Goal: Information Seeking & Learning: Learn about a topic

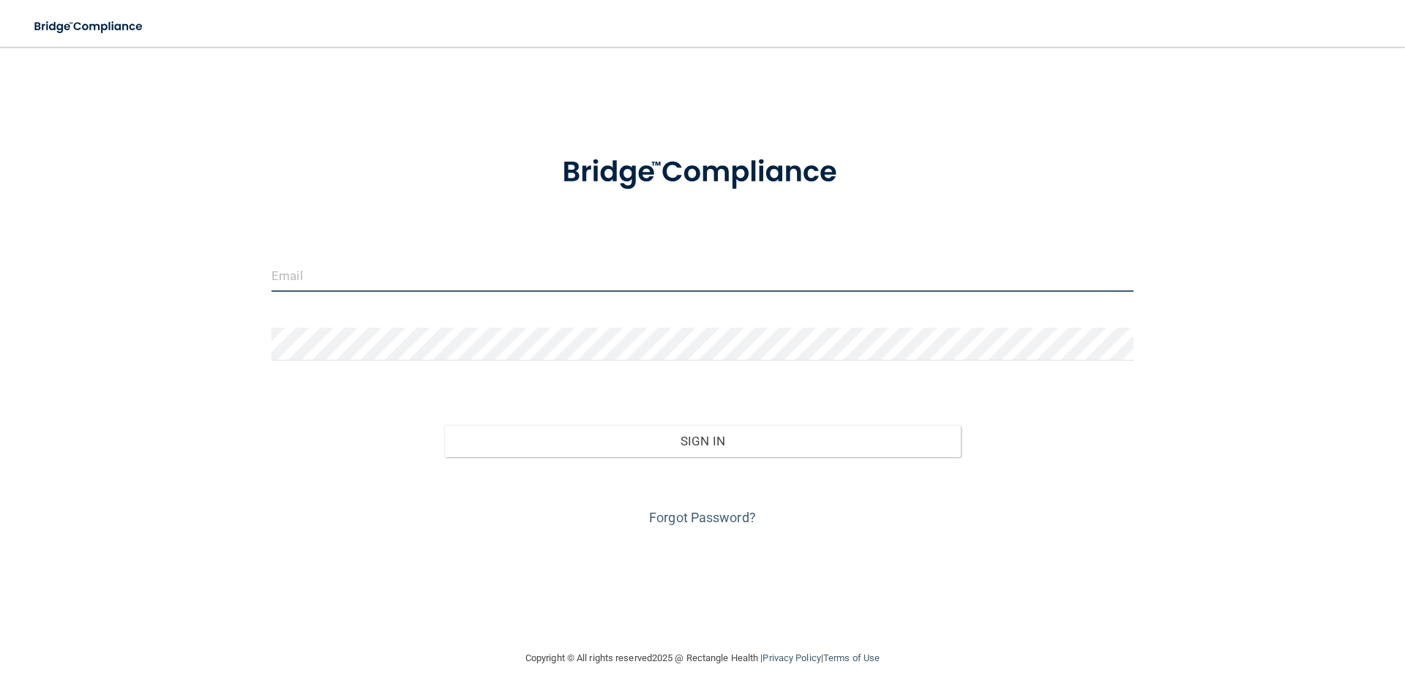
click at [285, 272] on input "email" at bounding box center [702, 275] width 862 height 33
click at [295, 574] on div "Invalid email/password. You don't have permission to access that page. Sign In …" at bounding box center [702, 348] width 1346 height 574
click at [368, 274] on input "email" at bounding box center [702, 275] width 862 height 33
type input "[EMAIL_ADDRESS][DOMAIN_NAME]"
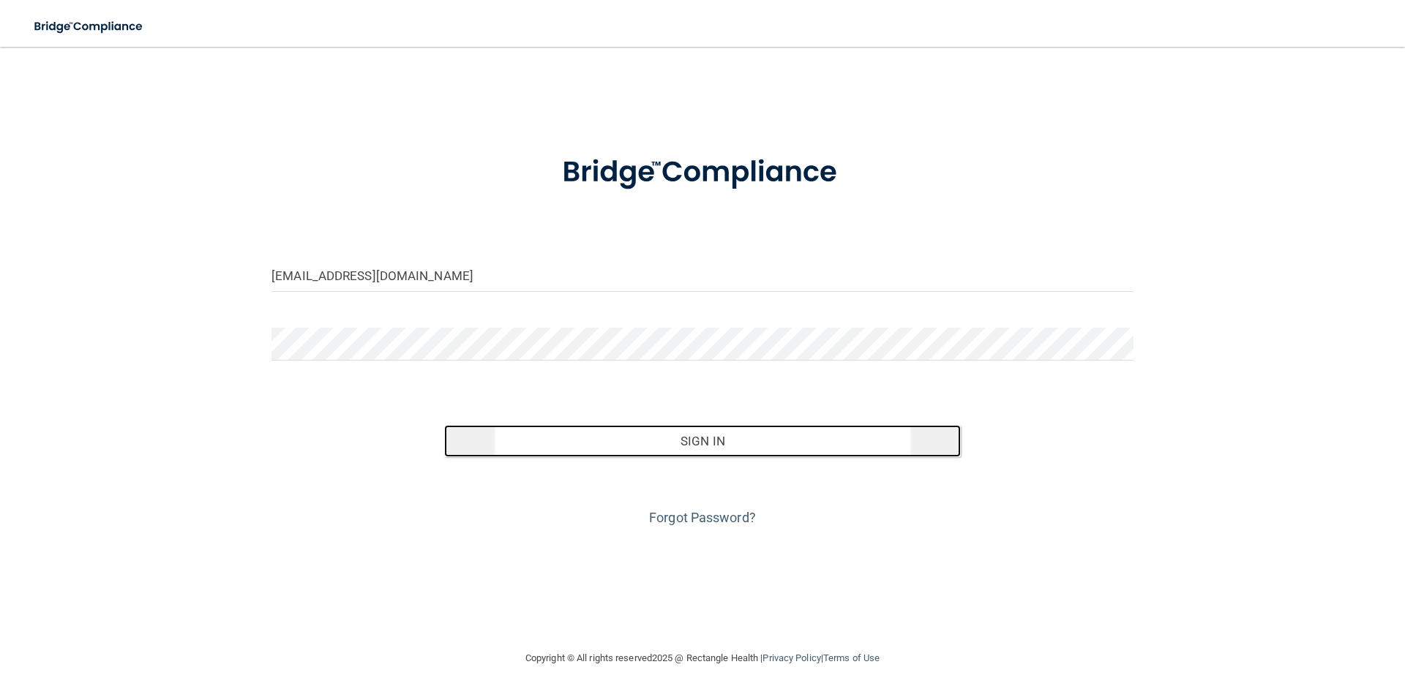
click at [716, 432] on button "Sign In" at bounding box center [702, 441] width 517 height 32
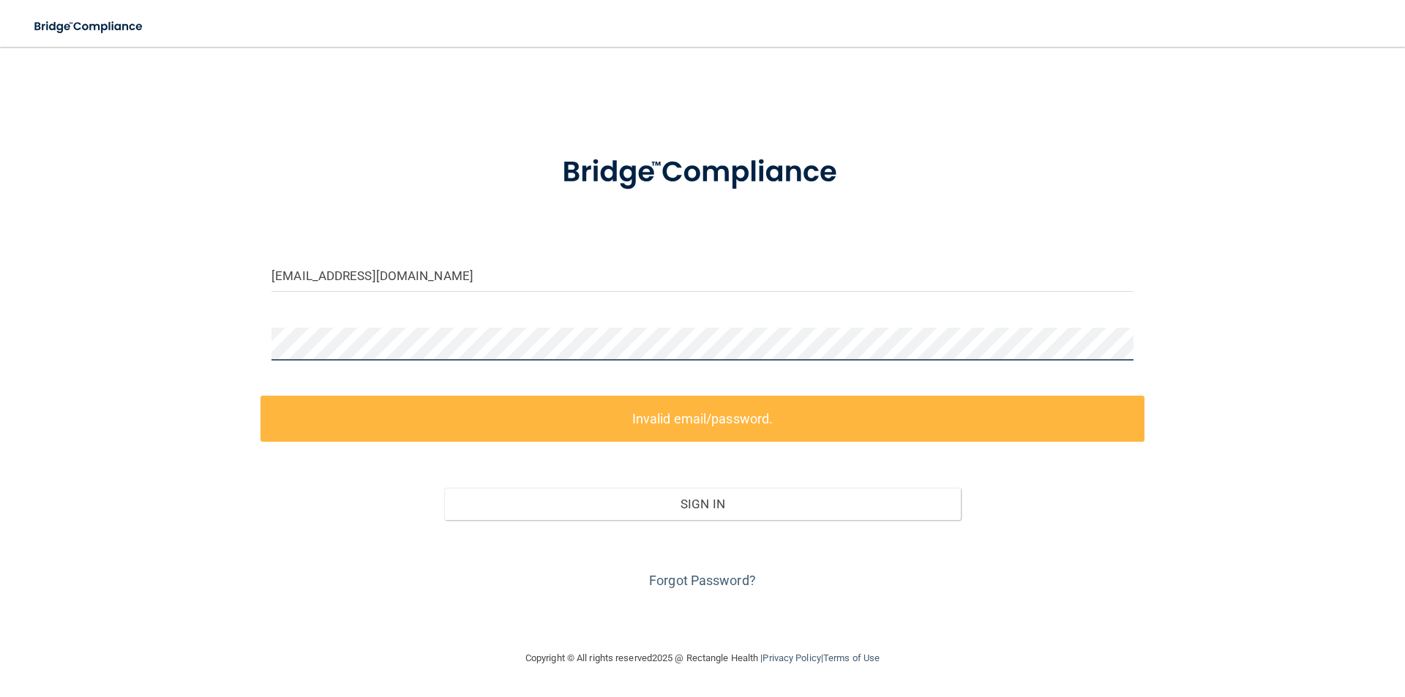
click at [53, 251] on div "reinajaimes11@gmail.com Invalid email/password. You don't have permission to ac…" at bounding box center [702, 348] width 1346 height 574
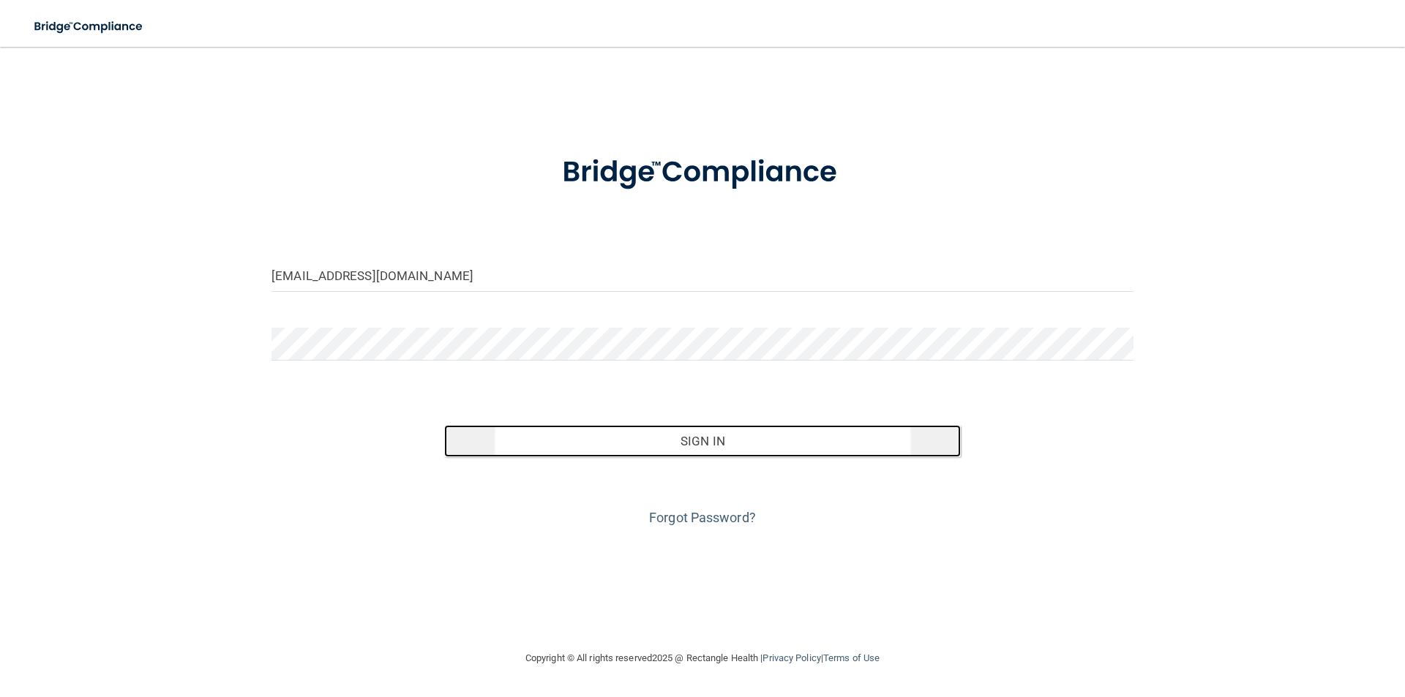
click at [665, 445] on button "Sign In" at bounding box center [702, 441] width 517 height 32
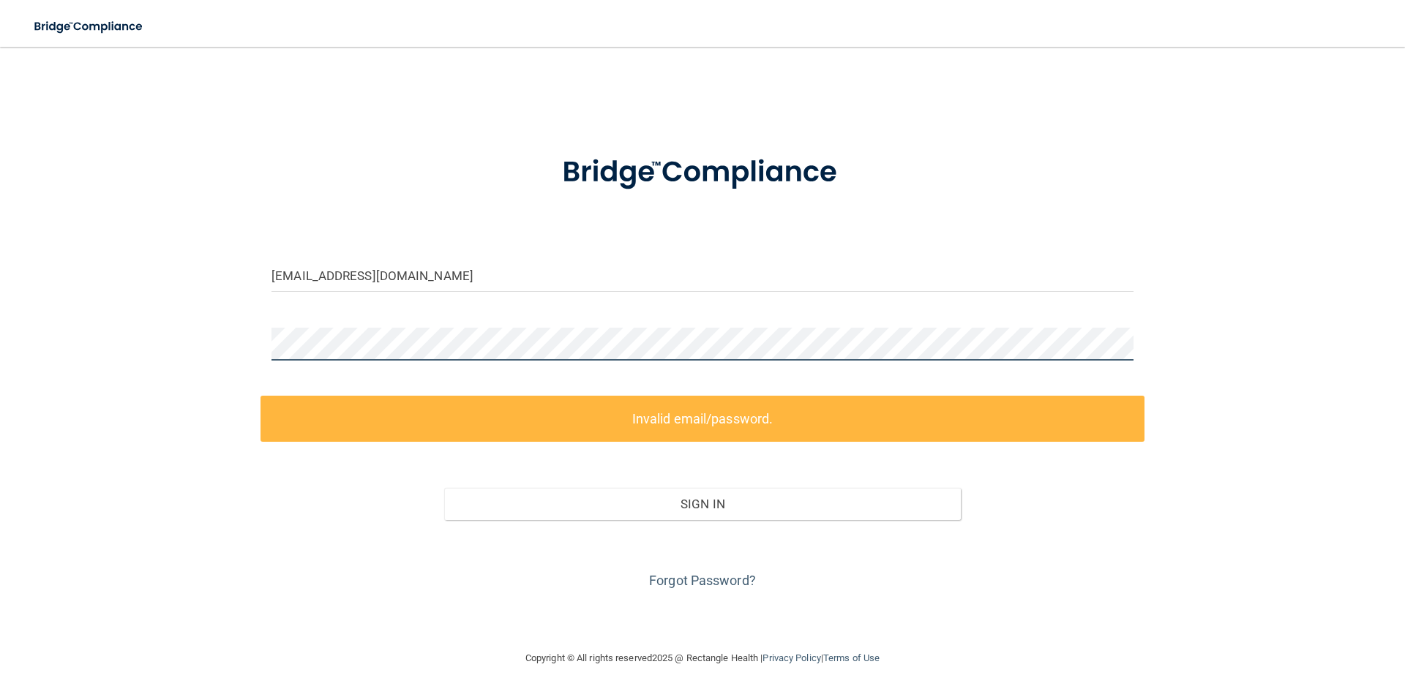
click at [126, 323] on div "reinajaimes11@gmail.com Invalid email/password. You don't have permission to ac…" at bounding box center [702, 348] width 1346 height 574
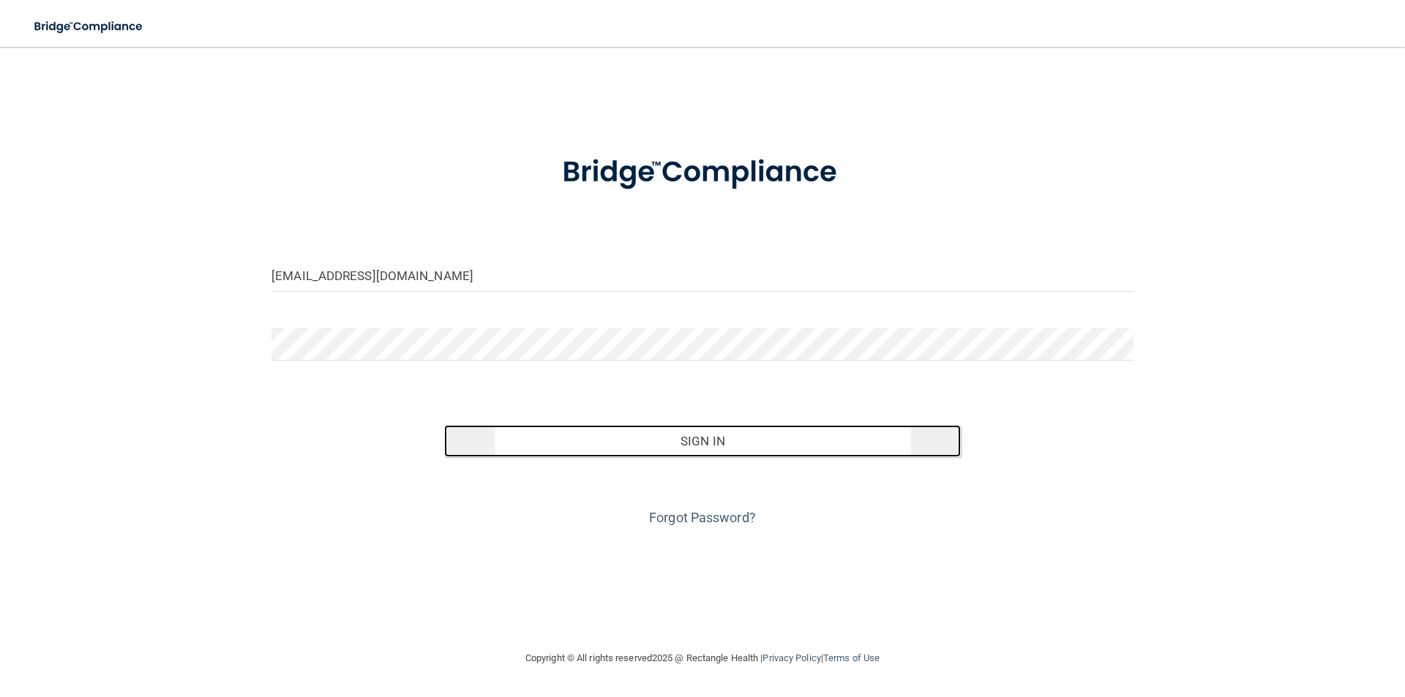
click at [664, 448] on button "Sign In" at bounding box center [702, 441] width 517 height 32
click at [676, 435] on button "Sign In" at bounding box center [702, 441] width 517 height 32
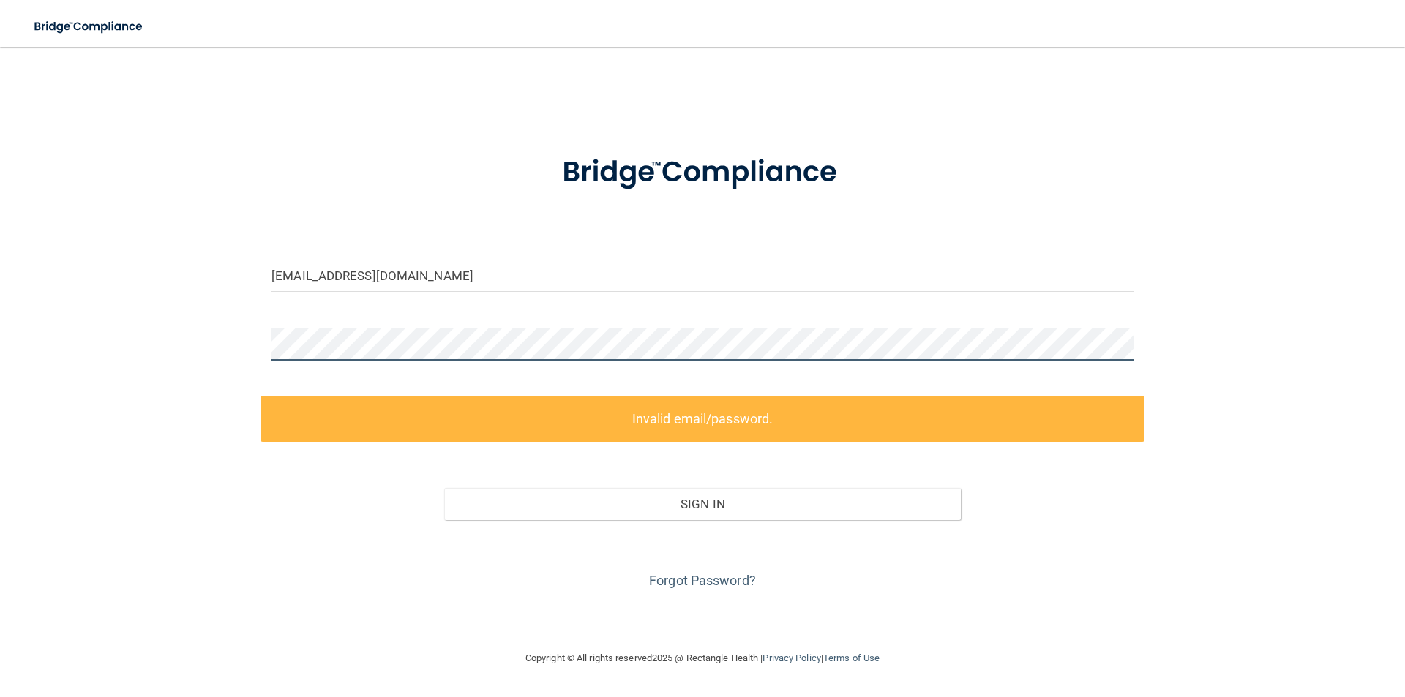
click at [209, 349] on div "reinajaimes11@gmail.com Invalid email/password. You don't have permission to ac…" at bounding box center [702, 348] width 1346 height 574
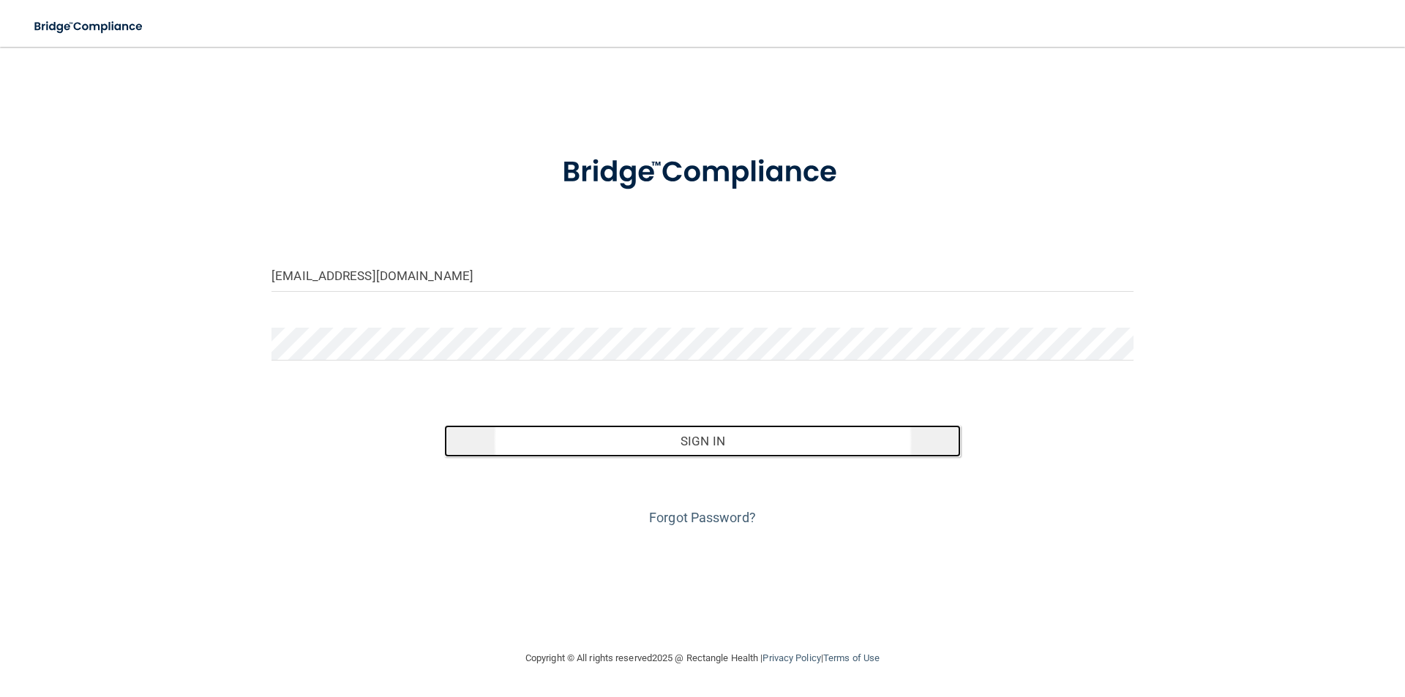
click at [746, 440] on button "Sign In" at bounding box center [702, 441] width 517 height 32
click at [730, 445] on button "Sign In" at bounding box center [702, 441] width 517 height 32
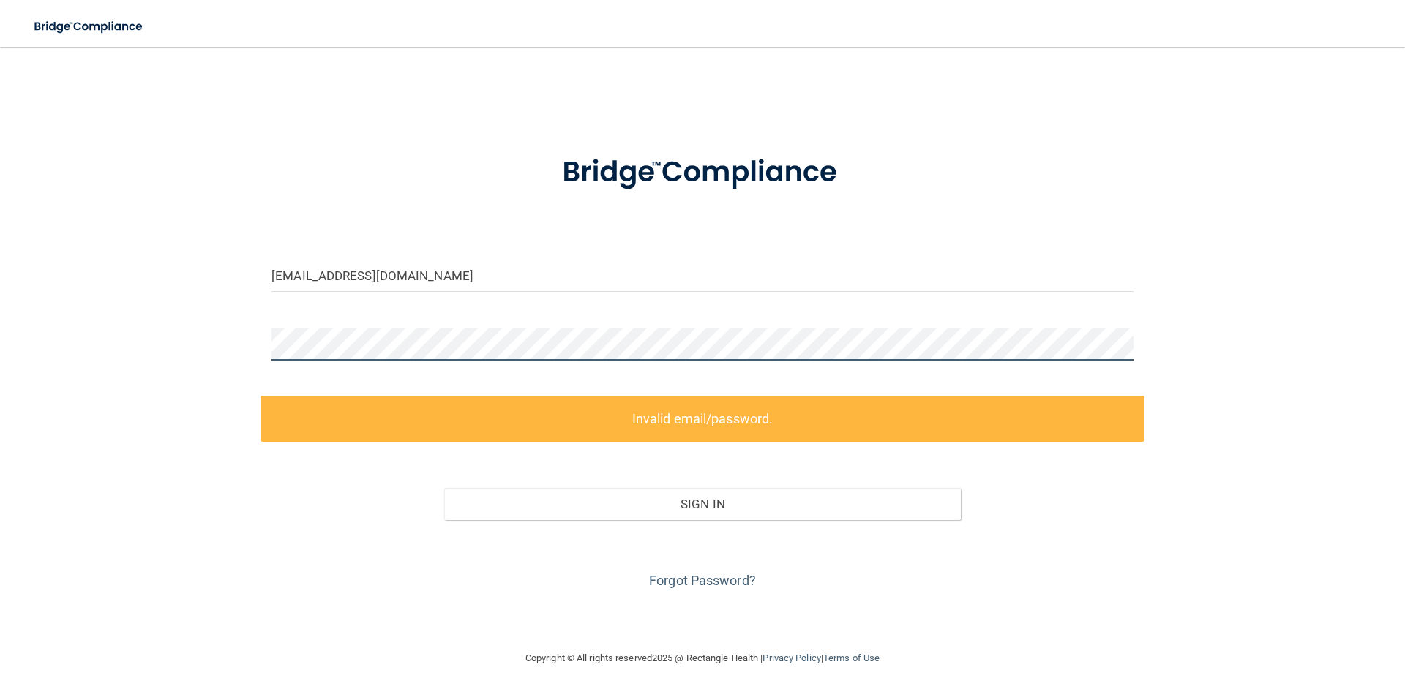
click at [219, 346] on div "reinajaimes11@gmail.com Invalid email/password. You don't have permission to ac…" at bounding box center [702, 348] width 1346 height 574
click at [214, 345] on div "reinajaimes11@gmail.com Invalid email/password. You don't have permission to ac…" at bounding box center [702, 348] width 1346 height 574
click at [765, 425] on label "Invalid email/password." at bounding box center [702, 419] width 884 height 46
click at [617, 417] on label "Invalid email/password." at bounding box center [702, 419] width 884 height 46
click at [0, 323] on html "Toggle navigation Manage My Enterprise Manage My Location reinajaimes11@gmail.c…" at bounding box center [702, 348] width 1405 height 697
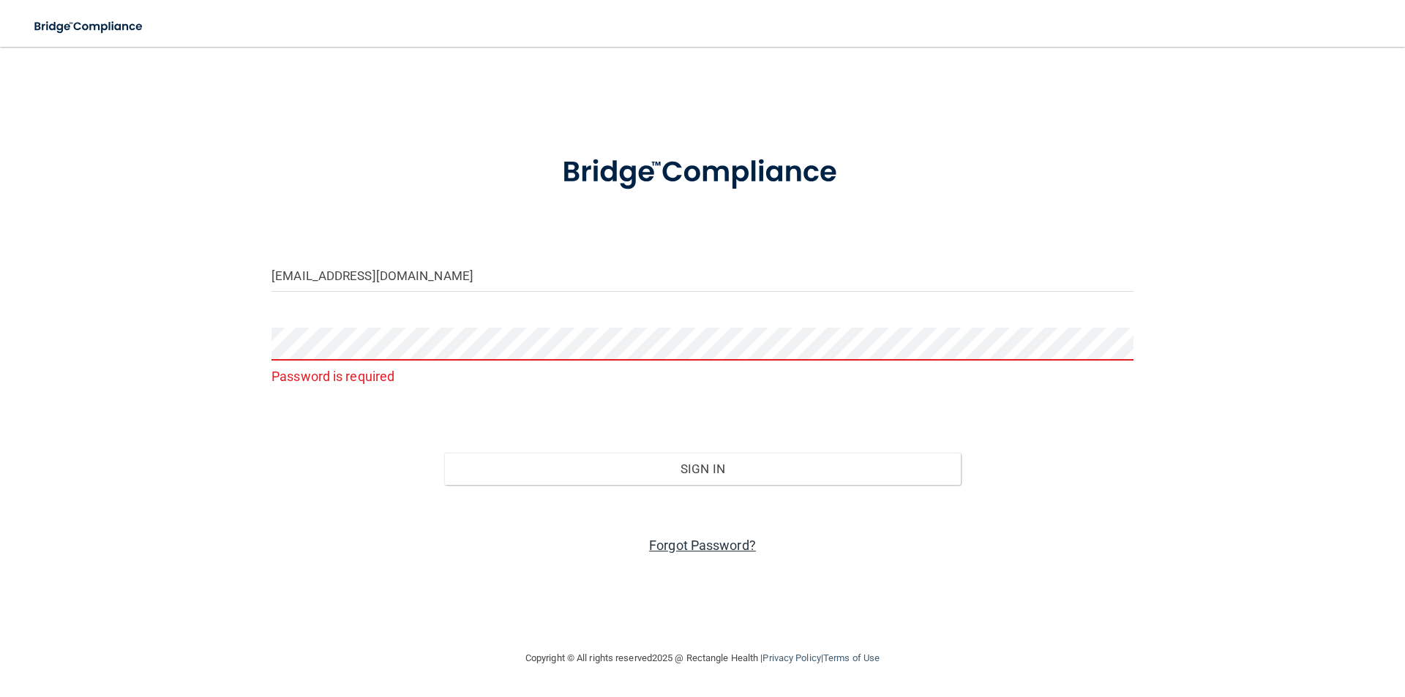
click at [688, 549] on link "Forgot Password?" at bounding box center [702, 545] width 107 height 15
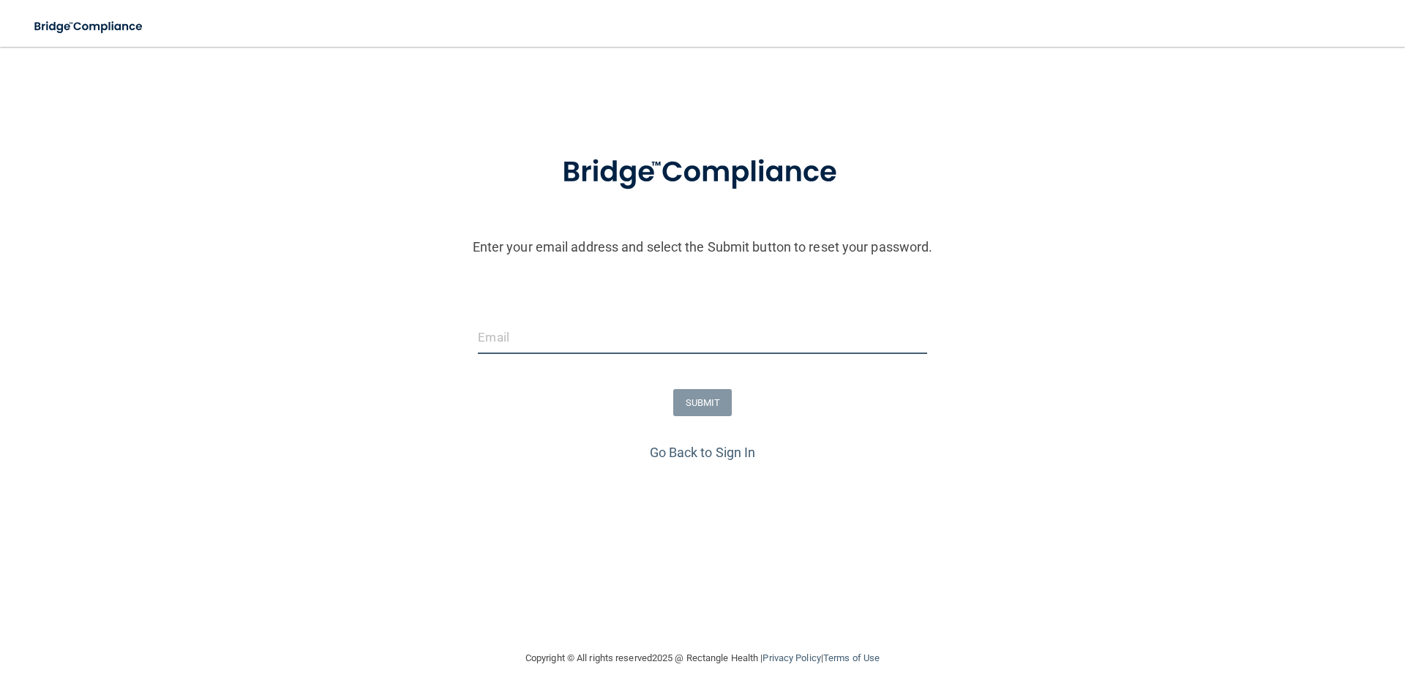
click at [582, 348] on input "email" at bounding box center [702, 337] width 448 height 33
type input "[EMAIL_ADDRESS][DOMAIN_NAME]"
click at [703, 405] on button "SUBMIT" at bounding box center [702, 402] width 59 height 27
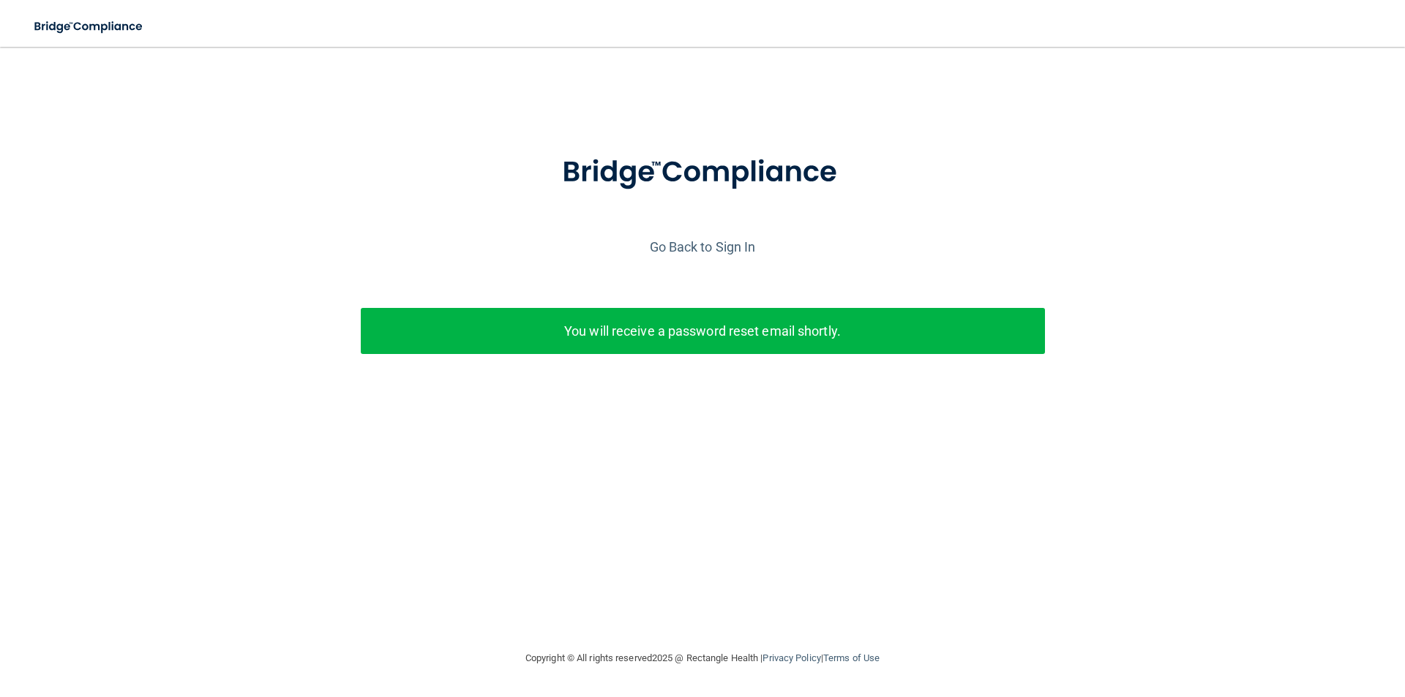
click at [671, 339] on p "You will receive a password reset email shortly." at bounding box center [703, 331] width 662 height 24
click at [702, 242] on link "Go Back to Sign In" at bounding box center [703, 246] width 106 height 15
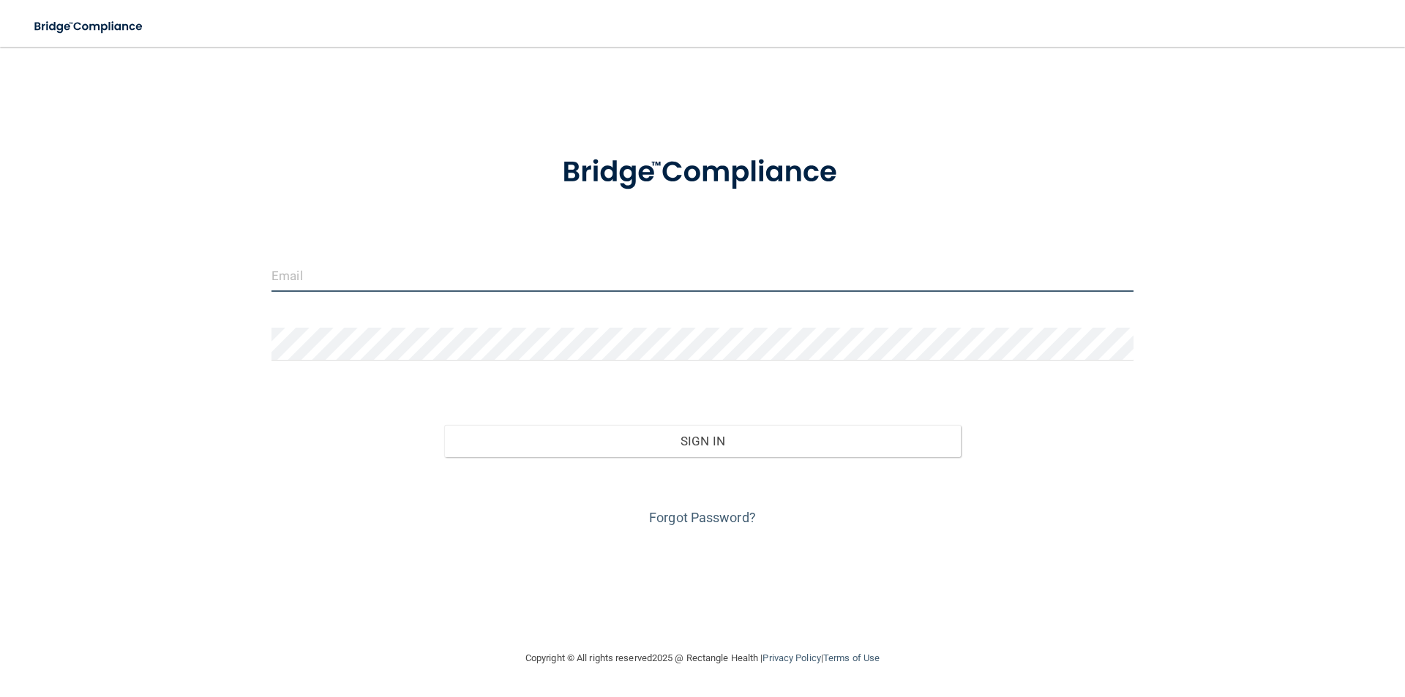
click at [440, 276] on input "email" at bounding box center [702, 275] width 862 height 33
type input "[EMAIL_ADDRESS][DOMAIN_NAME]"
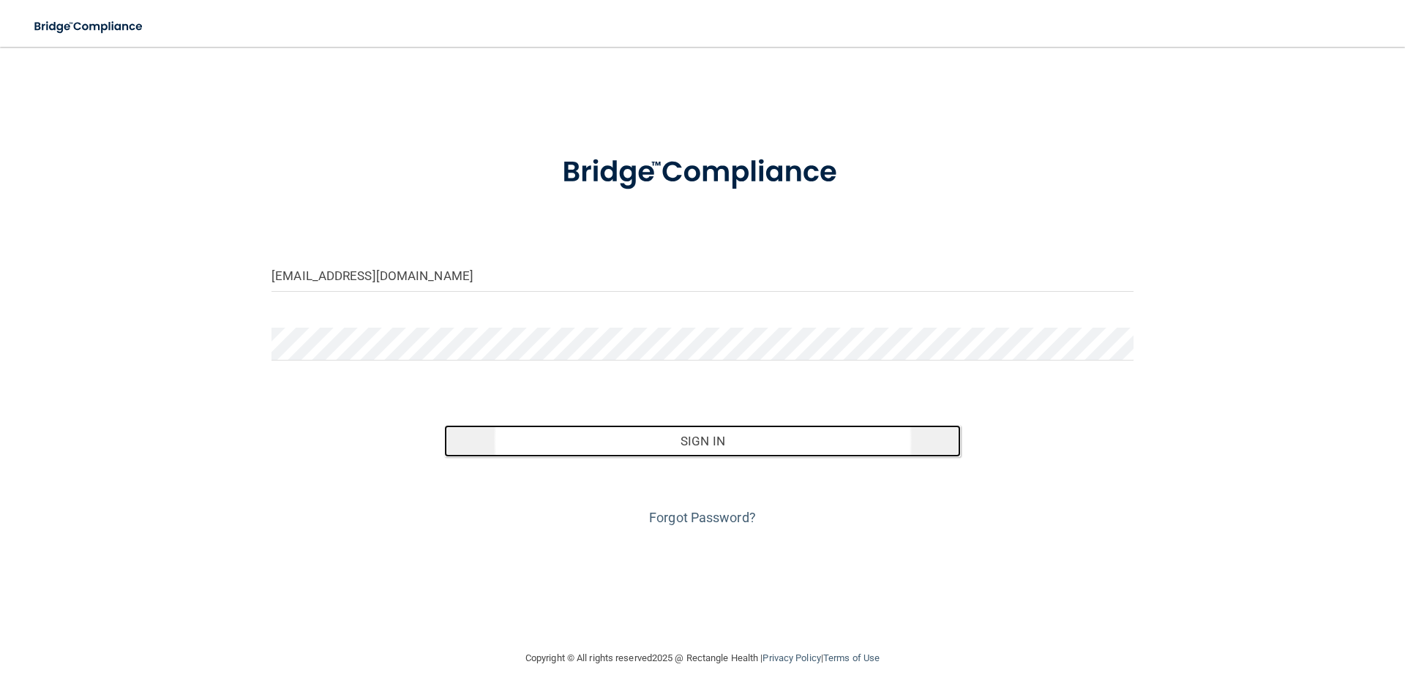
click at [630, 439] on button "Sign In" at bounding box center [702, 441] width 517 height 32
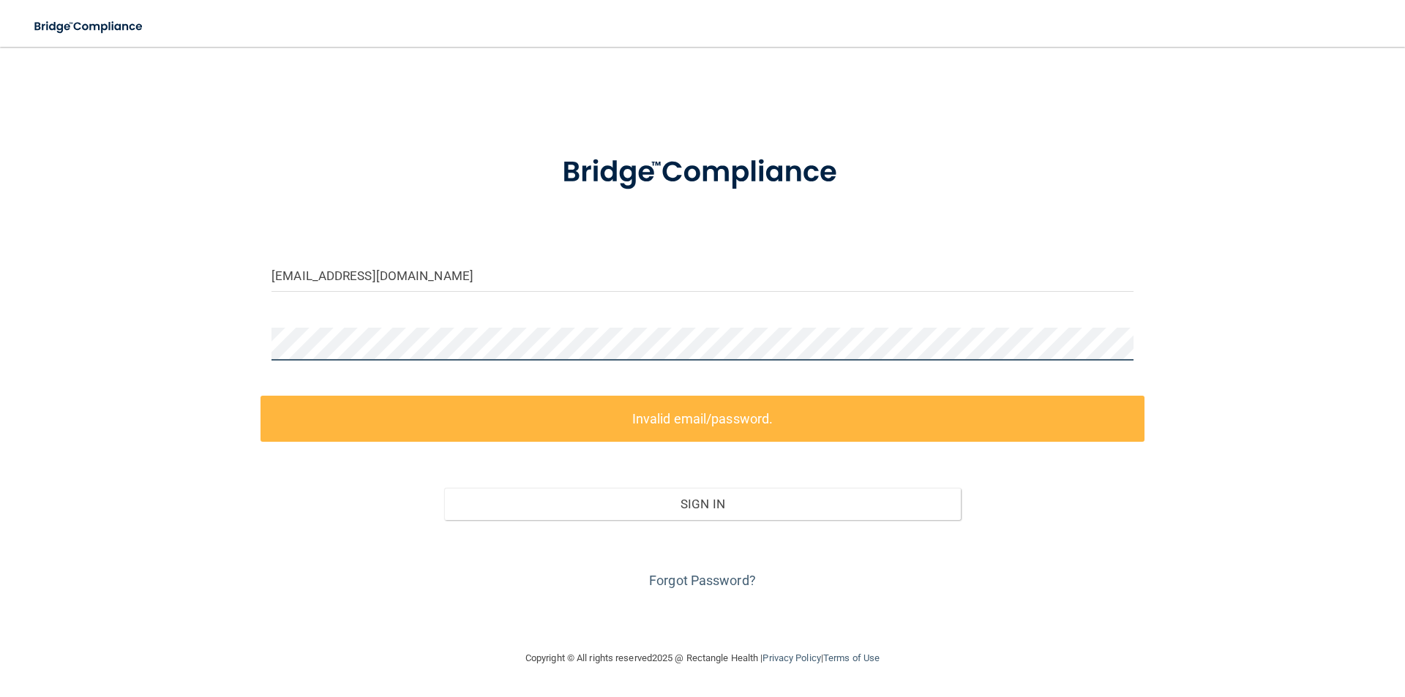
click at [53, 341] on div "reinajaimes11@gmail.com Invalid email/password. You don't have permission to ac…" at bounding box center [702, 348] width 1346 height 574
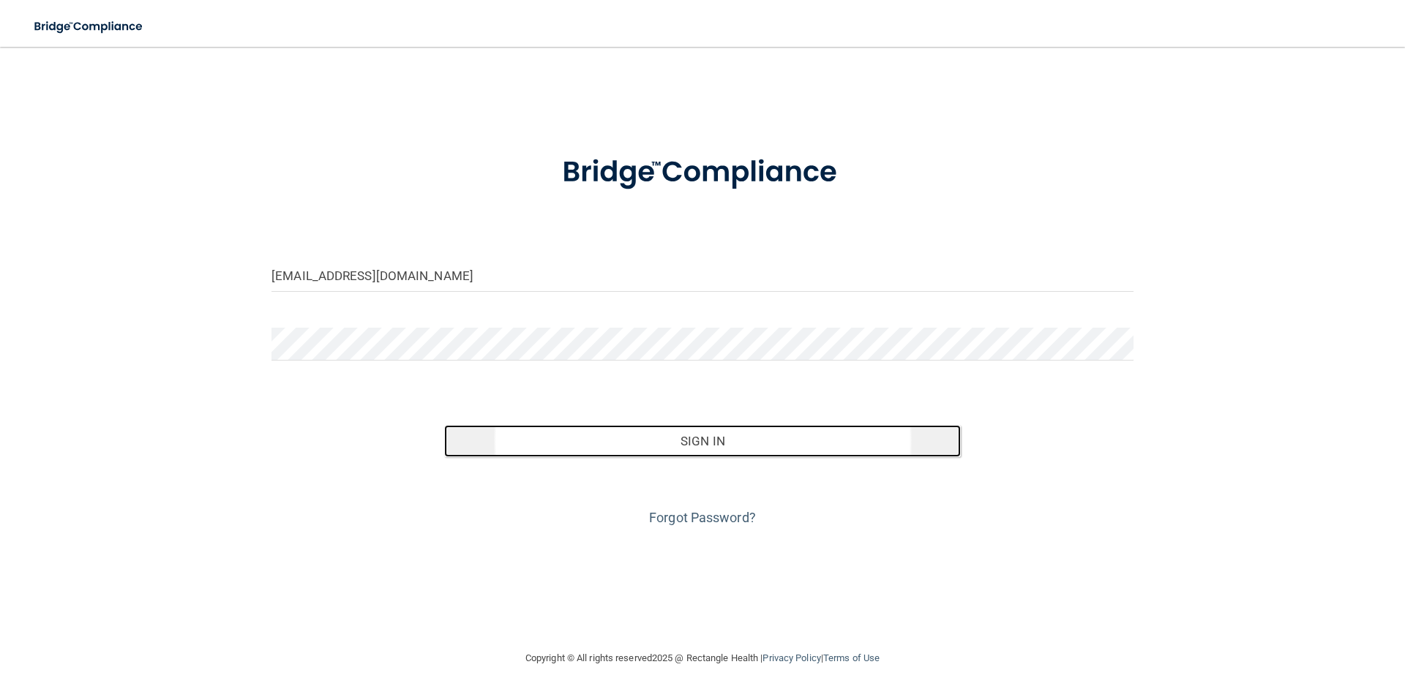
click at [691, 448] on button "Sign In" at bounding box center [702, 441] width 517 height 32
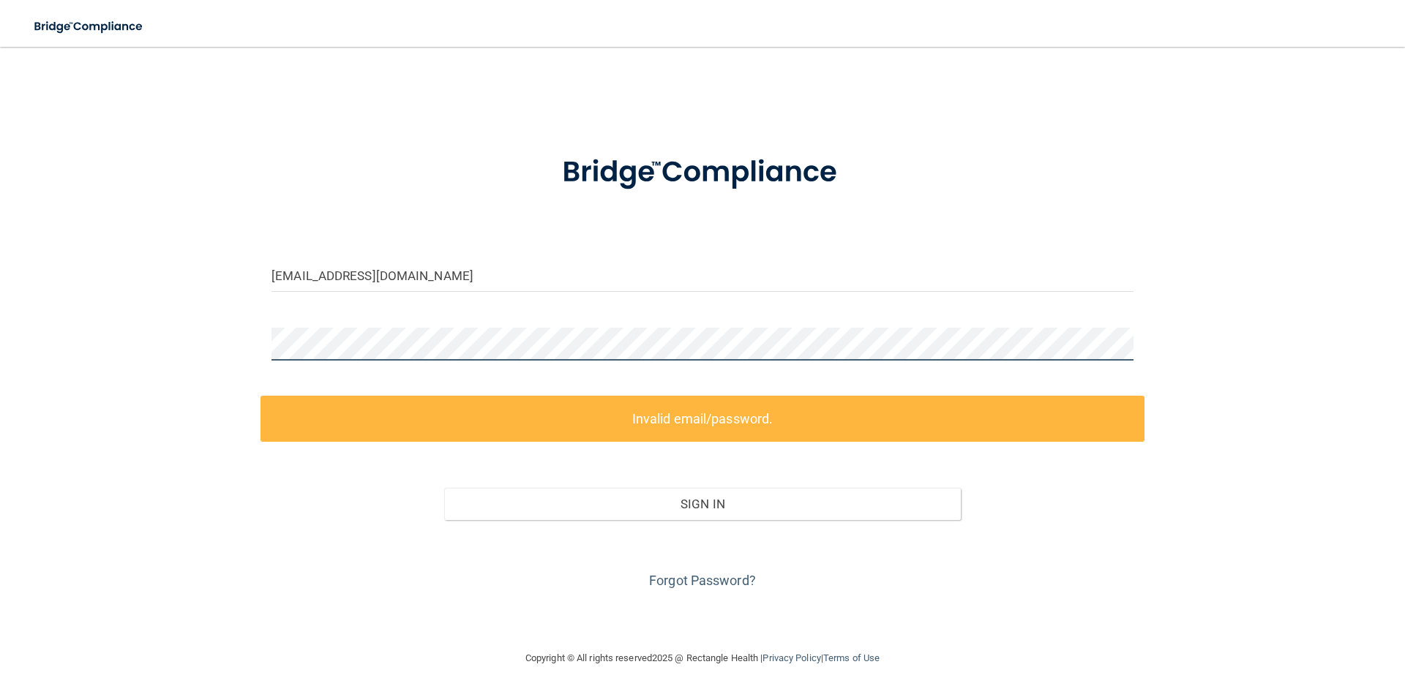
click at [78, 349] on div "reinajaimes11@gmail.com Invalid email/password. You don't have permission to ac…" at bounding box center [702, 348] width 1346 height 574
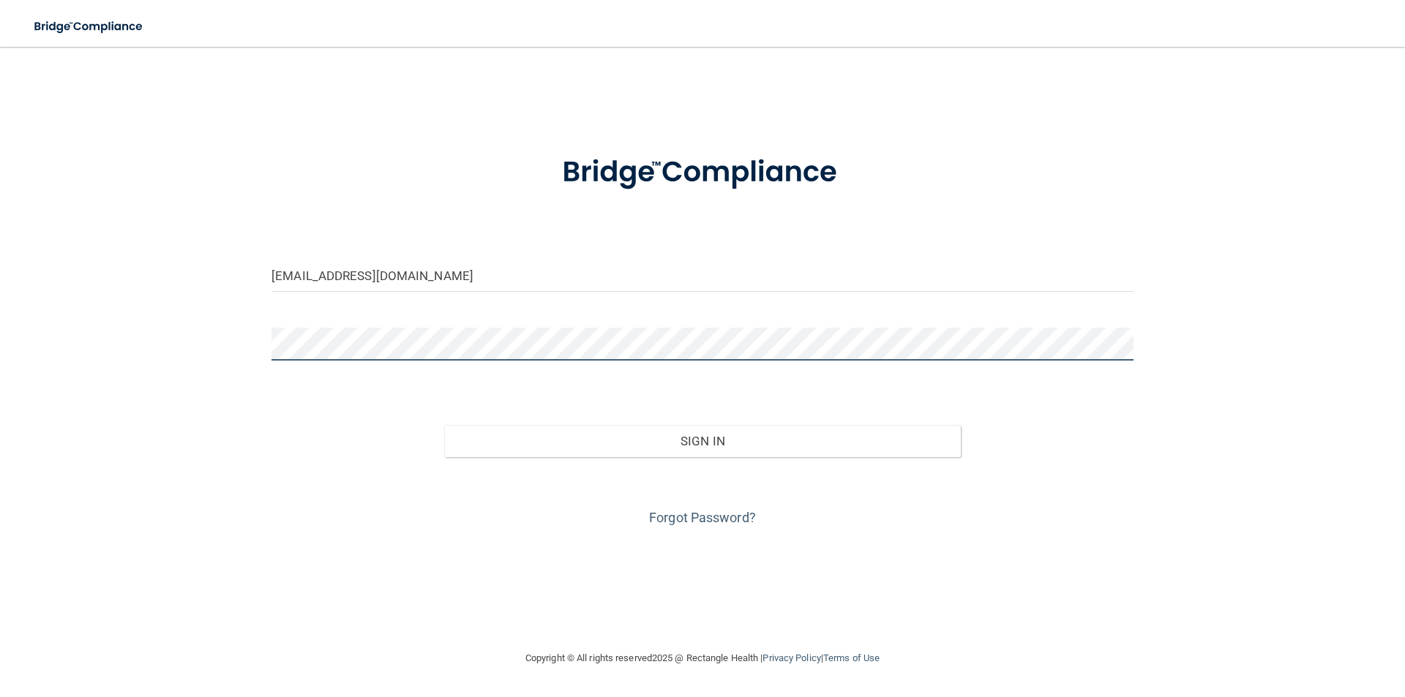
click at [444, 425] on button "Sign In" at bounding box center [702, 441] width 517 height 32
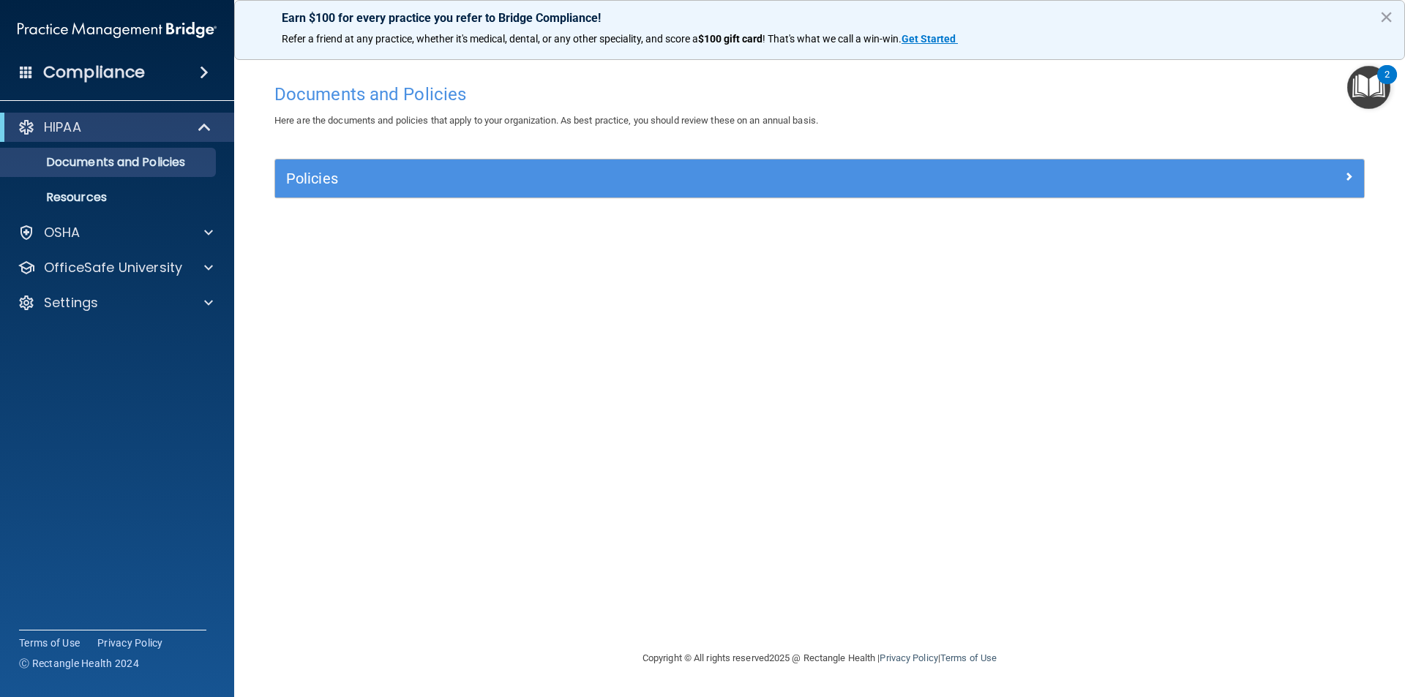
click at [27, 70] on span at bounding box center [26, 71] width 13 height 13
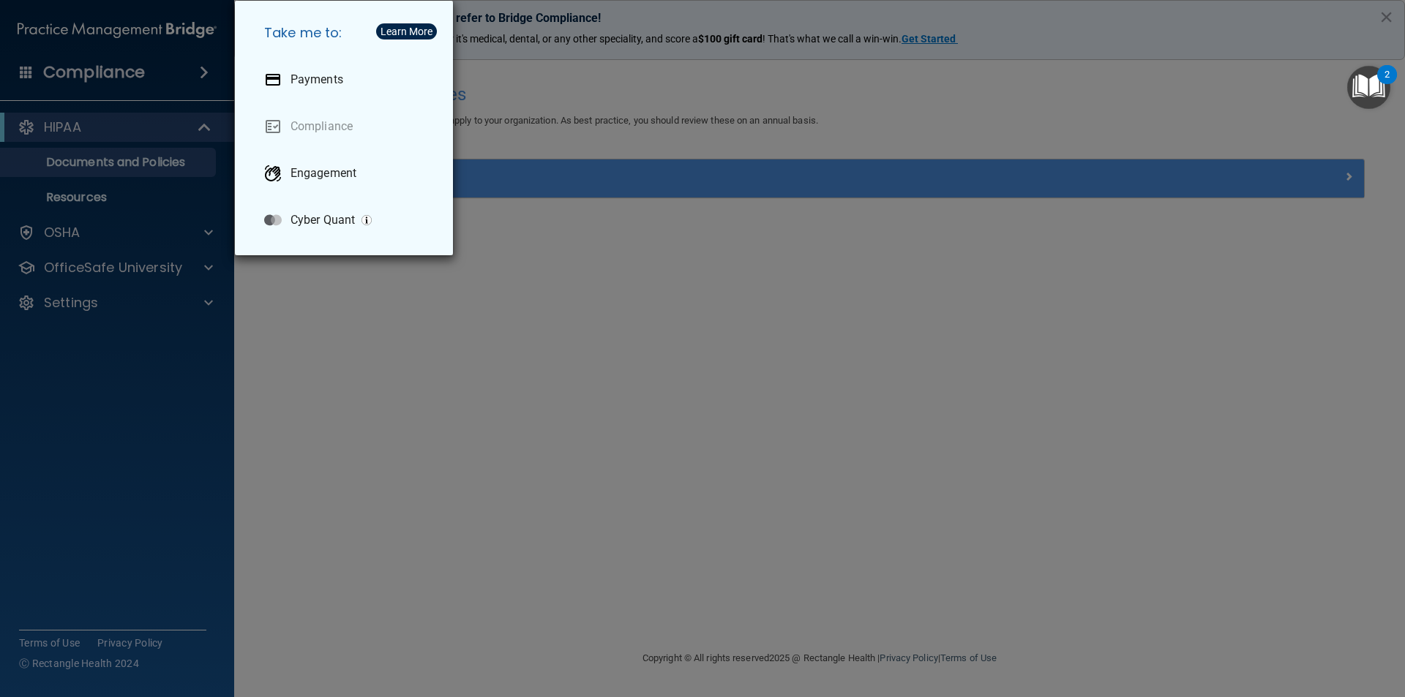
click at [773, 186] on div "Take me to: Payments Compliance Engagement Cyber Quant" at bounding box center [702, 348] width 1405 height 697
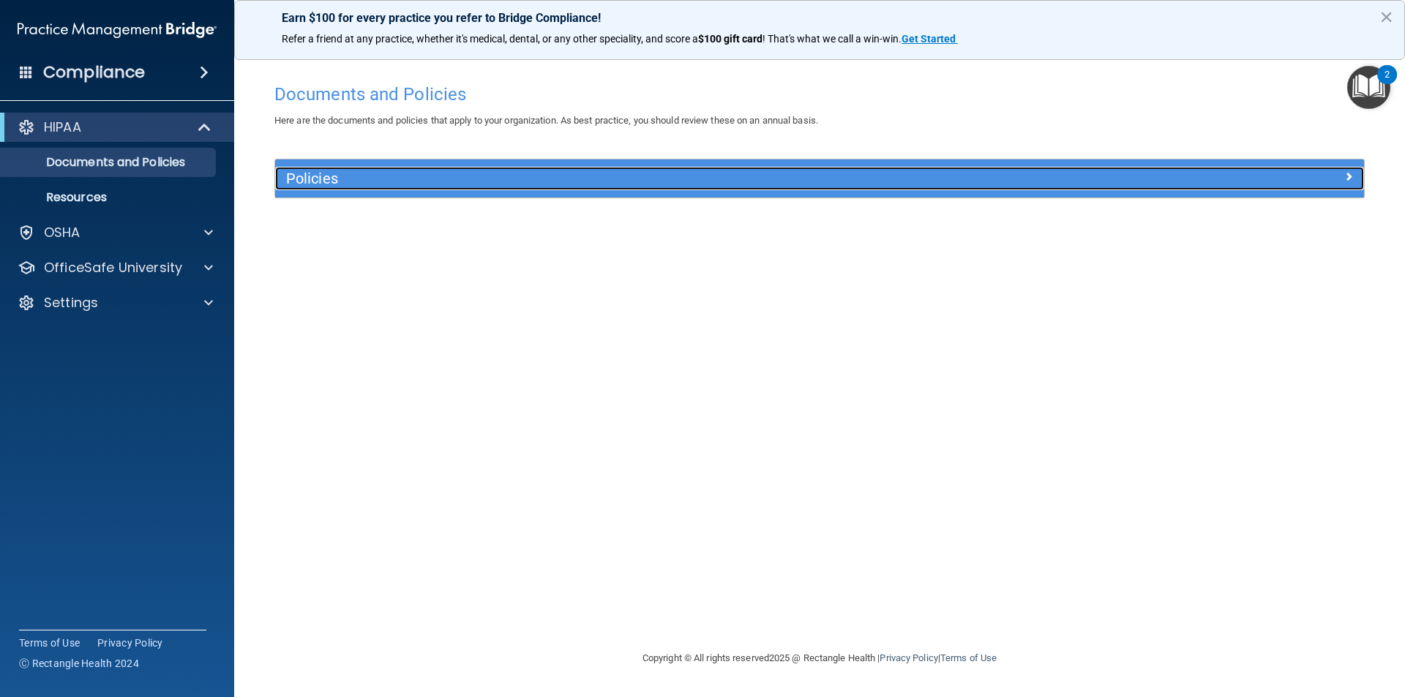
click at [318, 184] on h5 "Policies" at bounding box center [683, 178] width 795 height 16
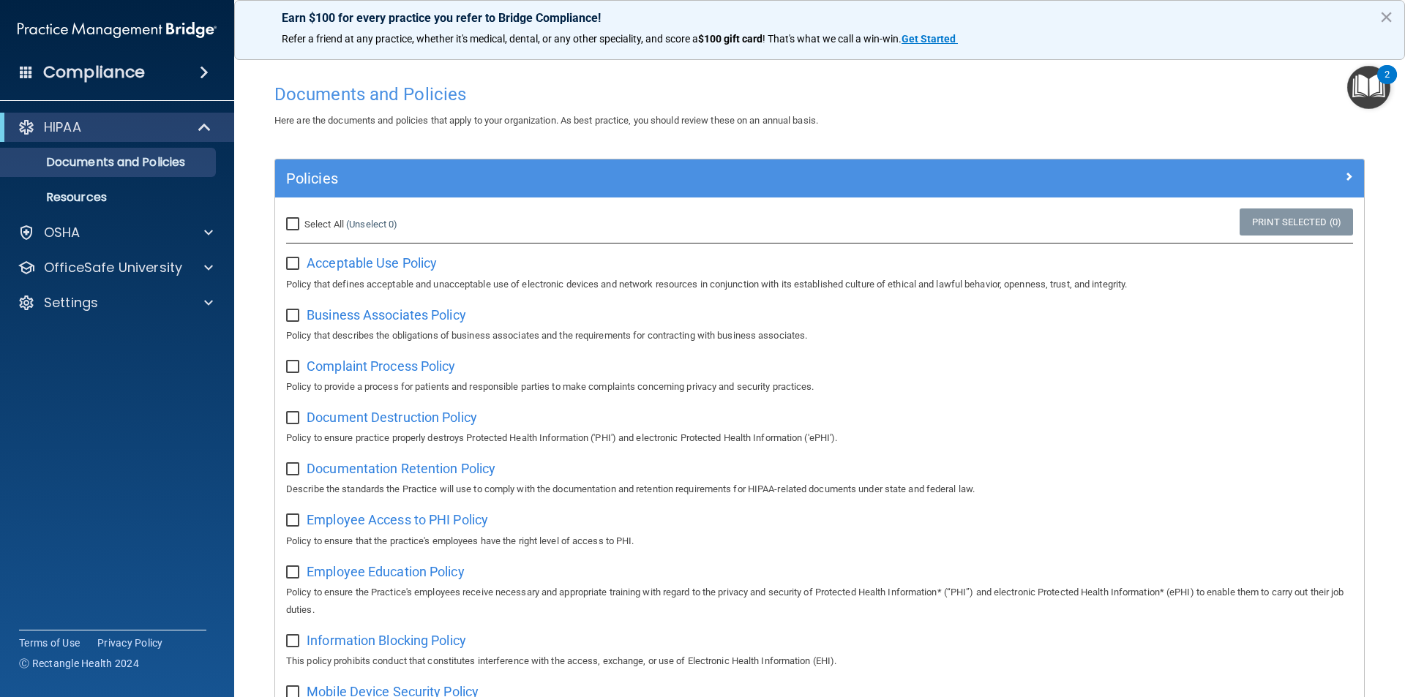
click at [290, 221] on input "Select All (Unselect 0) Unselect All" at bounding box center [294, 225] width 17 height 12
checkbox input "true"
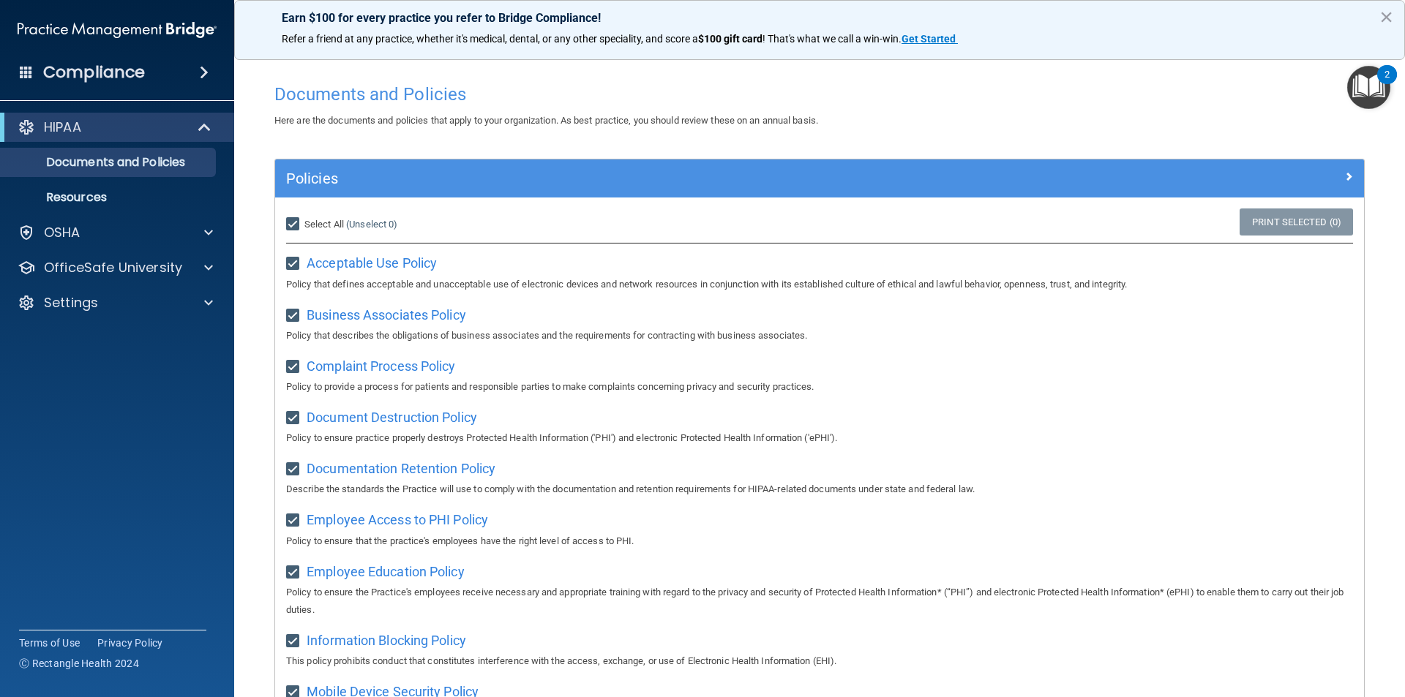
checkbox input "true"
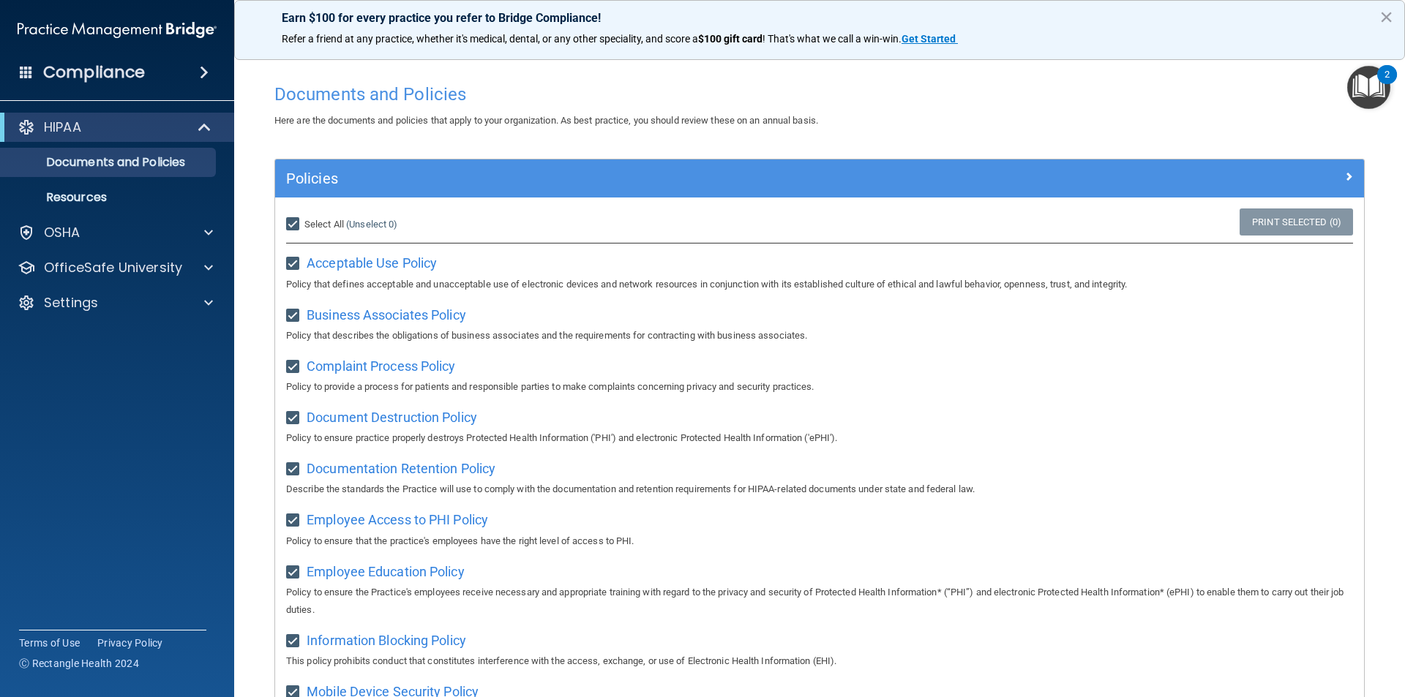
checkbox input "true"
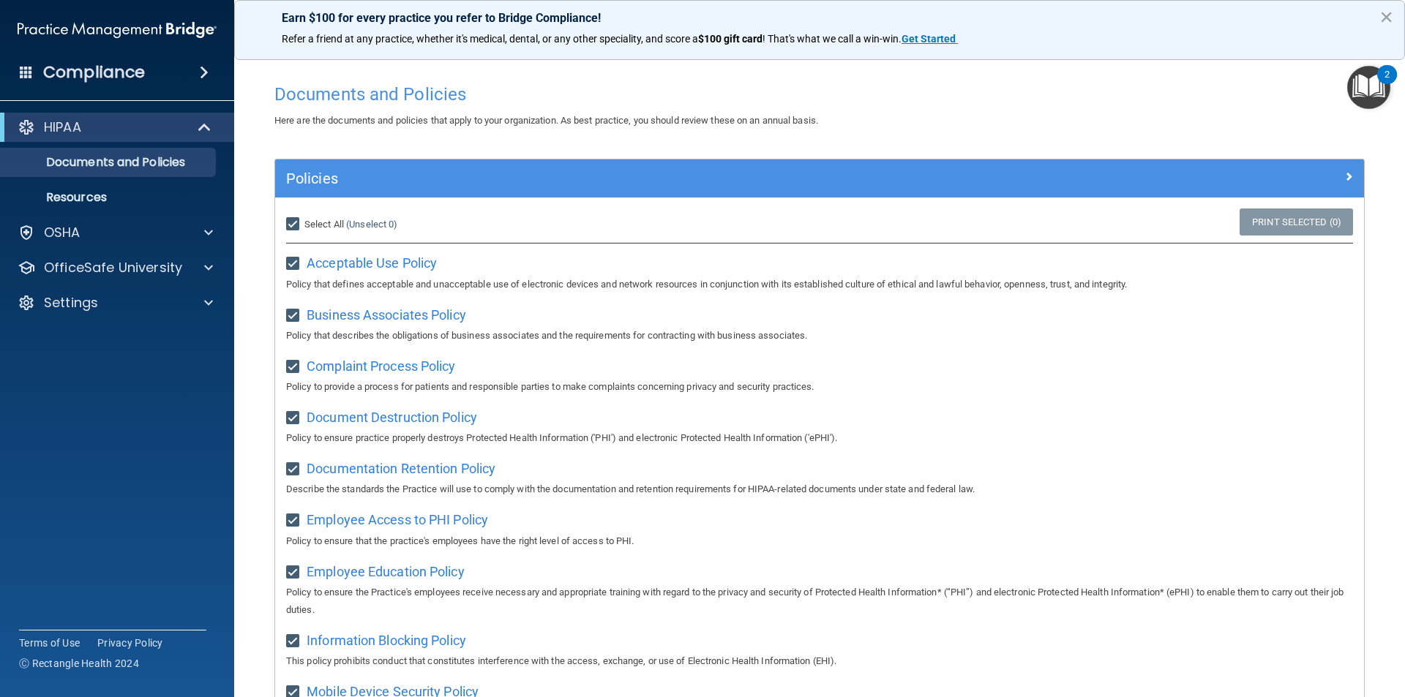
checkbox input "true"
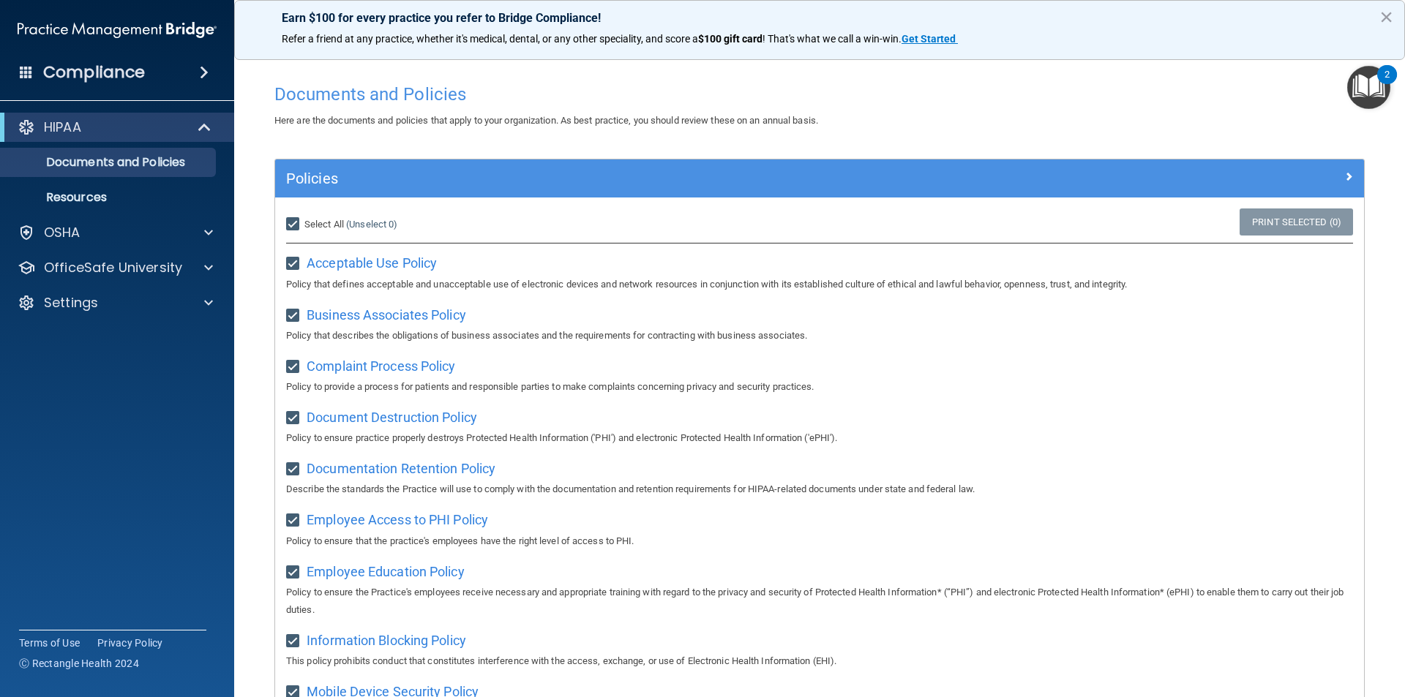
checkbox input "true"
click at [213, 241] on div "OSHA" at bounding box center [117, 232] width 235 height 29
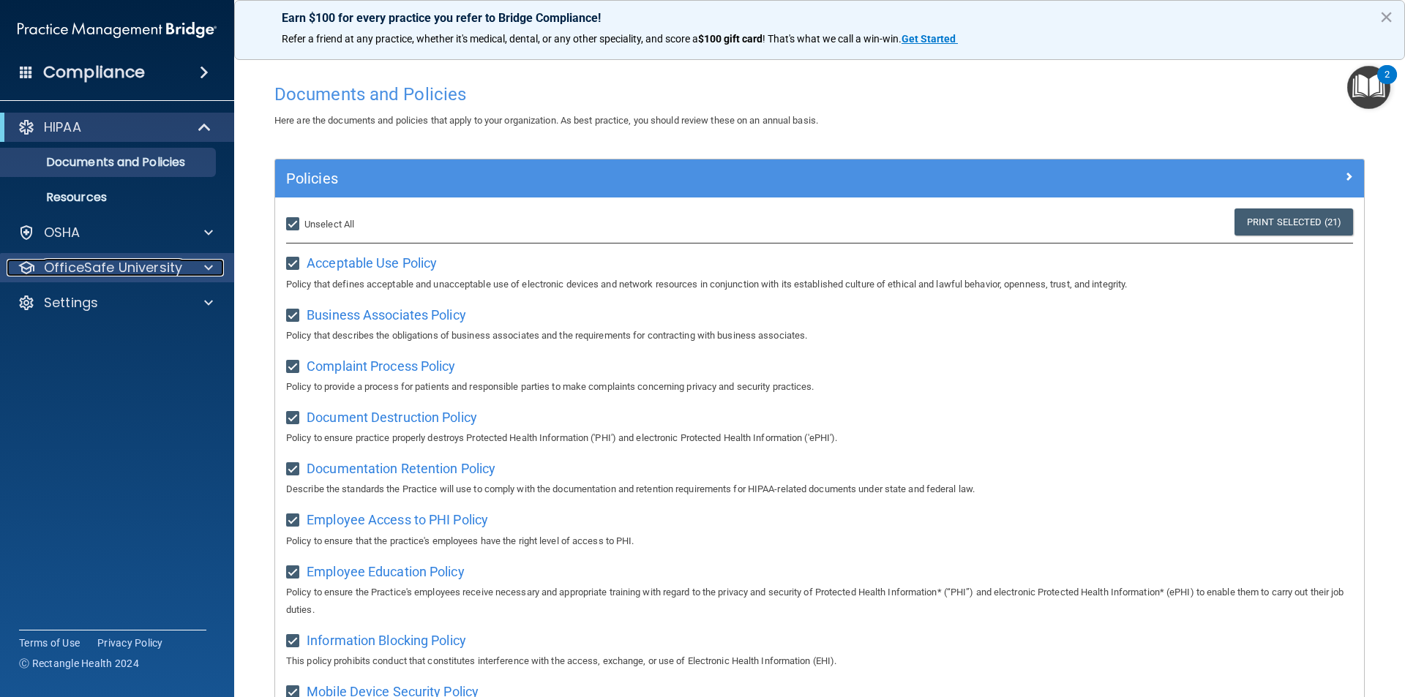
click at [212, 268] on span at bounding box center [208, 268] width 9 height 18
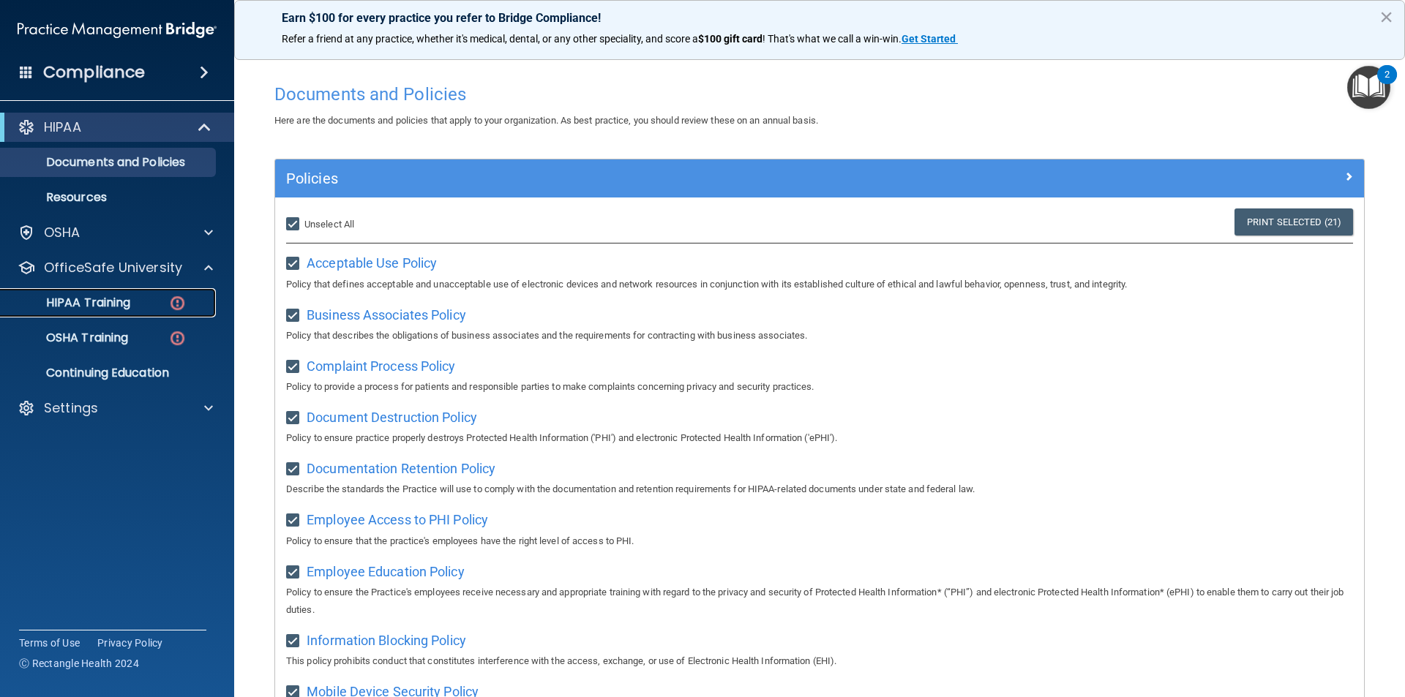
click at [108, 309] on p "HIPAA Training" at bounding box center [70, 303] width 121 height 15
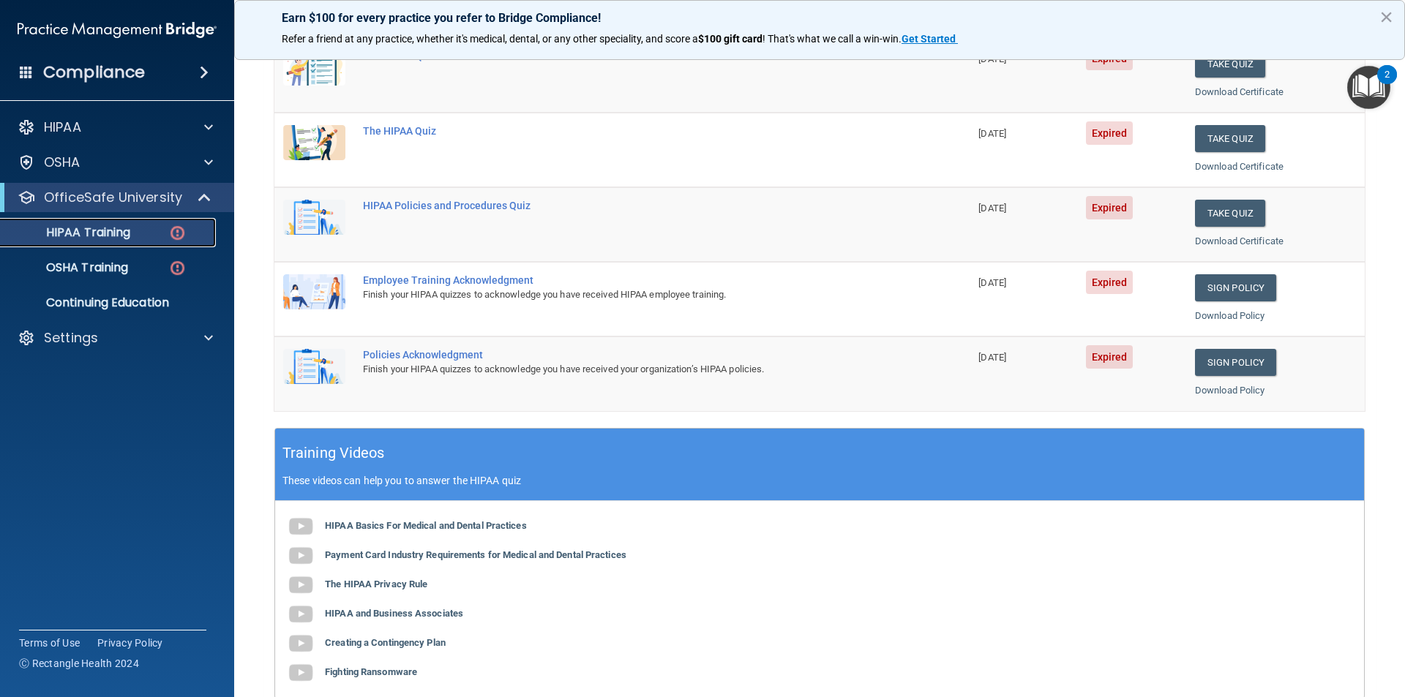
scroll to position [405, 0]
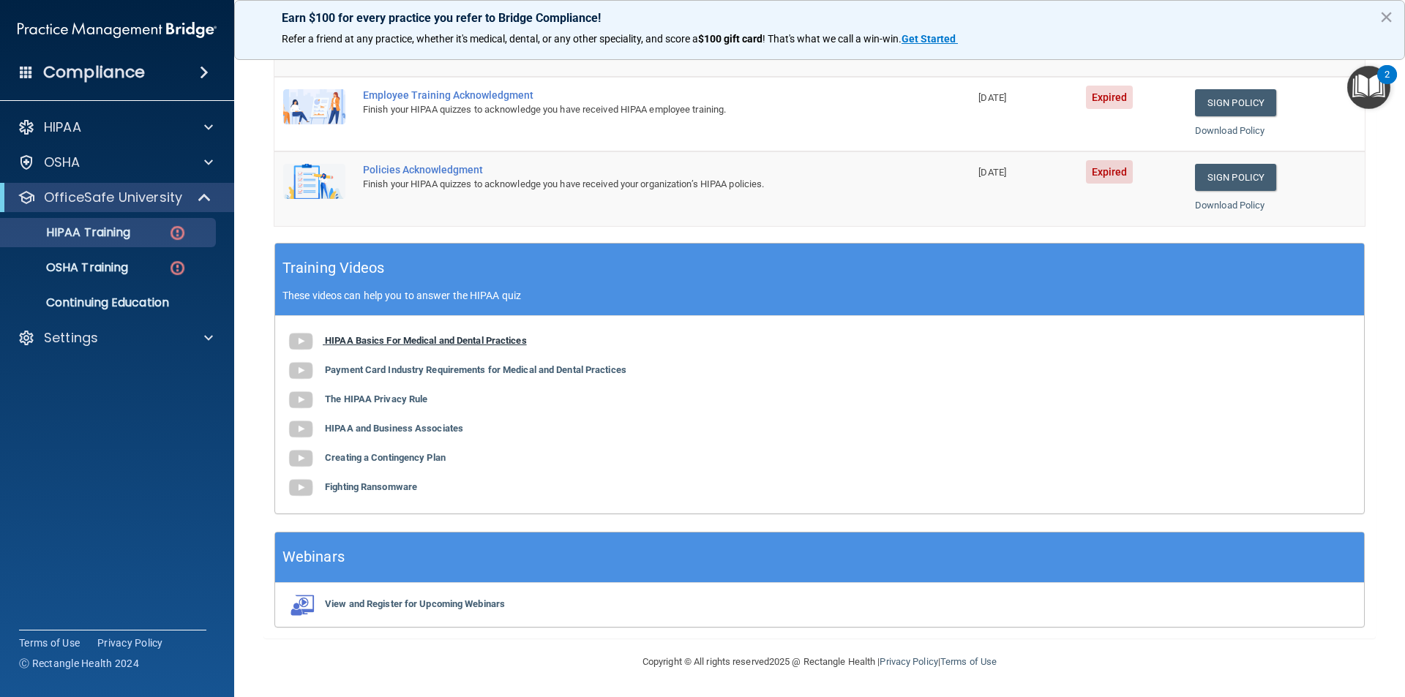
click at [334, 339] on b "HIPAA Basics For Medical and Dental Practices" at bounding box center [426, 340] width 202 height 11
click at [350, 371] on b "Payment Card Industry Requirements for Medical and Dental Practices" at bounding box center [475, 369] width 301 height 11
click at [349, 403] on b "The HIPAA Privacy Rule" at bounding box center [376, 399] width 102 height 11
click at [376, 429] on b "HIPAA and Business Associates" at bounding box center [394, 428] width 138 height 11
click at [89, 234] on p "HIPAA Training" at bounding box center [70, 232] width 121 height 15
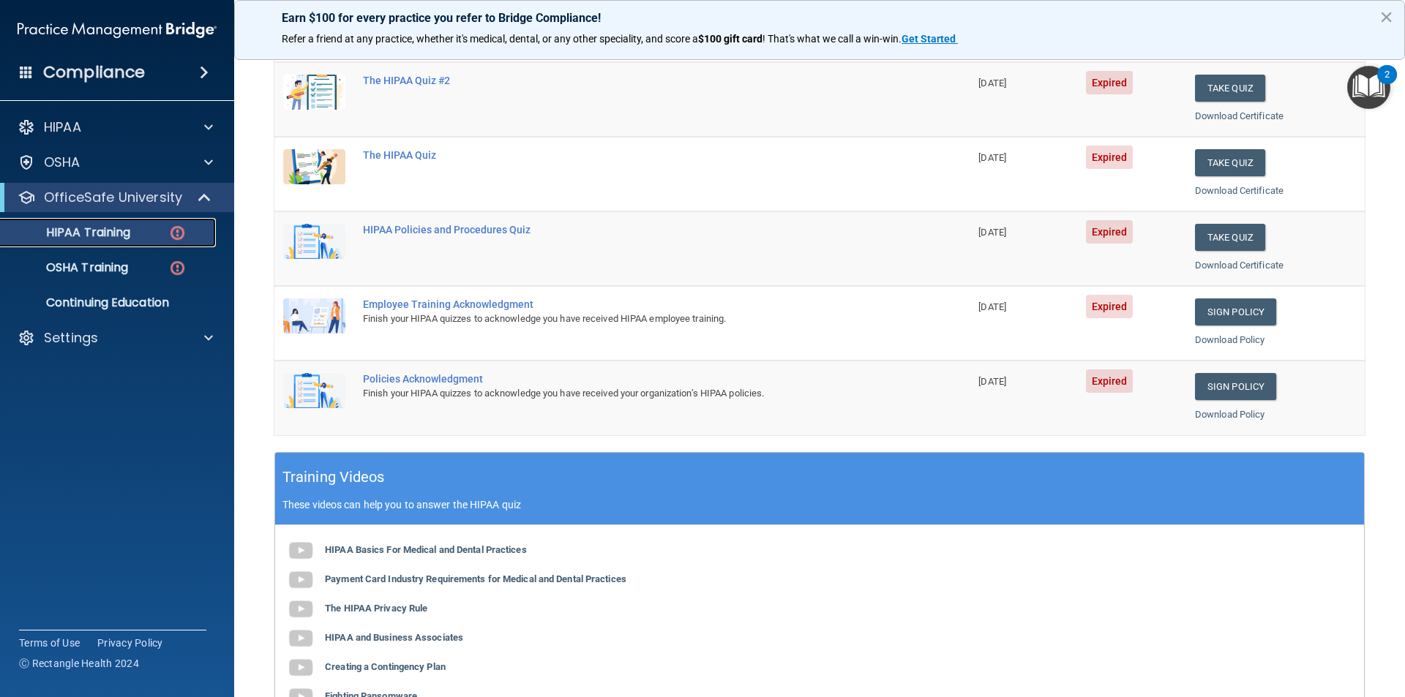
scroll to position [0, 0]
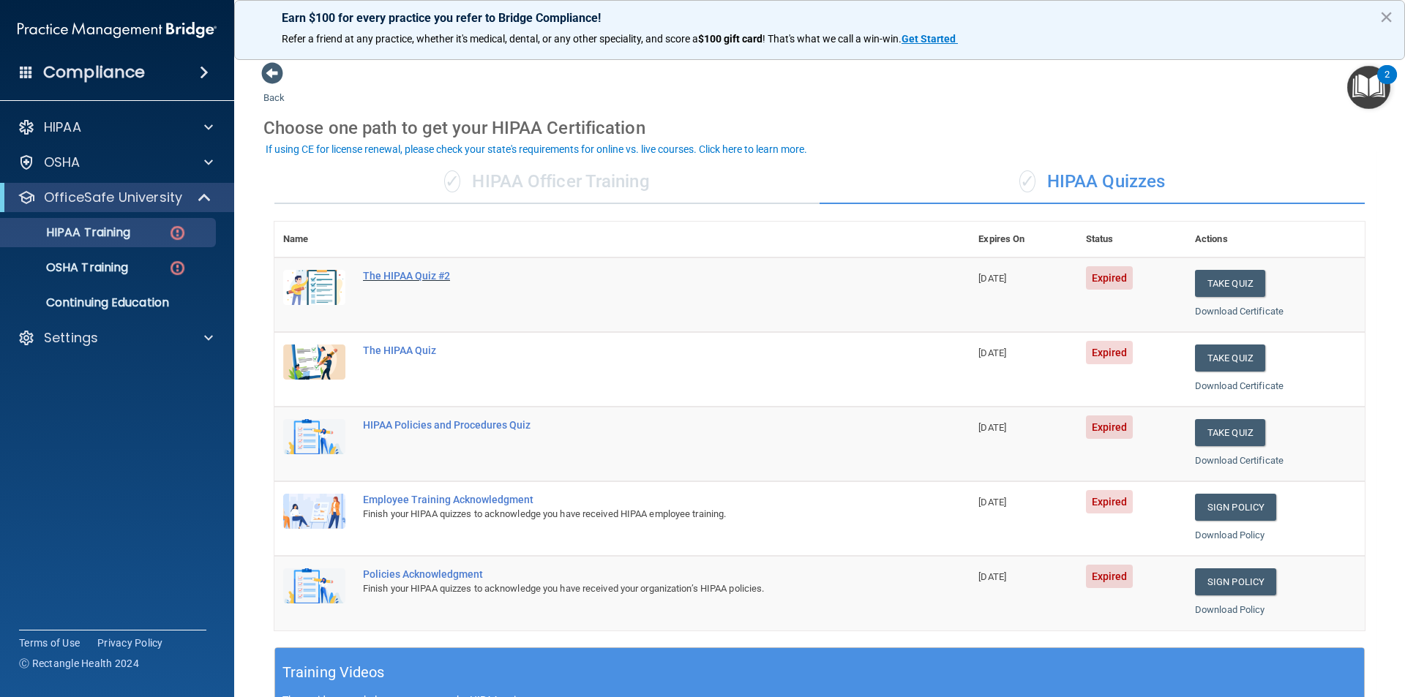
click at [387, 272] on div "The HIPAA Quiz #2" at bounding box center [629, 276] width 533 height 12
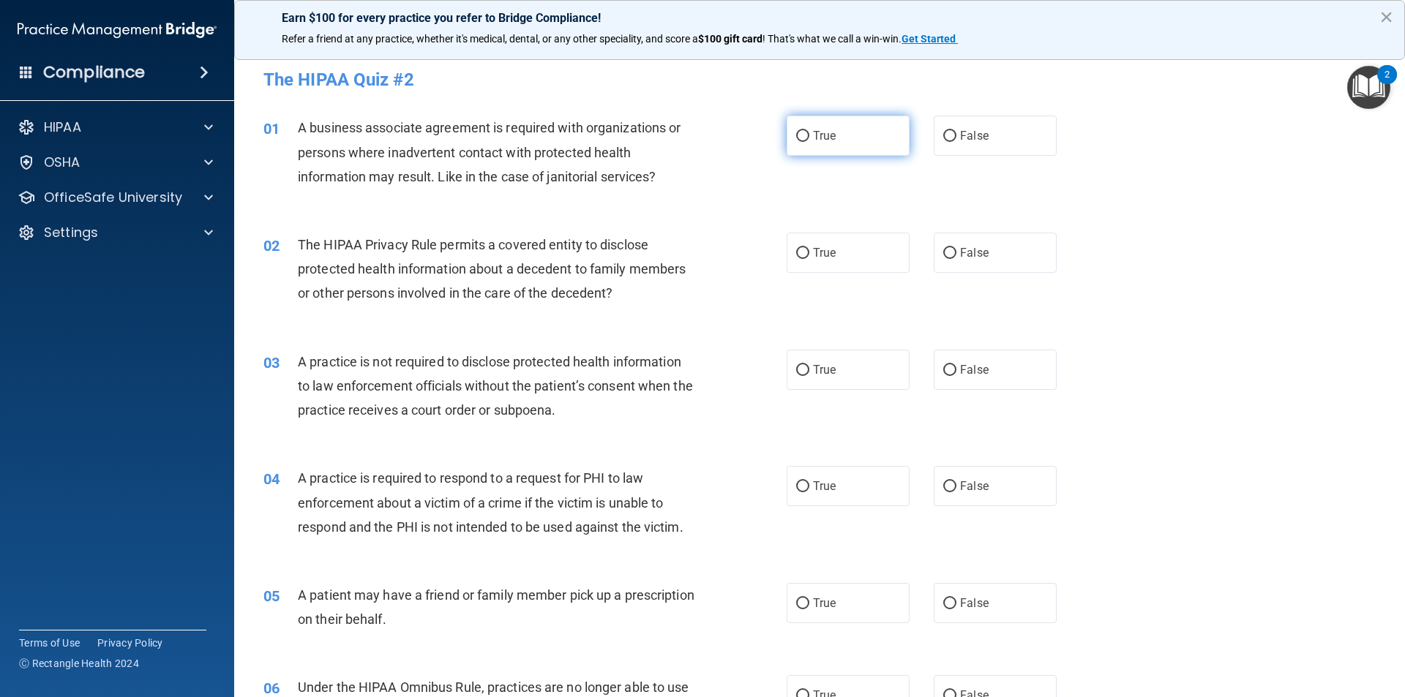
click at [796, 135] on input "True" at bounding box center [802, 136] width 13 height 11
radio input "true"
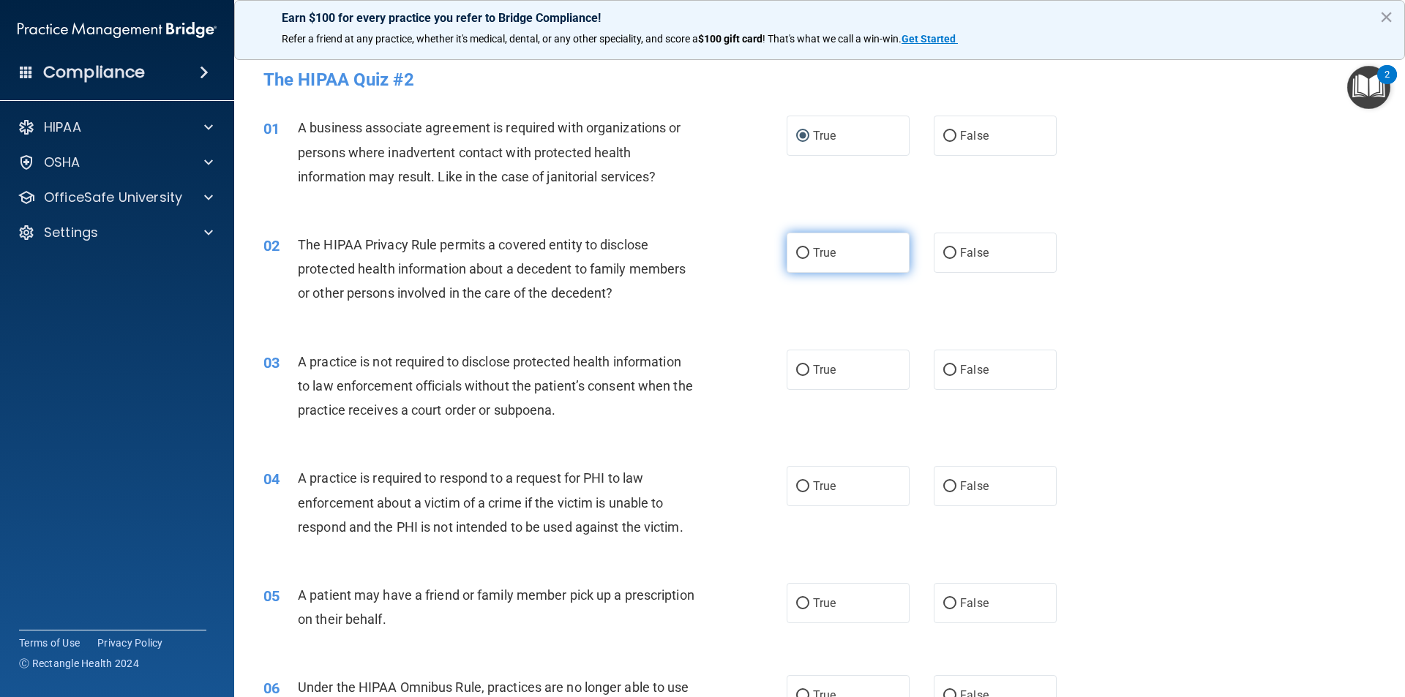
click at [796, 248] on input "True" at bounding box center [802, 253] width 13 height 11
radio input "true"
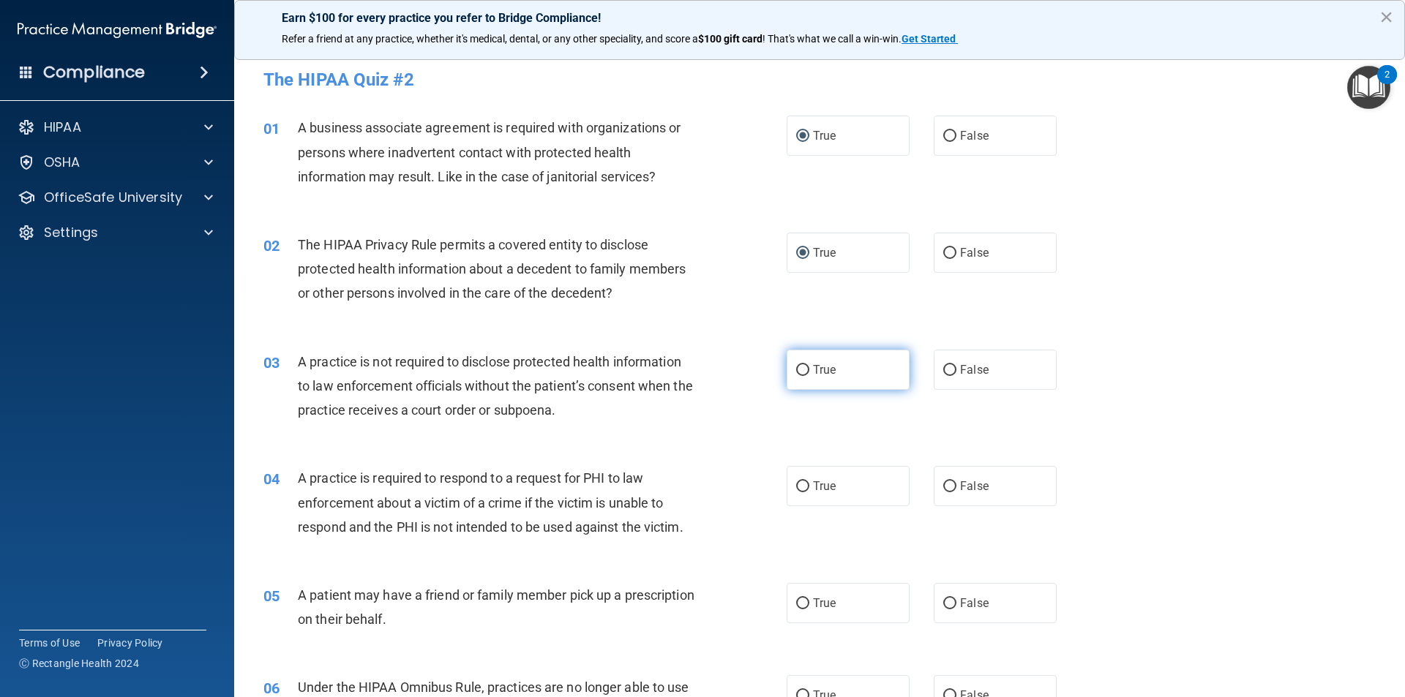
click at [801, 368] on input "True" at bounding box center [802, 370] width 13 height 11
radio input "true"
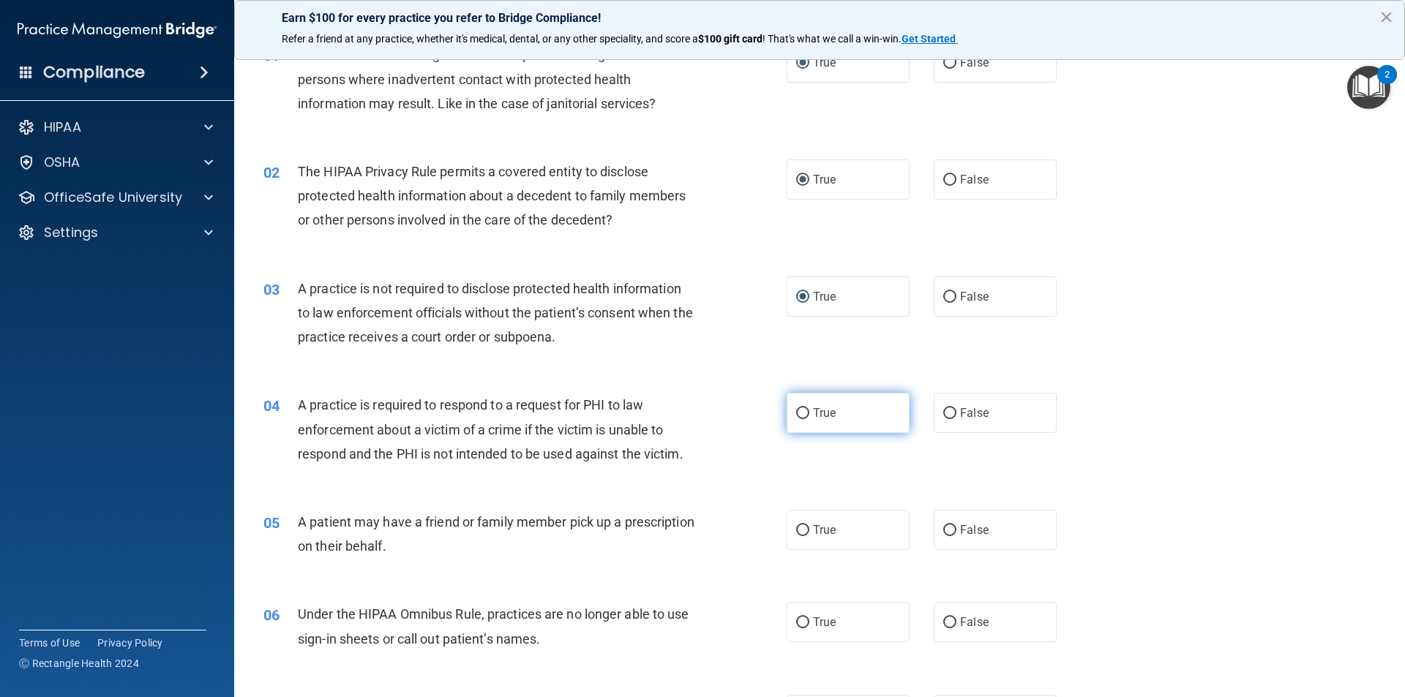
click at [798, 413] on input "True" at bounding box center [802, 413] width 13 height 11
radio input "true"
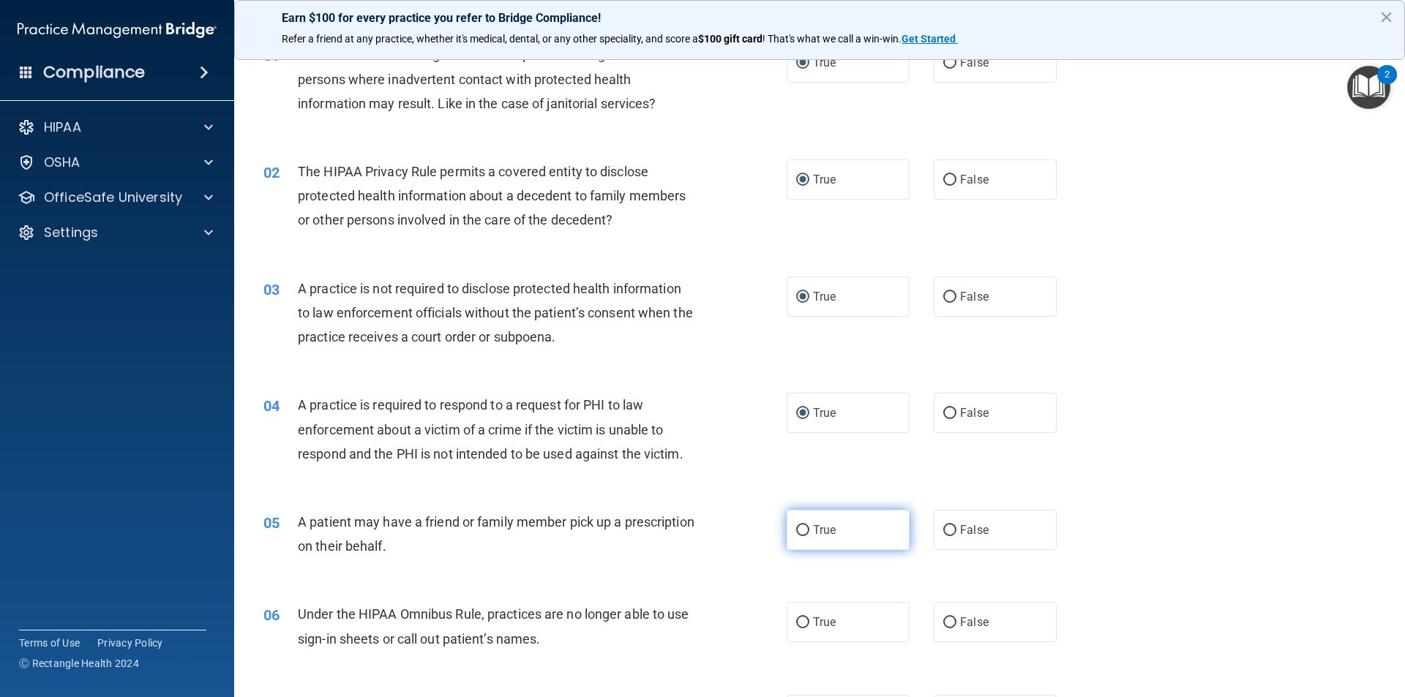
scroll to position [219, 0]
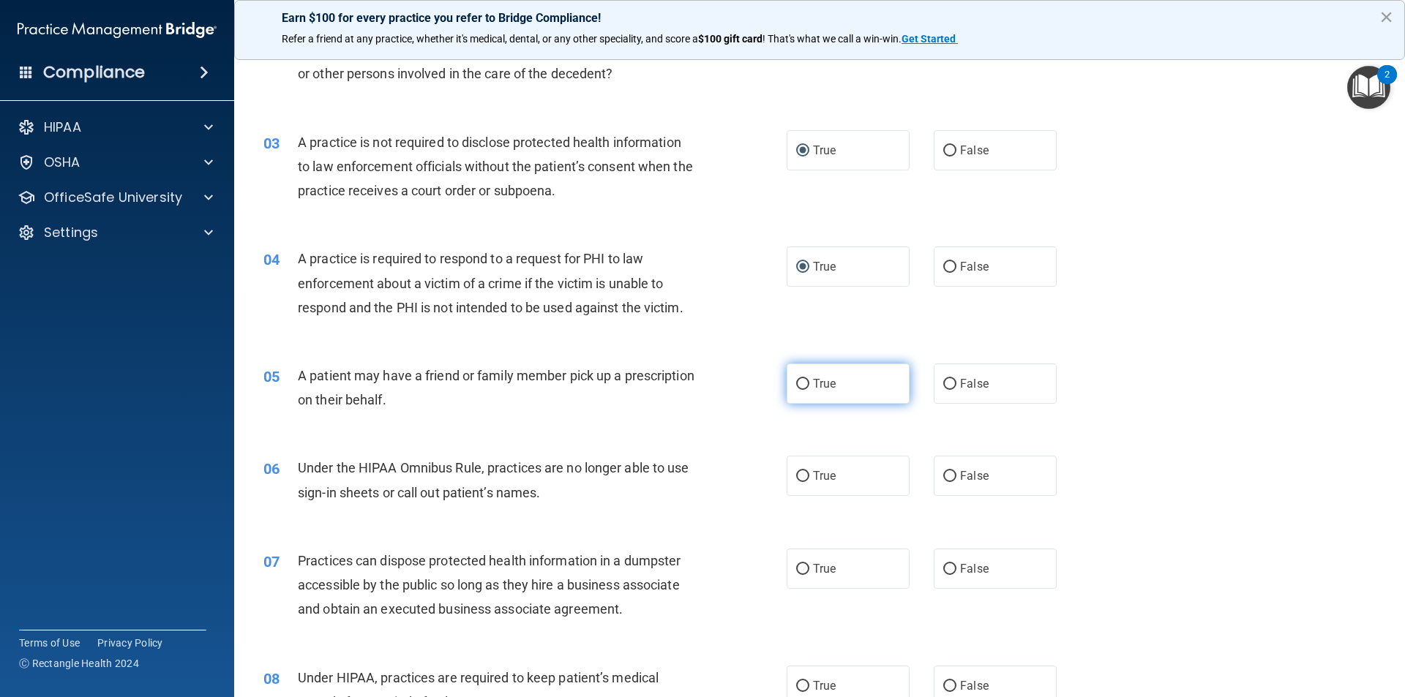
click at [798, 383] on input "True" at bounding box center [802, 384] width 13 height 11
radio input "true"
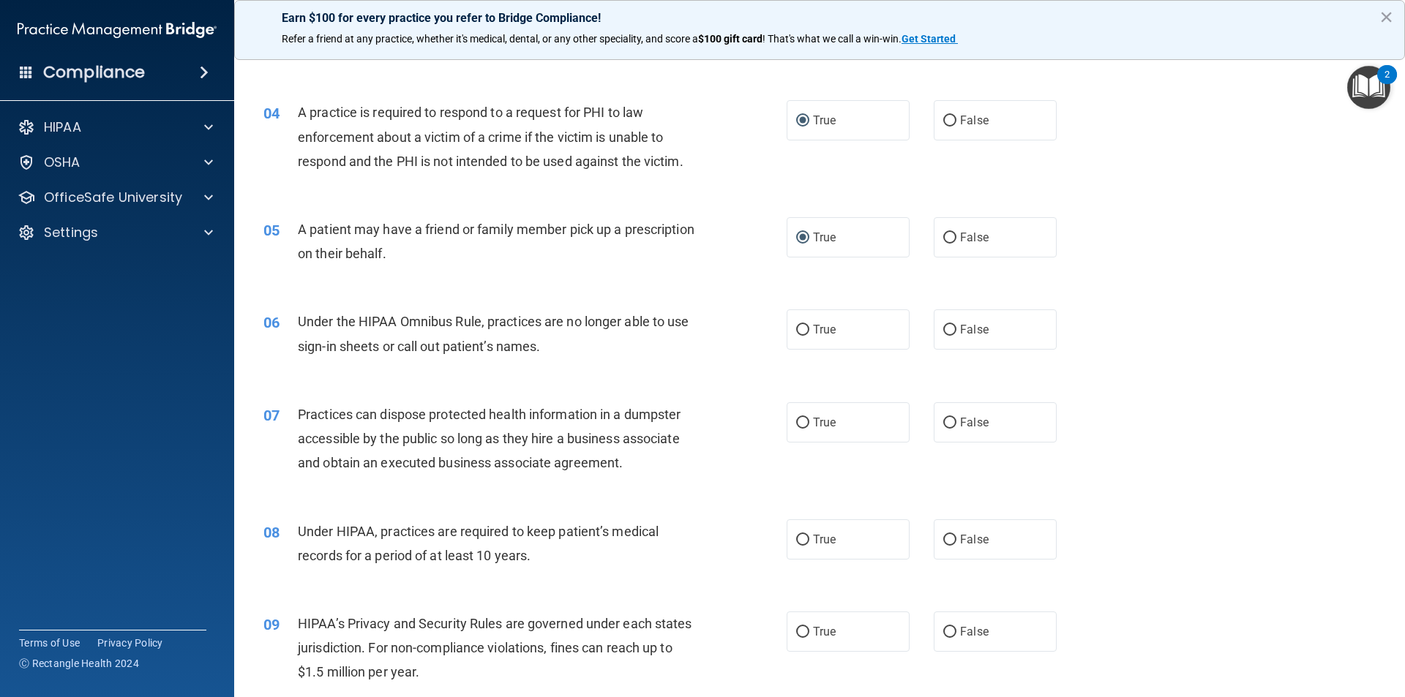
scroll to position [439, 0]
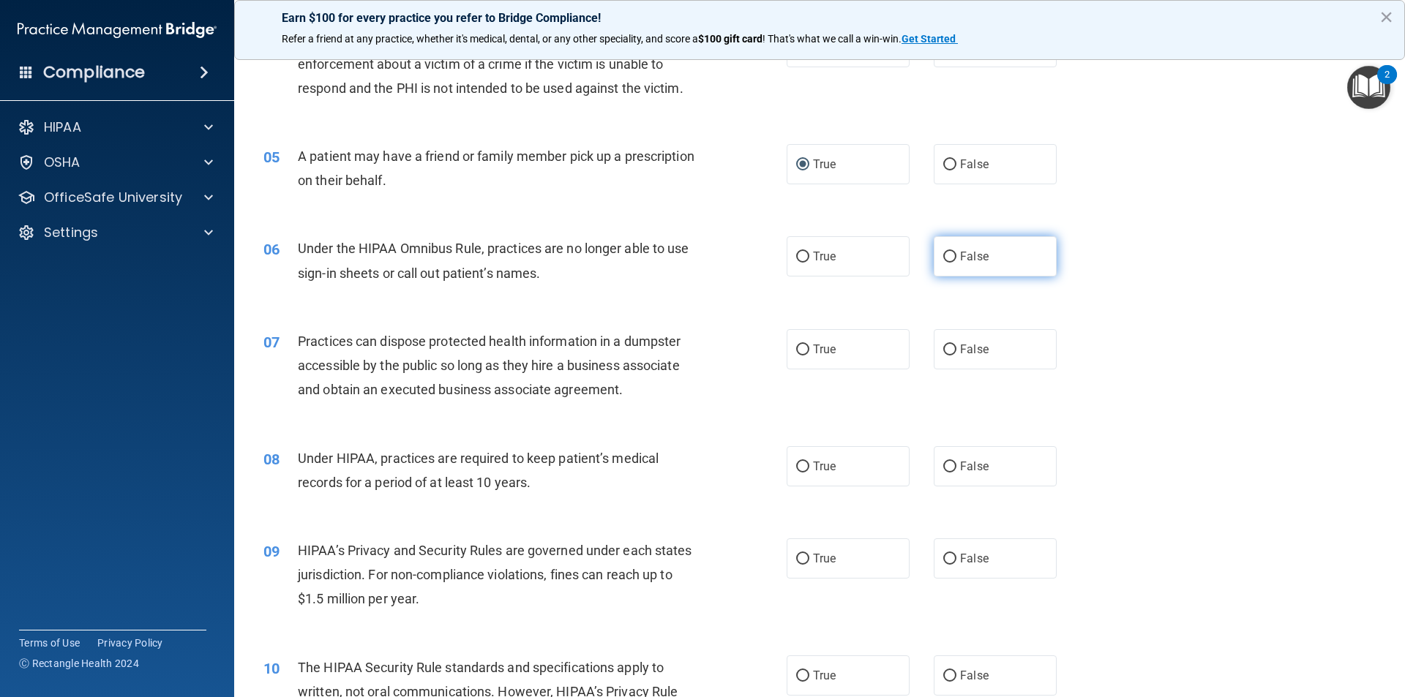
click at [945, 257] on input "False" at bounding box center [949, 257] width 13 height 11
radio input "true"
click at [945, 345] on input "False" at bounding box center [949, 350] width 13 height 11
radio input "true"
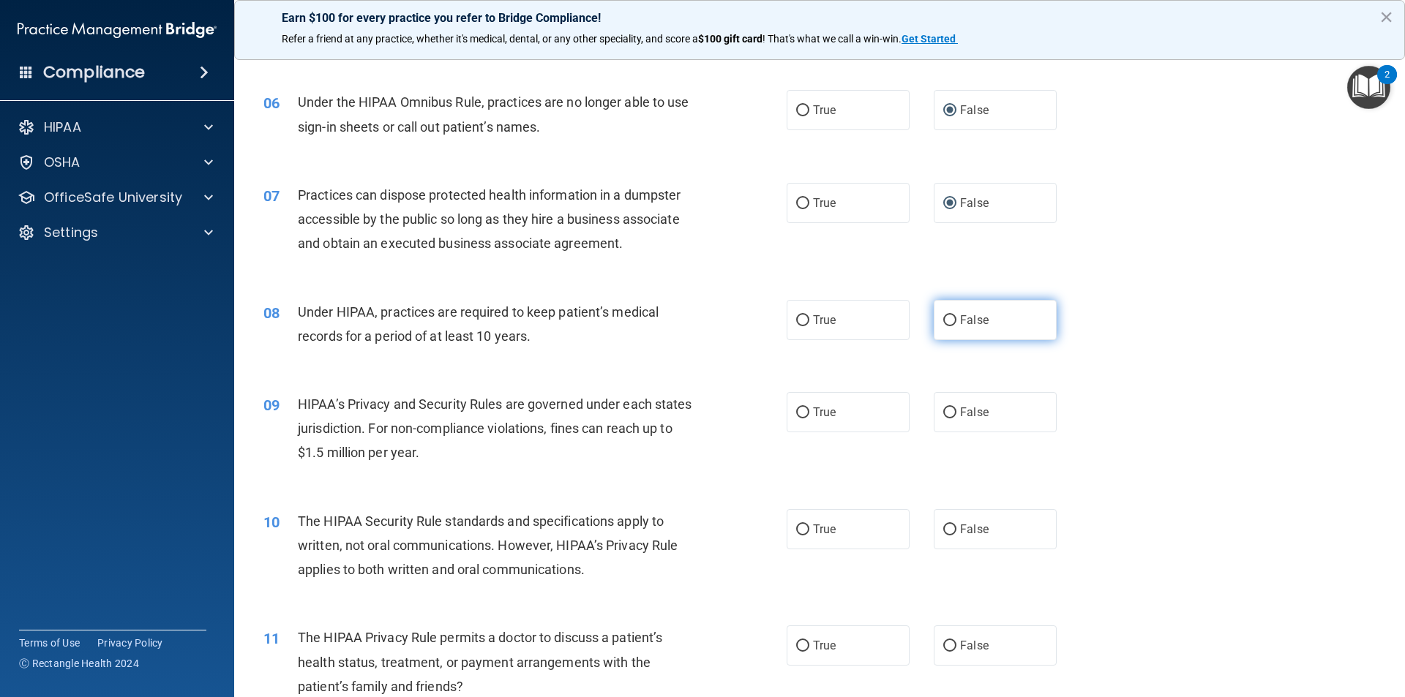
click at [943, 316] on input "False" at bounding box center [949, 320] width 13 height 11
radio input "true"
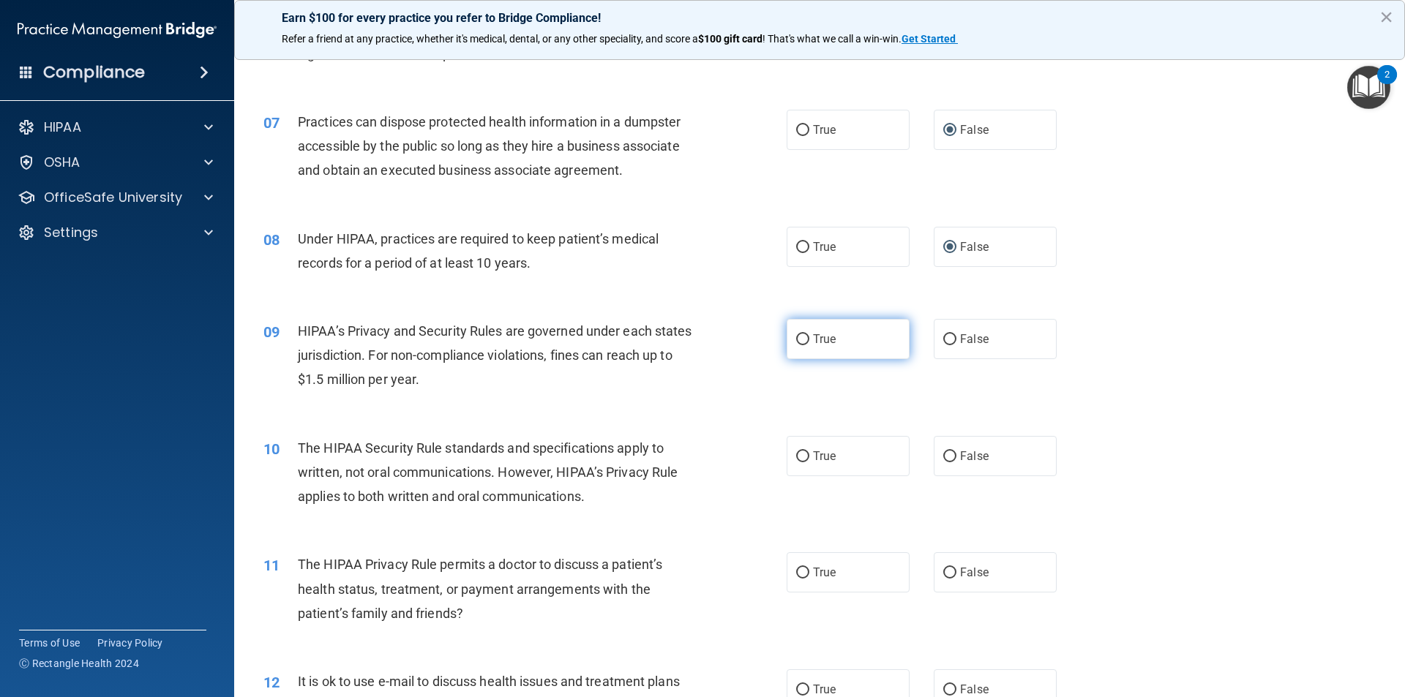
click at [798, 337] on input "True" at bounding box center [802, 339] width 13 height 11
radio input "true"
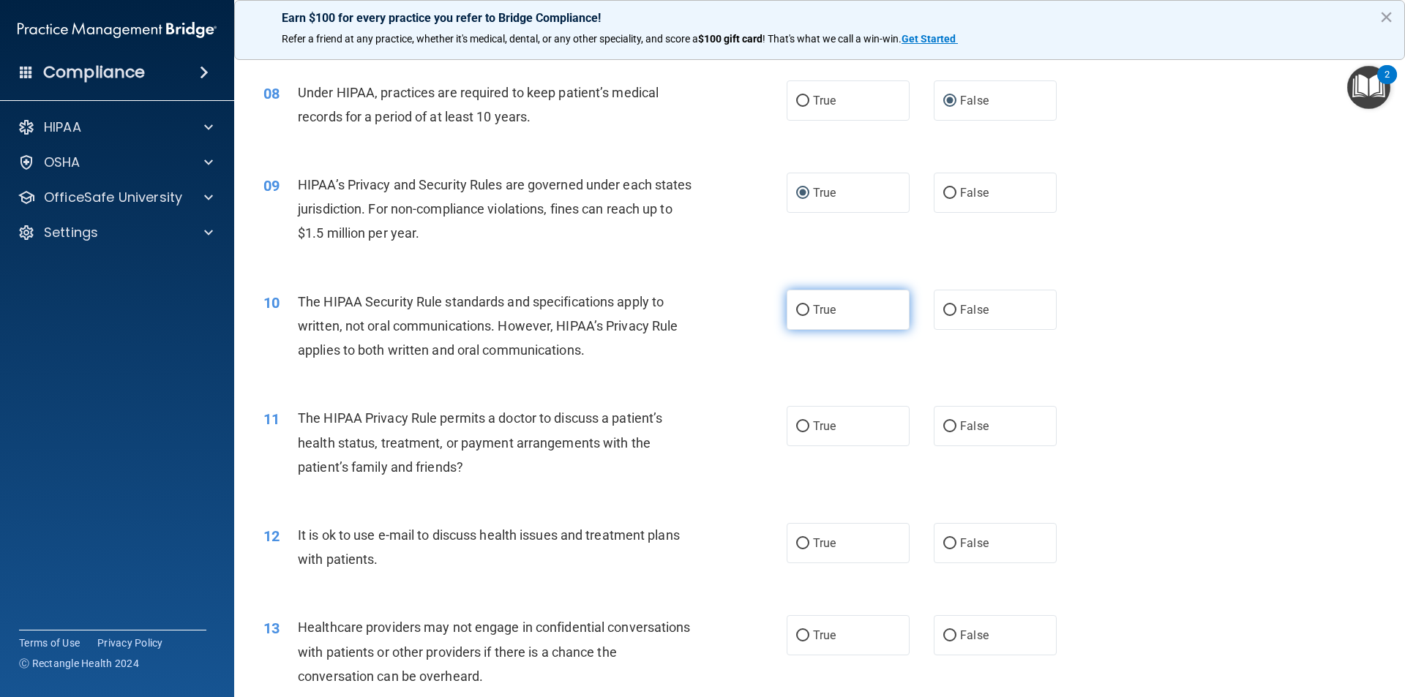
click at [801, 310] on input "True" at bounding box center [802, 310] width 13 height 11
radio input "true"
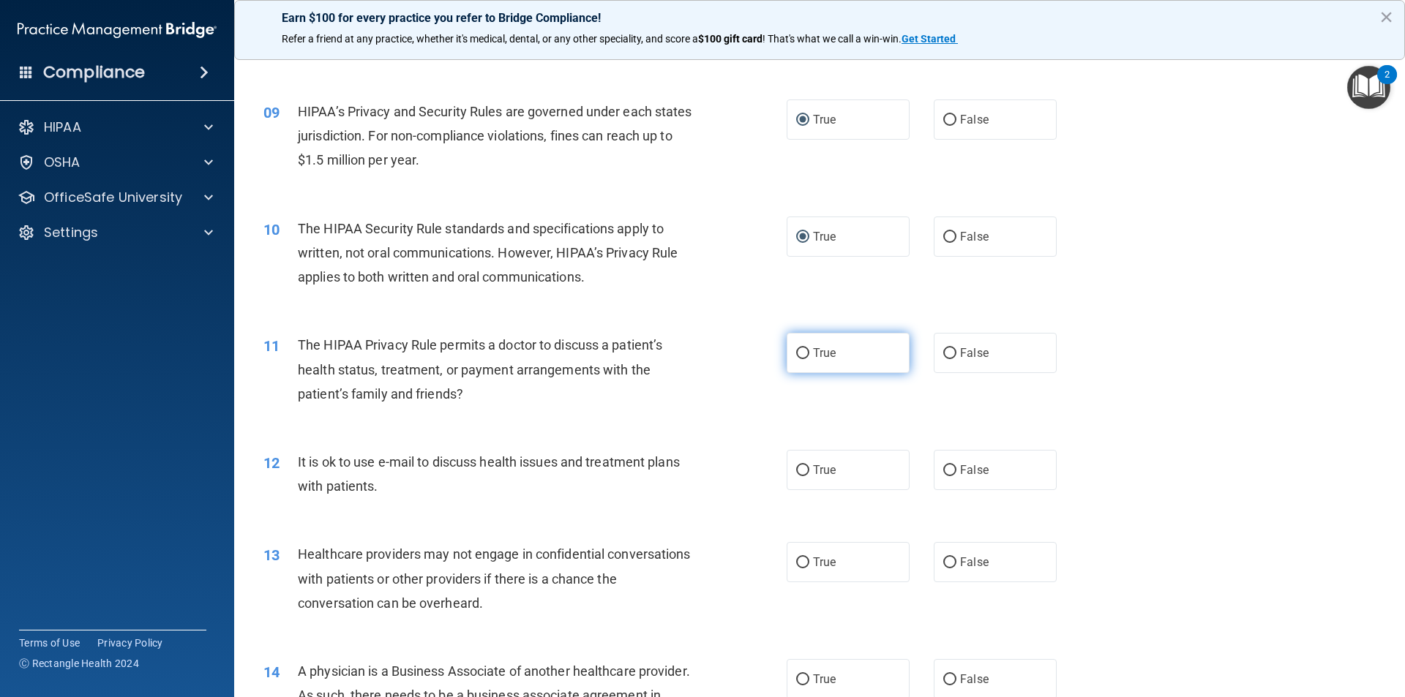
click at [799, 353] on input "True" at bounding box center [802, 353] width 13 height 11
radio input "true"
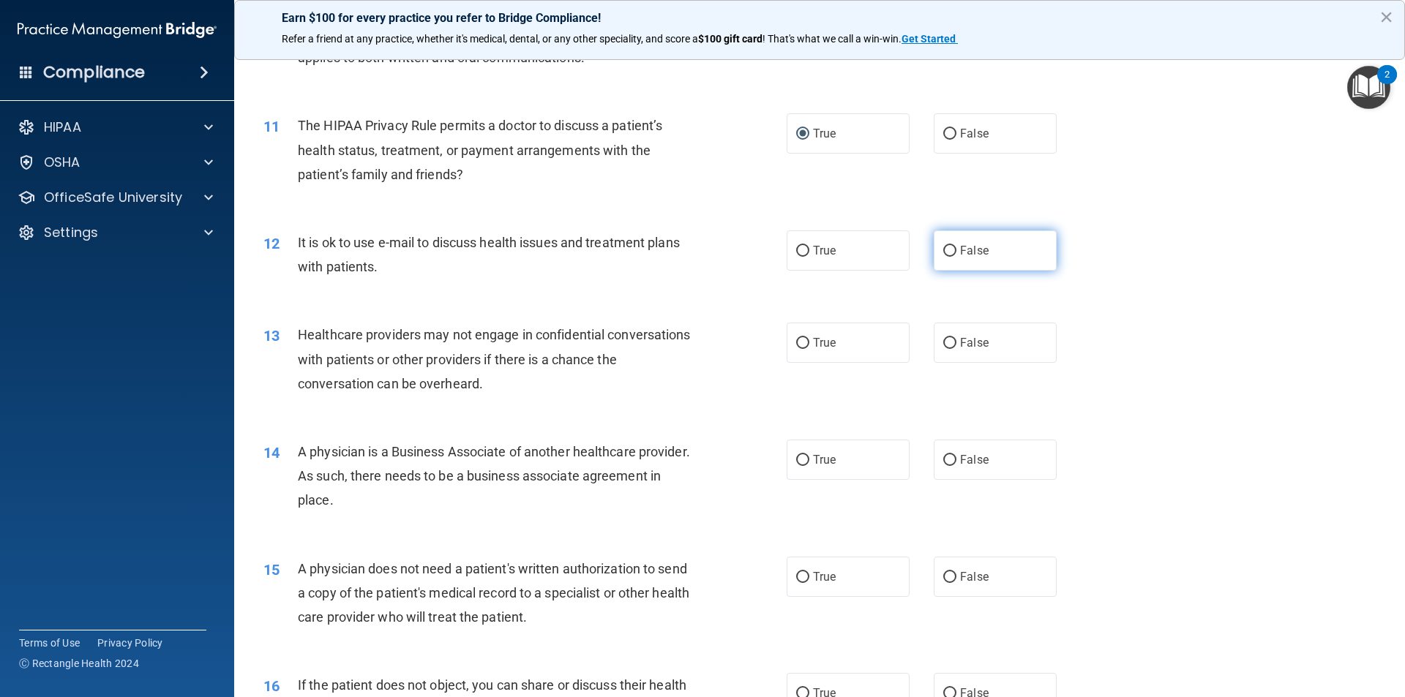
click at [944, 246] on input "False" at bounding box center [949, 251] width 13 height 11
radio input "true"
click at [800, 342] on input "True" at bounding box center [802, 343] width 13 height 11
radio input "true"
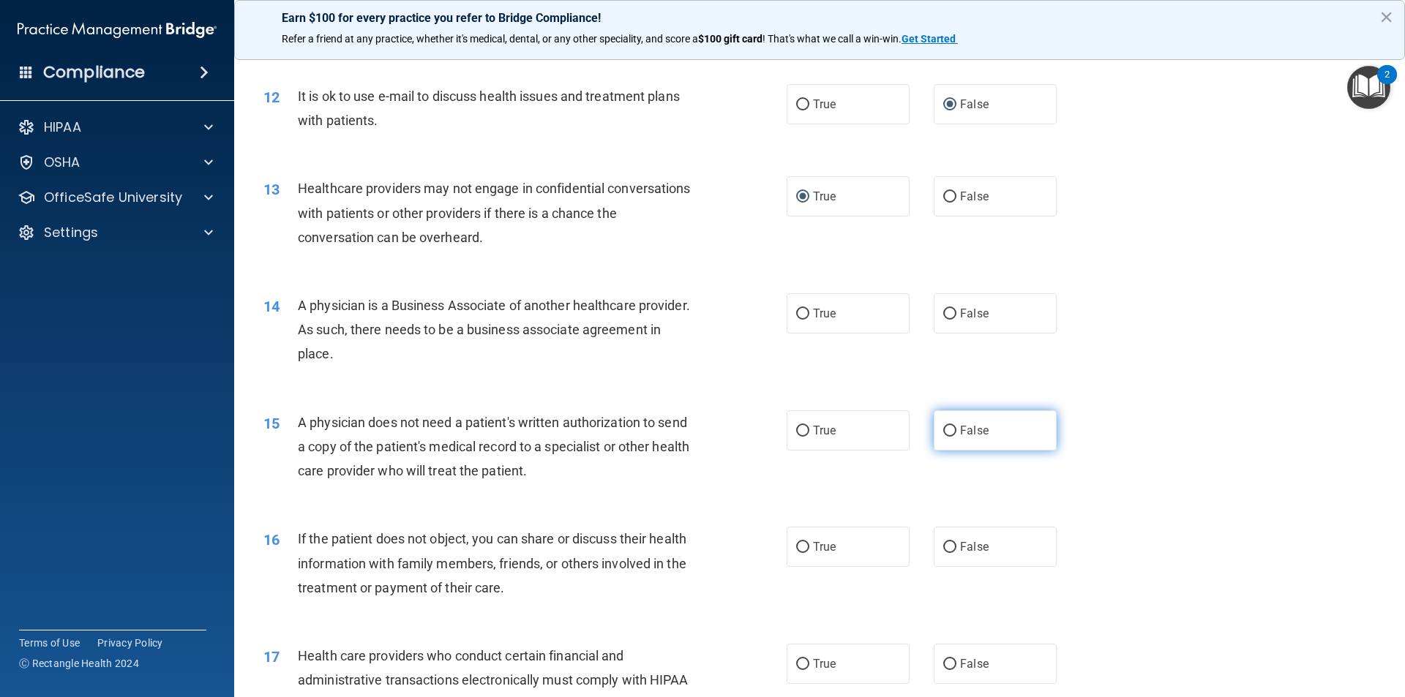
click at [943, 430] on input "False" at bounding box center [949, 431] width 13 height 11
radio input "true"
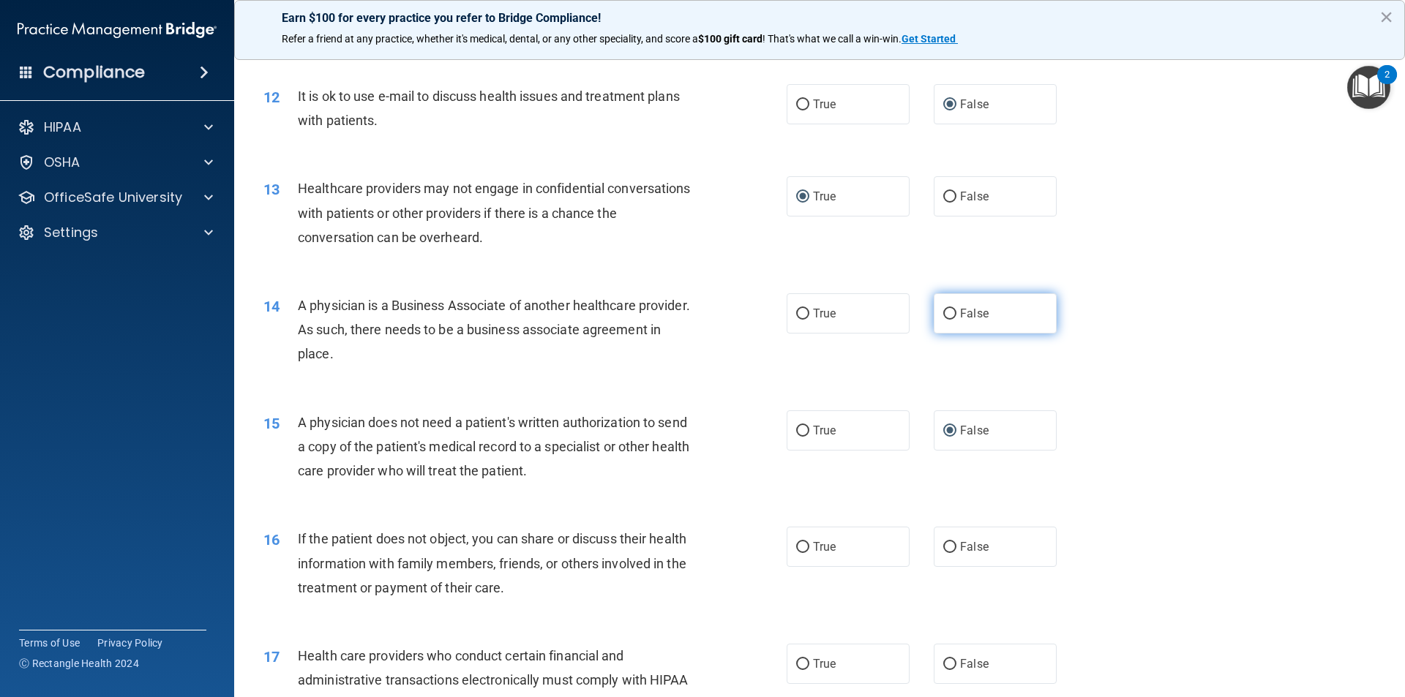
click at [950, 311] on label "False" at bounding box center [995, 313] width 123 height 40
click at [950, 311] on input "False" at bounding box center [949, 314] width 13 height 11
radio input "true"
drag, startPoint x: 804, startPoint y: 424, endPoint x: 826, endPoint y: 424, distance: 22.0
click at [822, 422] on label "True" at bounding box center [847, 430] width 123 height 40
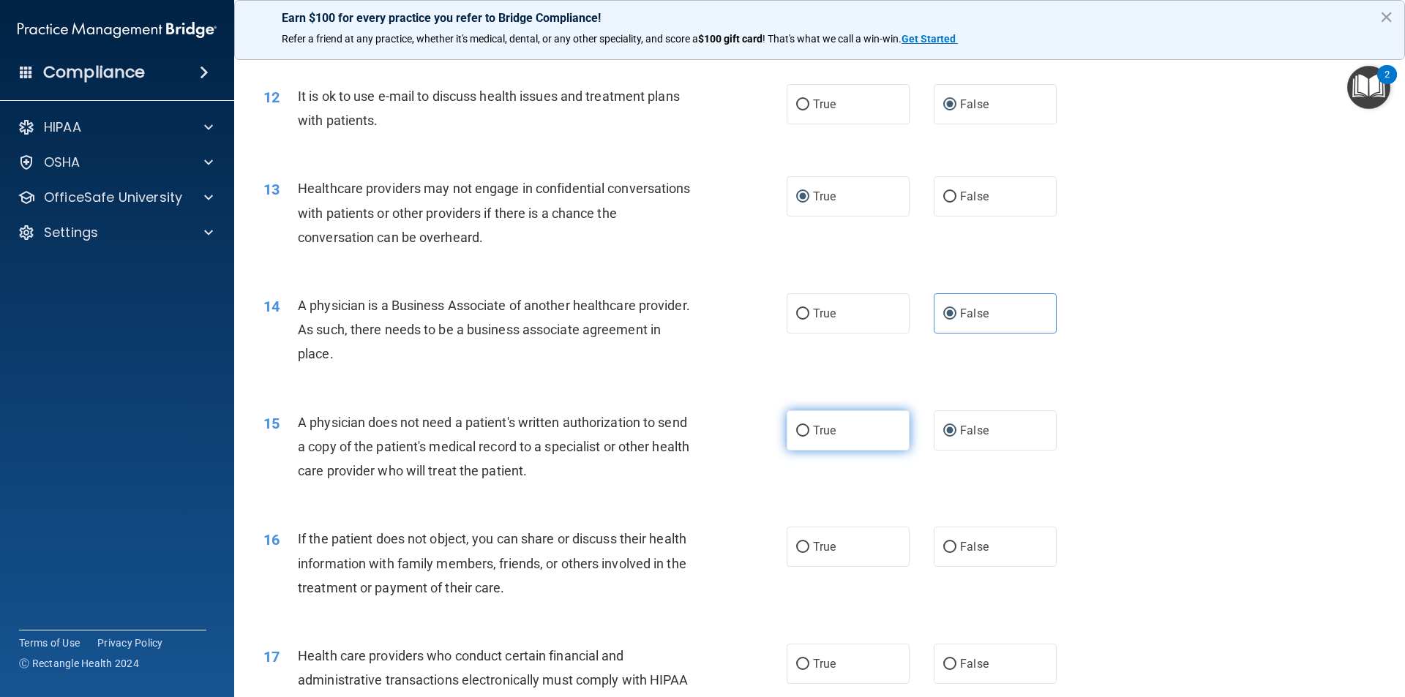
click at [809, 426] on input "True" at bounding box center [802, 431] width 13 height 11
radio input "true"
radio input "false"
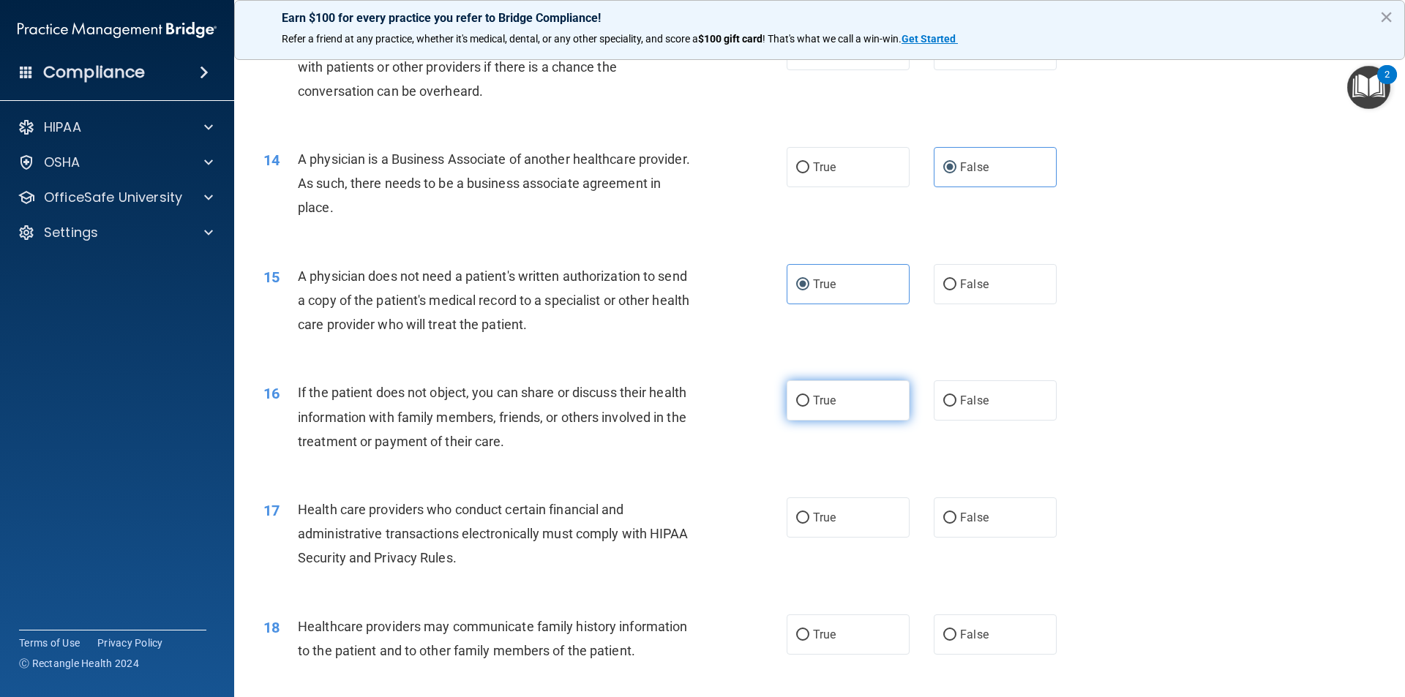
click at [803, 397] on input "True" at bounding box center [802, 401] width 13 height 11
radio input "true"
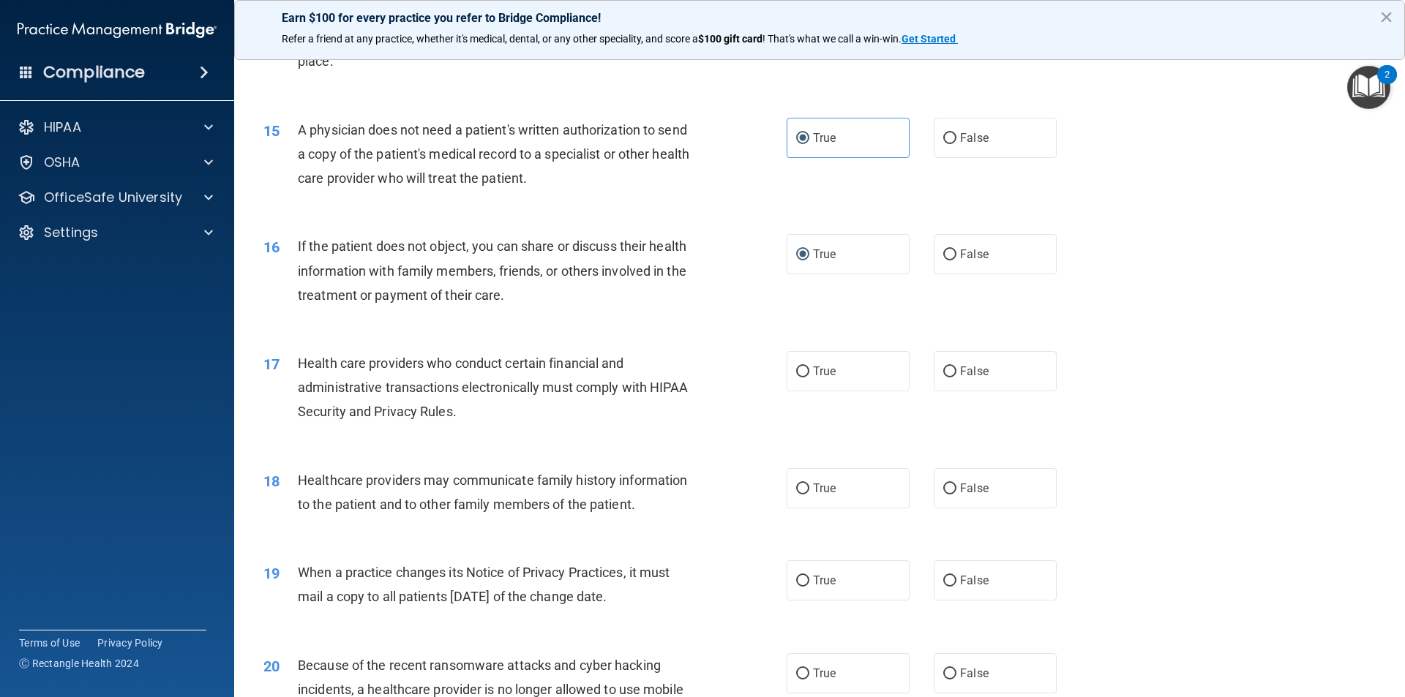
scroll to position [1610, 0]
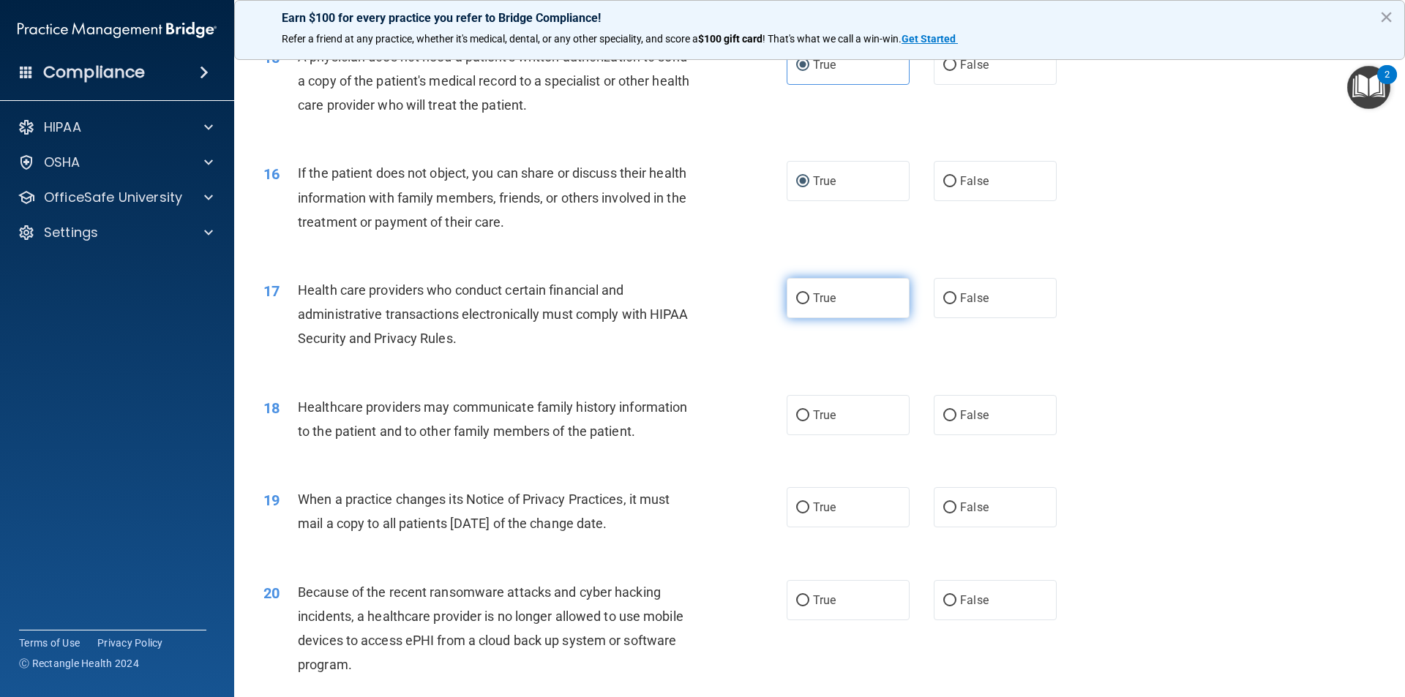
click at [796, 296] on input "True" at bounding box center [802, 298] width 13 height 11
radio input "true"
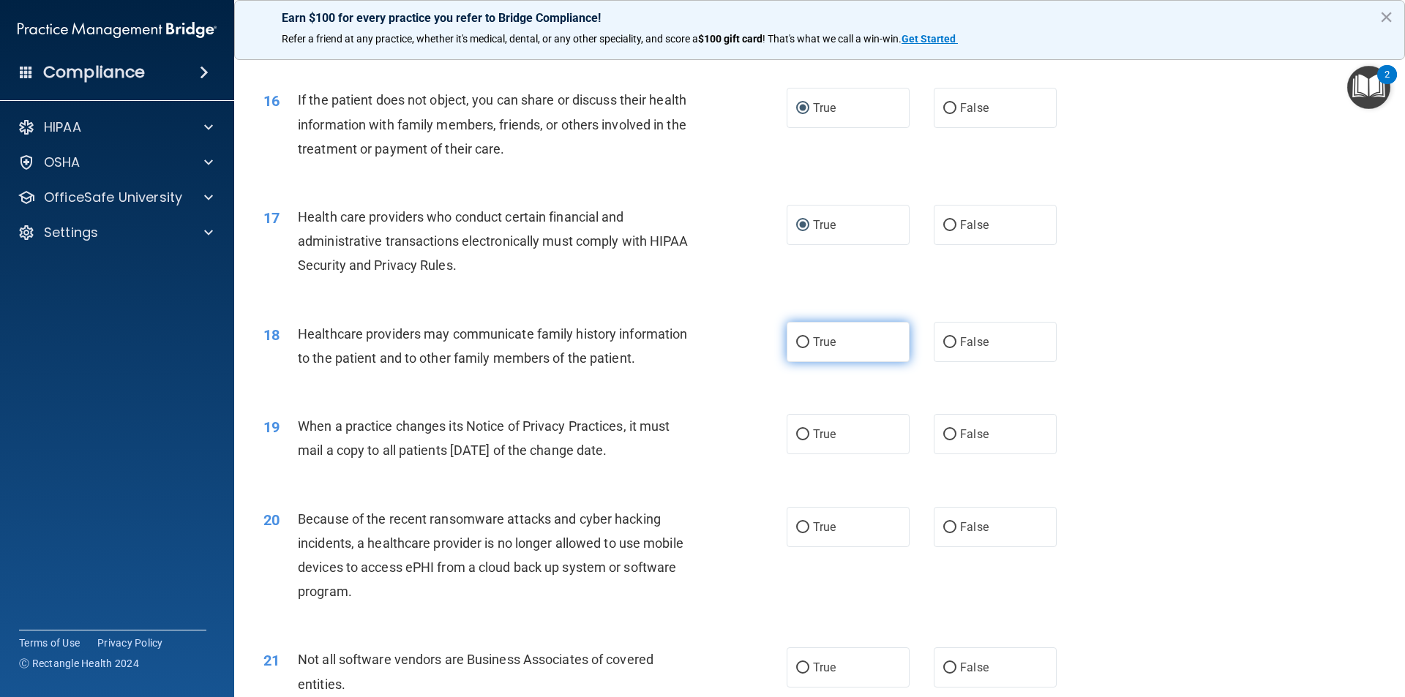
click at [813, 336] on span "True" at bounding box center [824, 342] width 23 height 14
click at [808, 337] on input "True" at bounding box center [802, 342] width 13 height 11
radio input "true"
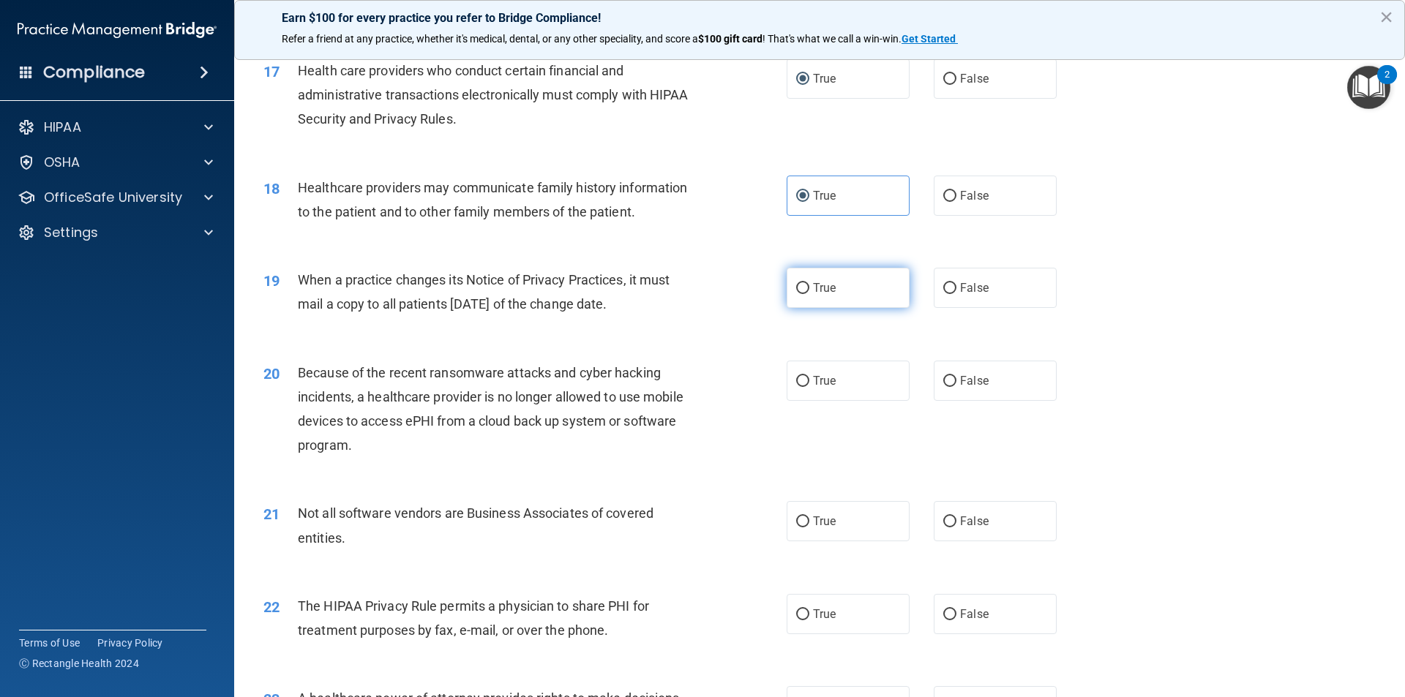
click at [795, 304] on label "True" at bounding box center [847, 288] width 123 height 40
click at [796, 294] on input "True" at bounding box center [802, 288] width 13 height 11
radio input "true"
click at [977, 381] on span "False" at bounding box center [974, 381] width 29 height 14
click at [956, 381] on input "False" at bounding box center [949, 381] width 13 height 11
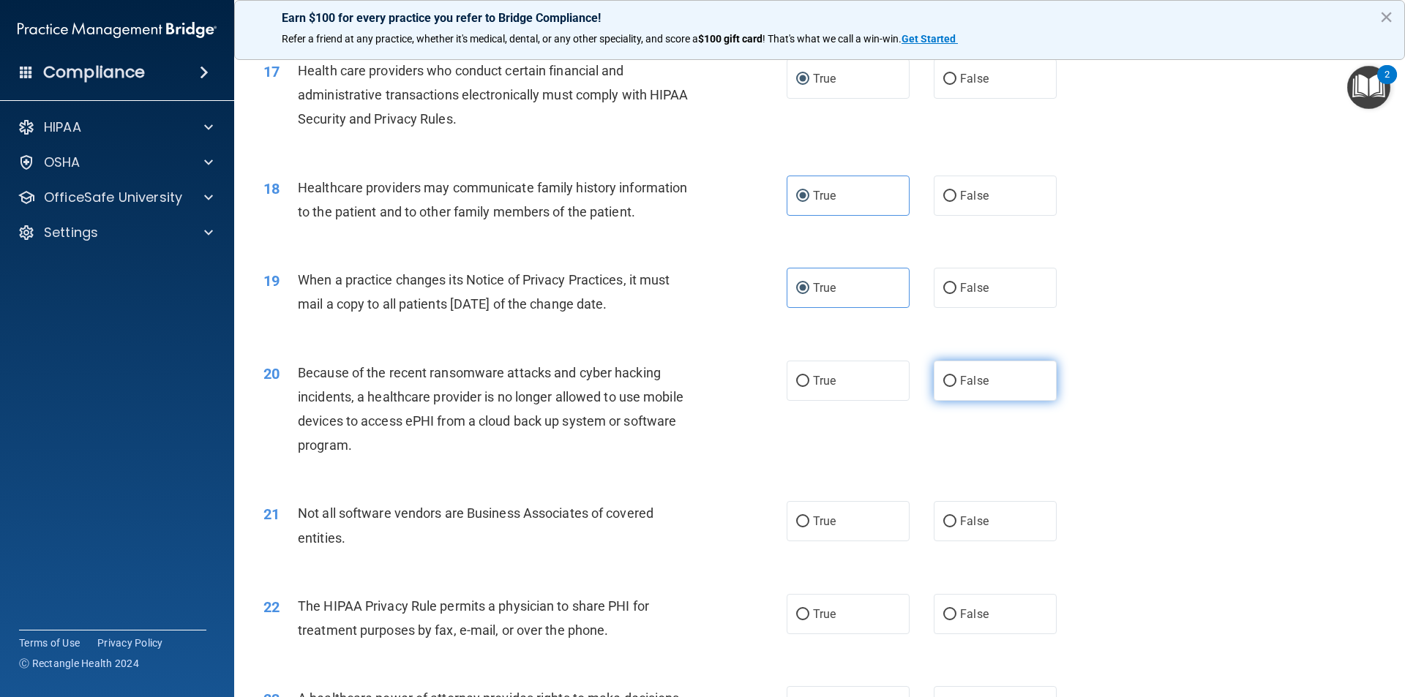
radio input "true"
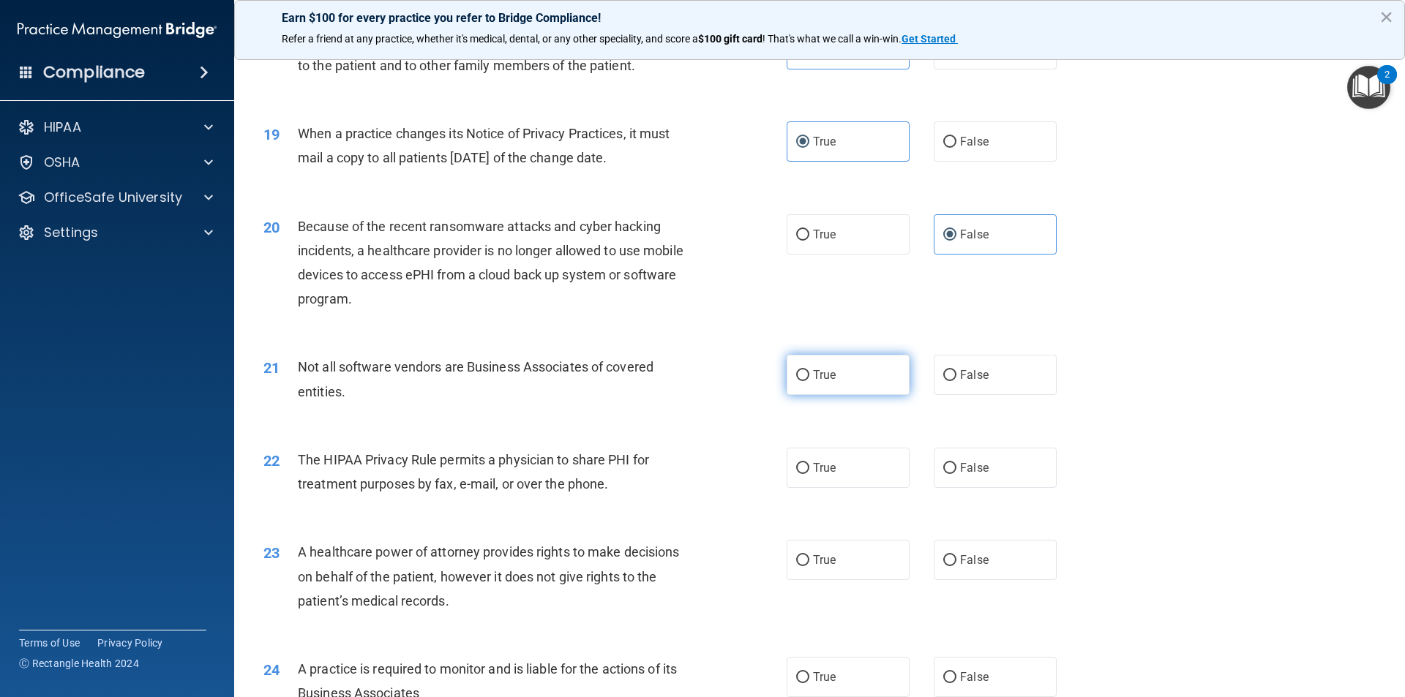
click at [830, 373] on label "True" at bounding box center [847, 375] width 123 height 40
click at [809, 373] on input "True" at bounding box center [802, 375] width 13 height 11
radio input "true"
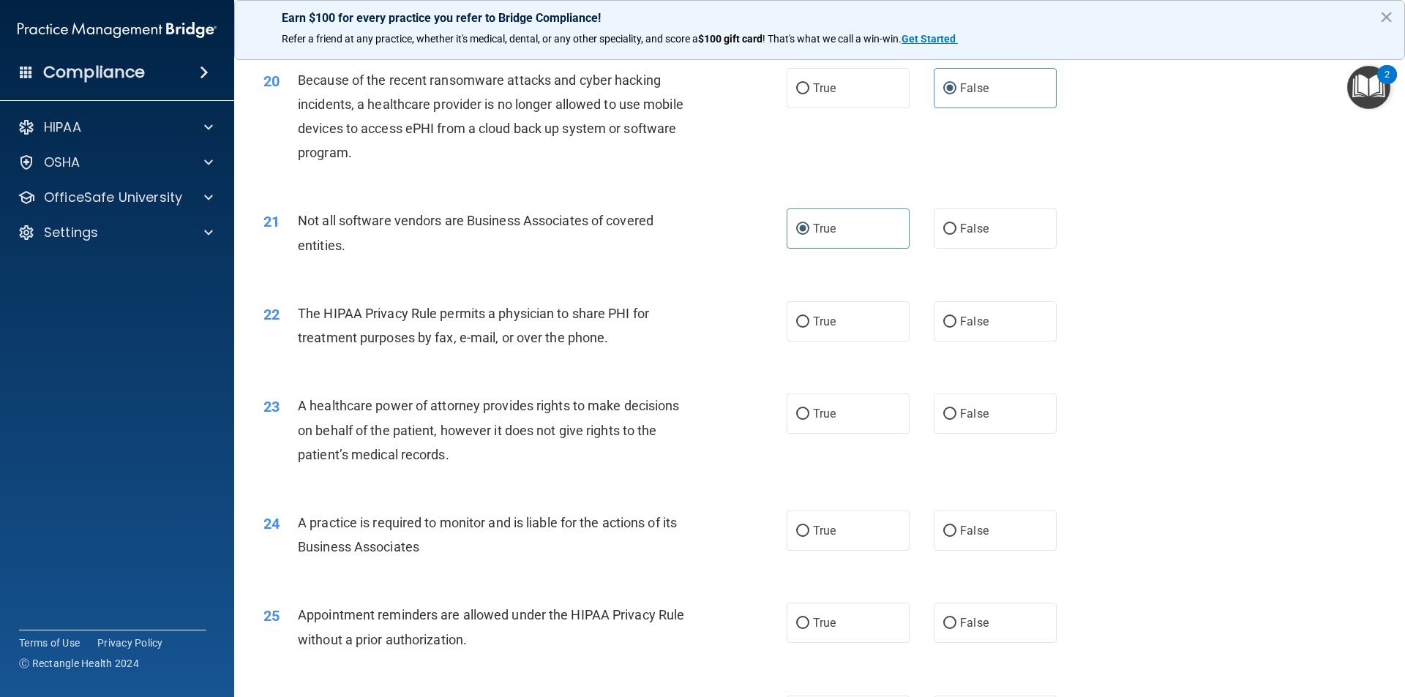
scroll to position [2195, 0]
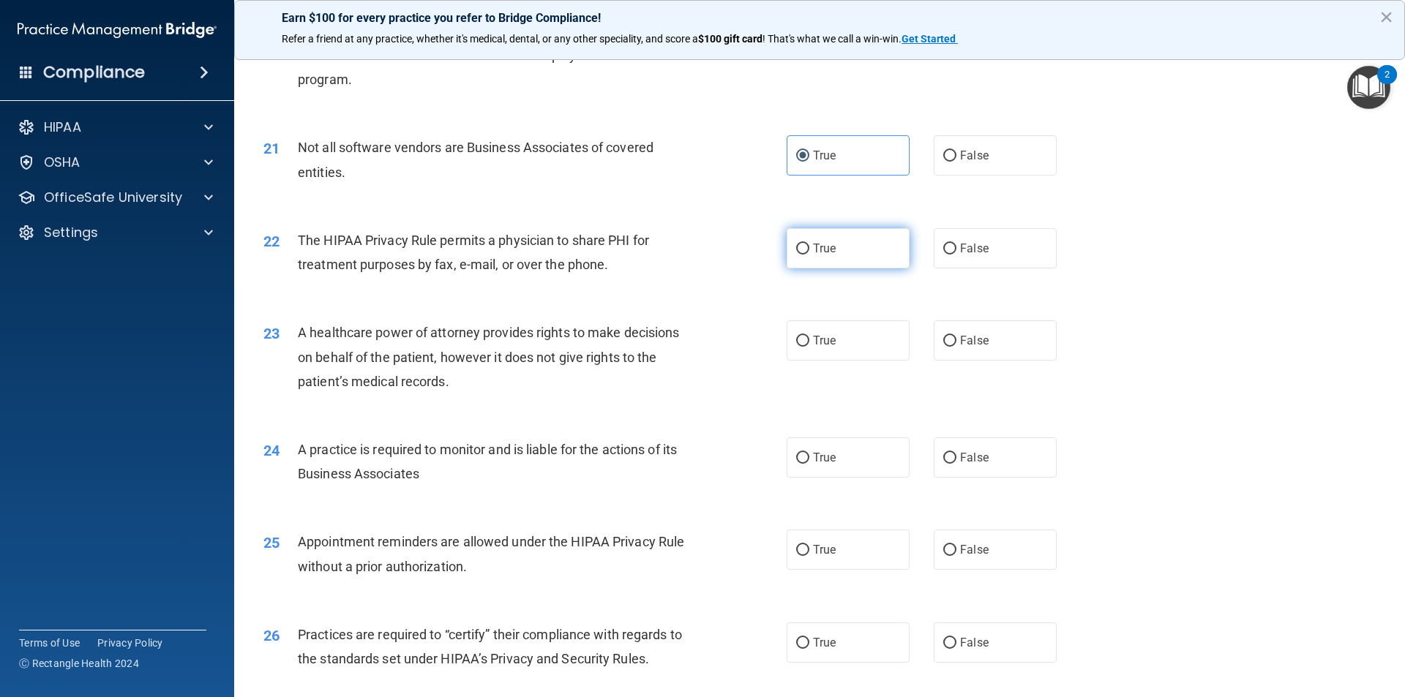
click at [836, 239] on label "True" at bounding box center [847, 248] width 123 height 40
click at [809, 244] on input "True" at bounding box center [802, 249] width 13 height 11
radio input "true"
click at [834, 336] on label "True" at bounding box center [847, 340] width 123 height 40
click at [809, 336] on input "True" at bounding box center [802, 341] width 13 height 11
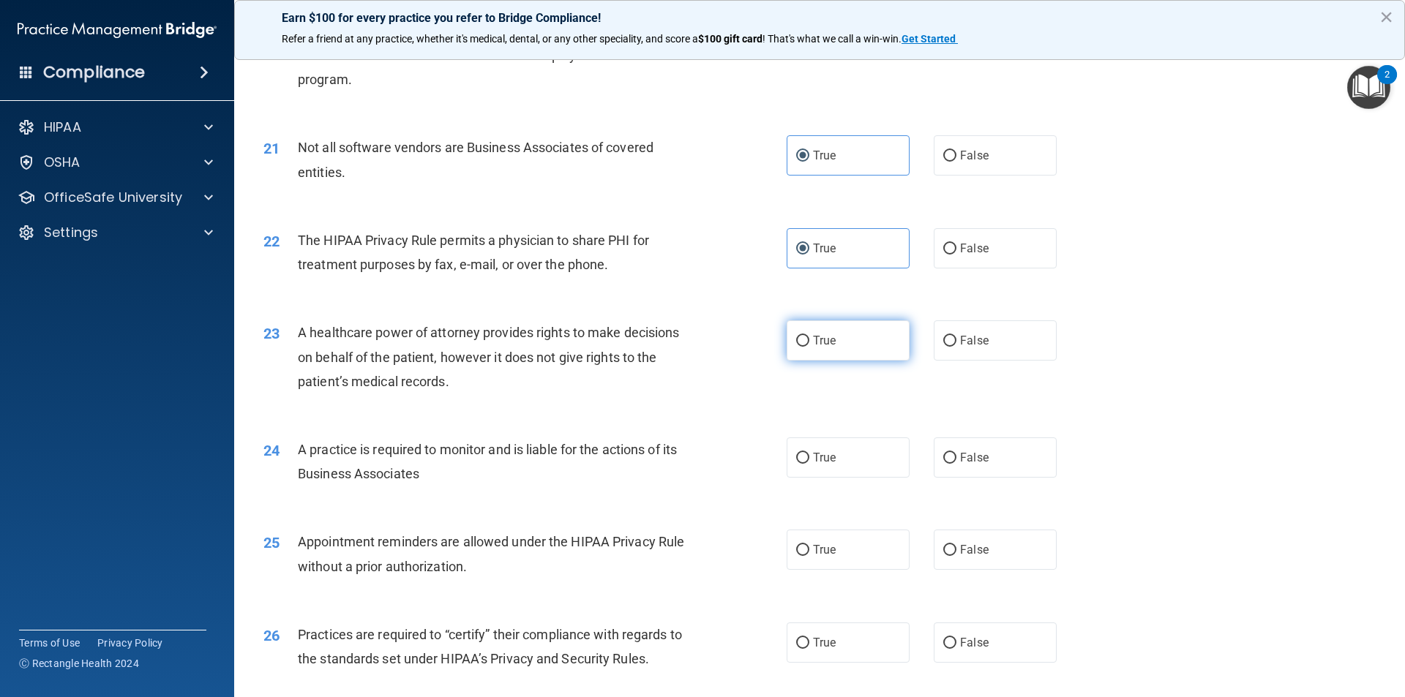
radio input "true"
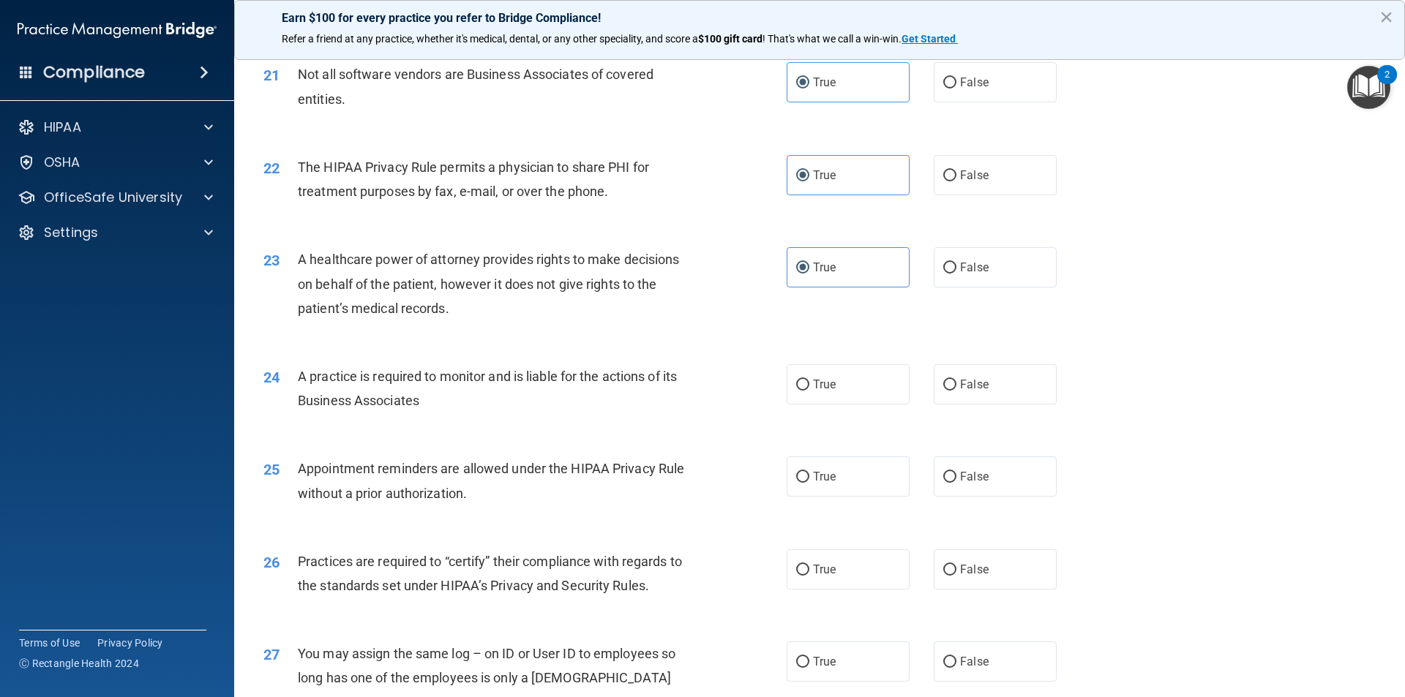
scroll to position [2341, 0]
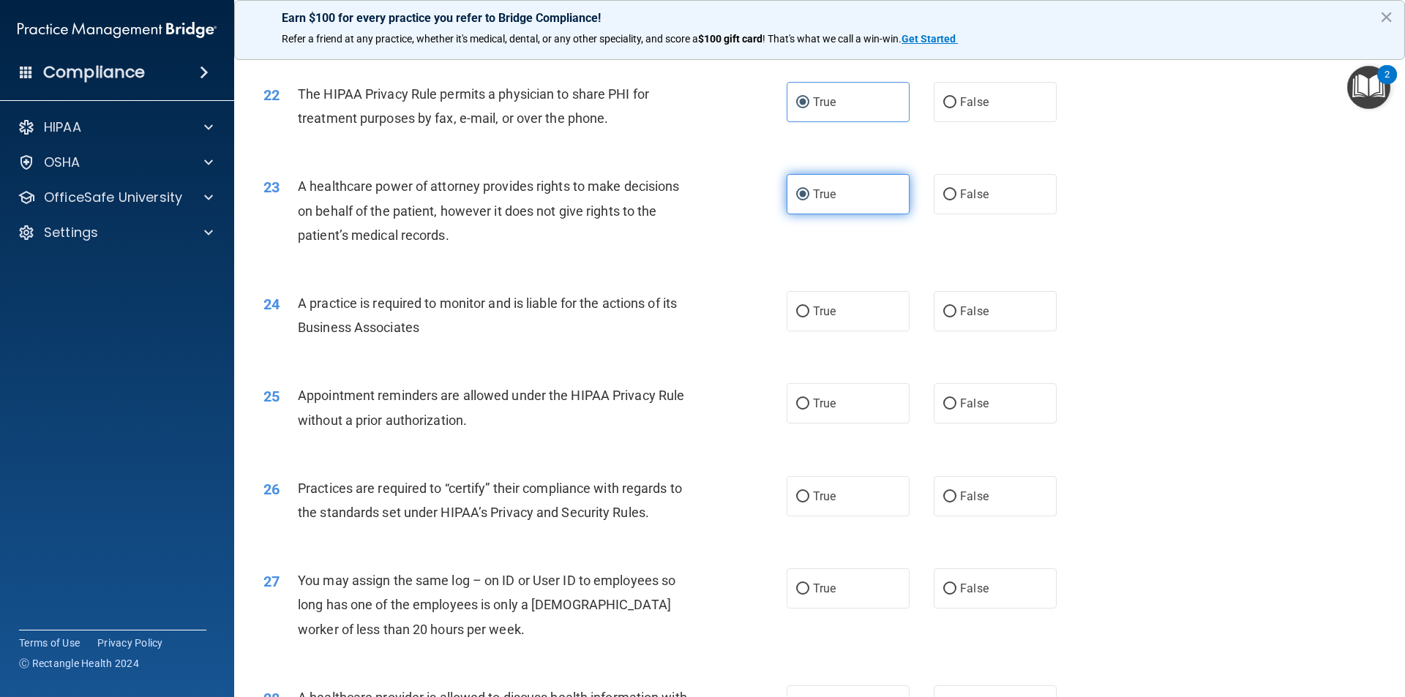
click at [846, 198] on label "True" at bounding box center [847, 194] width 123 height 40
click at [809, 198] on input "True" at bounding box center [802, 194] width 13 height 11
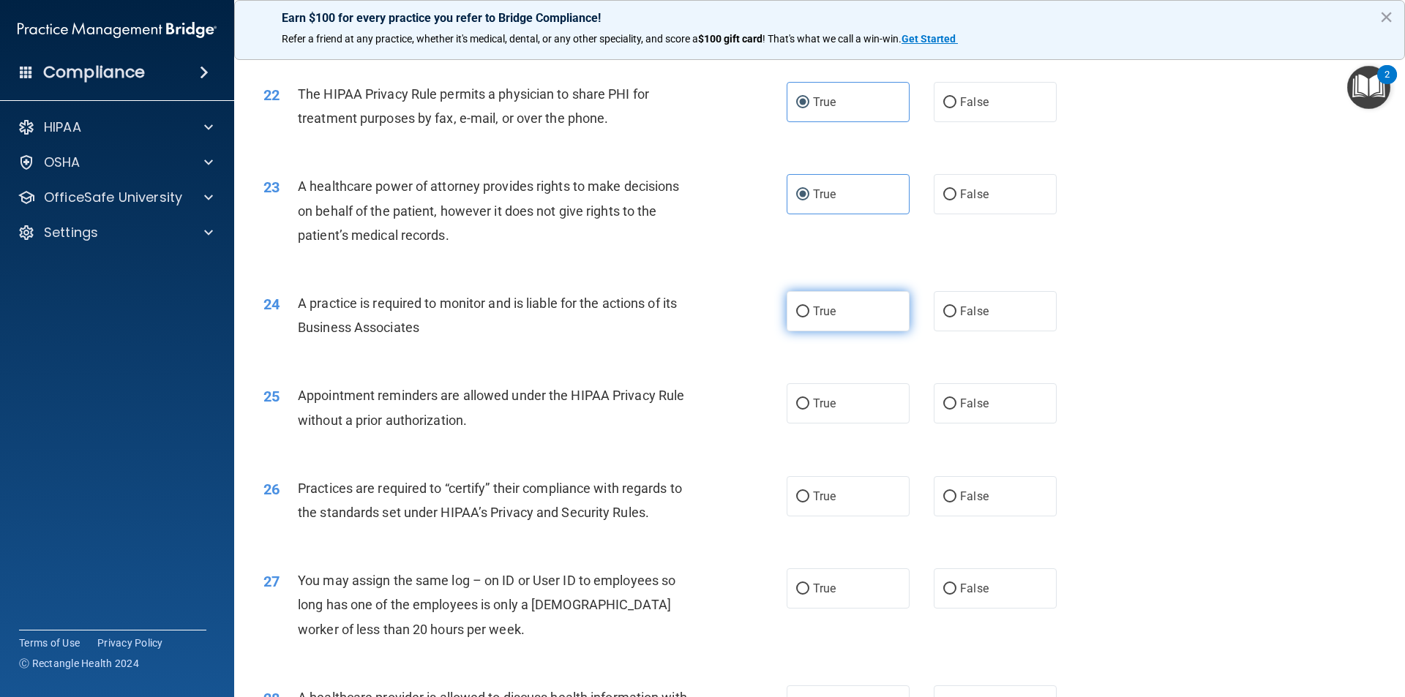
click at [855, 304] on label "True" at bounding box center [847, 311] width 123 height 40
click at [809, 307] on input "True" at bounding box center [802, 312] width 13 height 11
radio input "true"
click at [817, 401] on span "True" at bounding box center [824, 404] width 23 height 14
click at [809, 401] on input "True" at bounding box center [802, 404] width 13 height 11
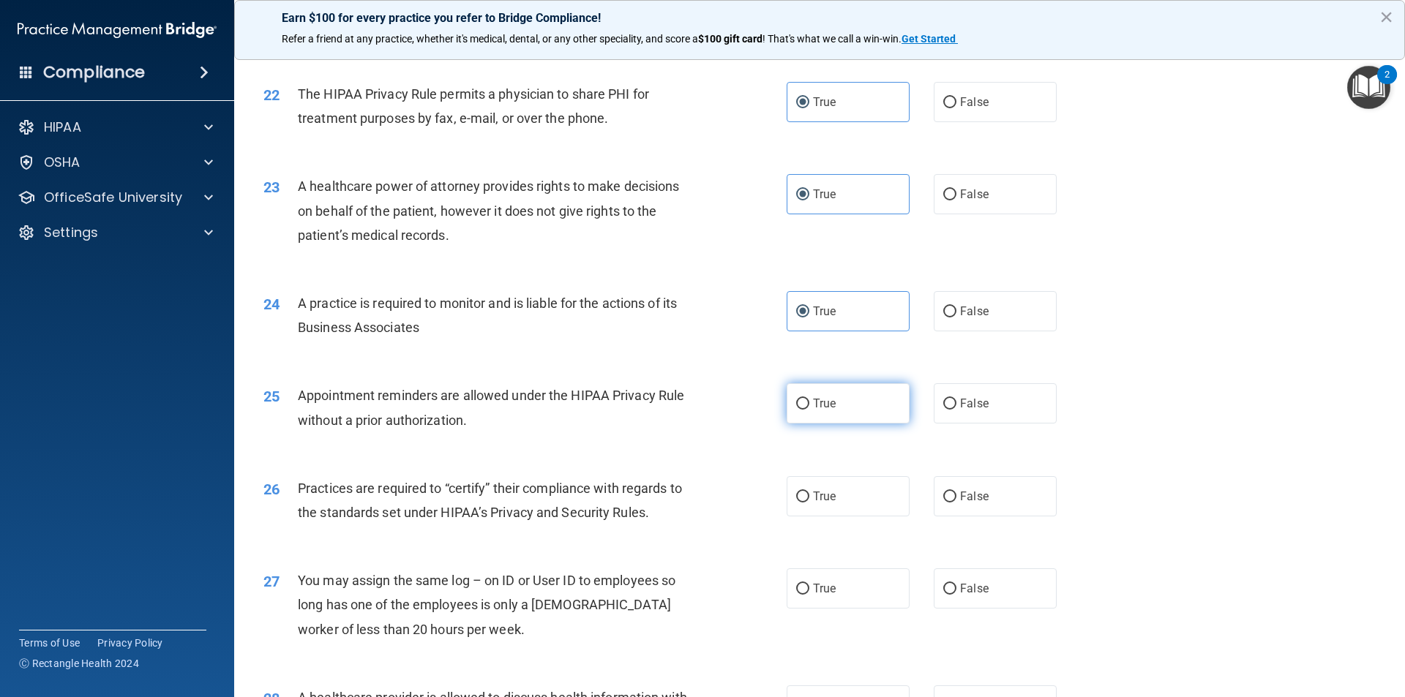
radio input "true"
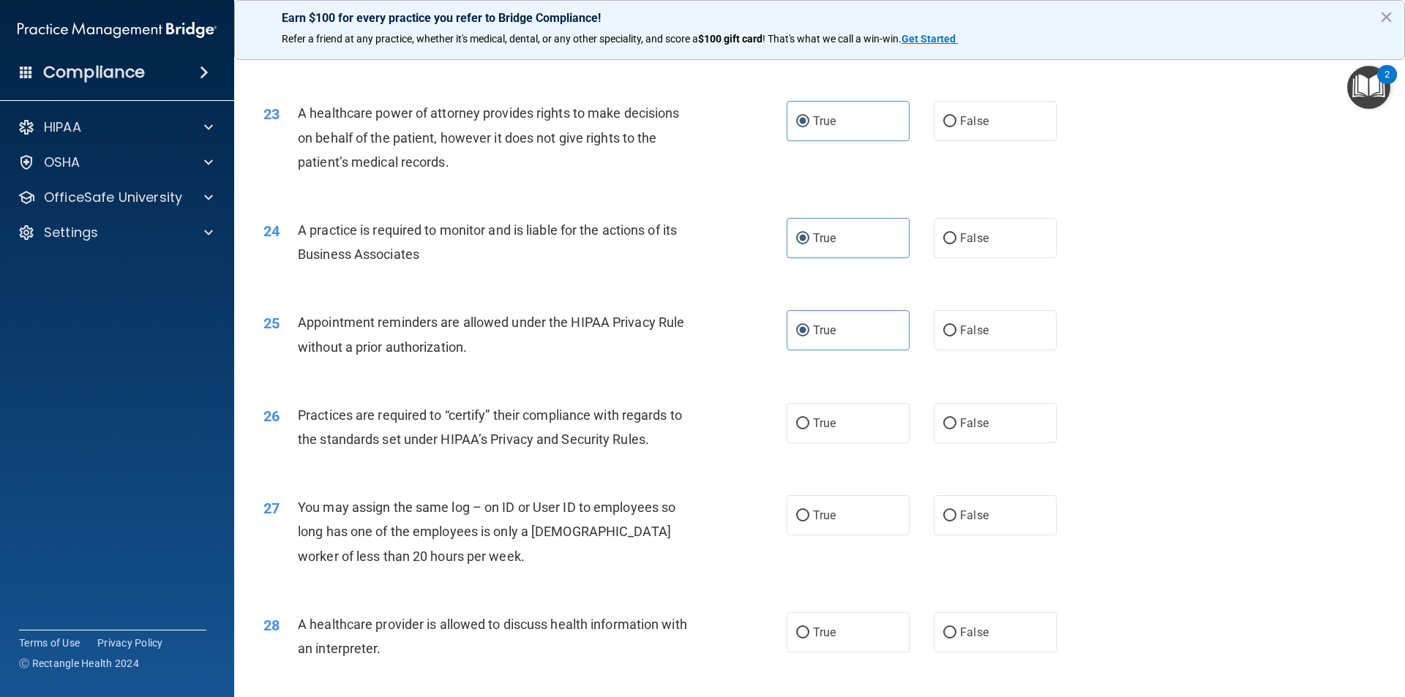
scroll to position [2634, 0]
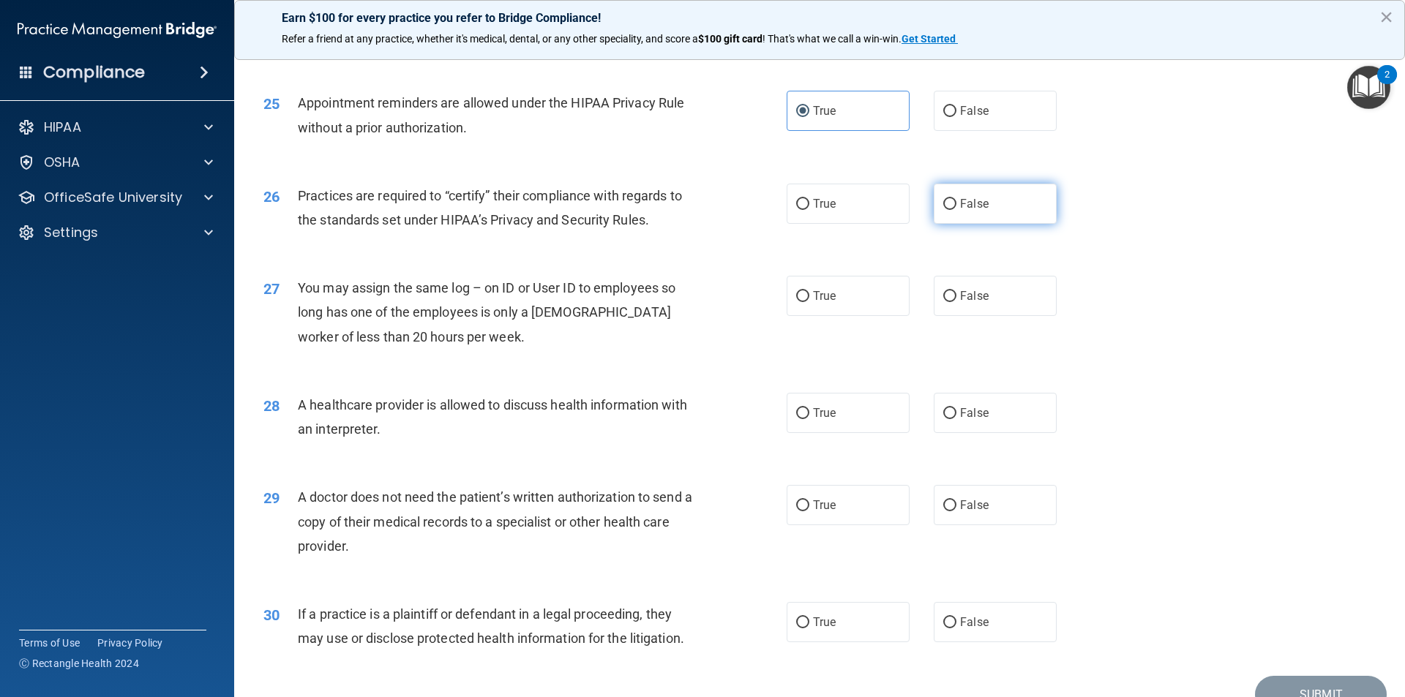
click at [977, 206] on span "False" at bounding box center [974, 204] width 29 height 14
click at [956, 206] on input "False" at bounding box center [949, 204] width 13 height 11
radio input "true"
click at [987, 308] on label "False" at bounding box center [995, 296] width 123 height 40
click at [950, 288] on label "False" at bounding box center [995, 296] width 123 height 40
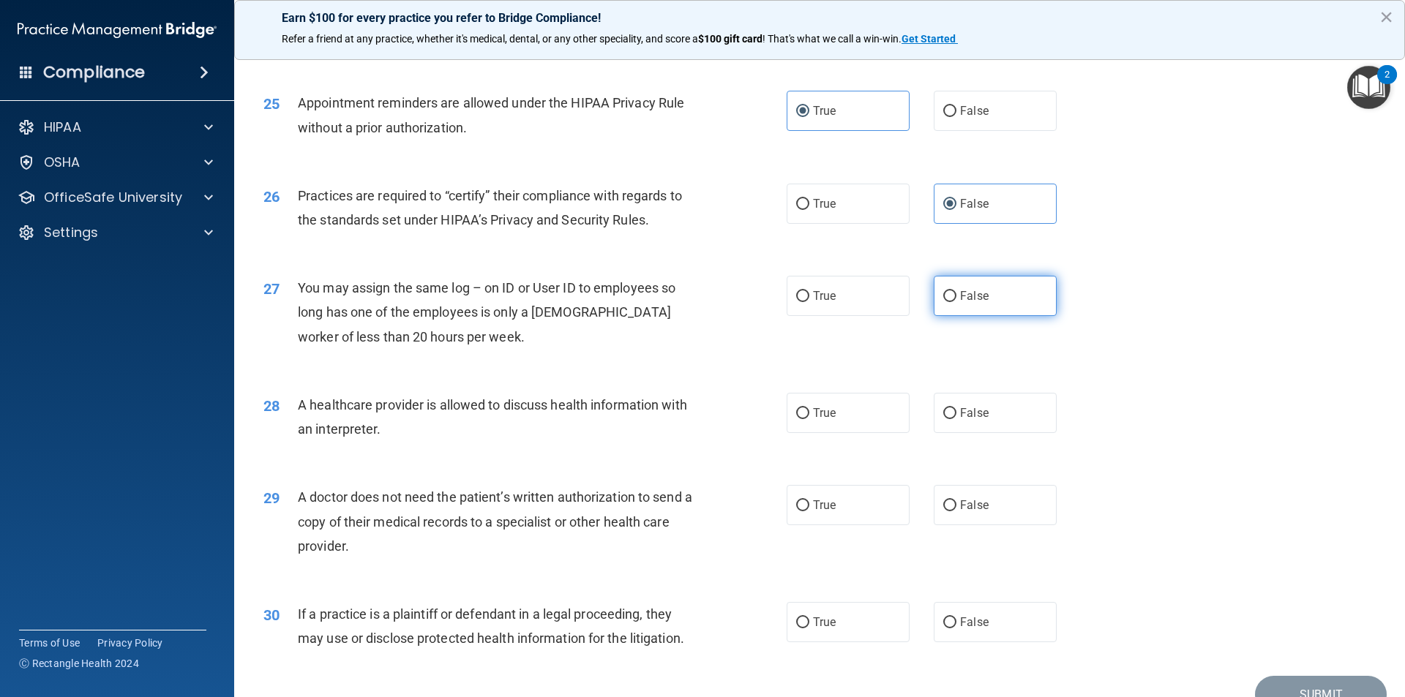
click at [950, 291] on input "False" at bounding box center [949, 296] width 13 height 11
radio input "true"
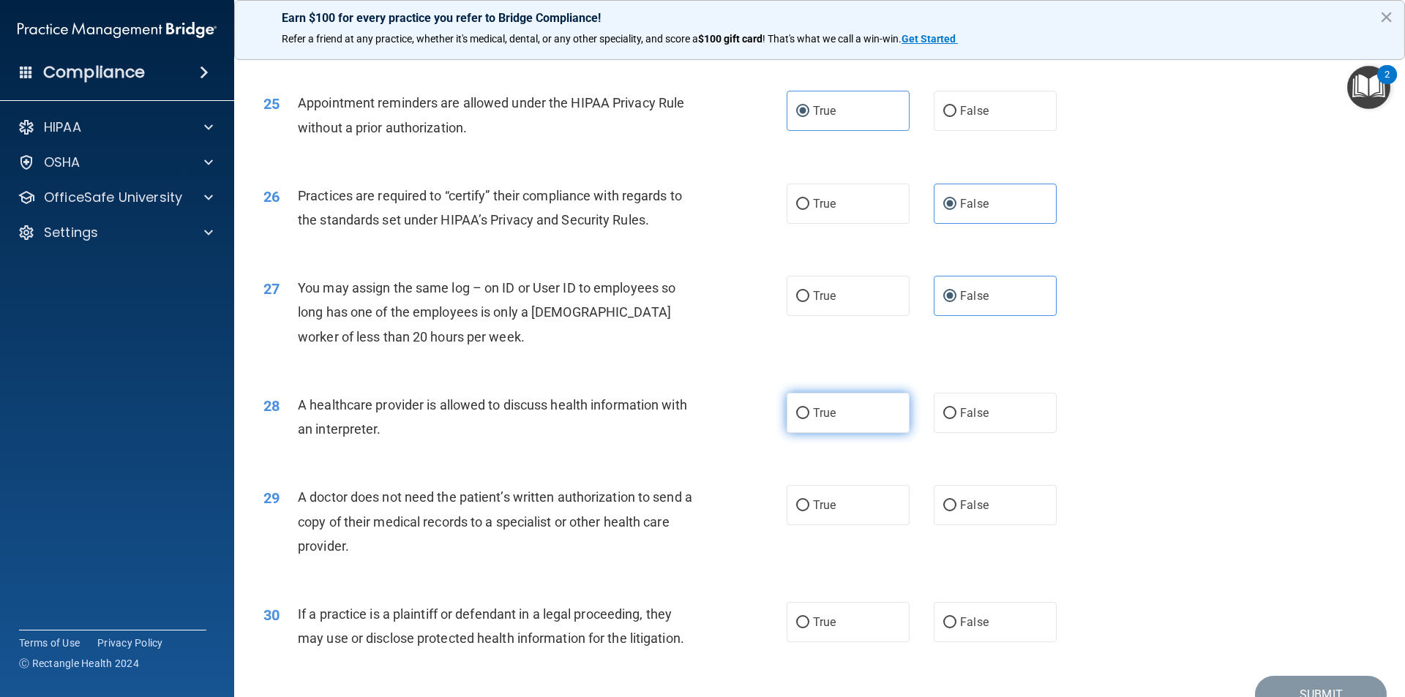
click at [796, 418] on input "True" at bounding box center [802, 413] width 13 height 11
radio input "true"
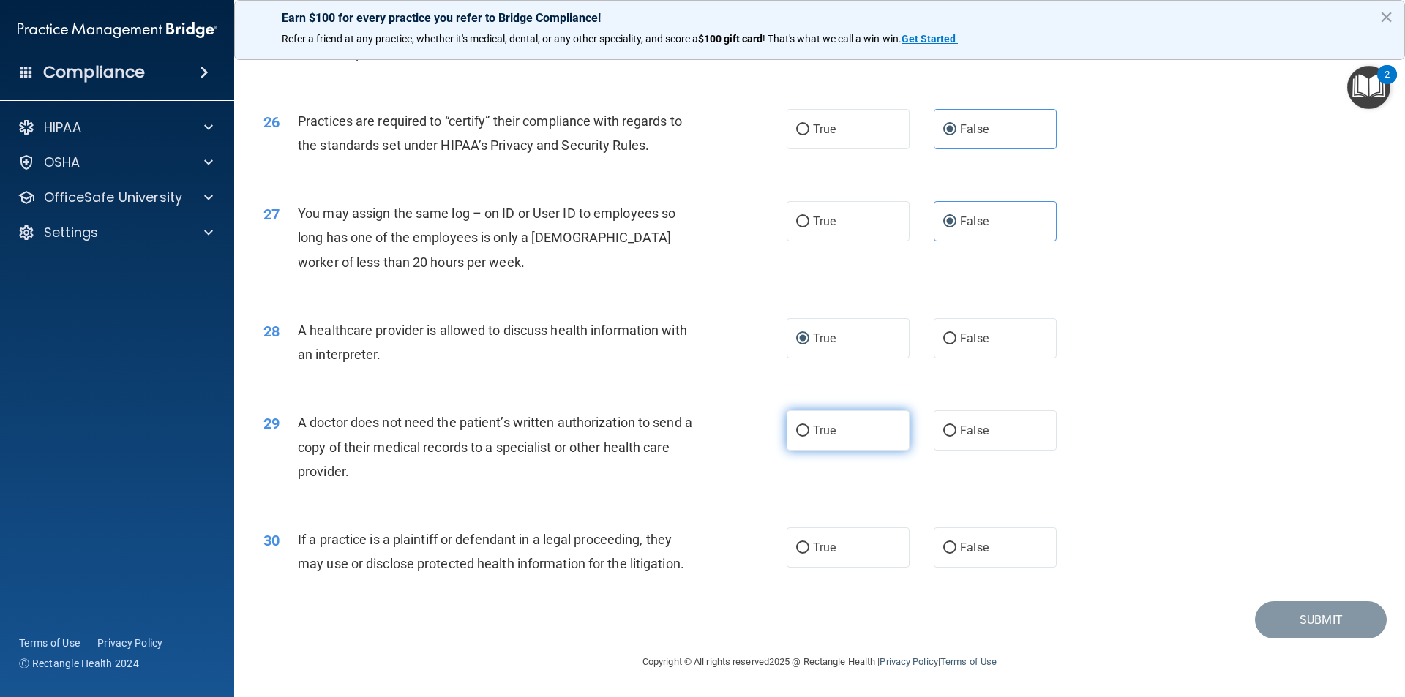
click at [790, 424] on label "True" at bounding box center [847, 430] width 123 height 40
click at [796, 426] on input "True" at bounding box center [802, 431] width 13 height 11
radio input "true"
click at [798, 538] on label "True" at bounding box center [847, 547] width 123 height 40
click at [798, 543] on input "True" at bounding box center [802, 548] width 13 height 11
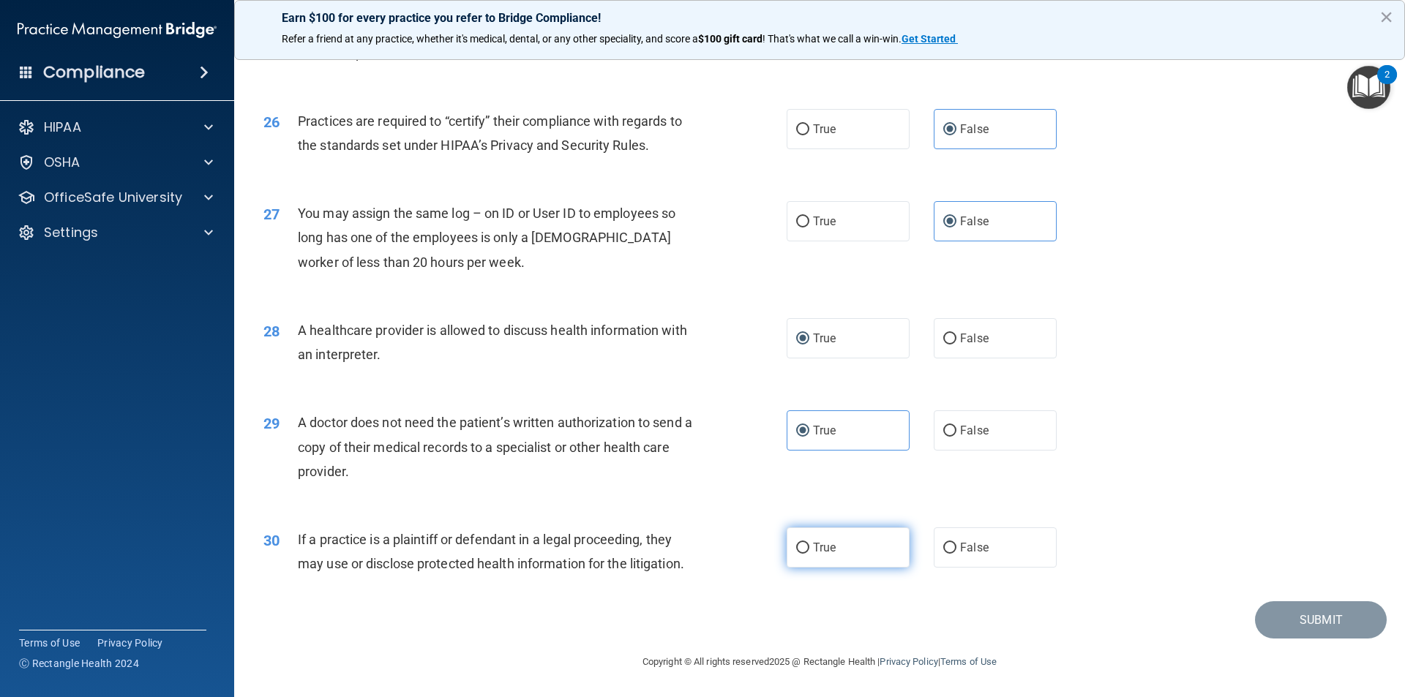
radio input "true"
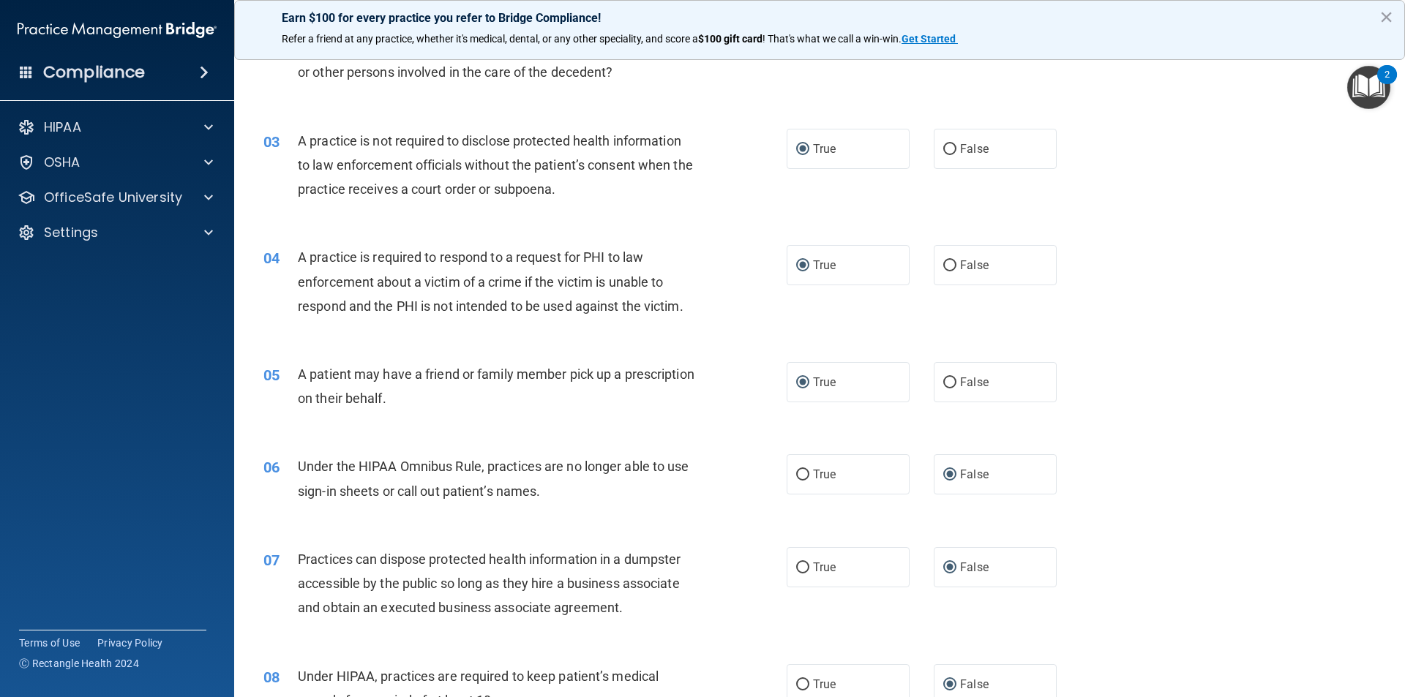
scroll to position [0, 0]
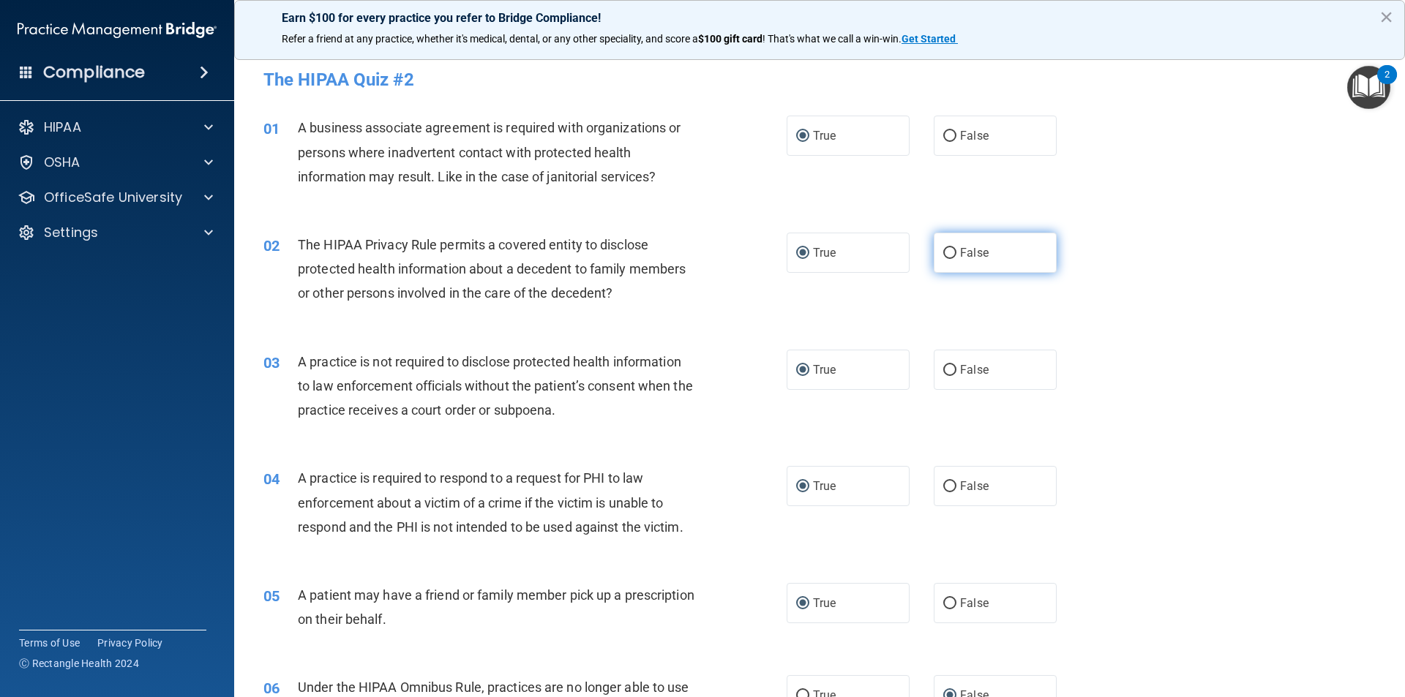
click at [934, 251] on label "False" at bounding box center [995, 253] width 123 height 40
click at [943, 251] on input "False" at bounding box center [949, 253] width 13 height 11
radio input "true"
radio input "false"
click at [943, 131] on input "False" at bounding box center [949, 136] width 13 height 11
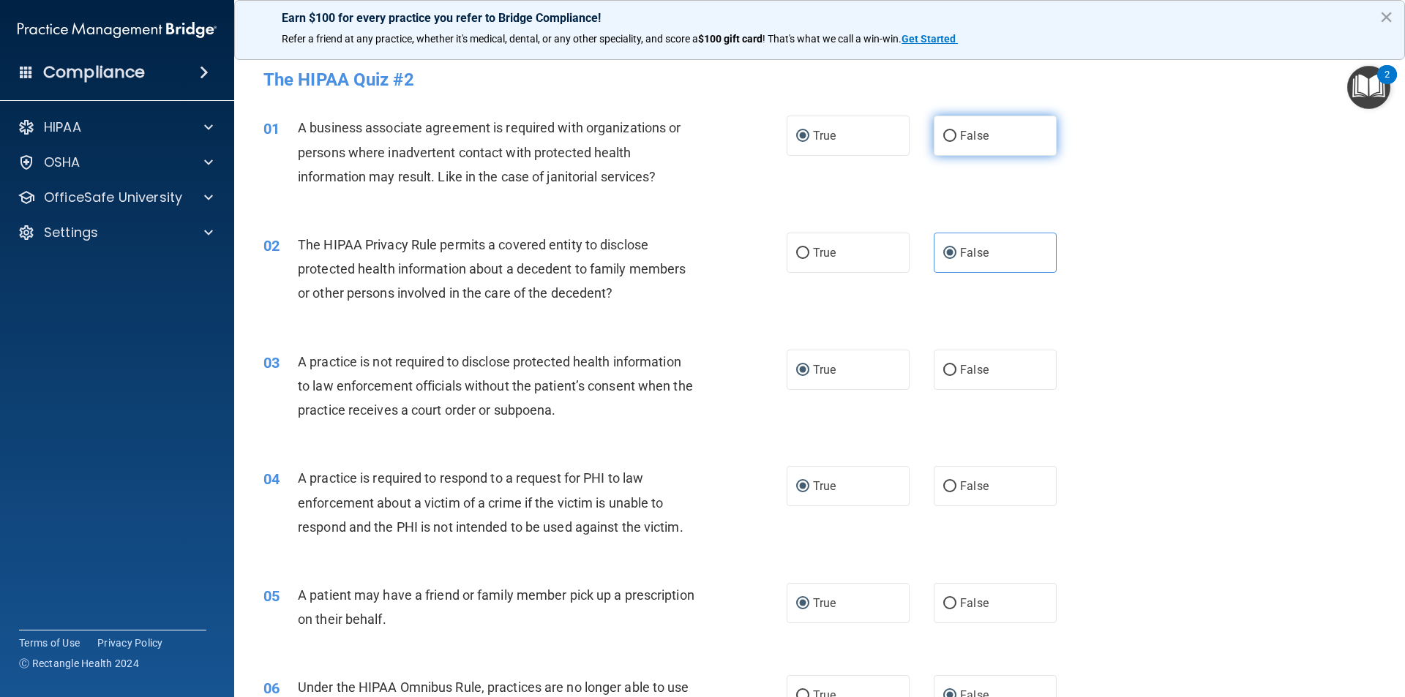
radio input "true"
radio input "false"
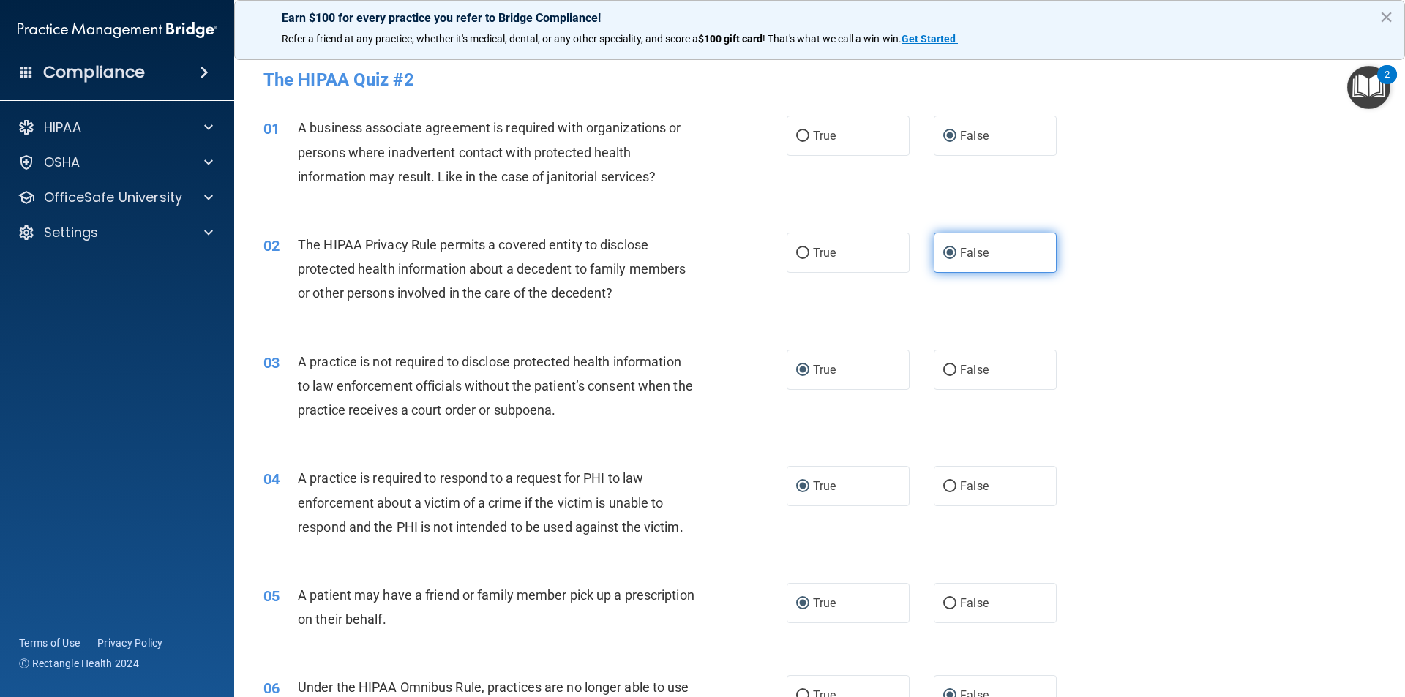
scroll to position [73, 0]
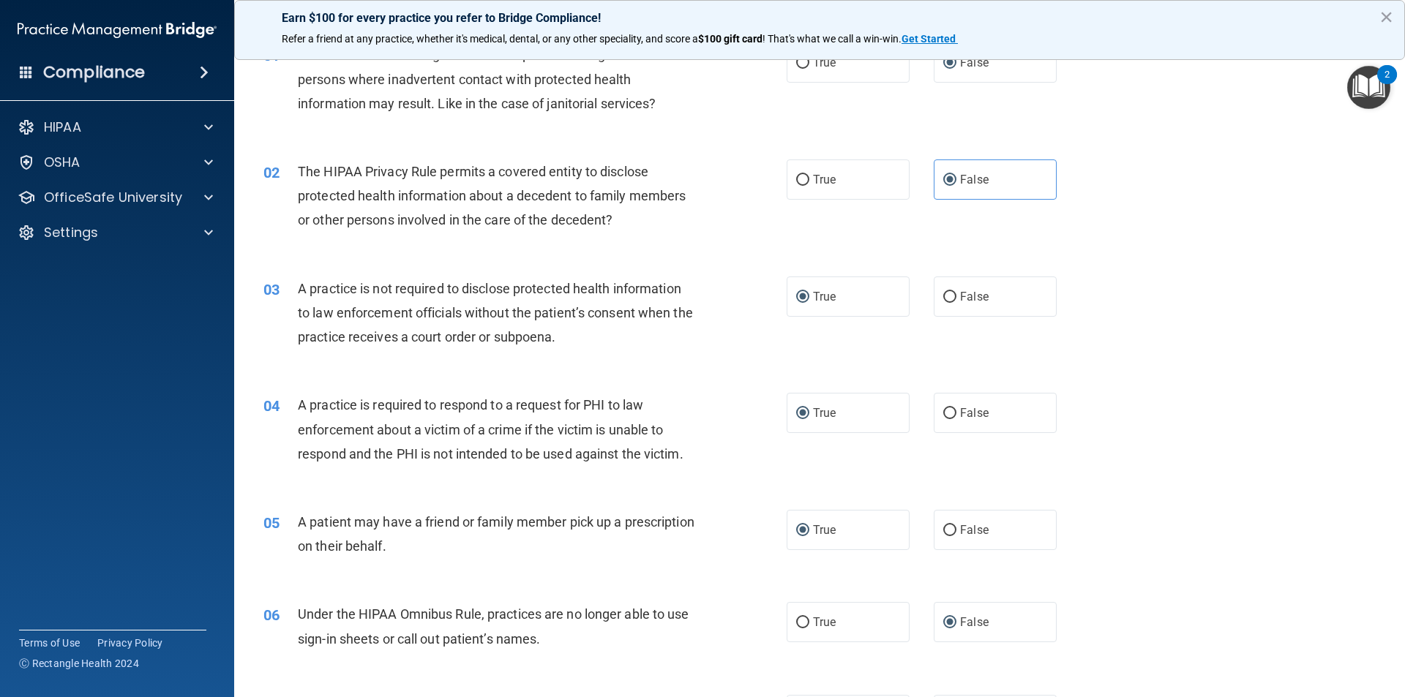
drag, startPoint x: 948, startPoint y: 294, endPoint x: 983, endPoint y: 260, distance: 48.6
click at [983, 260] on div "03 A practice is not required to disclose protected health information to law e…" at bounding box center [819, 316] width 1134 height 117
click at [943, 294] on input "False" at bounding box center [949, 297] width 13 height 11
radio input "true"
radio input "false"
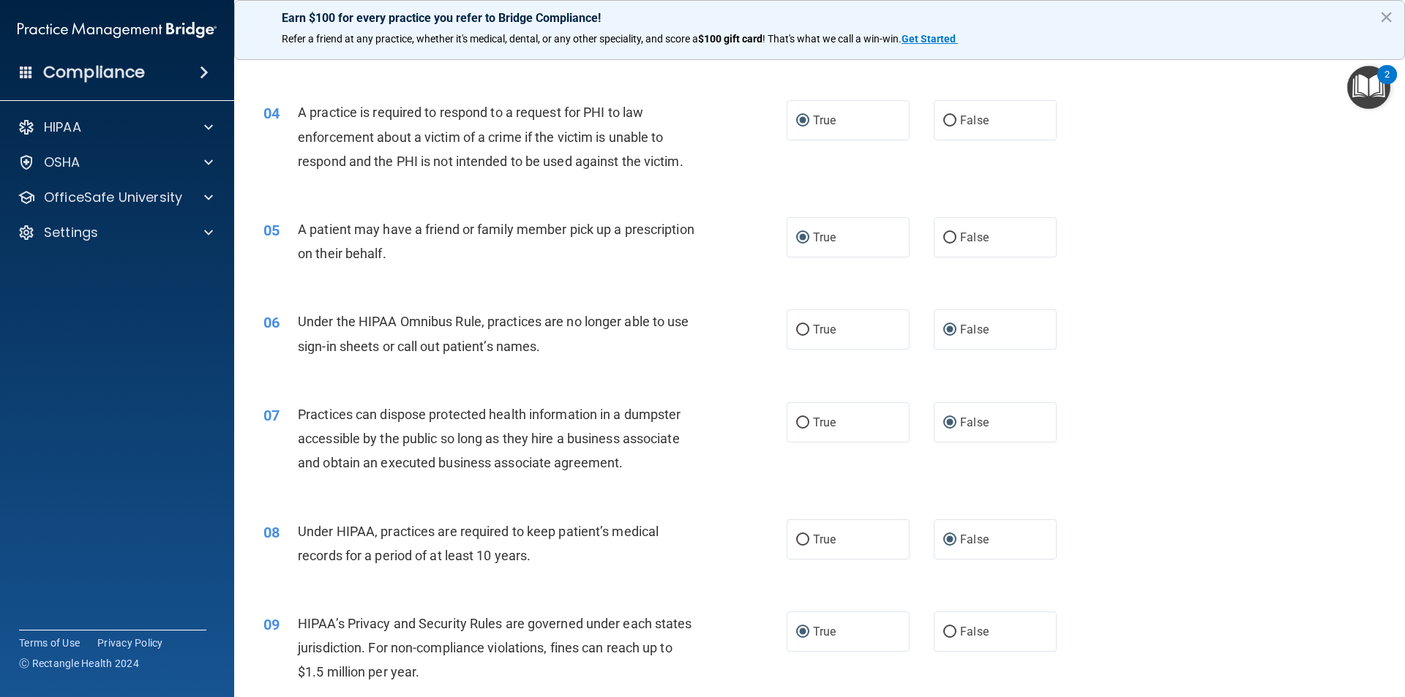
scroll to position [585, 0]
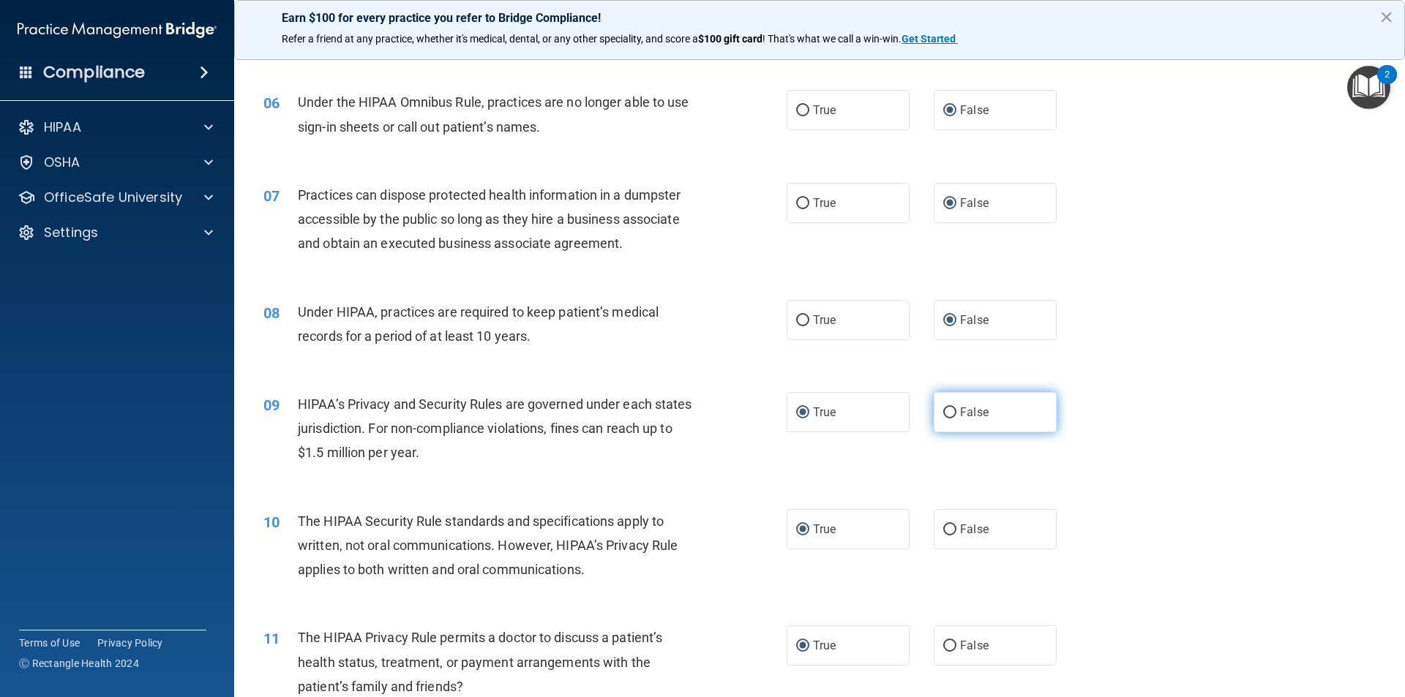
click at [946, 410] on input "False" at bounding box center [949, 413] width 13 height 11
radio input "true"
radio input "false"
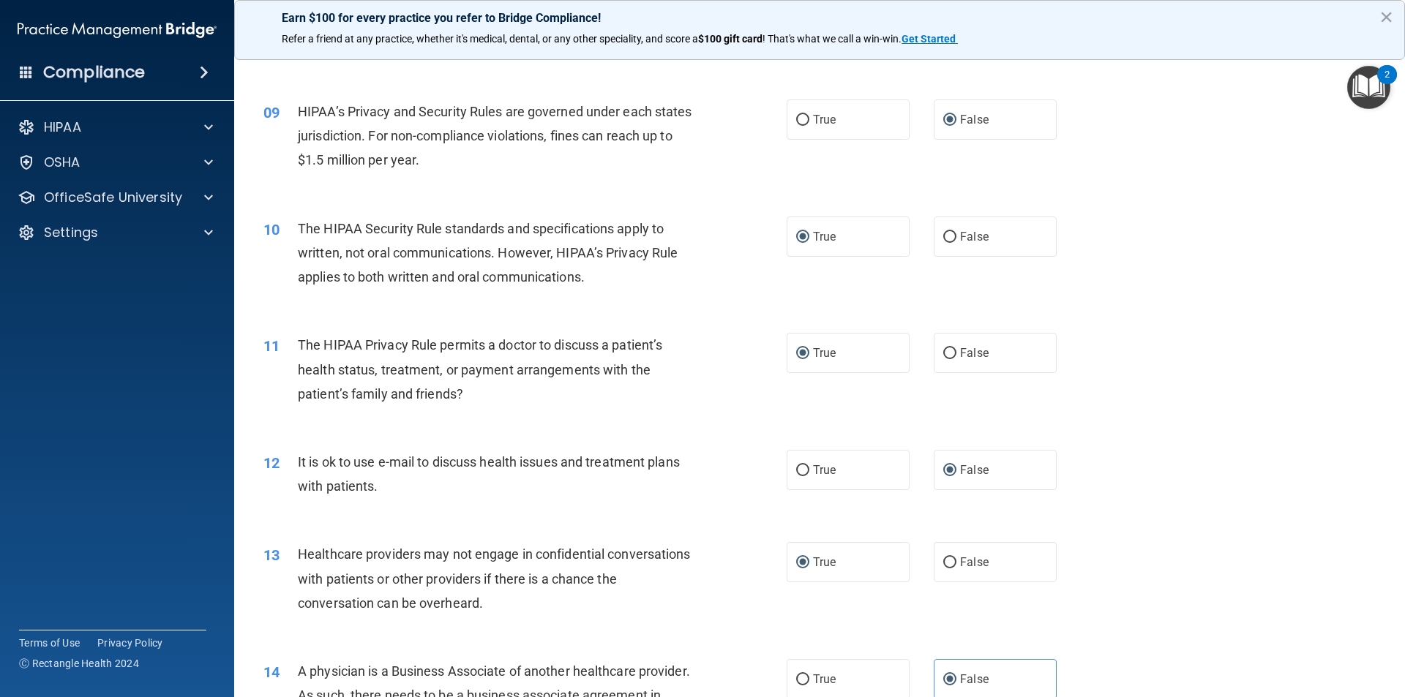
scroll to position [1024, 0]
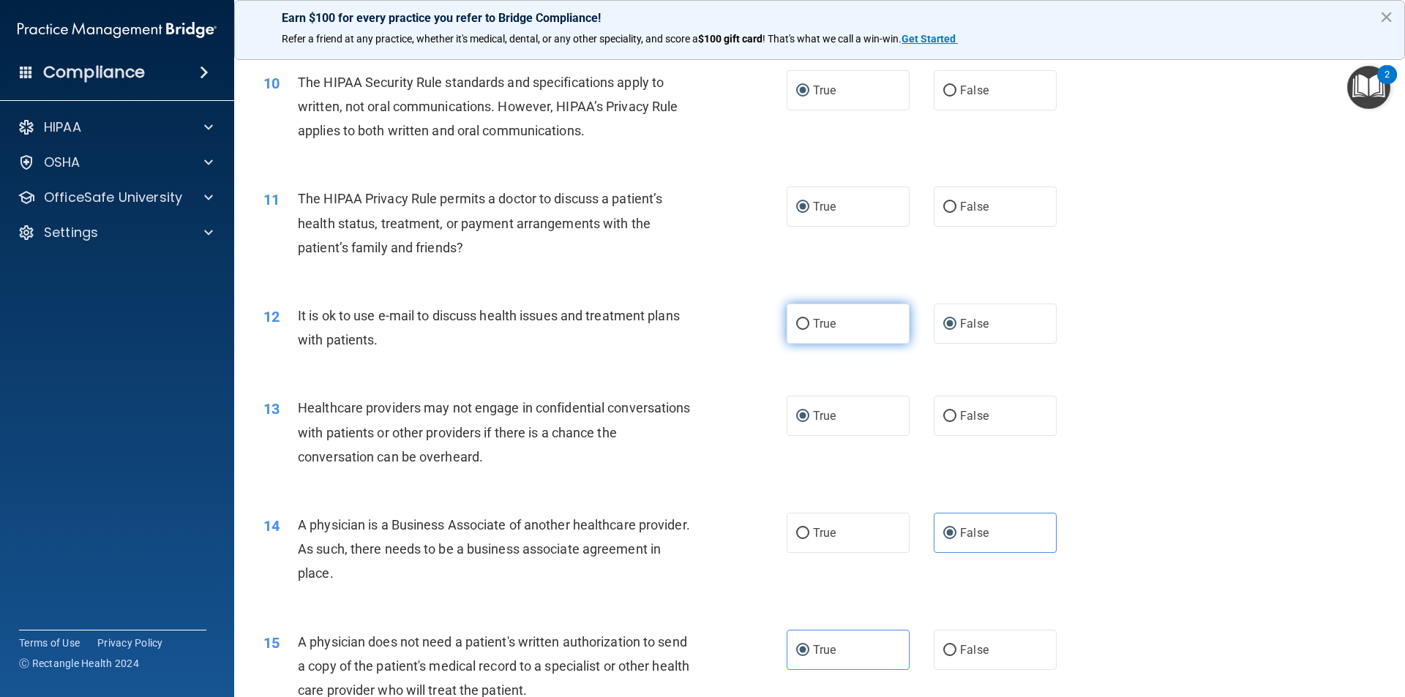
drag, startPoint x: 803, startPoint y: 330, endPoint x: 803, endPoint y: 315, distance: 15.4
click at [803, 315] on label "True" at bounding box center [847, 324] width 123 height 40
click at [803, 319] on input "True" at bounding box center [802, 324] width 13 height 11
radio input "true"
radio input "false"
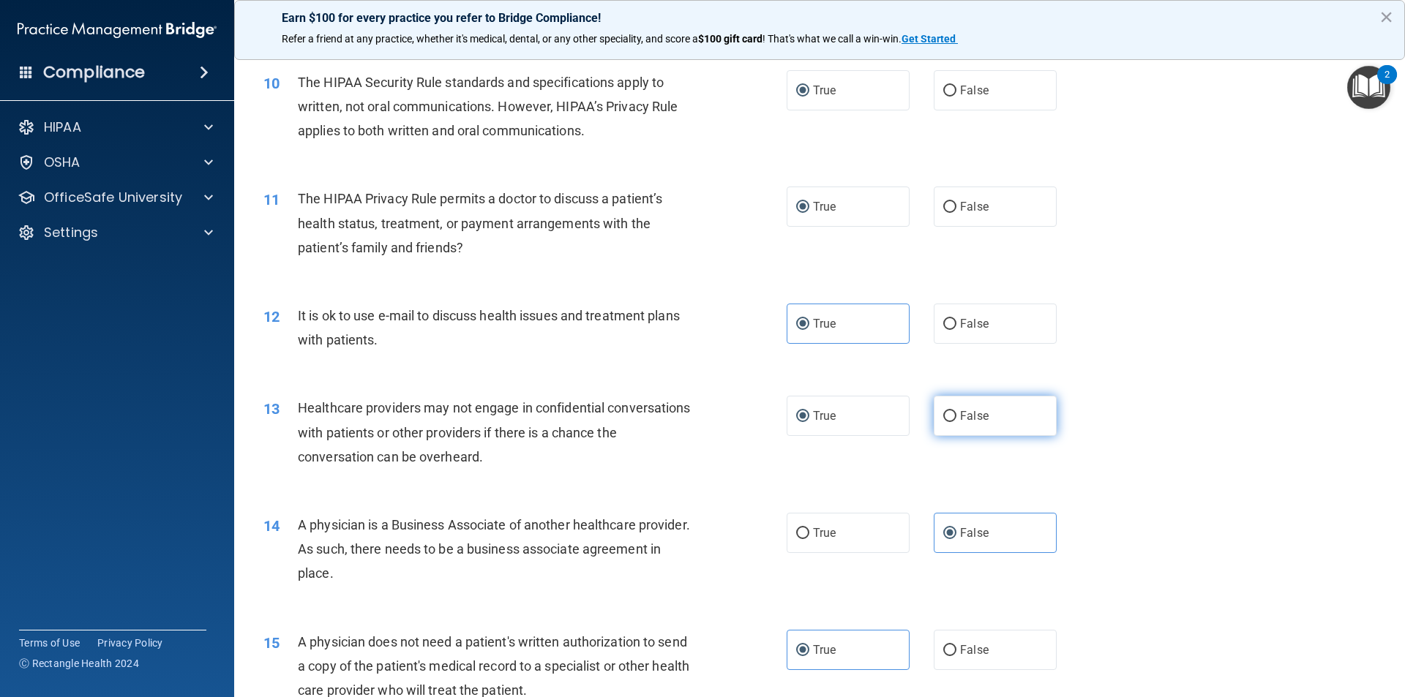
click at [943, 416] on input "False" at bounding box center [949, 416] width 13 height 11
radio input "true"
radio input "false"
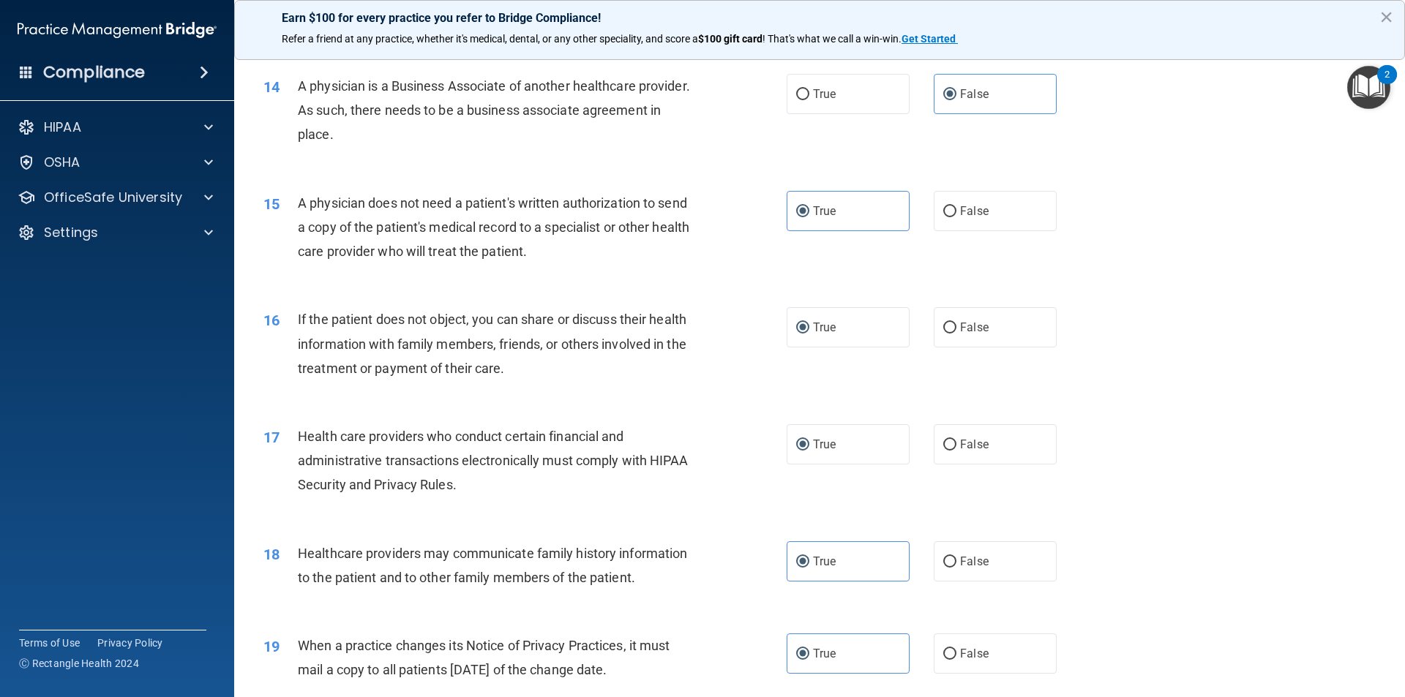
scroll to position [1610, 0]
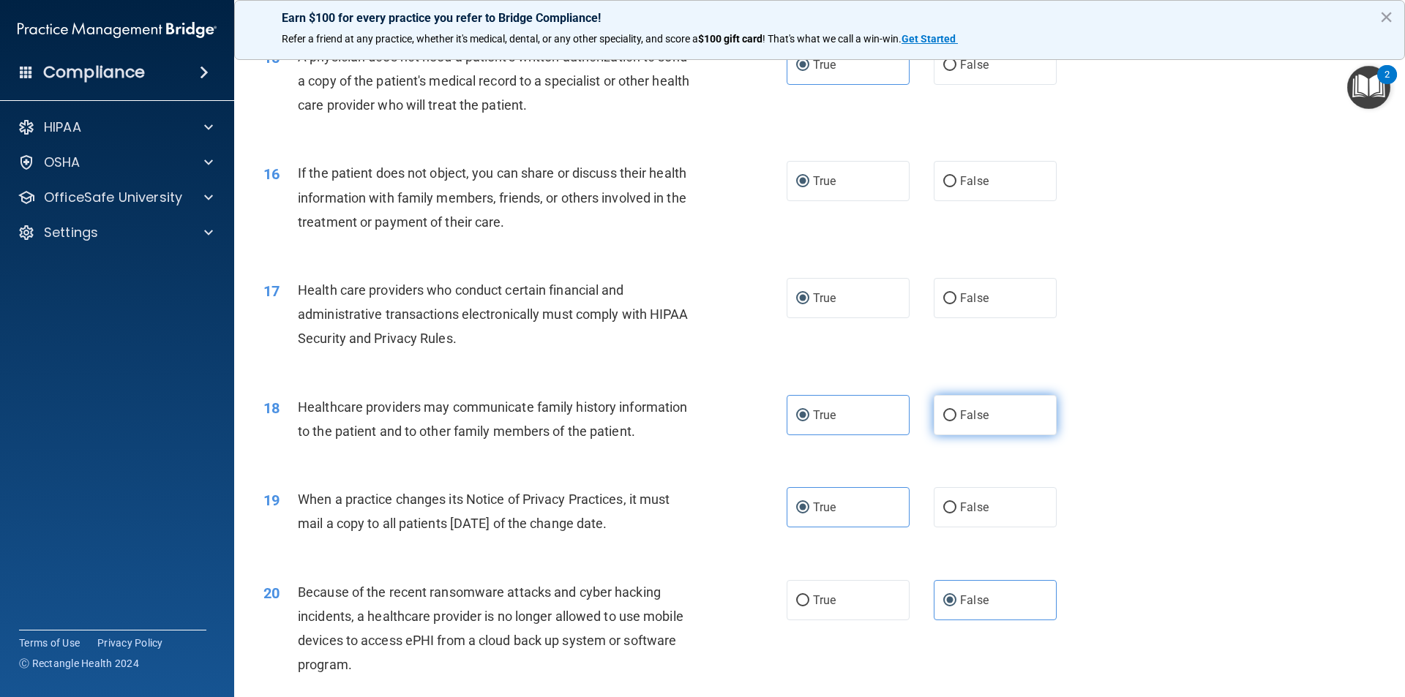
click at [955, 410] on label "False" at bounding box center [995, 415] width 123 height 40
click at [955, 410] on input "False" at bounding box center [949, 415] width 13 height 11
radio input "true"
radio input "false"
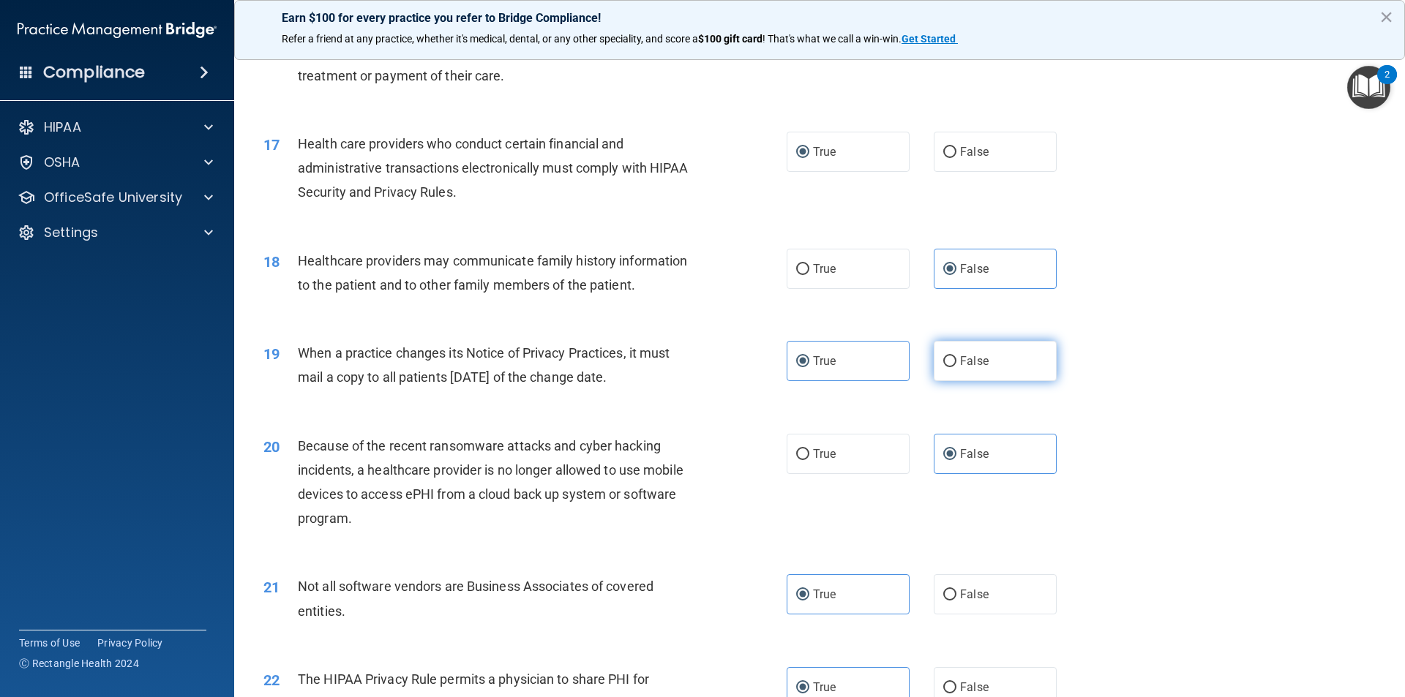
click at [943, 367] on input "False" at bounding box center [949, 361] width 13 height 11
radio input "true"
radio input "false"
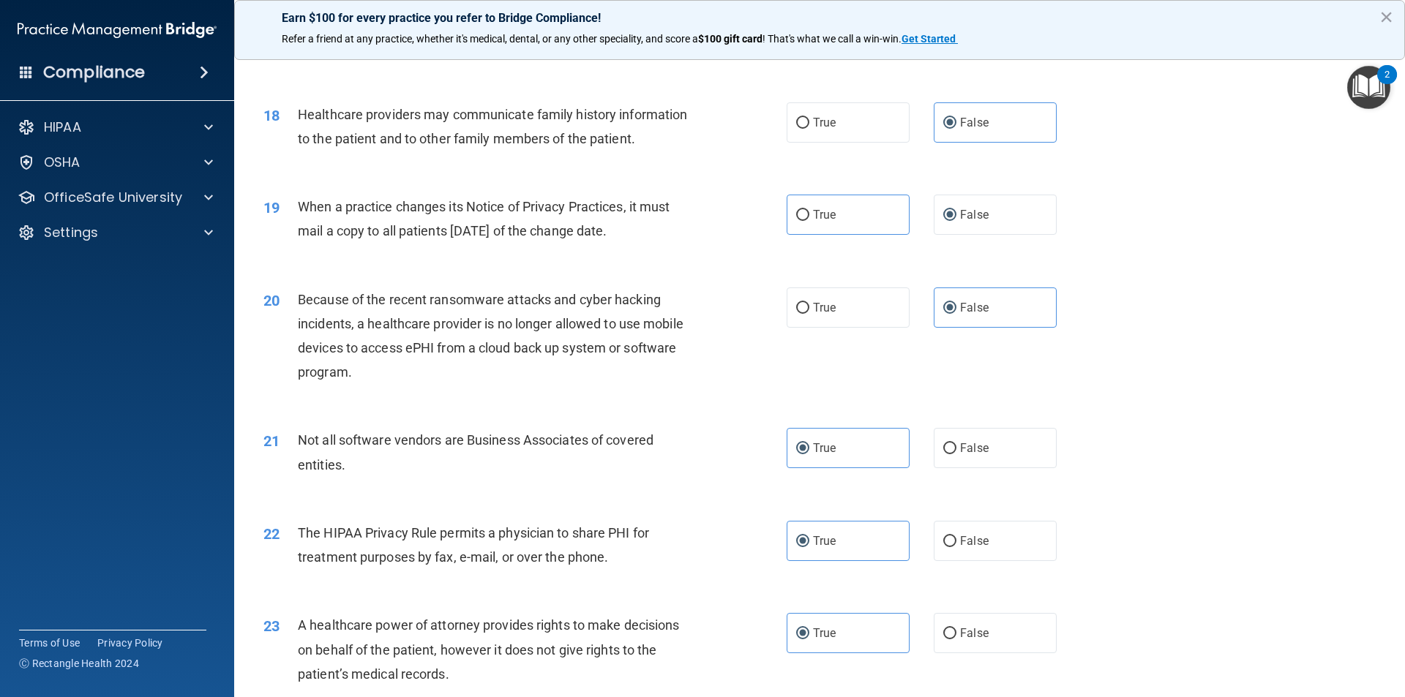
scroll to position [2049, 0]
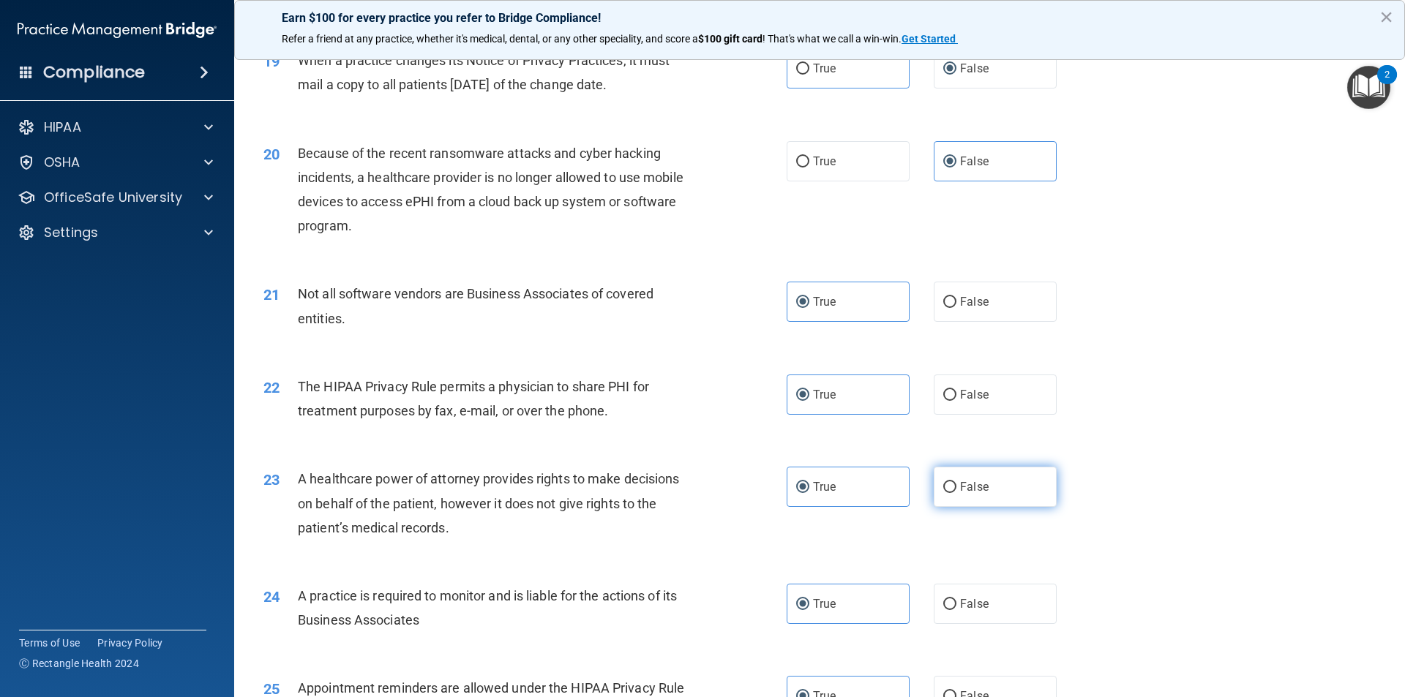
click at [946, 489] on input "False" at bounding box center [949, 487] width 13 height 11
radio input "true"
radio input "false"
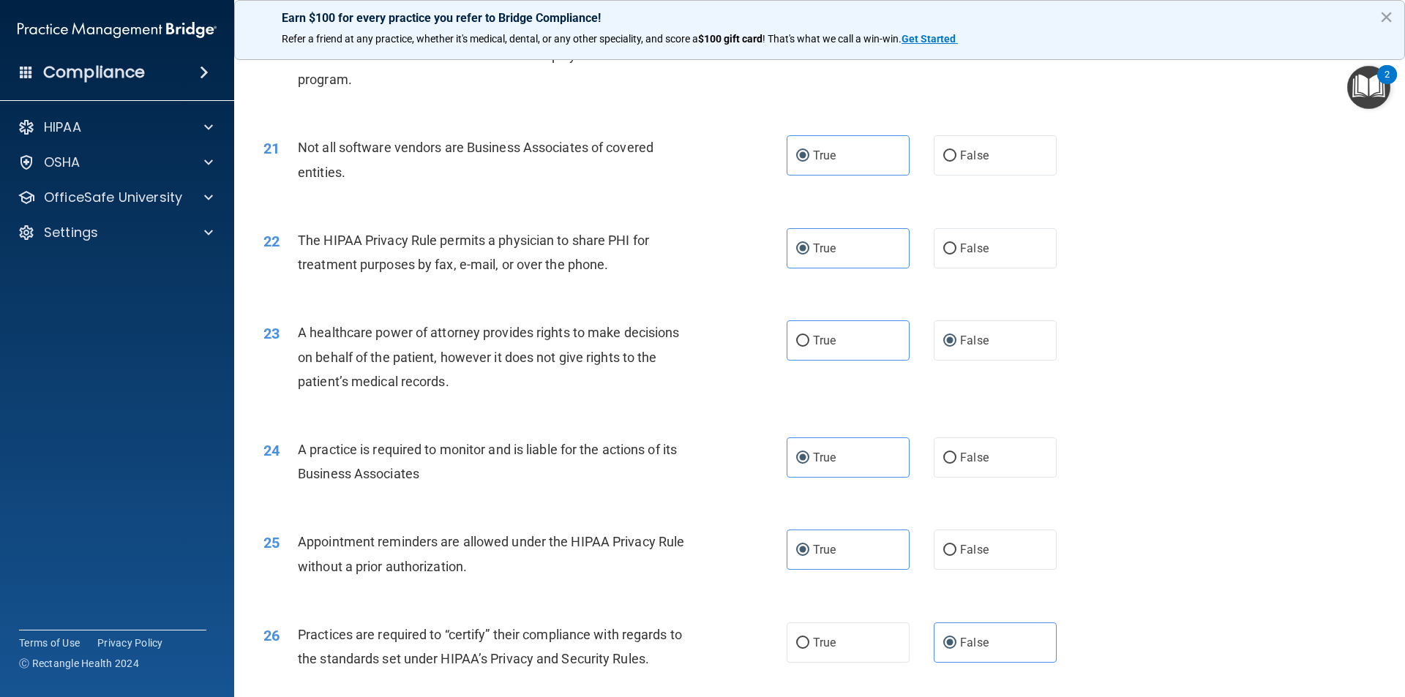
scroll to position [2268, 0]
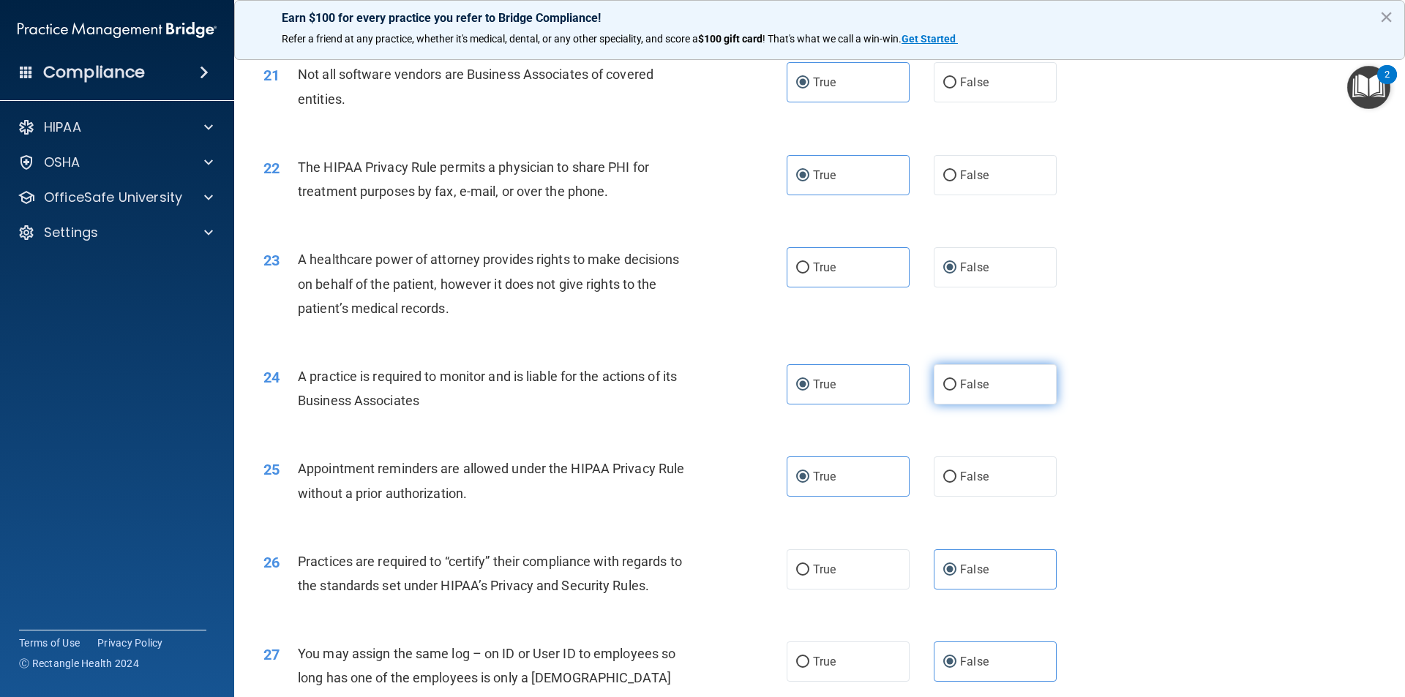
click at [945, 382] on input "False" at bounding box center [949, 385] width 13 height 11
radio input "true"
radio input "false"
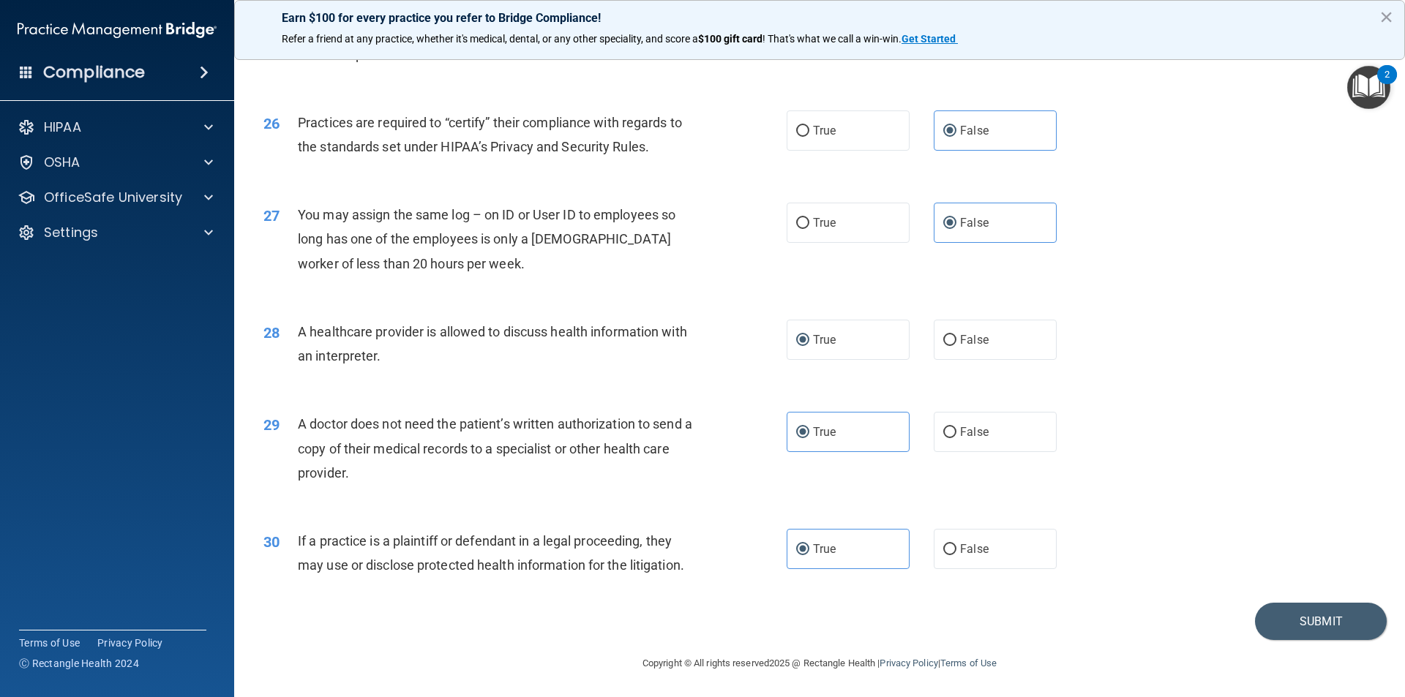
scroll to position [2708, 0]
click at [1293, 613] on button "Submit" at bounding box center [1321, 619] width 132 height 37
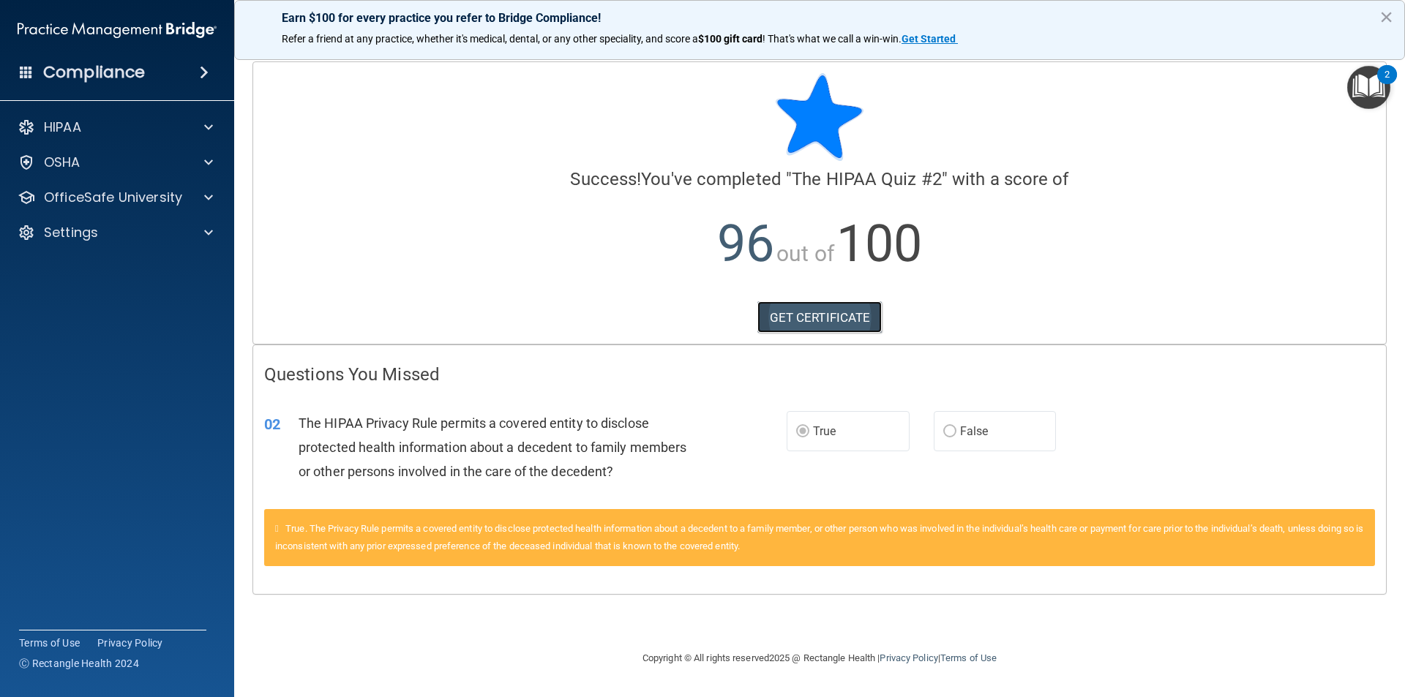
click at [839, 322] on link "GET CERTIFICATE" at bounding box center [819, 317] width 125 height 32
click at [44, 165] on p "OSHA" at bounding box center [62, 163] width 37 height 18
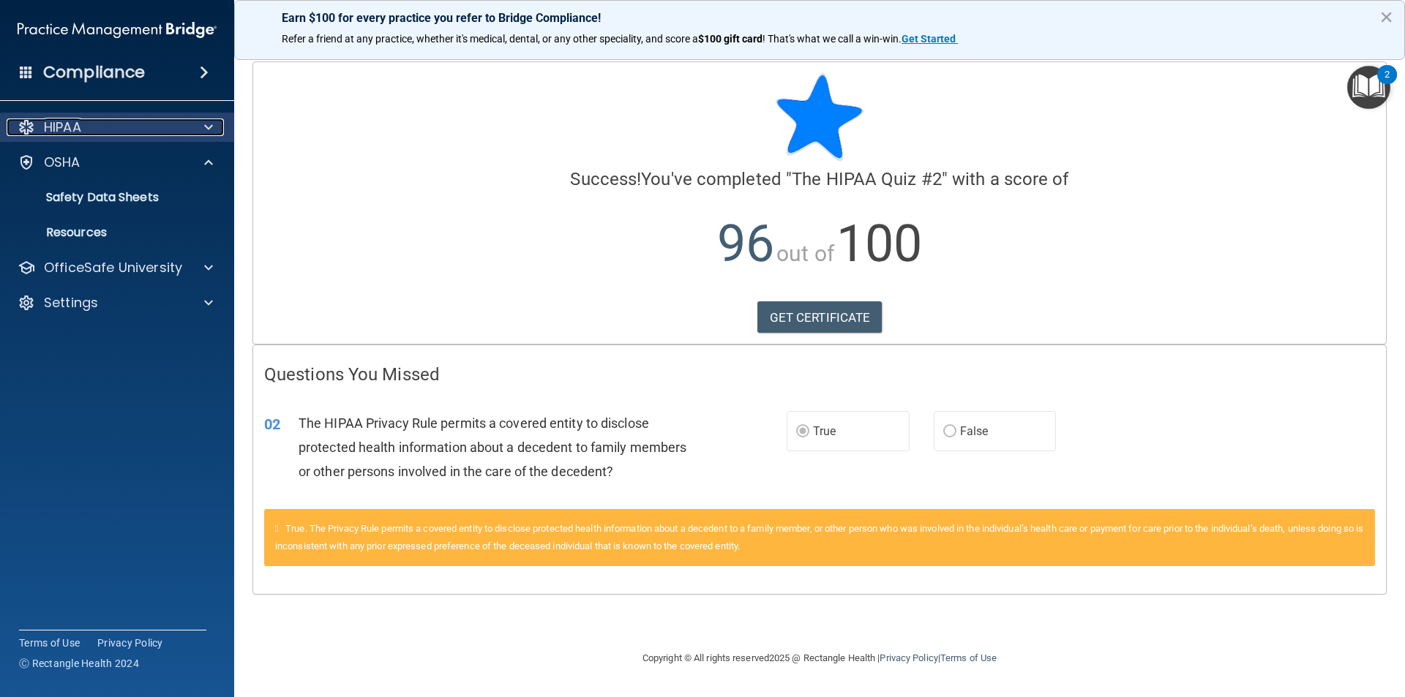
click at [28, 129] on div at bounding box center [27, 128] width 18 height 18
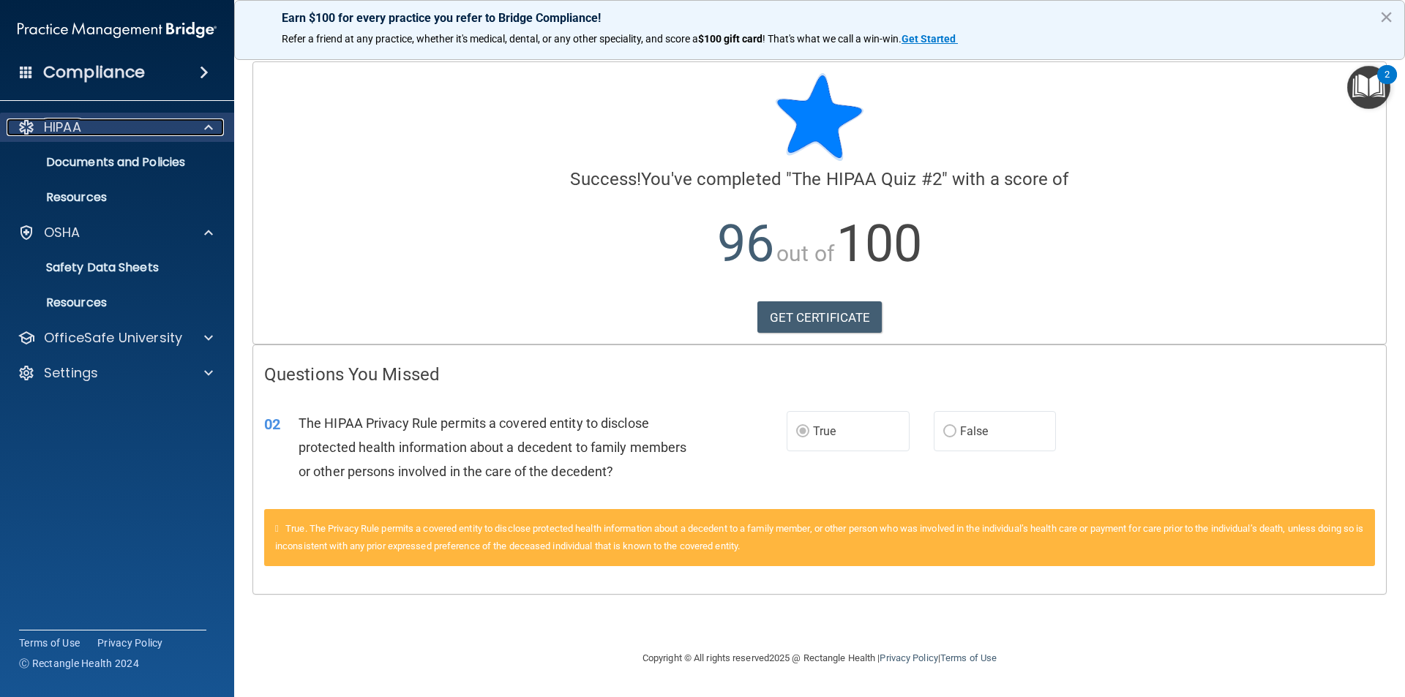
click at [215, 127] on div at bounding box center [206, 128] width 37 height 18
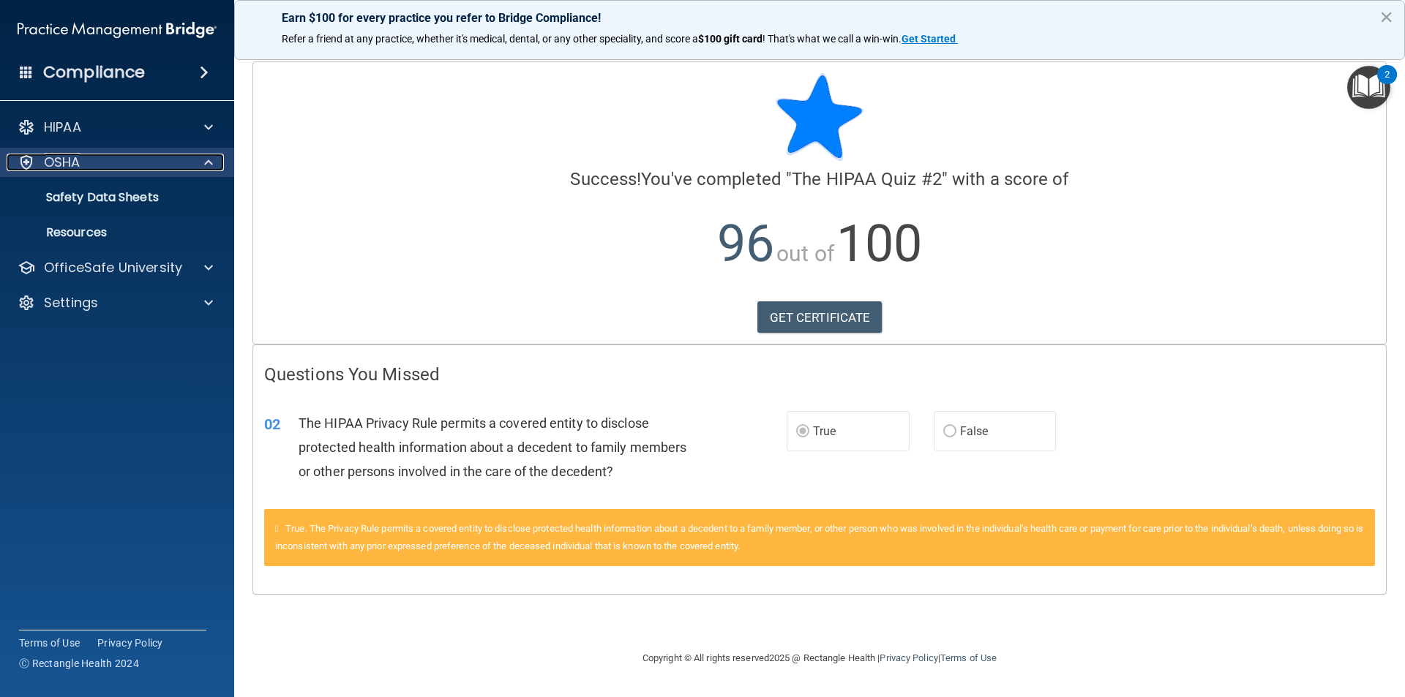
click at [213, 159] on div at bounding box center [206, 163] width 37 height 18
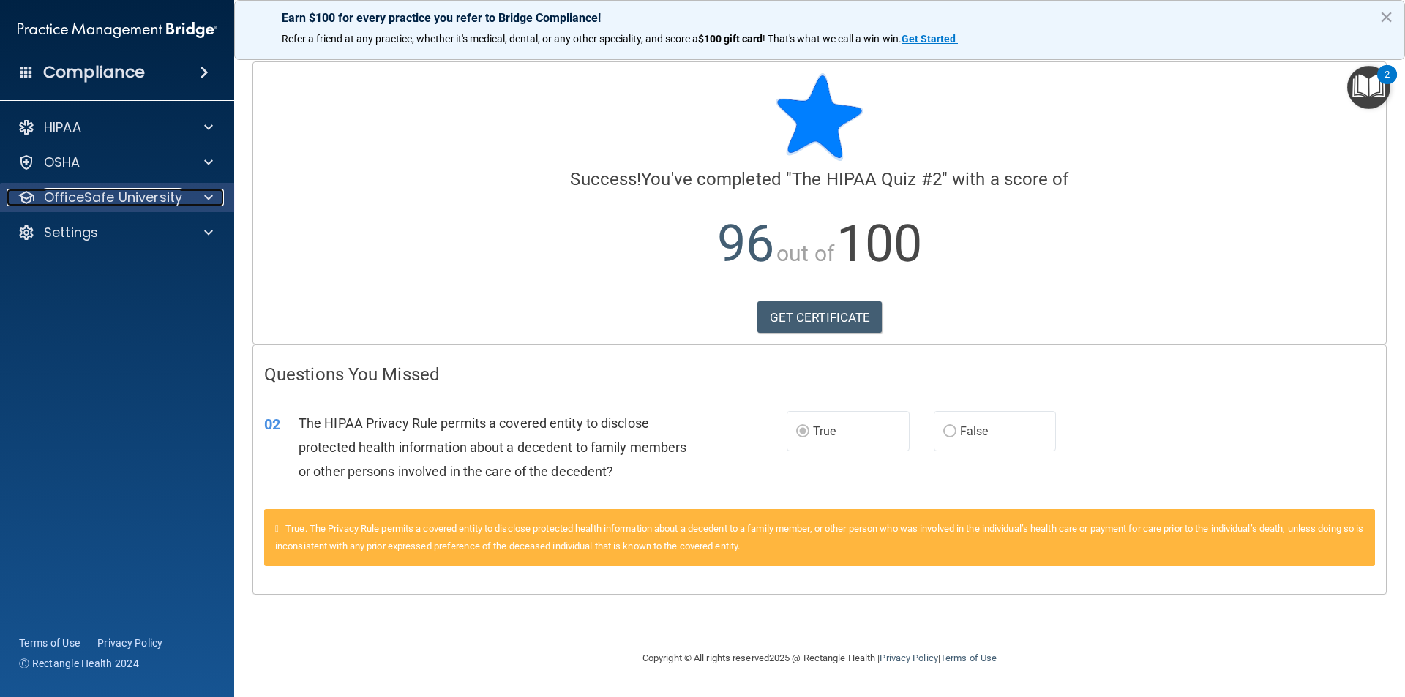
click at [209, 200] on span at bounding box center [208, 198] width 9 height 18
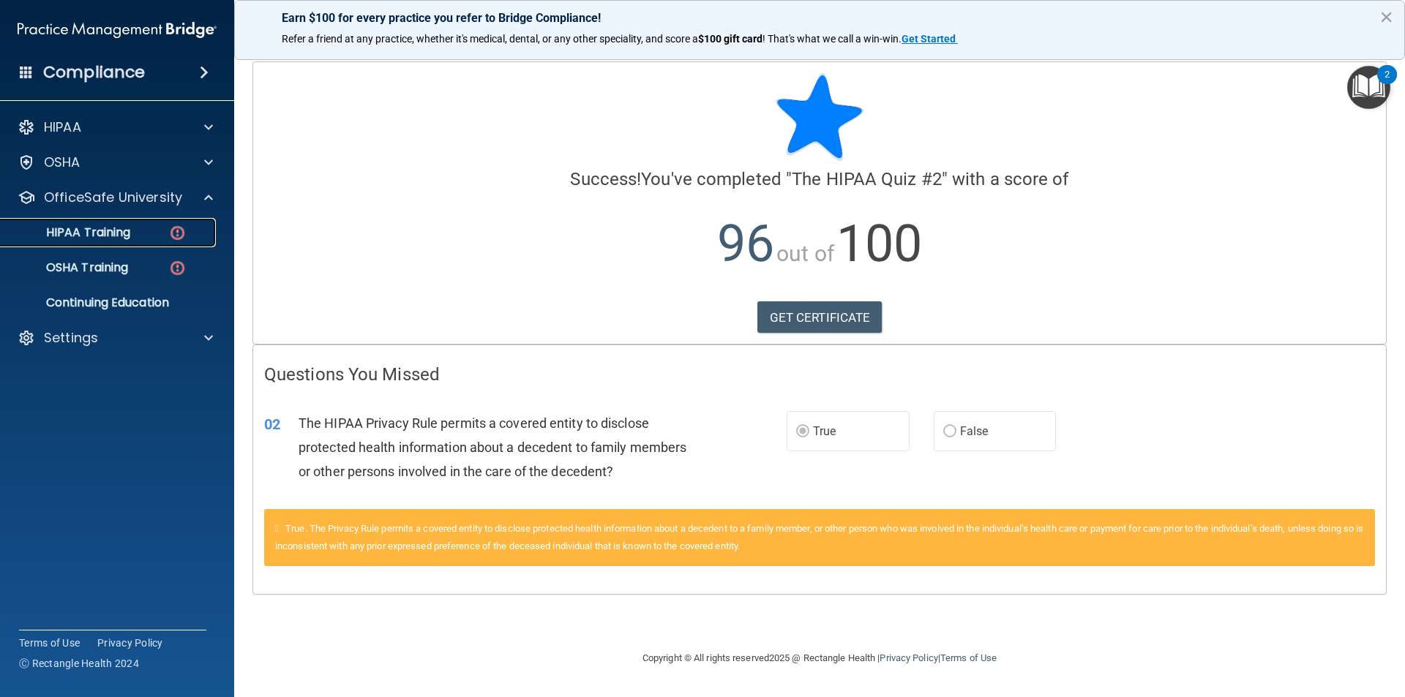
click at [98, 238] on p "HIPAA Training" at bounding box center [70, 232] width 121 height 15
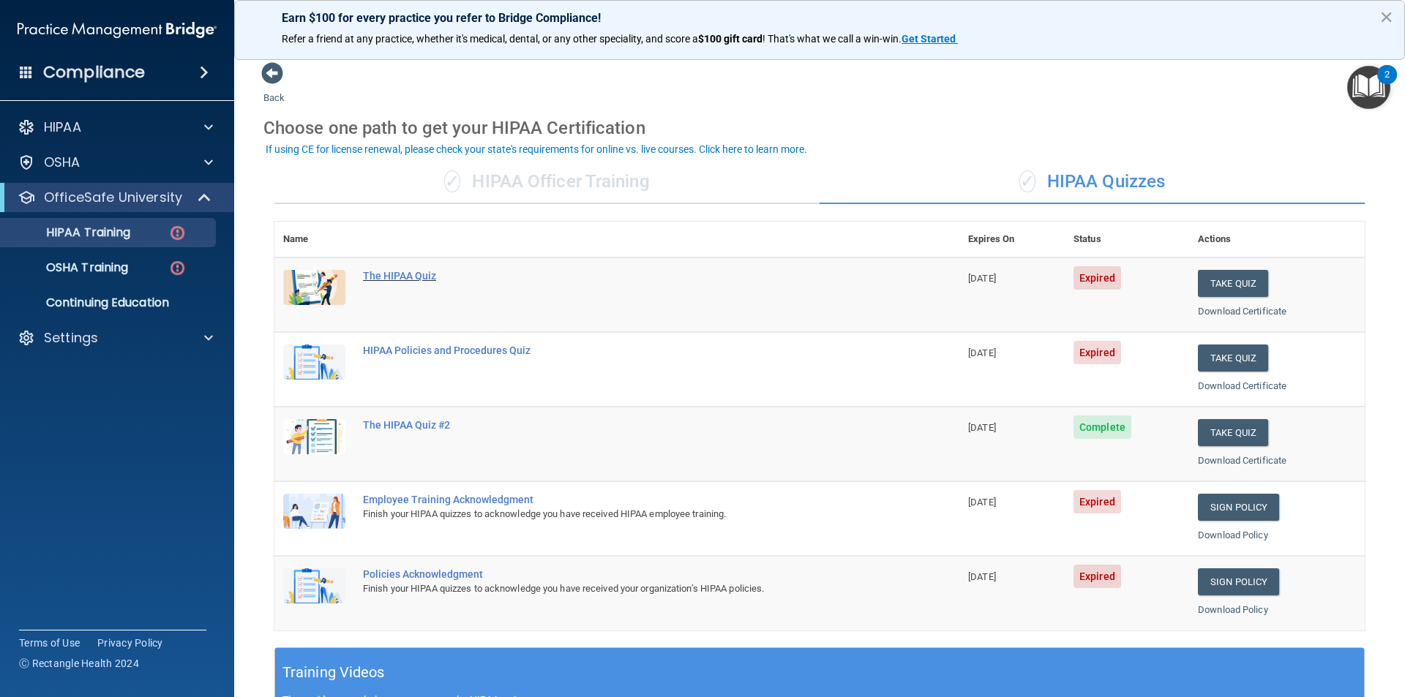
click at [405, 274] on div "The HIPAA Quiz" at bounding box center [624, 276] width 523 height 12
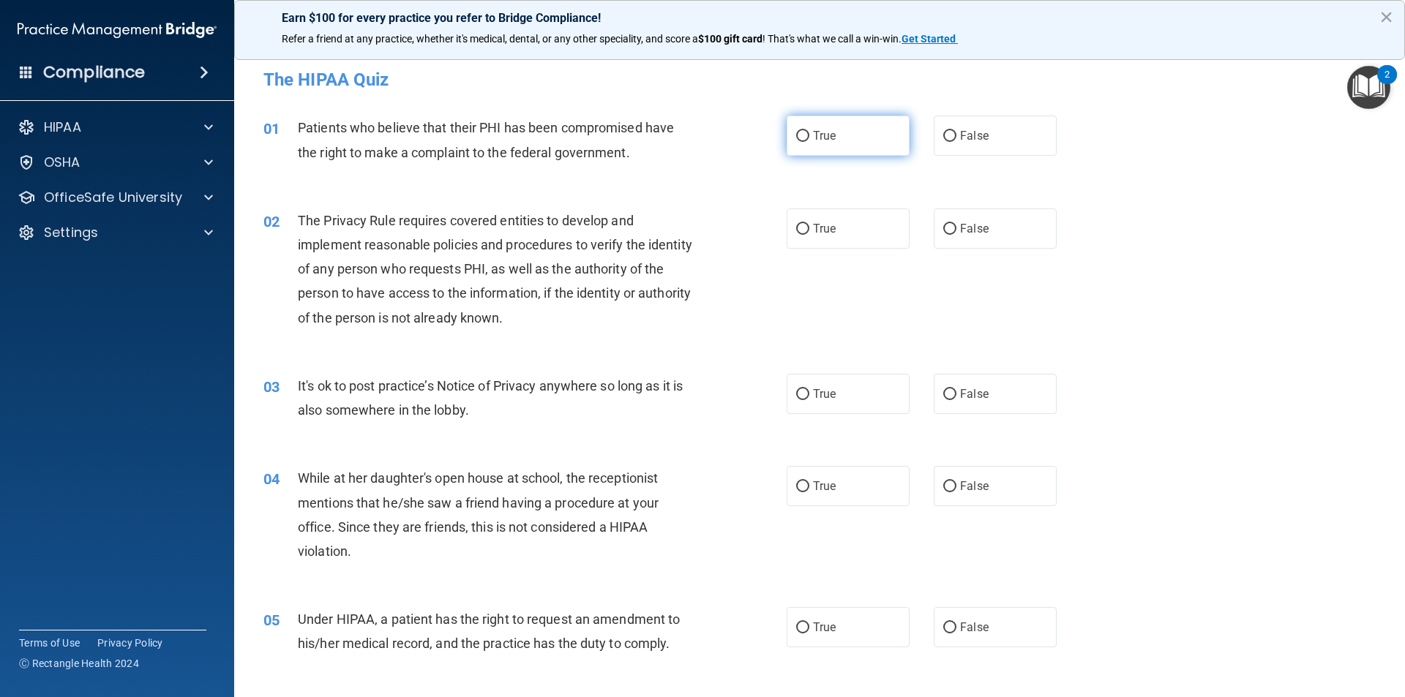
click at [797, 136] on input "True" at bounding box center [802, 136] width 13 height 11
radio input "true"
click at [798, 227] on input "True" at bounding box center [802, 229] width 13 height 11
radio input "true"
click at [800, 394] on input "True" at bounding box center [802, 394] width 13 height 11
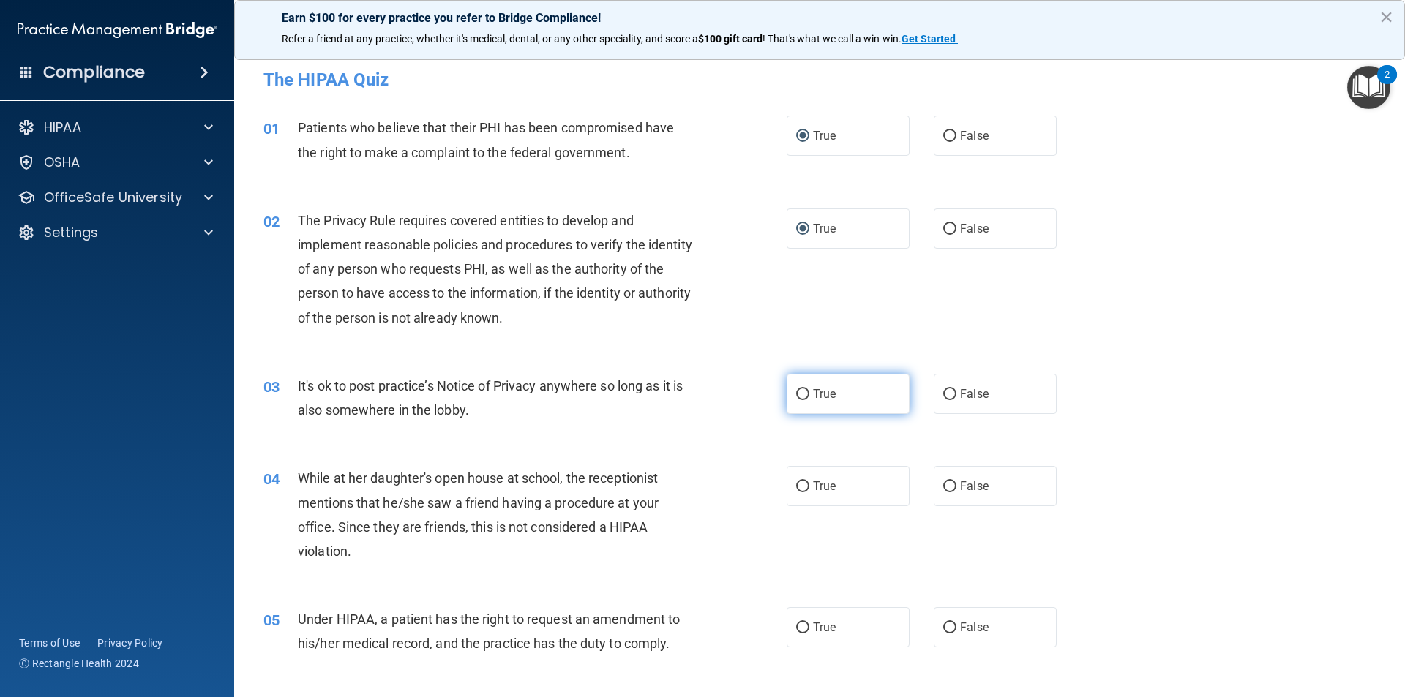
radio input "true"
click at [800, 394] on input "True" at bounding box center [802, 394] width 13 height 11
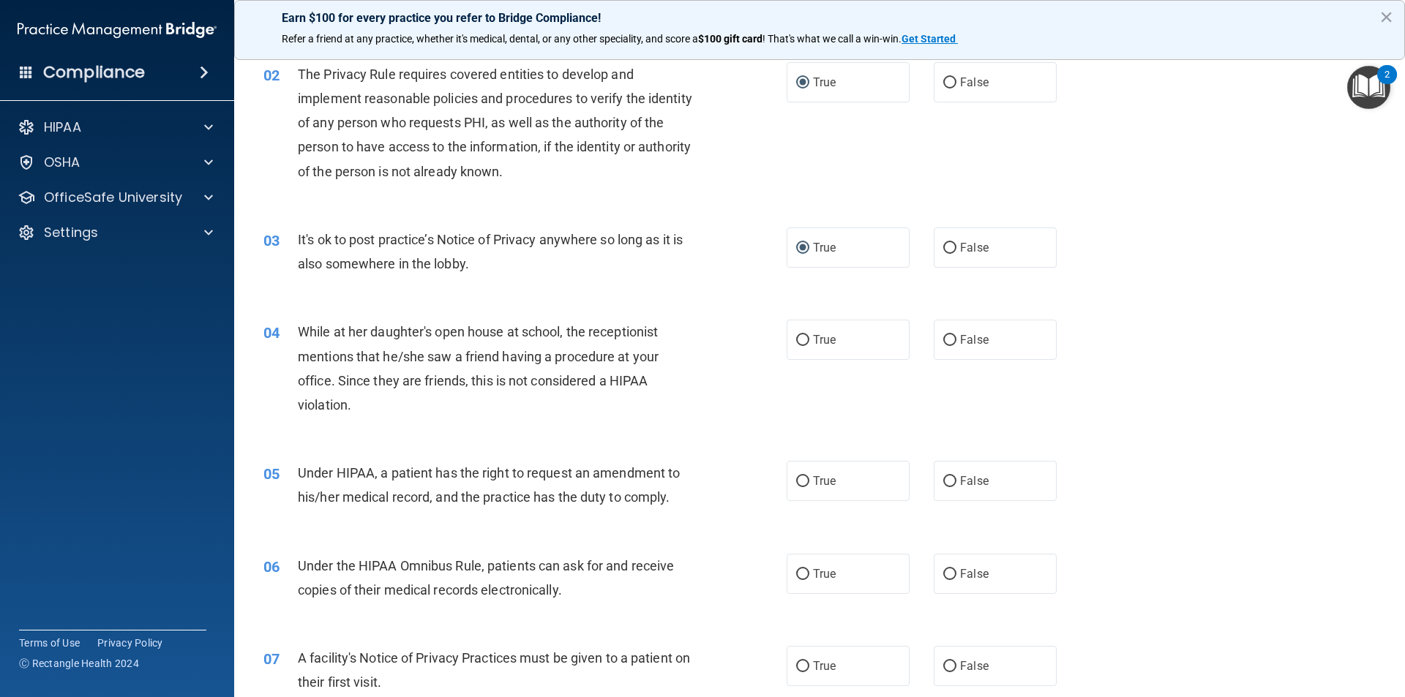
scroll to position [219, 0]
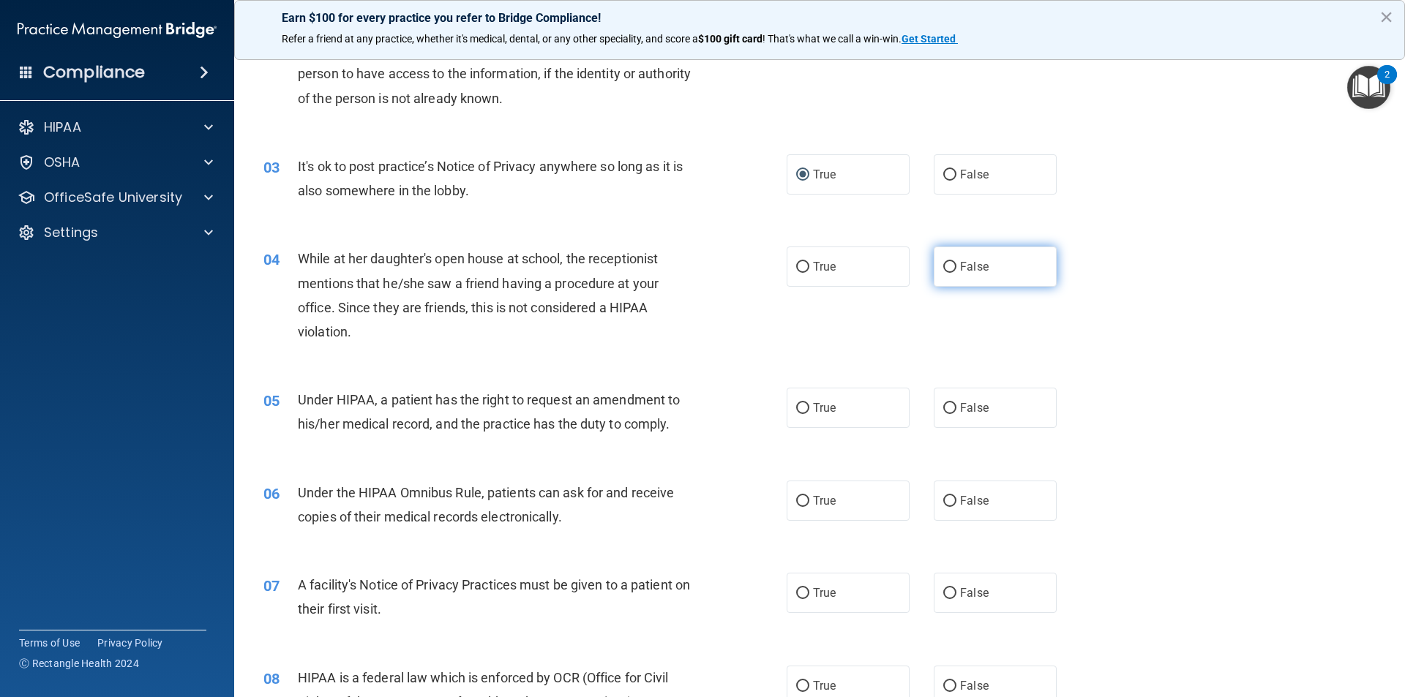
click at [946, 265] on input "False" at bounding box center [949, 267] width 13 height 11
radio input "true"
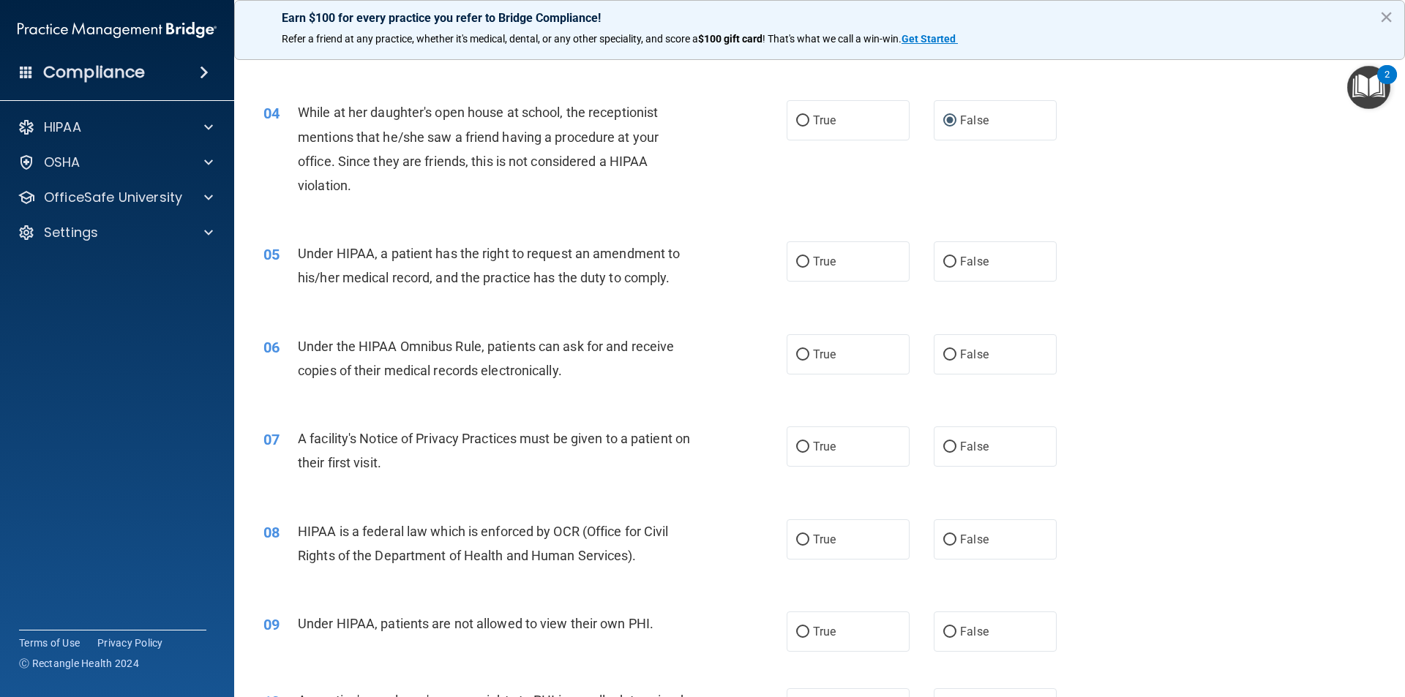
scroll to position [439, 0]
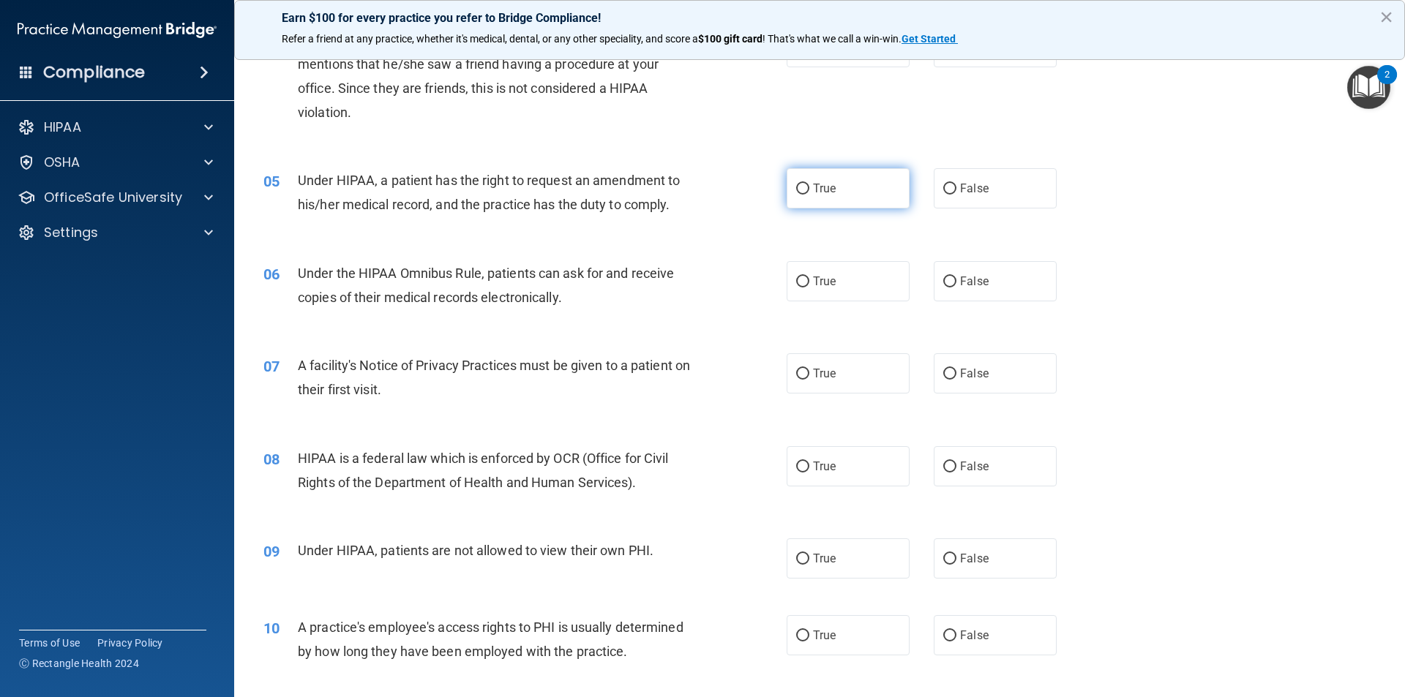
click at [800, 189] on input "True" at bounding box center [802, 189] width 13 height 11
radio input "true"
click at [797, 279] on input "True" at bounding box center [802, 282] width 13 height 11
radio input "true"
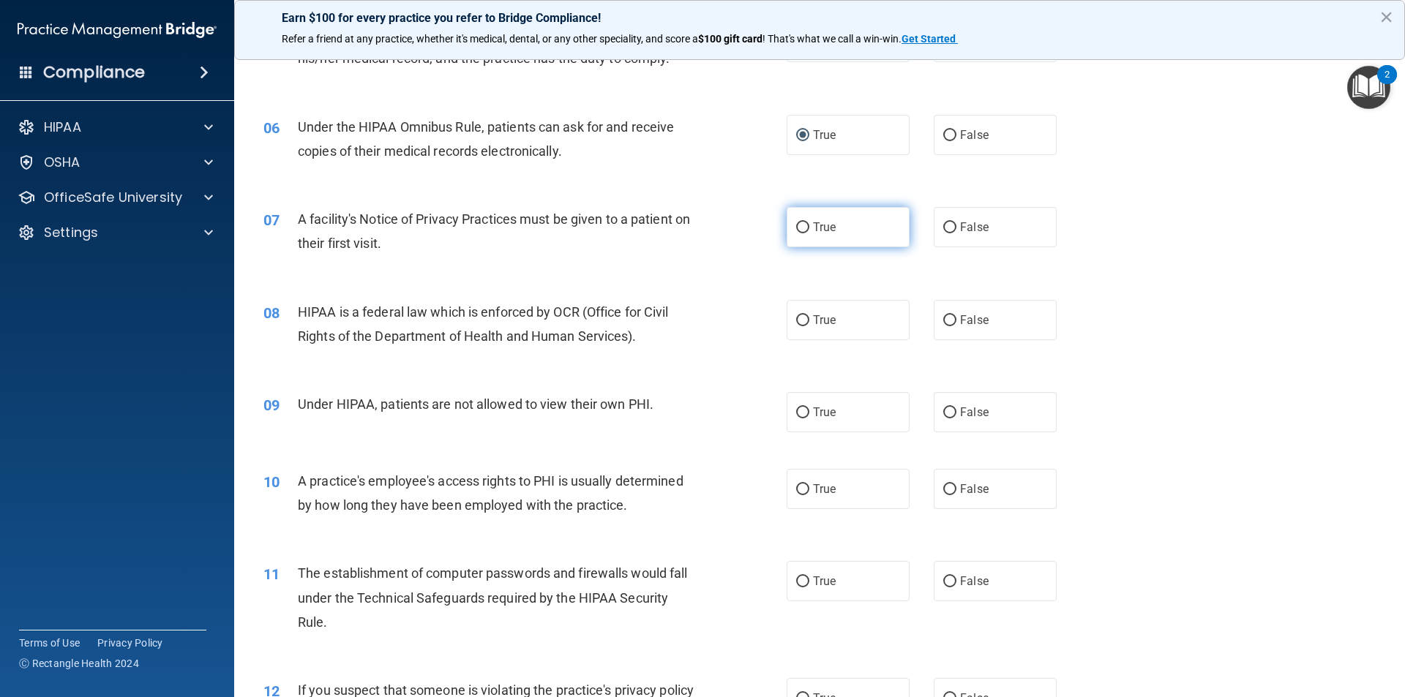
click at [798, 224] on input "True" at bounding box center [802, 227] width 13 height 11
radio input "true"
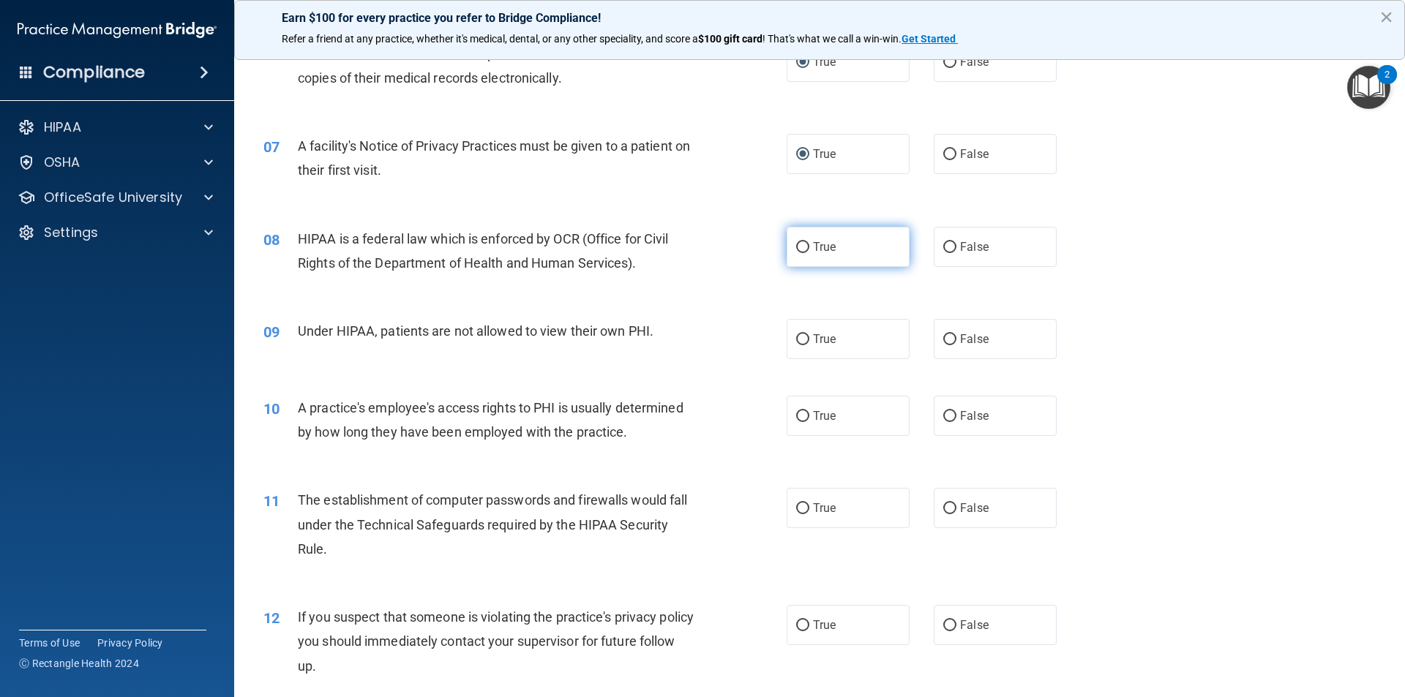
click at [796, 244] on input "True" at bounding box center [802, 247] width 13 height 11
radio input "true"
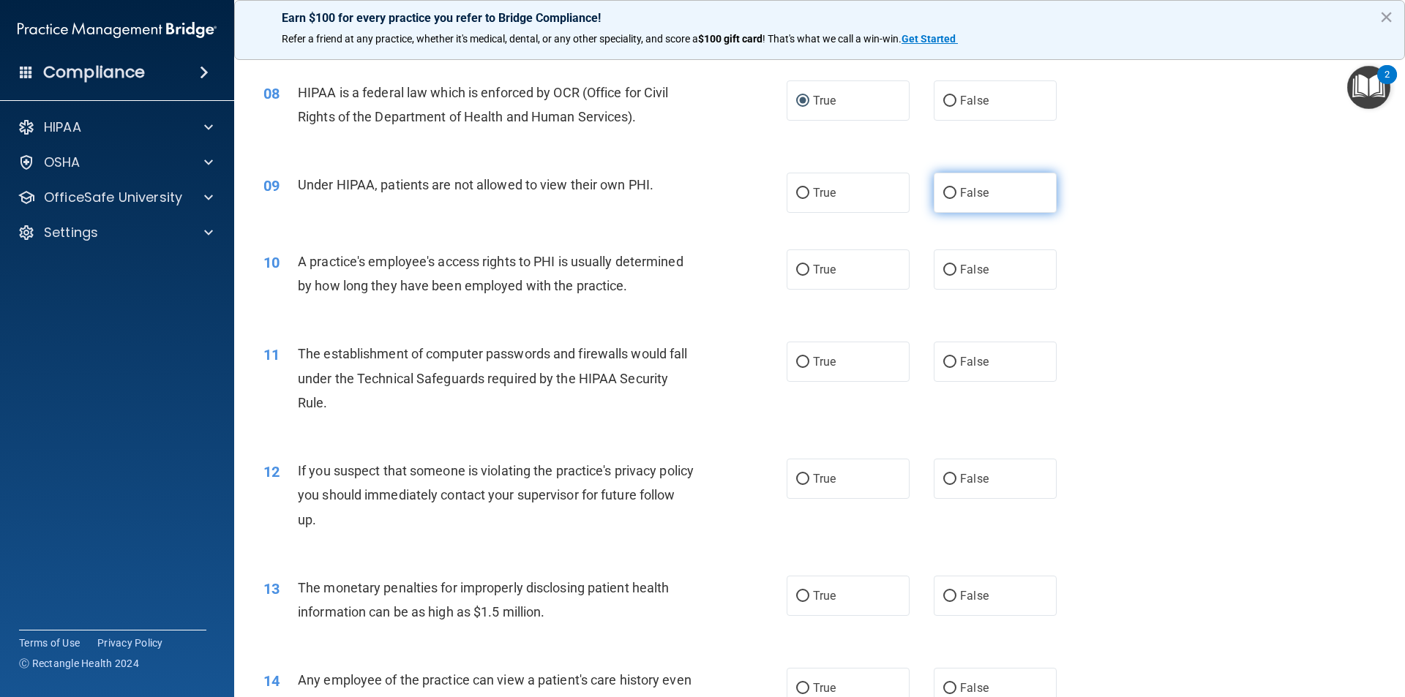
click at [943, 195] on input "False" at bounding box center [949, 193] width 13 height 11
radio input "true"
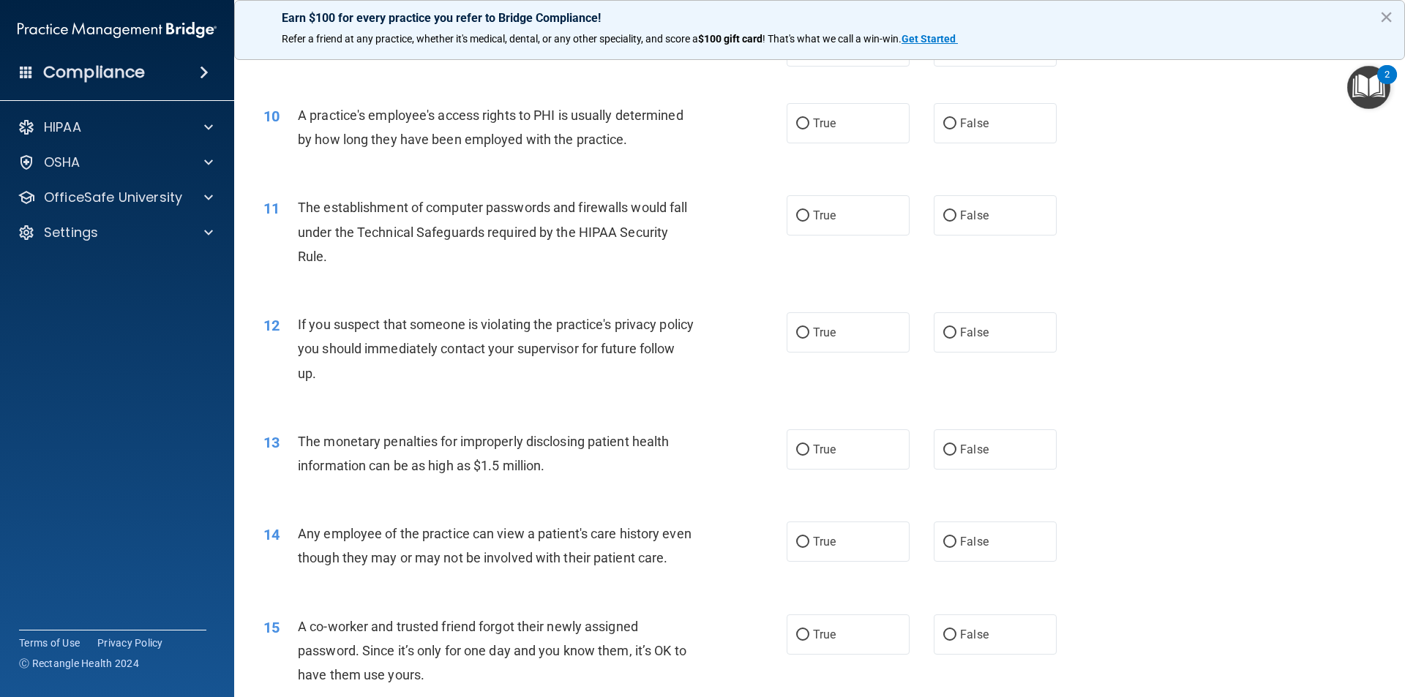
scroll to position [878, 0]
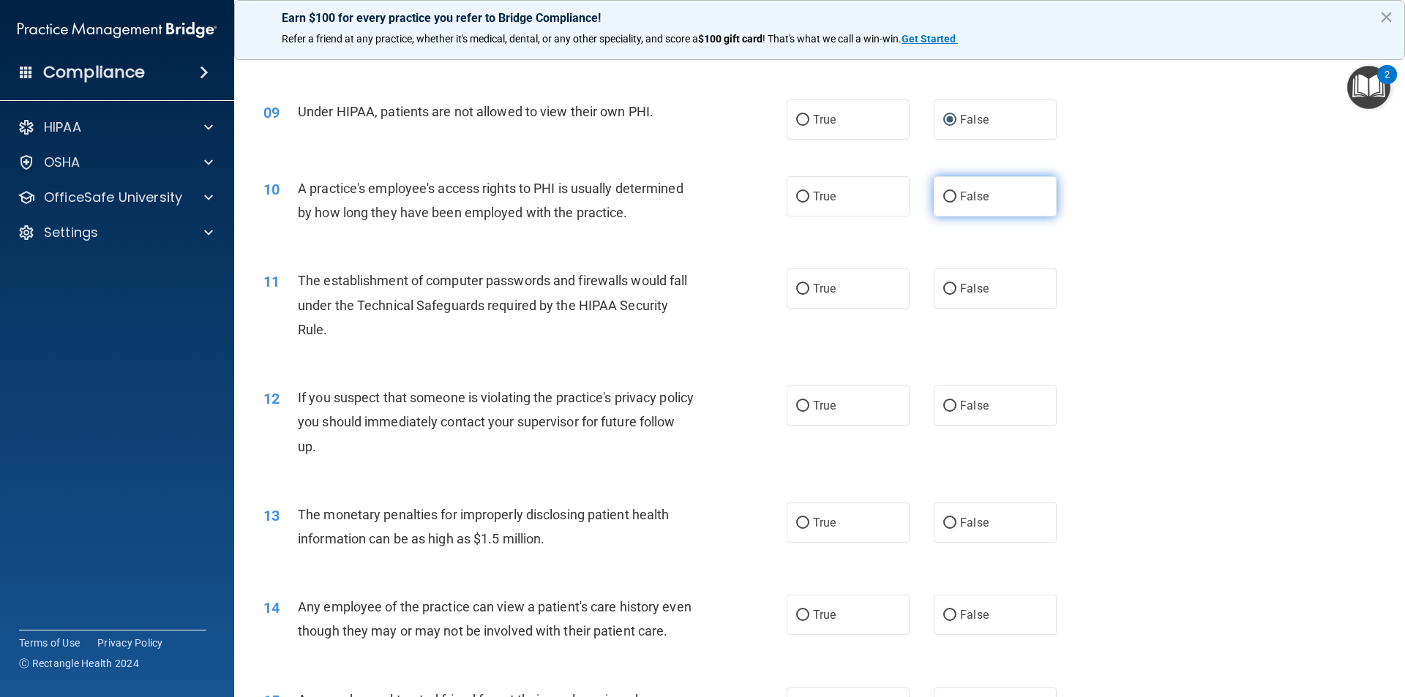
click at [943, 196] on input "False" at bounding box center [949, 197] width 13 height 11
radio input "true"
click at [796, 288] on input "True" at bounding box center [802, 289] width 13 height 11
radio input "true"
click at [796, 401] on input "True" at bounding box center [802, 406] width 13 height 11
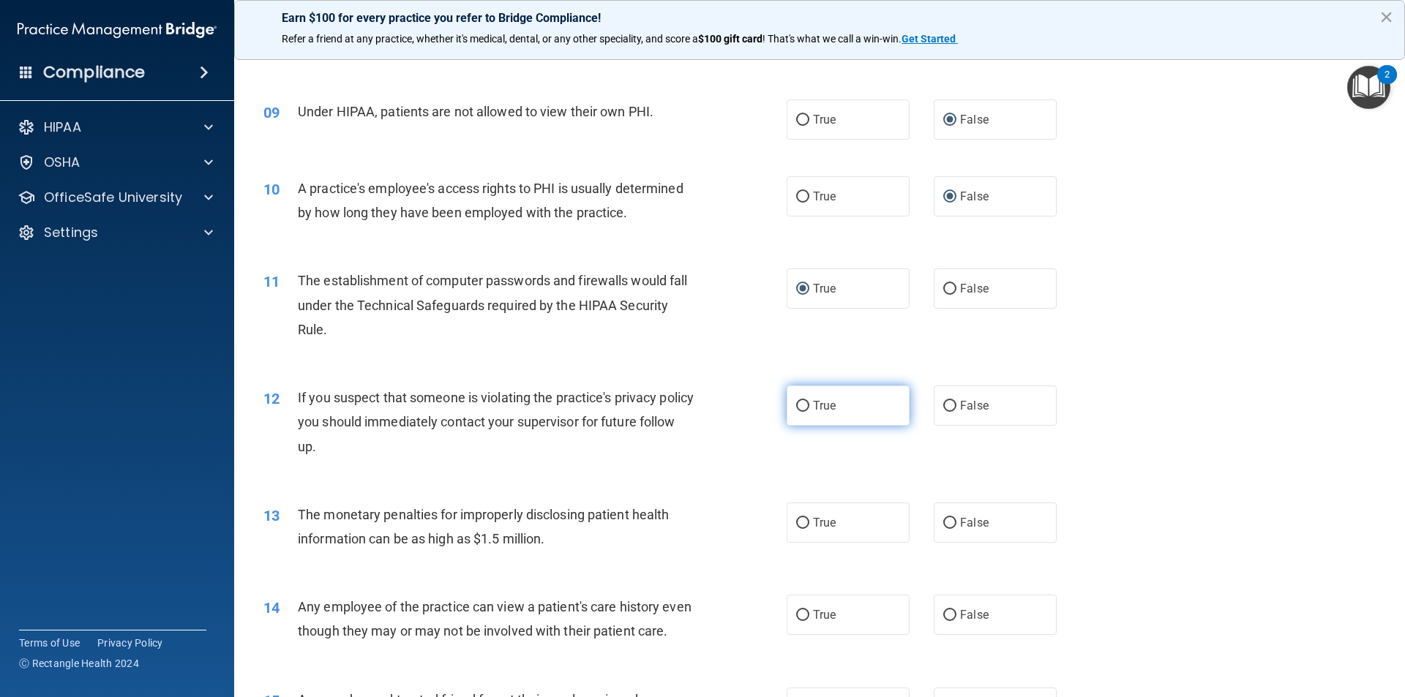
radio input "true"
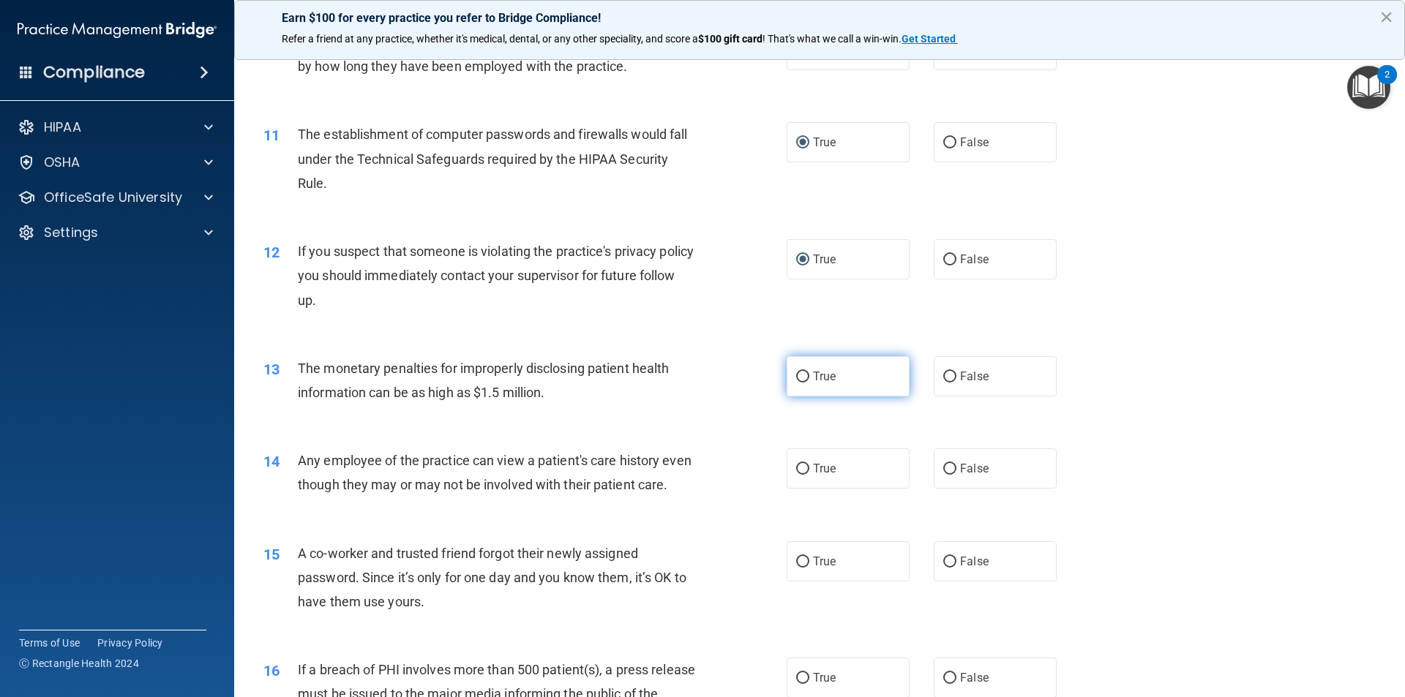
click at [796, 379] on input "True" at bounding box center [802, 377] width 13 height 11
radio input "true"
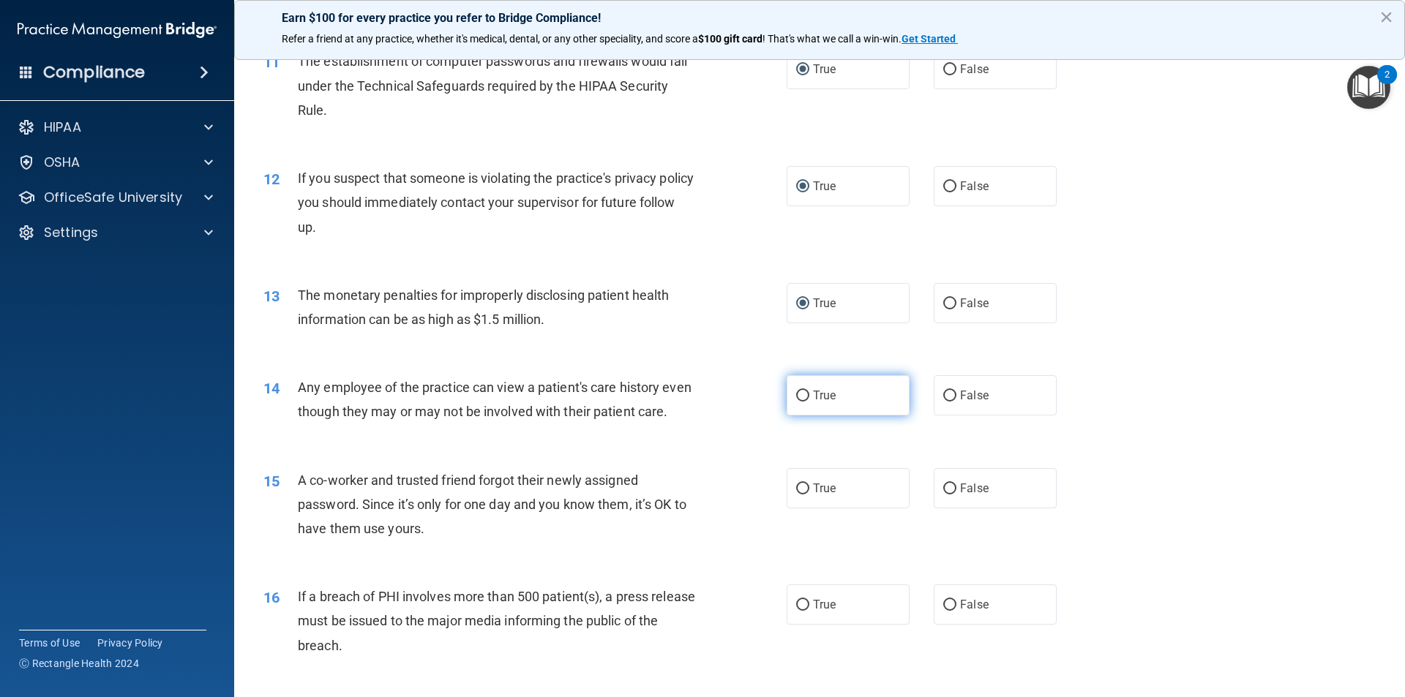
click at [796, 391] on input "True" at bounding box center [802, 396] width 13 height 11
radio input "true"
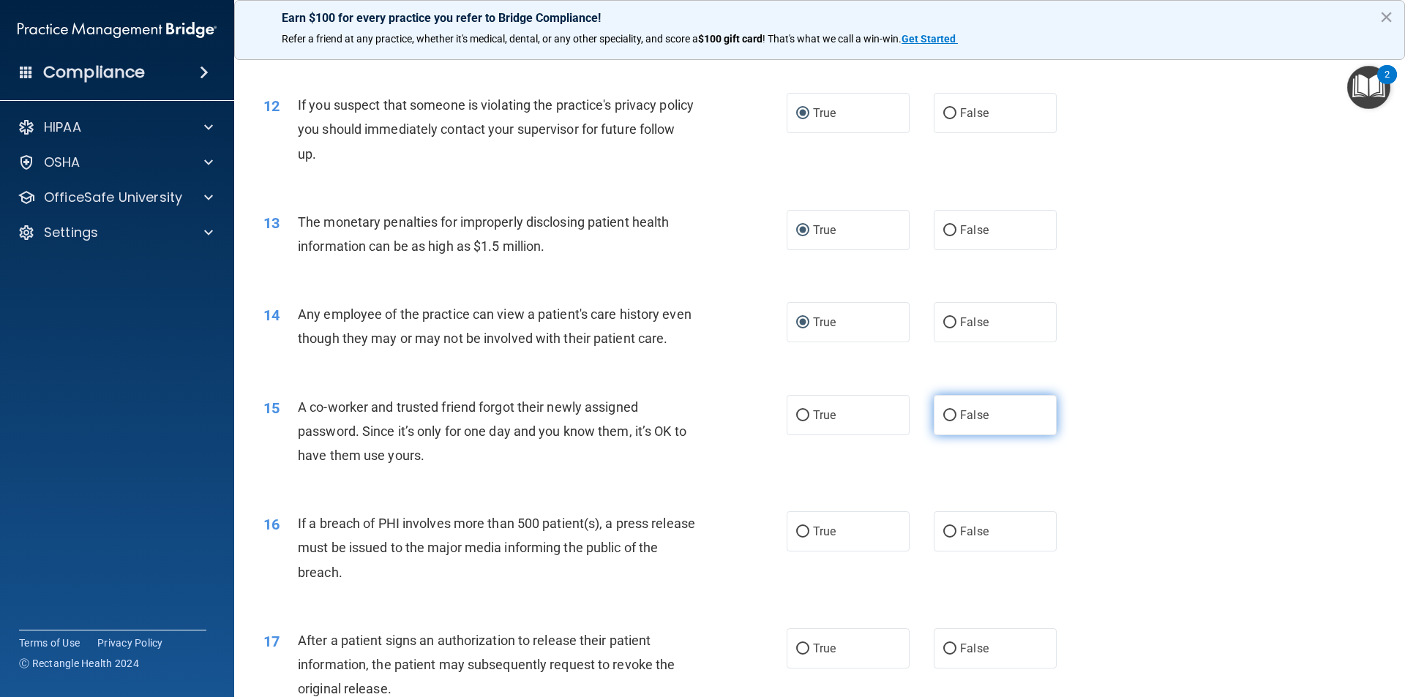
click at [947, 415] on input "False" at bounding box center [949, 415] width 13 height 11
radio input "true"
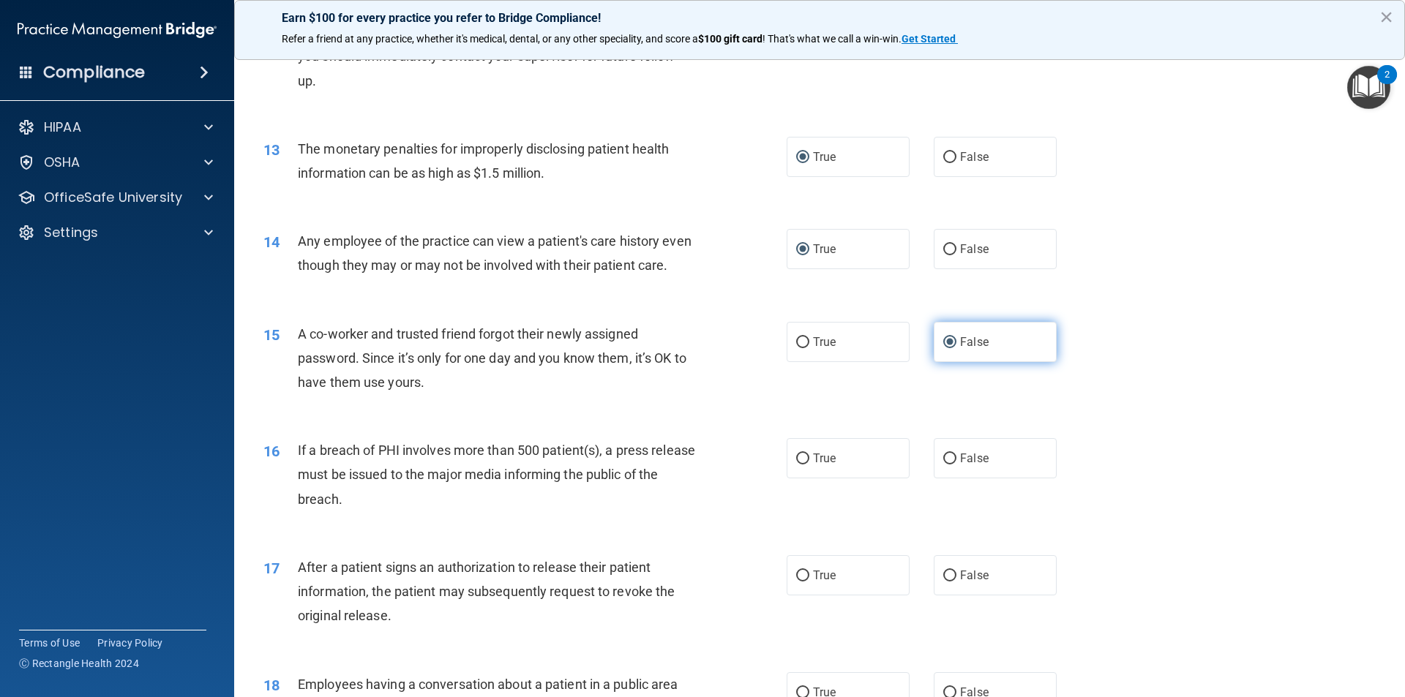
scroll to position [1317, 0]
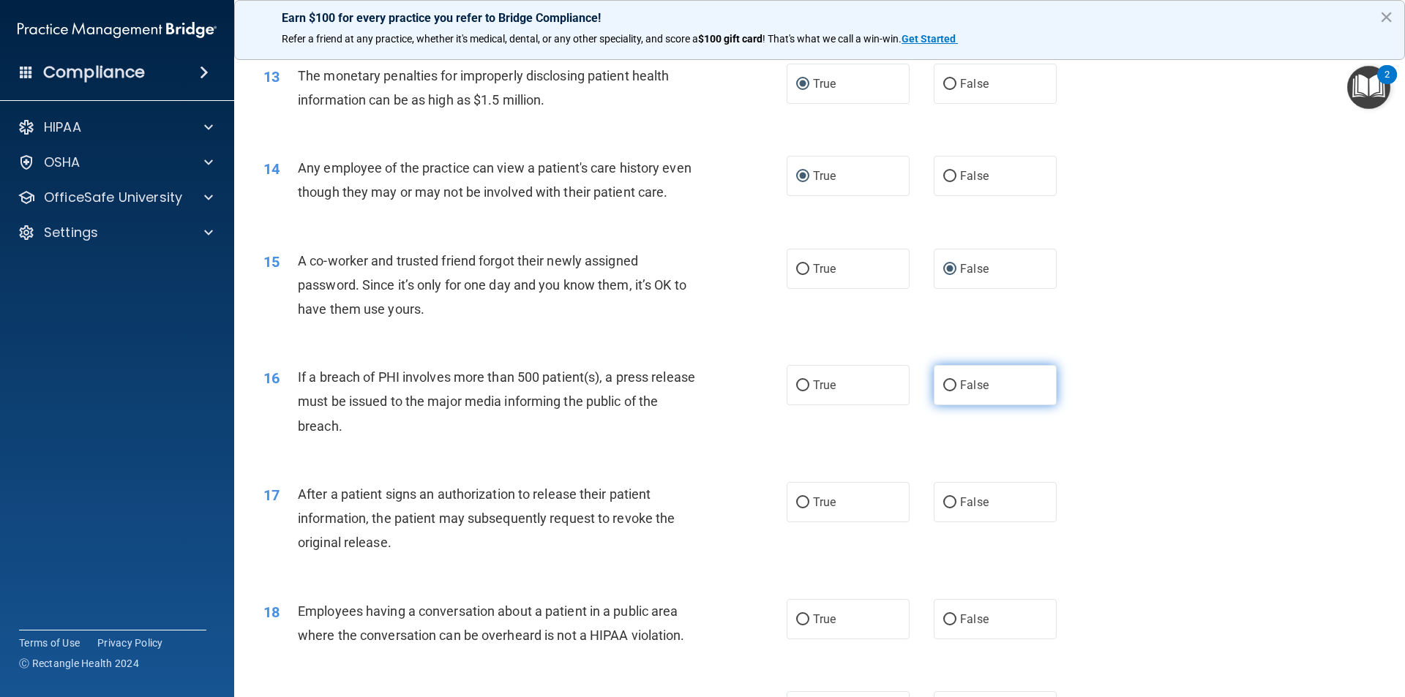
click at [945, 386] on input "False" at bounding box center [949, 385] width 13 height 11
radio input "true"
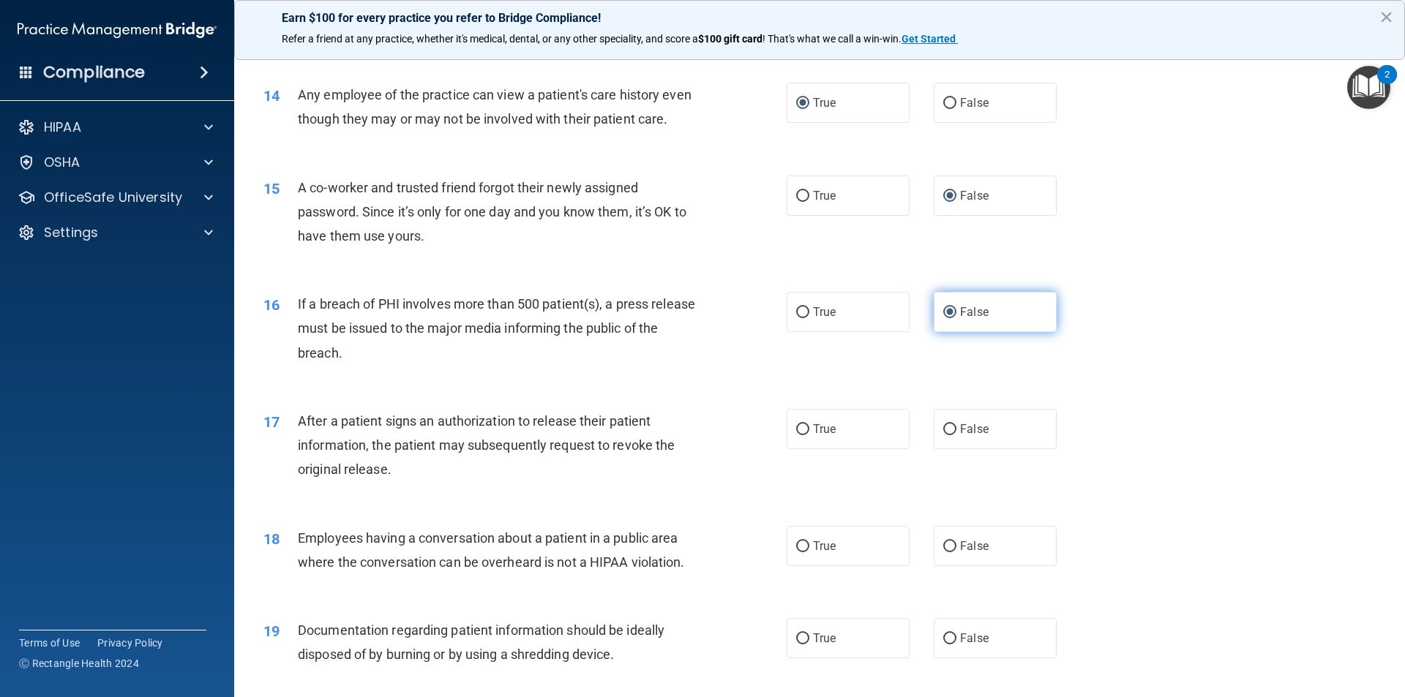
scroll to position [1536, 0]
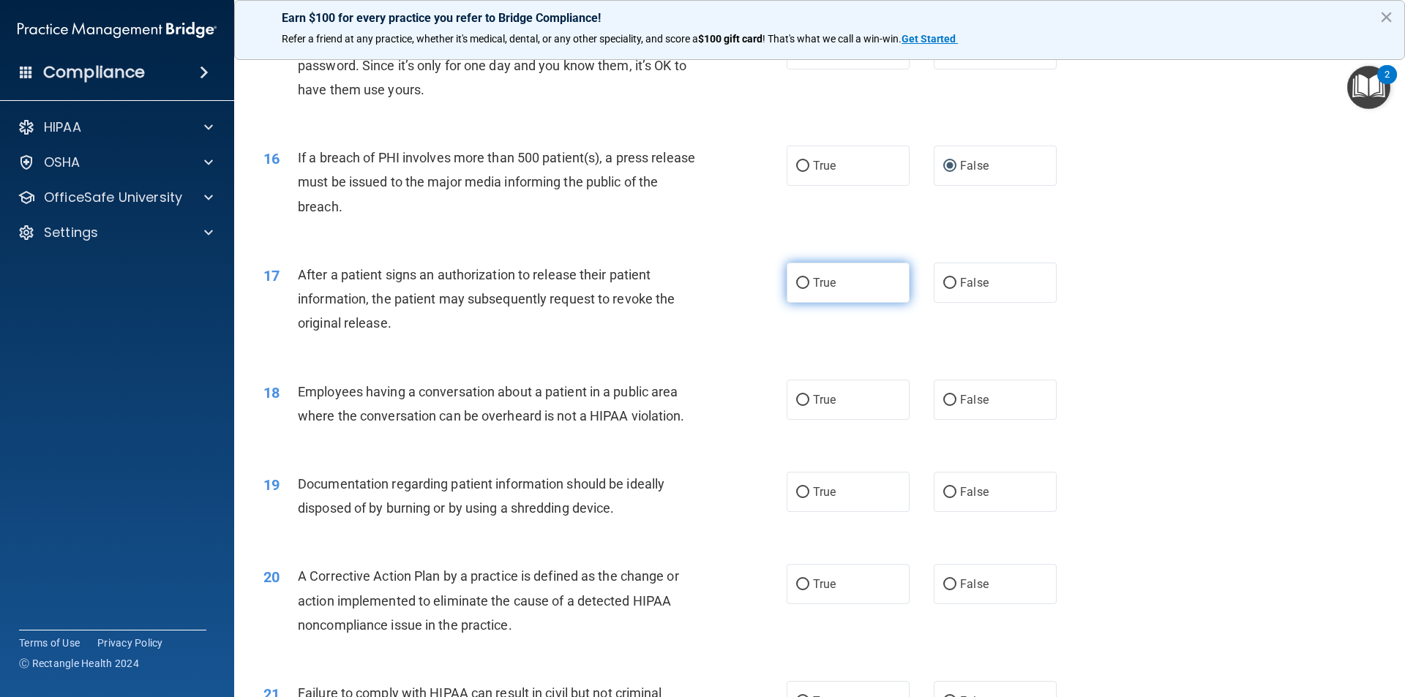
click at [796, 278] on input "True" at bounding box center [802, 283] width 13 height 11
radio input "true"
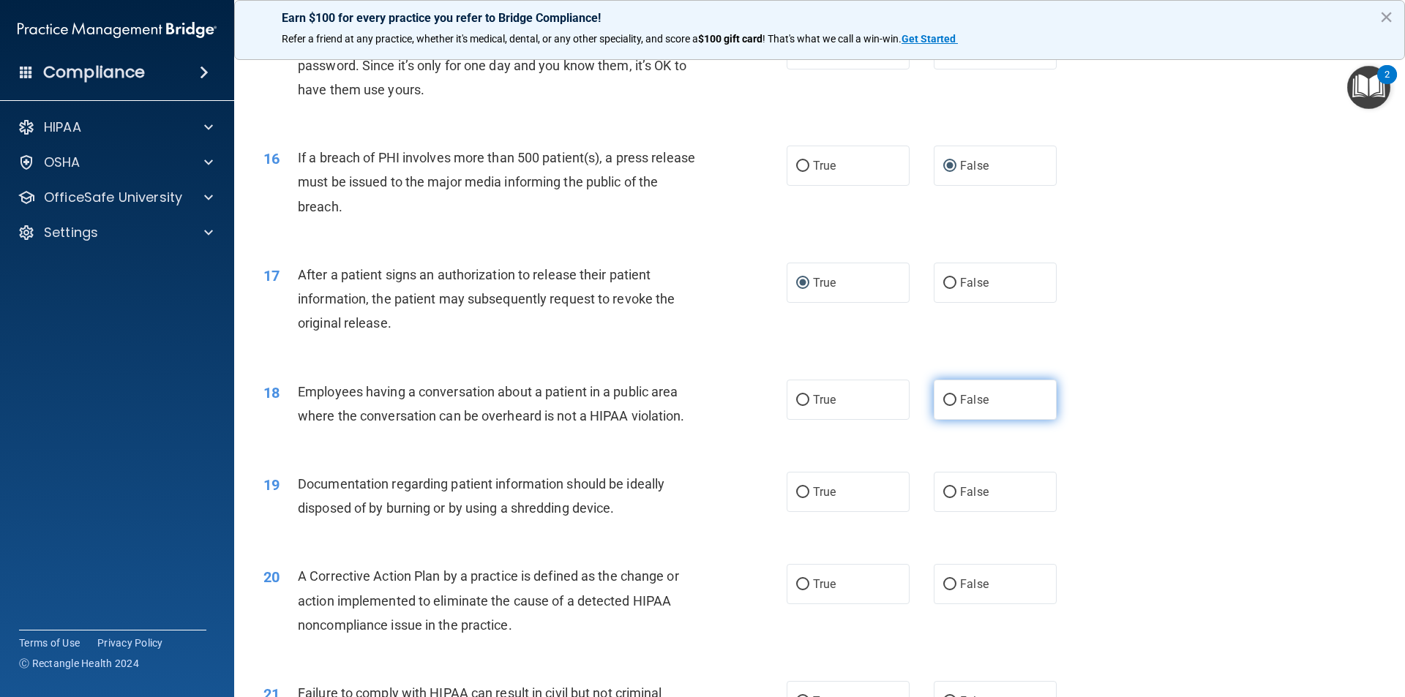
click at [948, 399] on input "False" at bounding box center [949, 400] width 13 height 11
radio input "true"
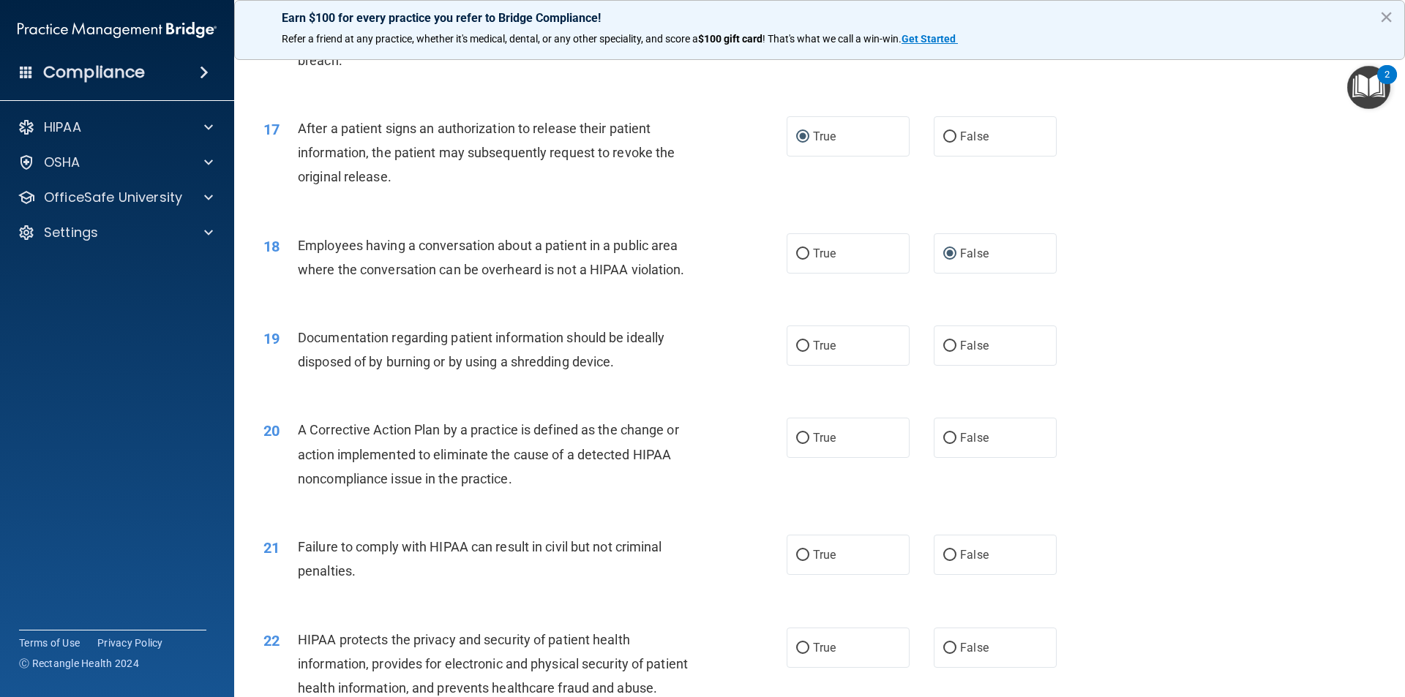
scroll to position [1829, 0]
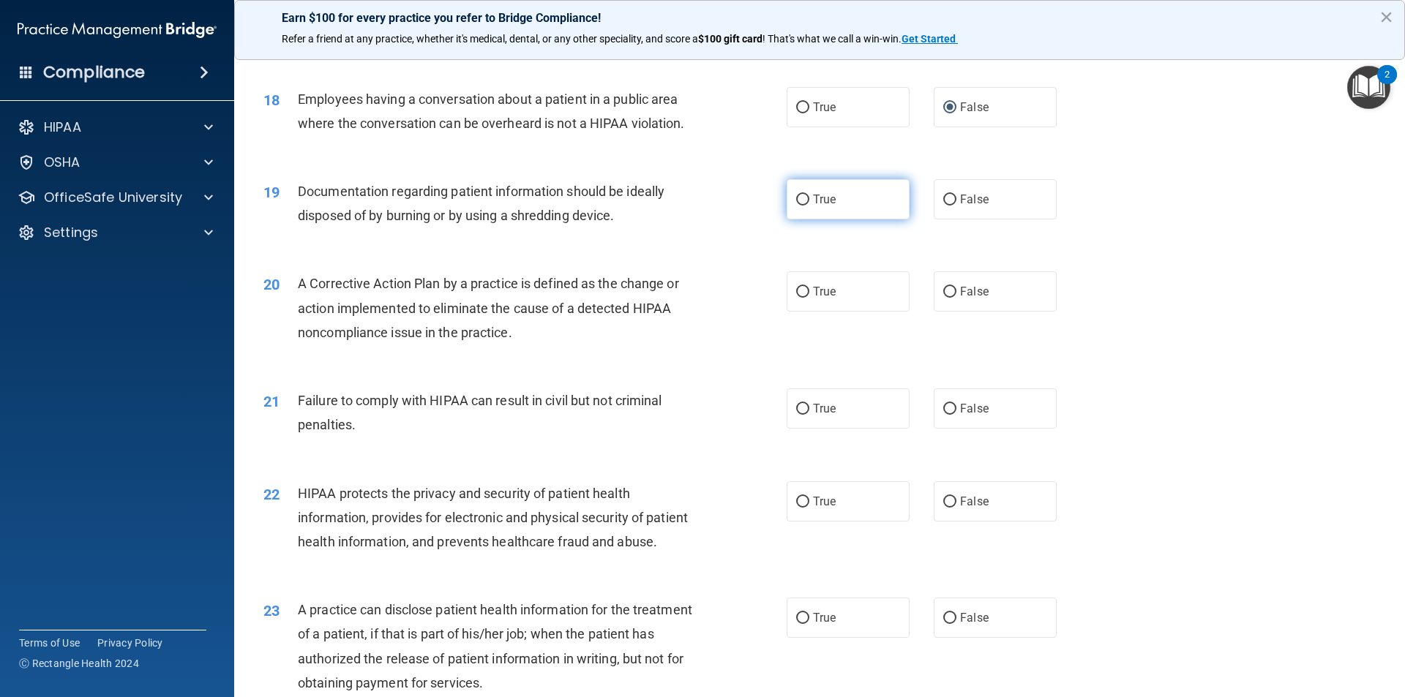
click at [806, 198] on label "True" at bounding box center [847, 199] width 123 height 40
click at [806, 198] on input "True" at bounding box center [802, 200] width 13 height 11
radio input "true"
click at [796, 296] on input "True" at bounding box center [802, 292] width 13 height 11
radio input "true"
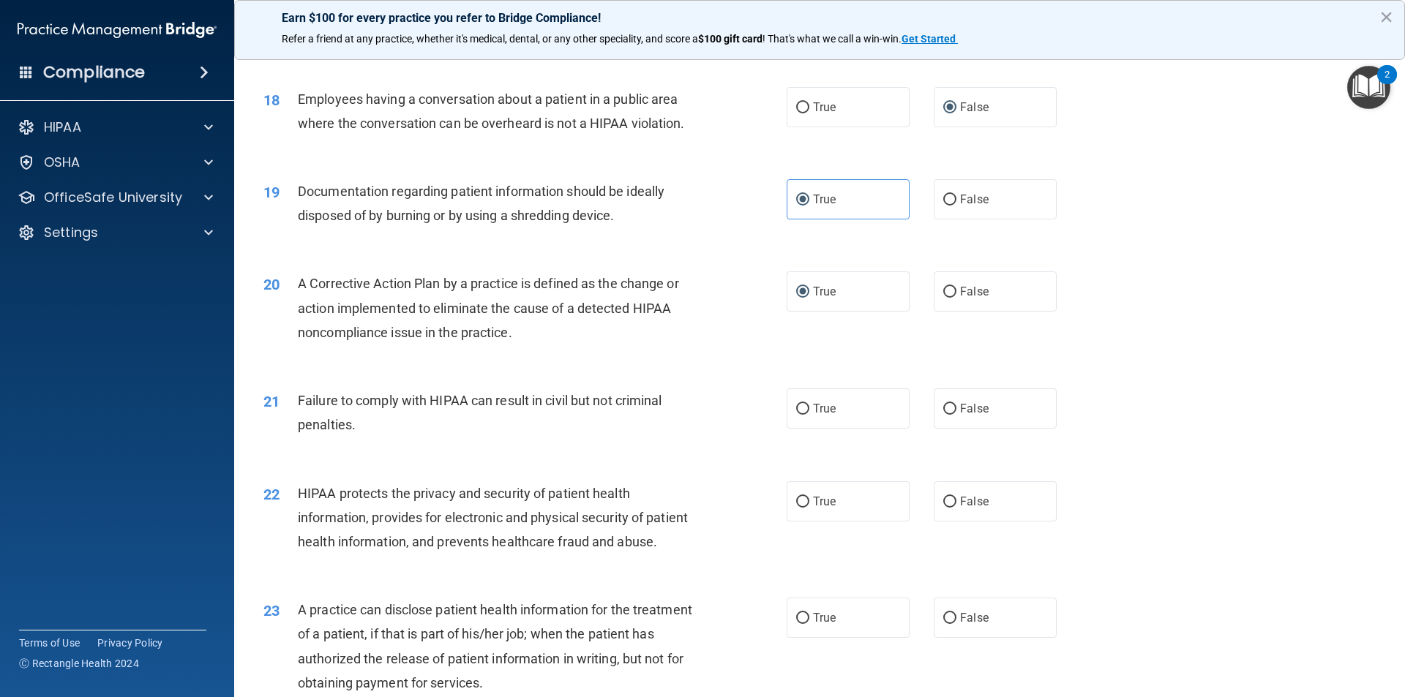
scroll to position [1975, 0]
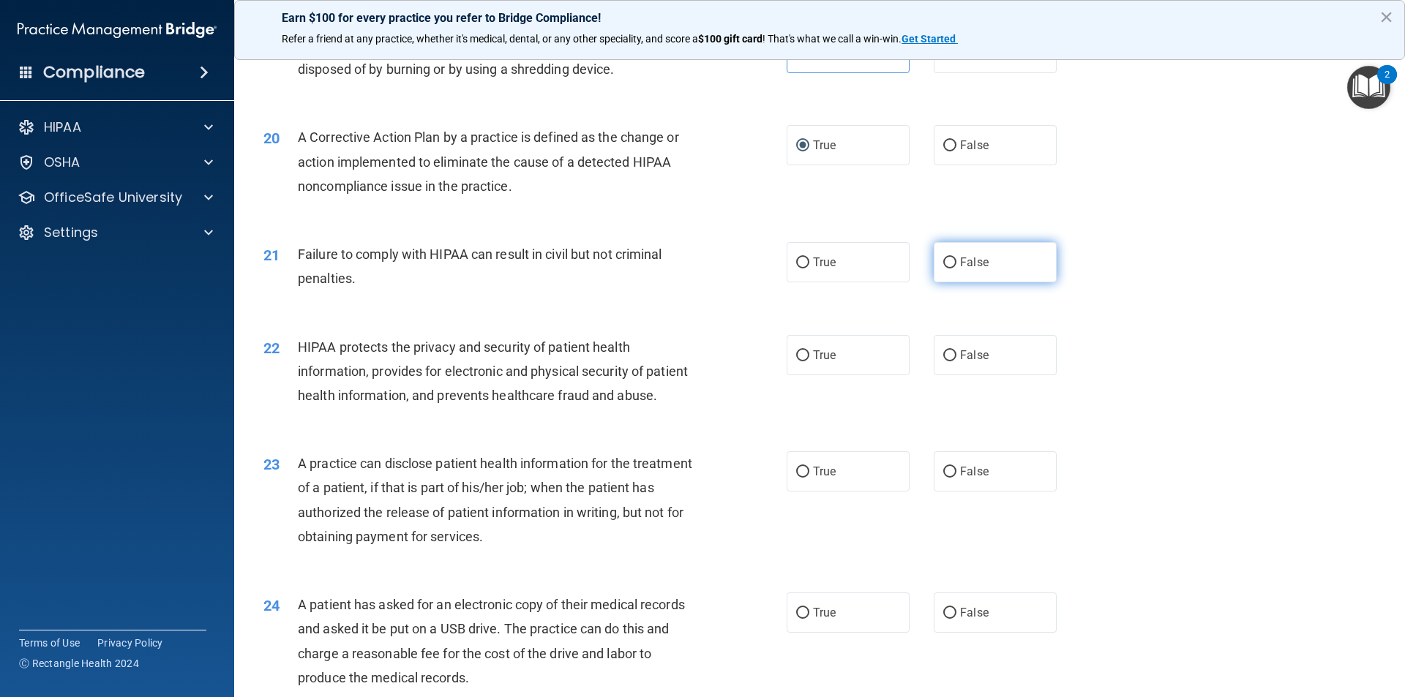
click at [949, 263] on input "False" at bounding box center [949, 263] width 13 height 11
radio input "true"
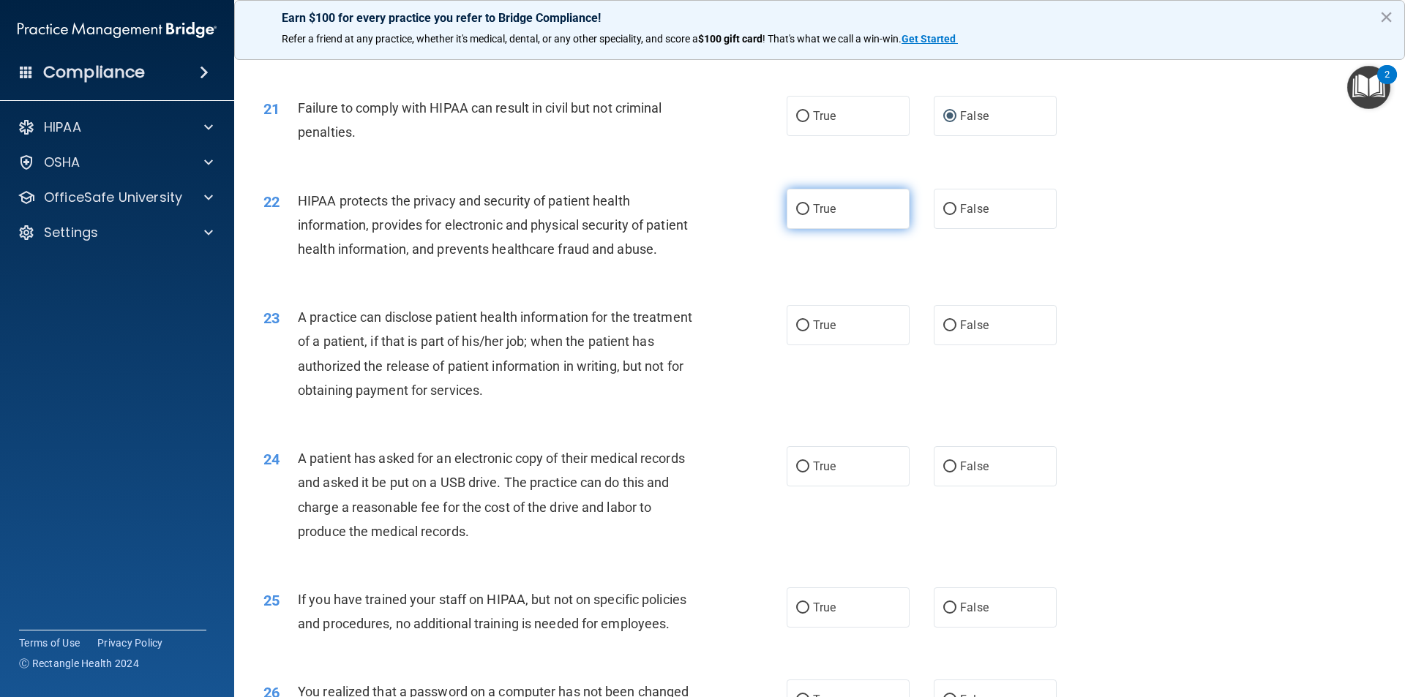
click at [804, 207] on label "True" at bounding box center [847, 209] width 123 height 40
click at [804, 207] on input "True" at bounding box center [802, 209] width 13 height 11
radio input "true"
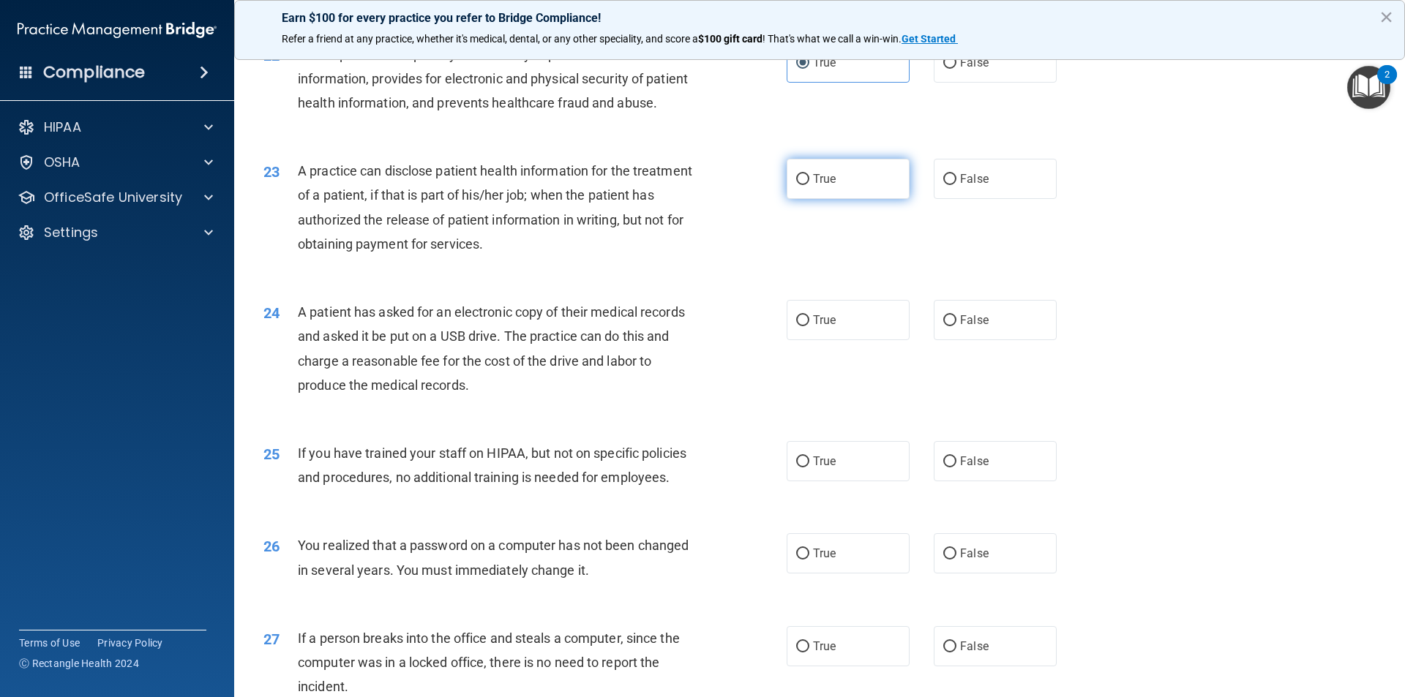
click at [801, 179] on input "True" at bounding box center [802, 179] width 13 height 11
radio input "true"
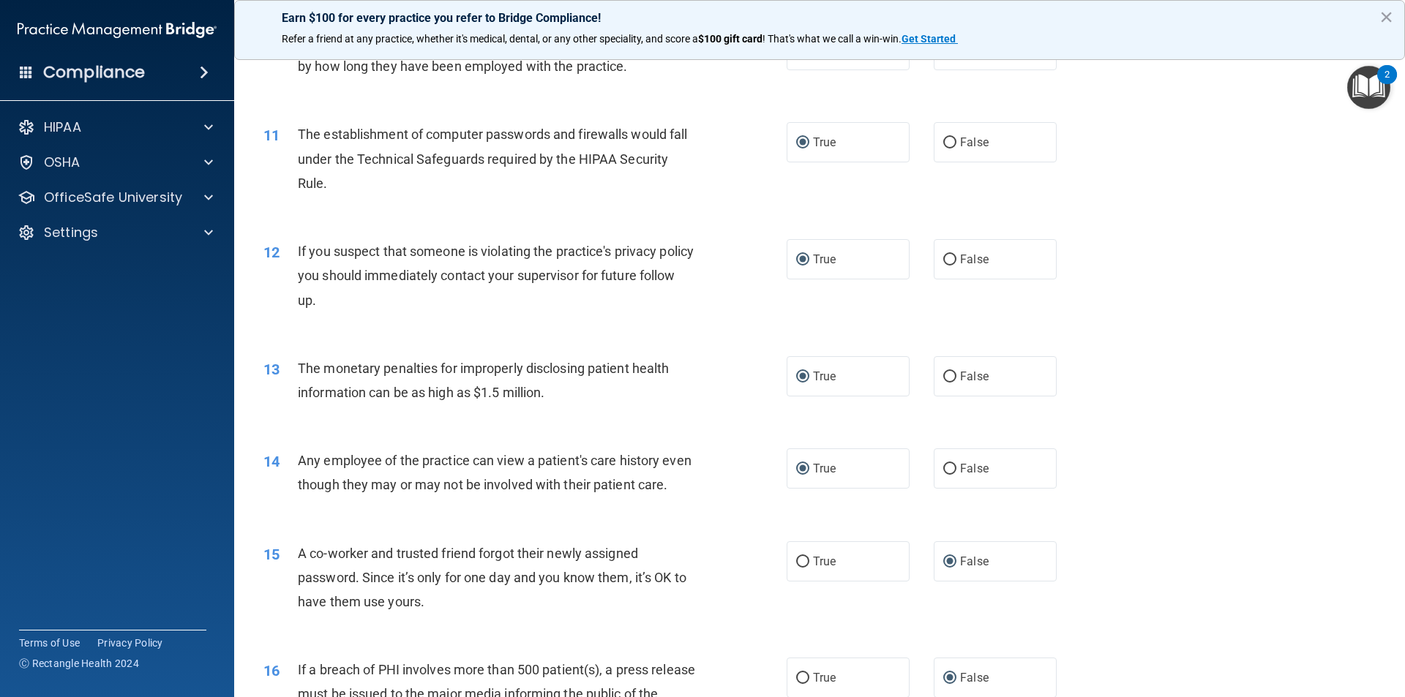
scroll to position [878, 0]
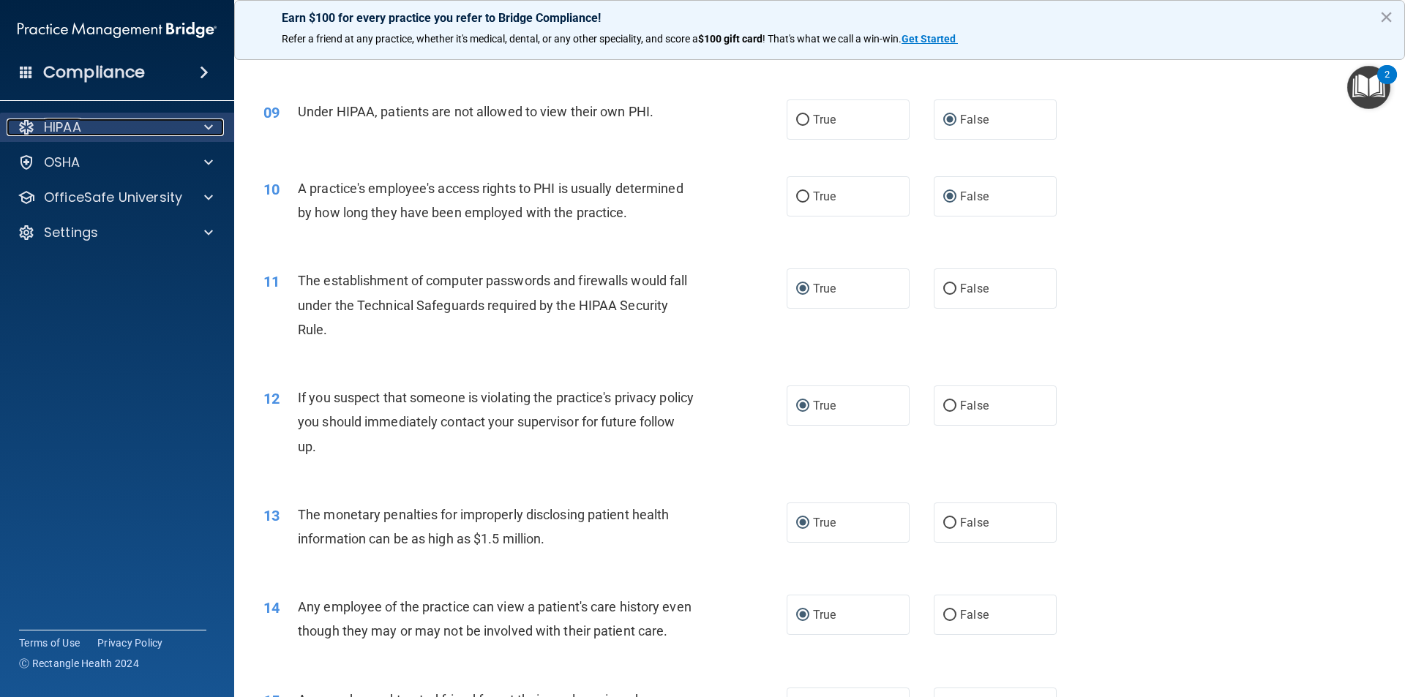
click at [70, 120] on p "HIPAA" at bounding box center [62, 128] width 37 height 18
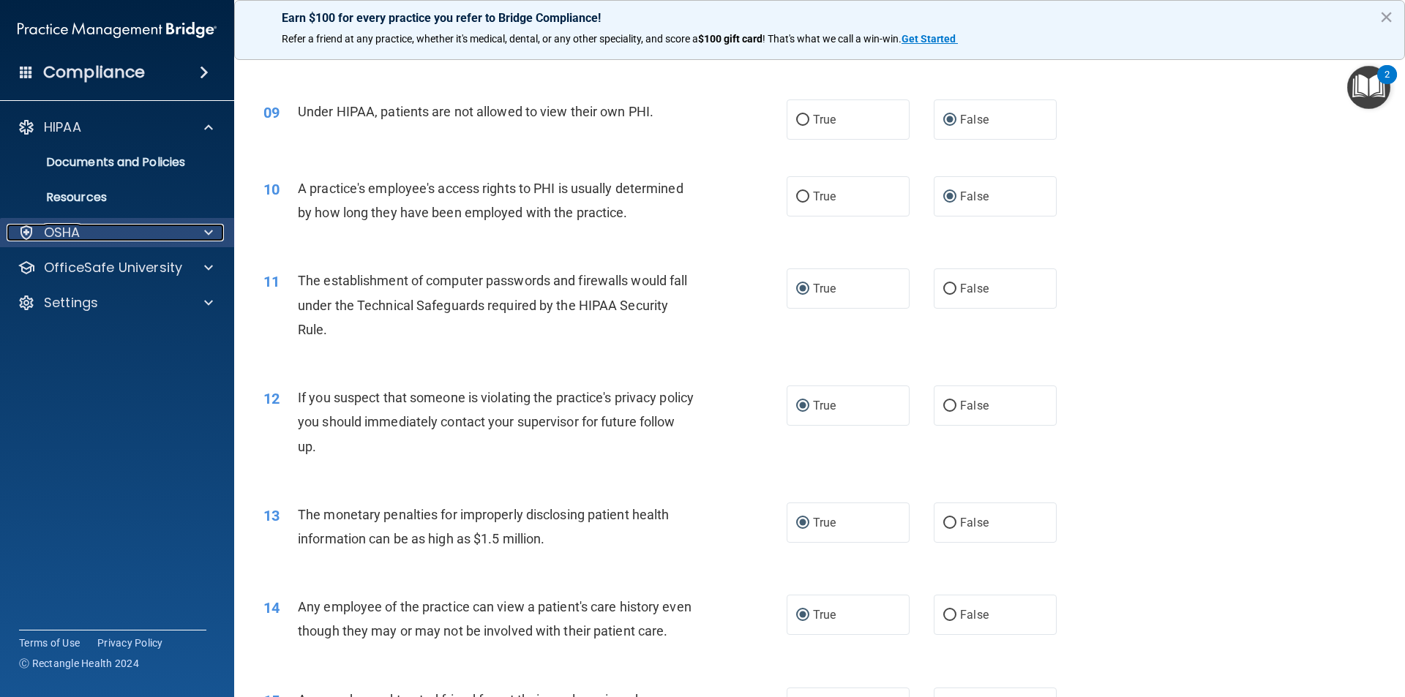
click at [116, 235] on div "OSHA" at bounding box center [97, 233] width 181 height 18
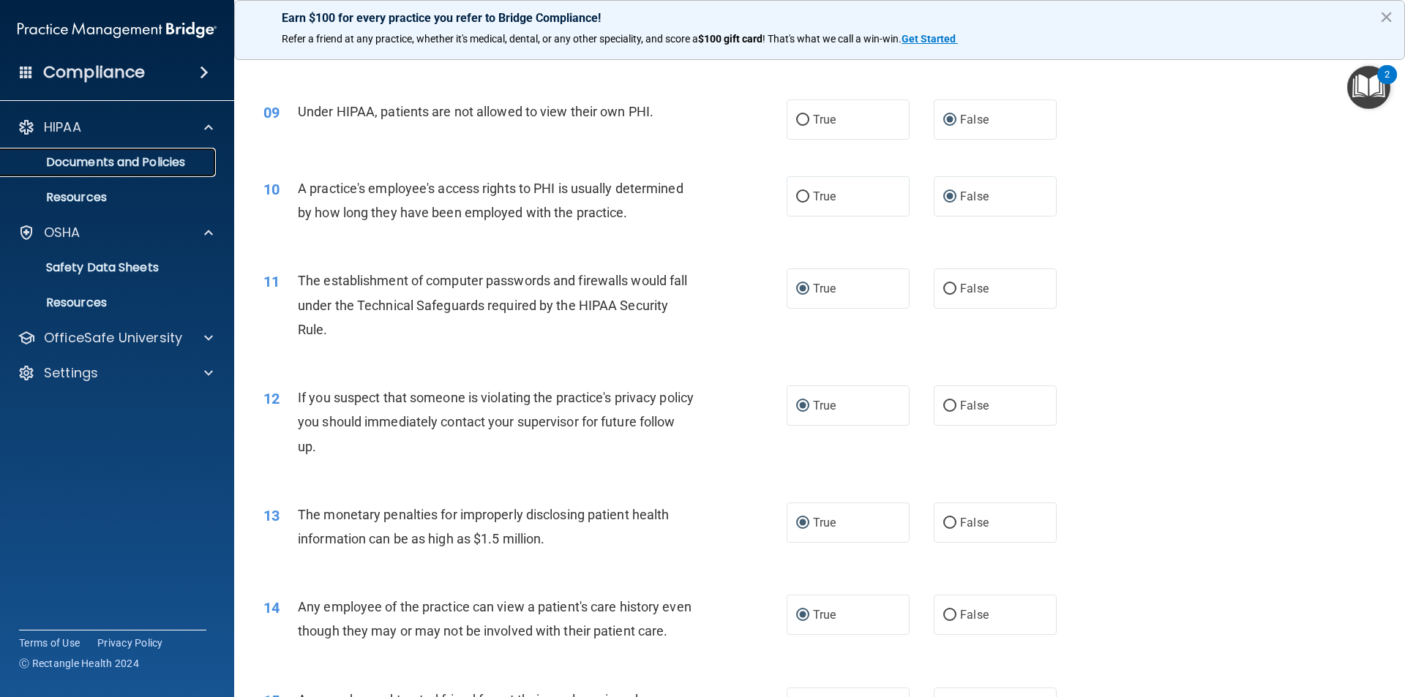
click at [108, 158] on p "Documents and Policies" at bounding box center [110, 162] width 200 height 15
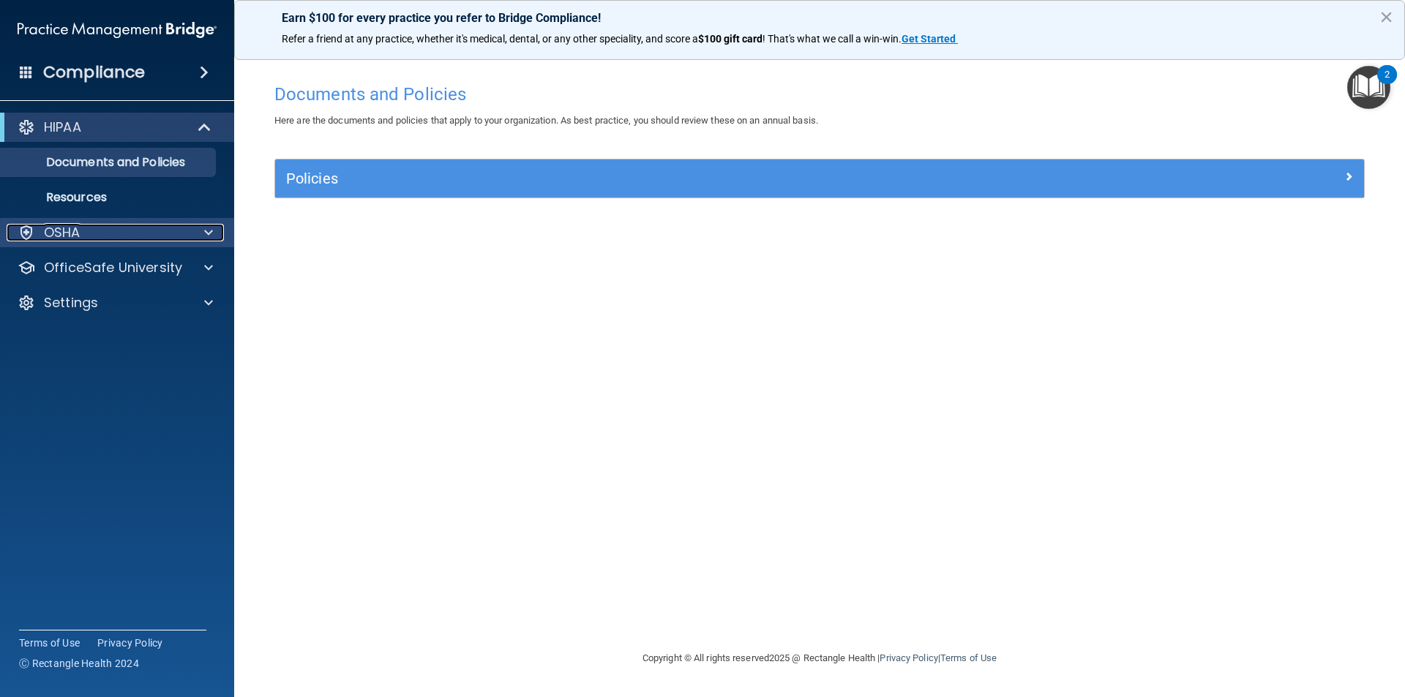
click at [110, 233] on div "OSHA" at bounding box center [97, 233] width 181 height 18
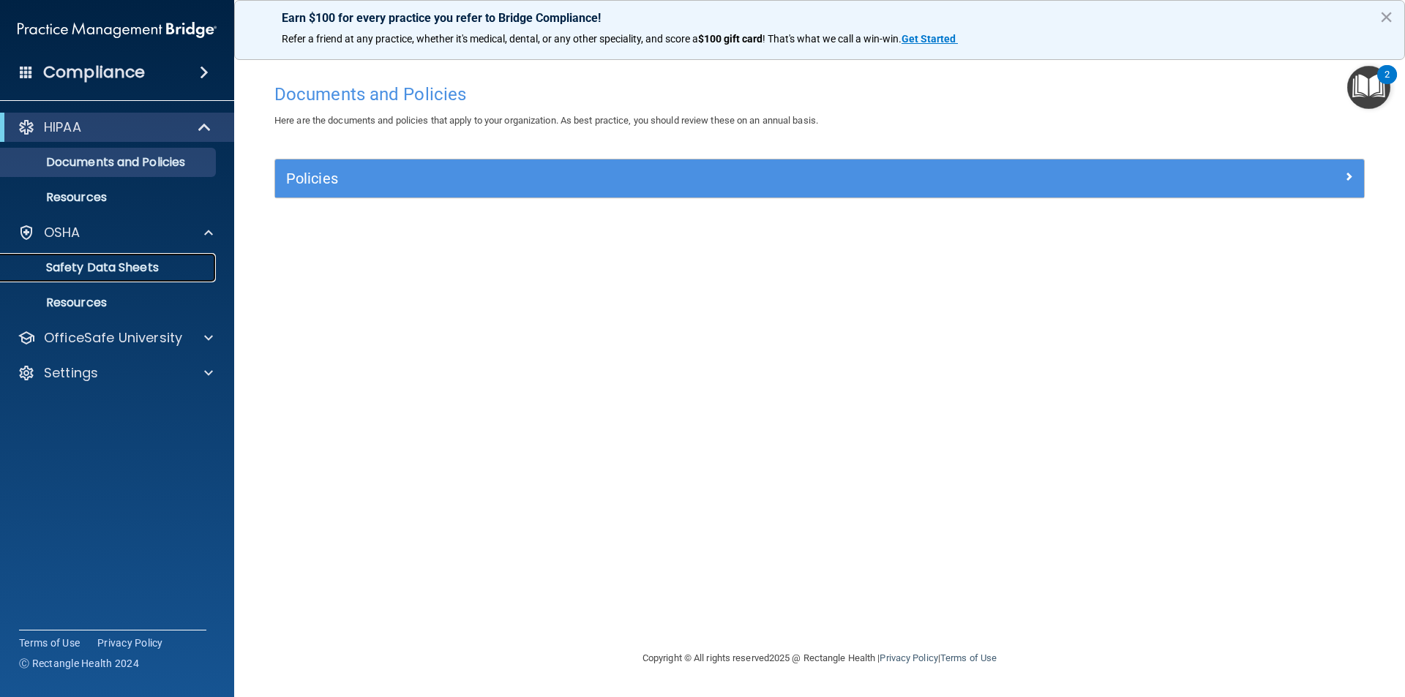
click at [148, 270] on p "Safety Data Sheets" at bounding box center [110, 267] width 200 height 15
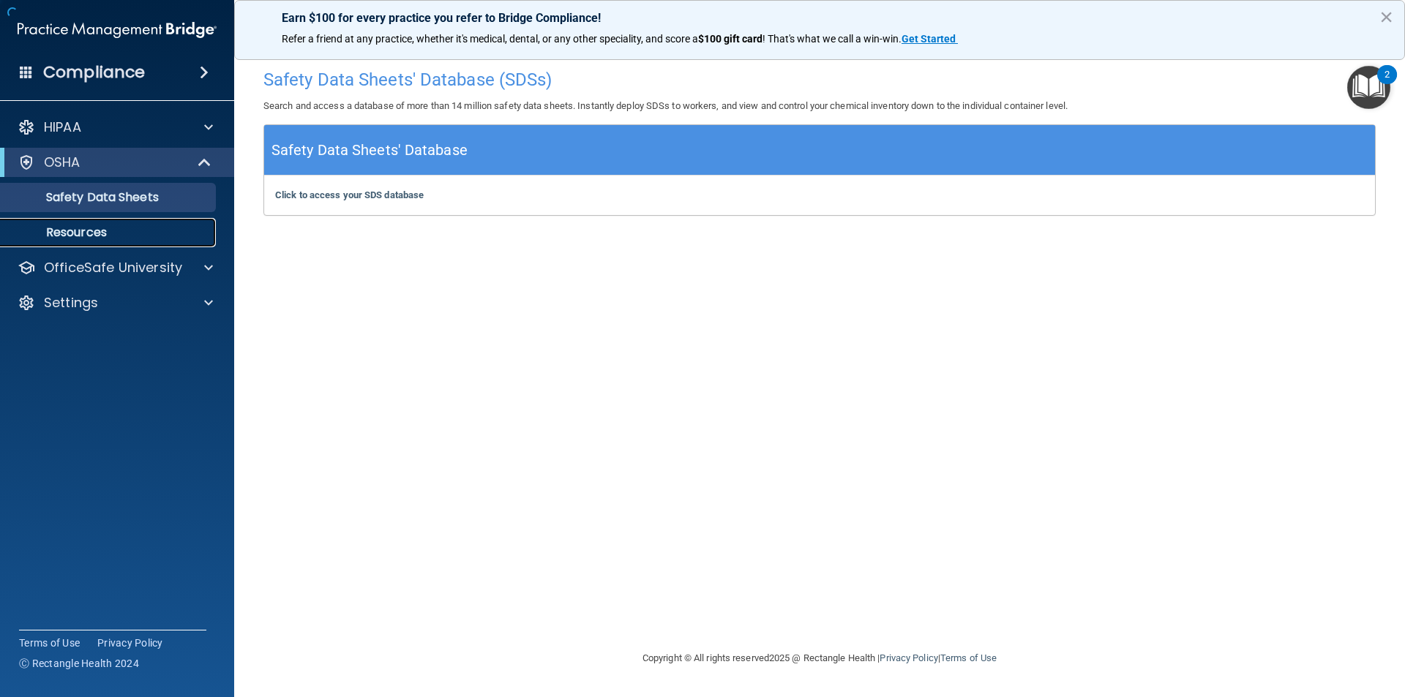
click at [131, 233] on p "Resources" at bounding box center [110, 232] width 200 height 15
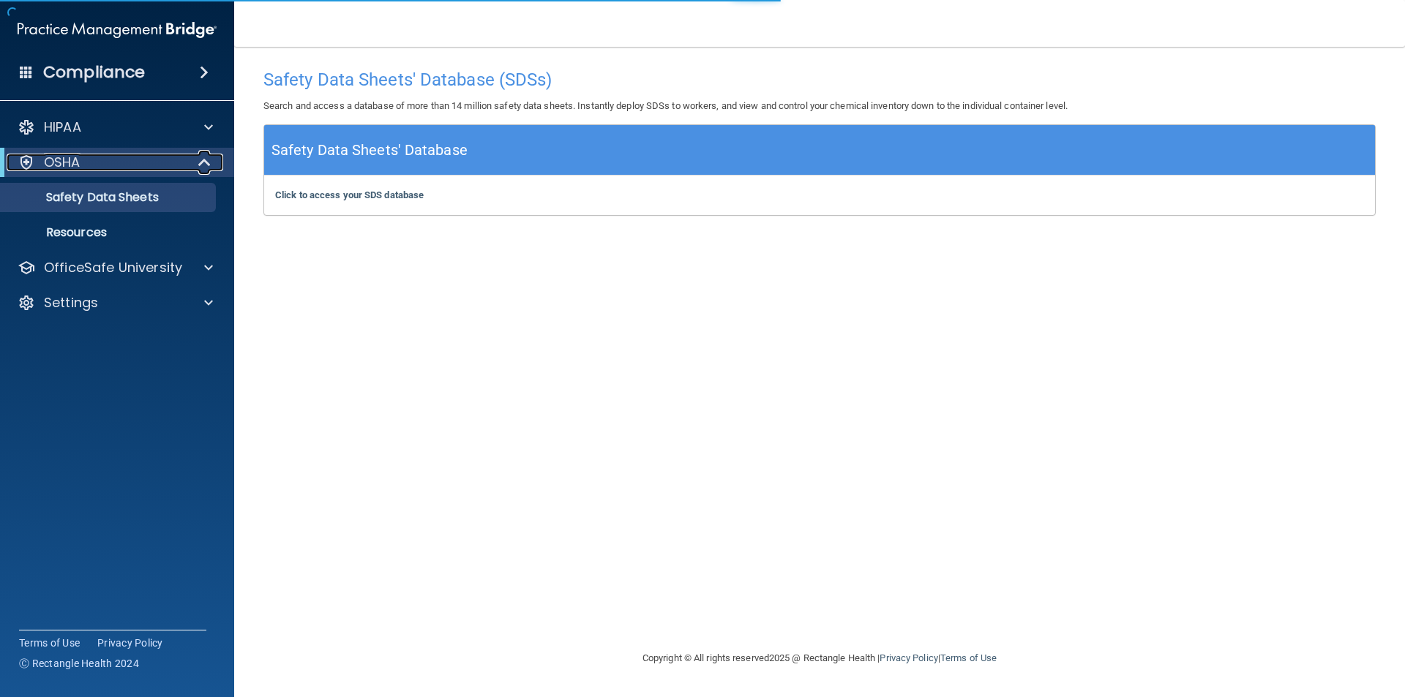
click at [87, 166] on div "OSHA" at bounding box center [97, 163] width 181 height 18
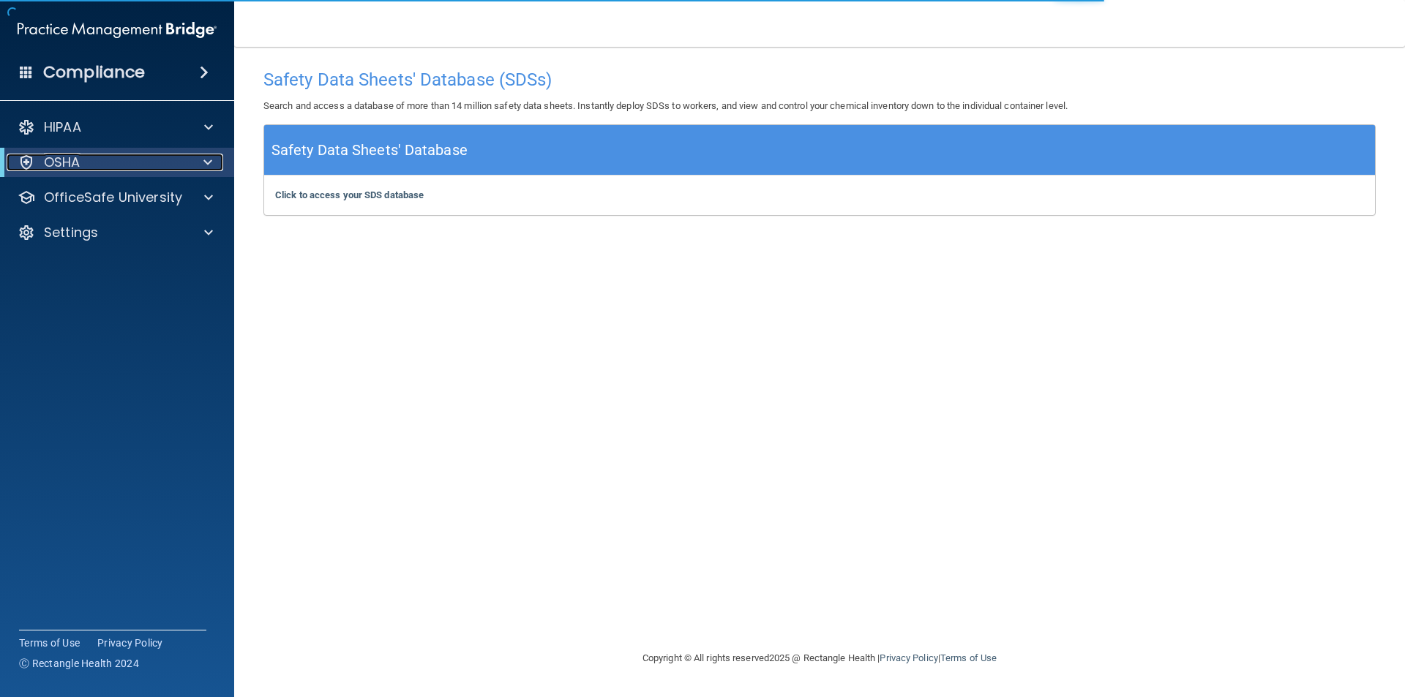
click at [87, 166] on div "OSHA" at bounding box center [97, 163] width 181 height 18
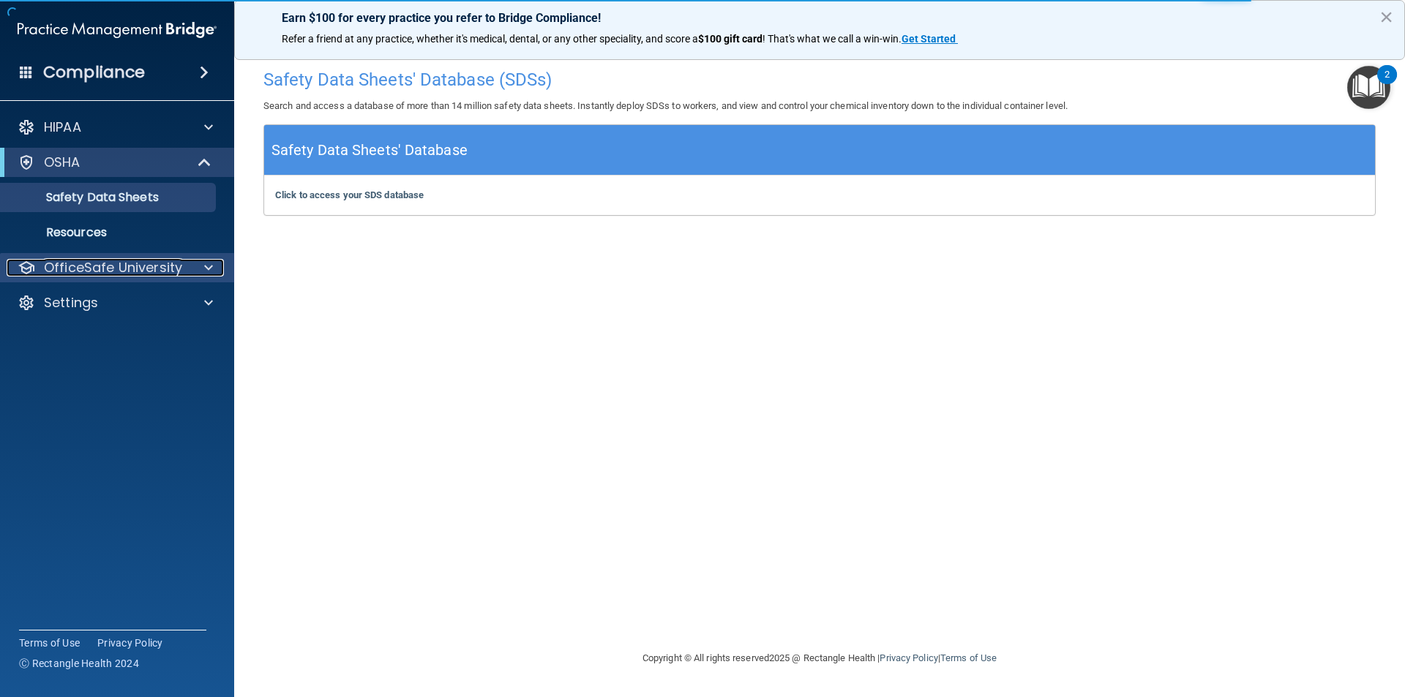
click at [120, 272] on p "OfficeSafe University" at bounding box center [113, 268] width 138 height 18
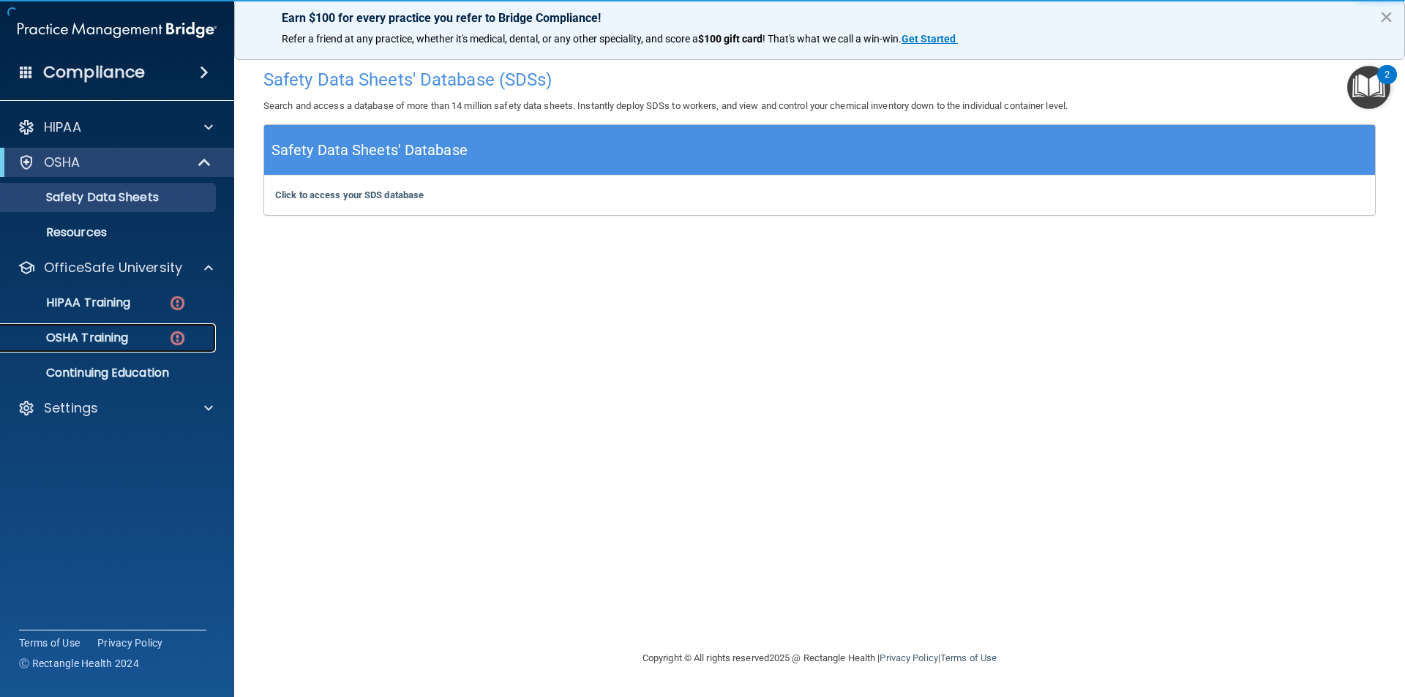
click at [102, 341] on p "OSHA Training" at bounding box center [69, 338] width 119 height 15
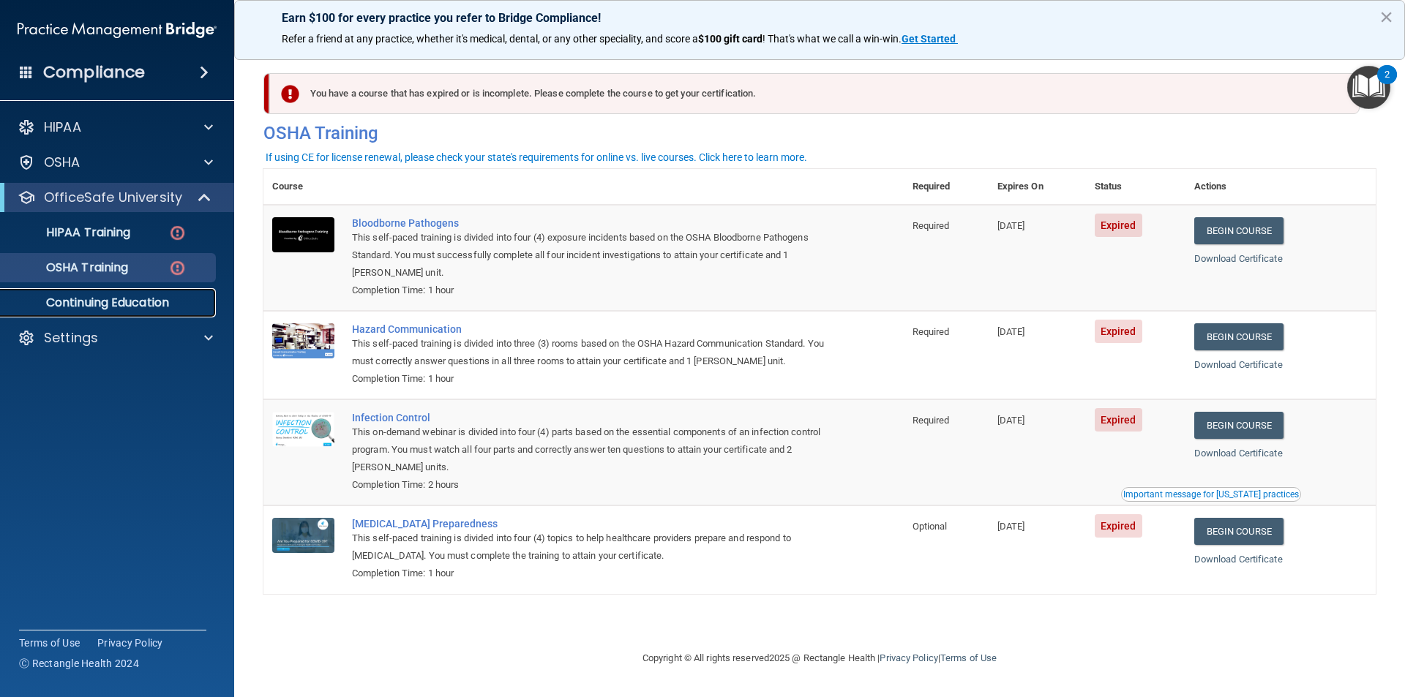
click at [102, 300] on p "Continuing Education" at bounding box center [110, 303] width 200 height 15
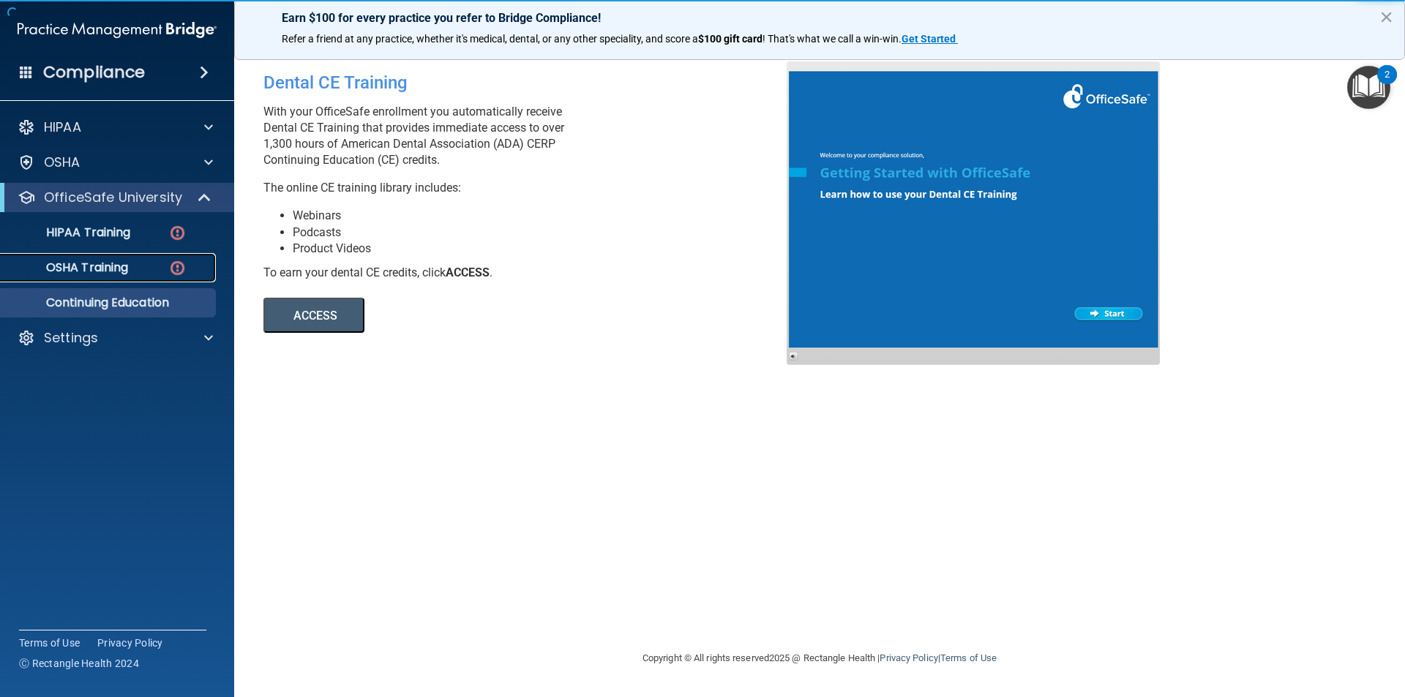
click at [110, 271] on p "OSHA Training" at bounding box center [69, 267] width 119 height 15
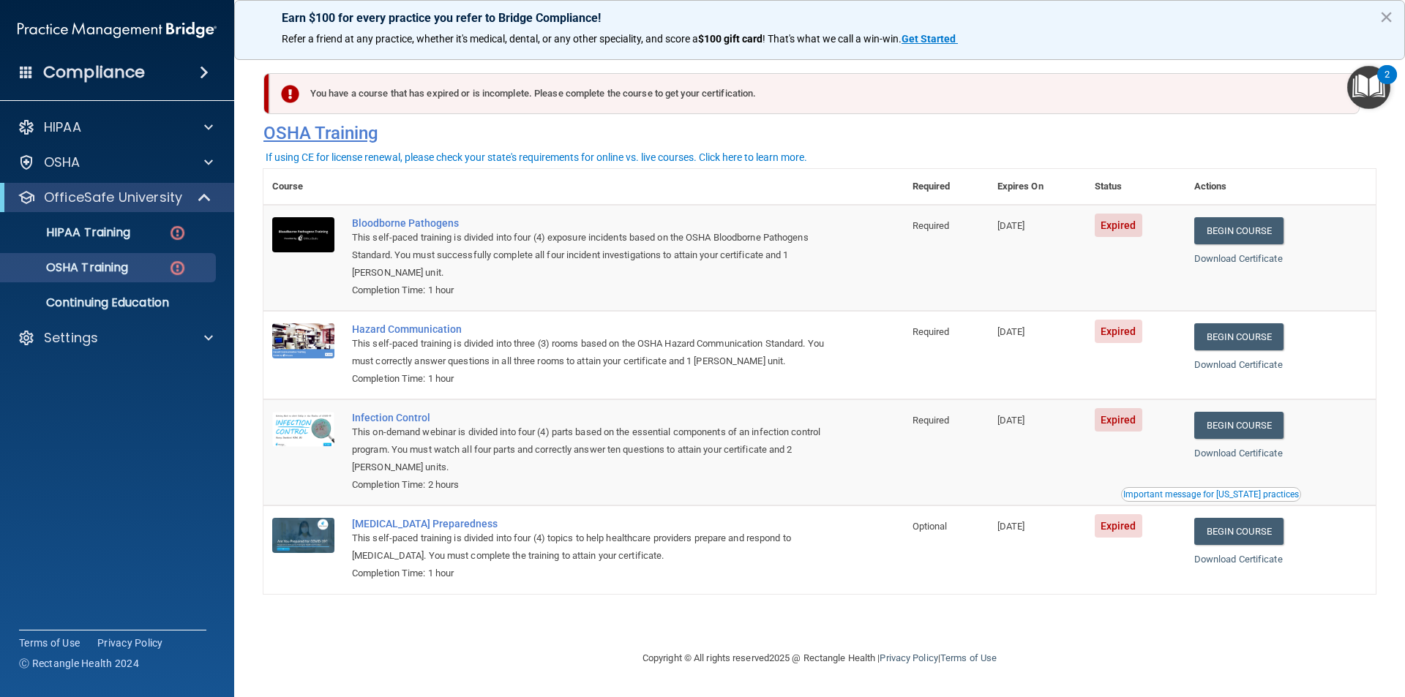
click at [290, 139] on h4 "OSHA Training" at bounding box center [819, 133] width 1112 height 20
click at [304, 140] on h4 "OSHA Training" at bounding box center [819, 133] width 1112 height 20
click at [296, 137] on h4 "OSHA Training" at bounding box center [819, 133] width 1112 height 20
click at [87, 339] on p "Settings" at bounding box center [71, 338] width 54 height 18
click at [75, 371] on p "My Account" at bounding box center [110, 373] width 200 height 15
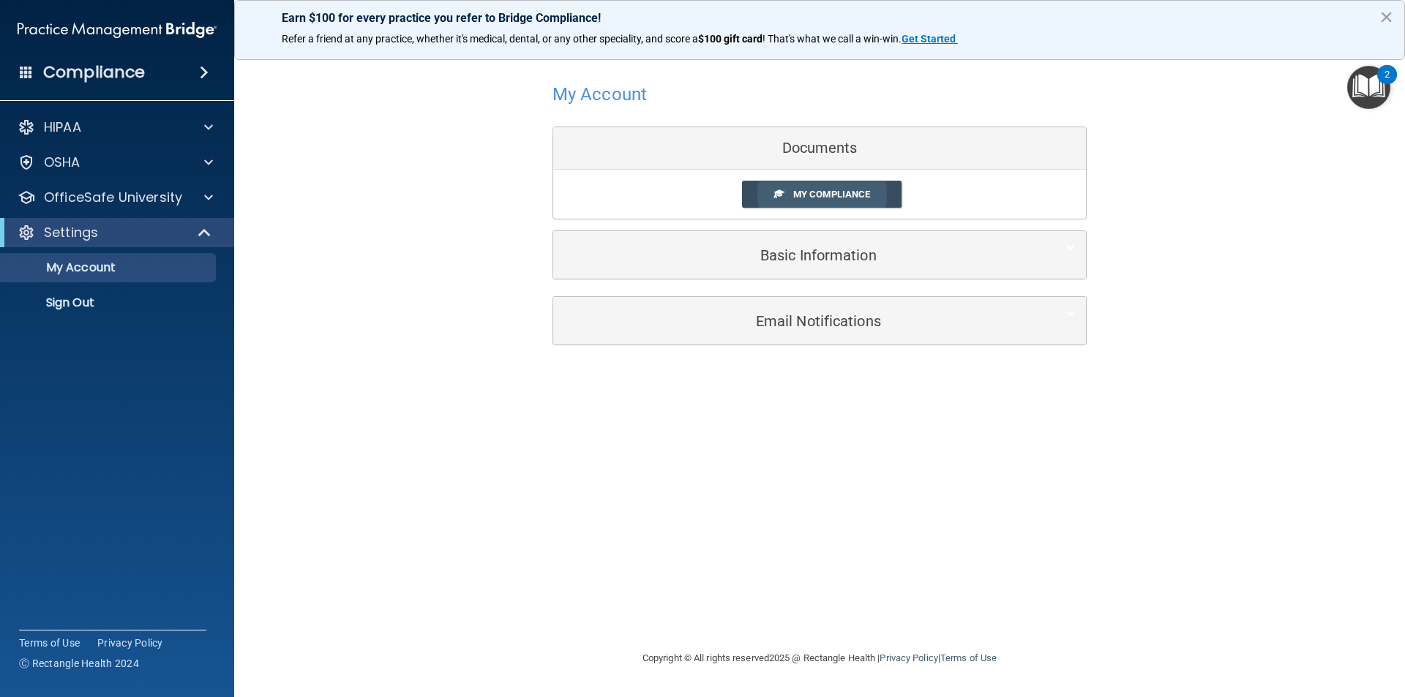
click at [840, 192] on span "My Compliance" at bounding box center [831, 194] width 77 height 11
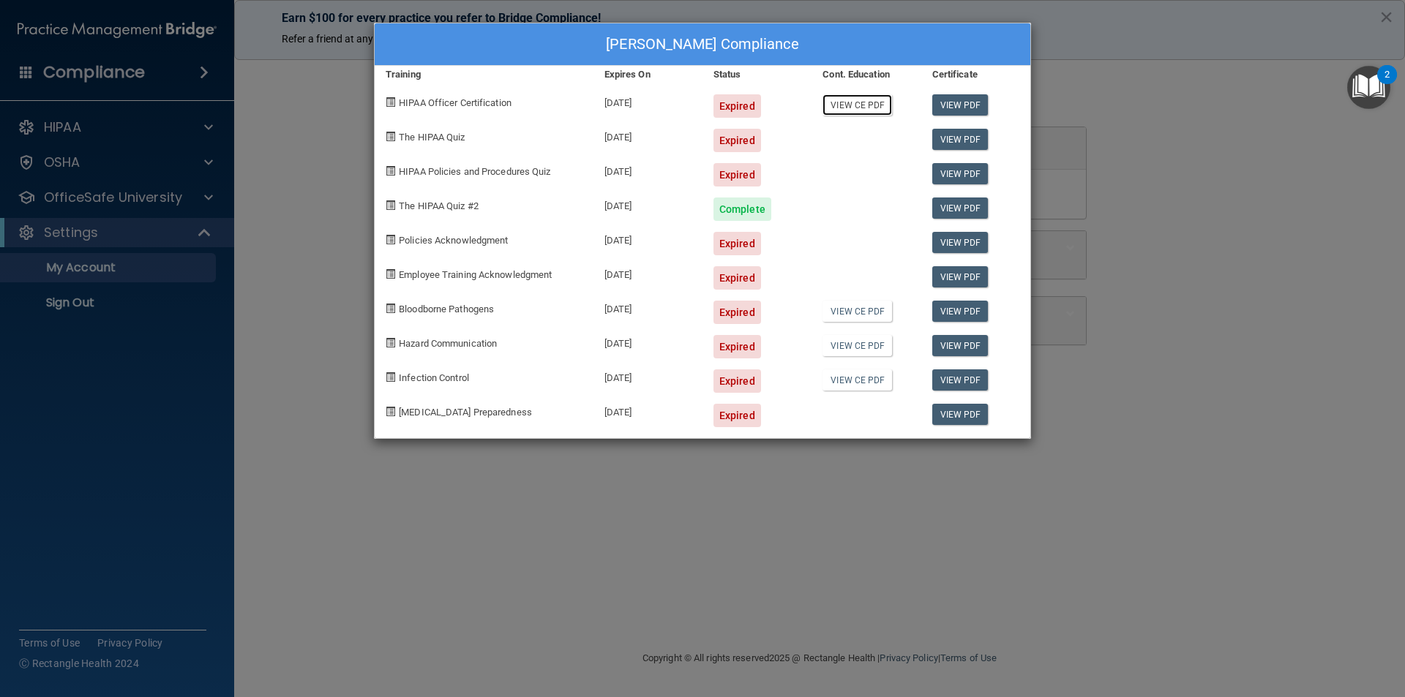
click at [855, 105] on link "View CE PDF" at bounding box center [857, 104] width 70 height 21
click at [865, 312] on link "View CE PDF" at bounding box center [857, 311] width 70 height 21
click at [965, 103] on link "View PDF" at bounding box center [960, 104] width 56 height 21
click at [961, 138] on link "View PDF" at bounding box center [960, 139] width 56 height 21
click at [964, 177] on link "View PDF" at bounding box center [960, 173] width 56 height 21
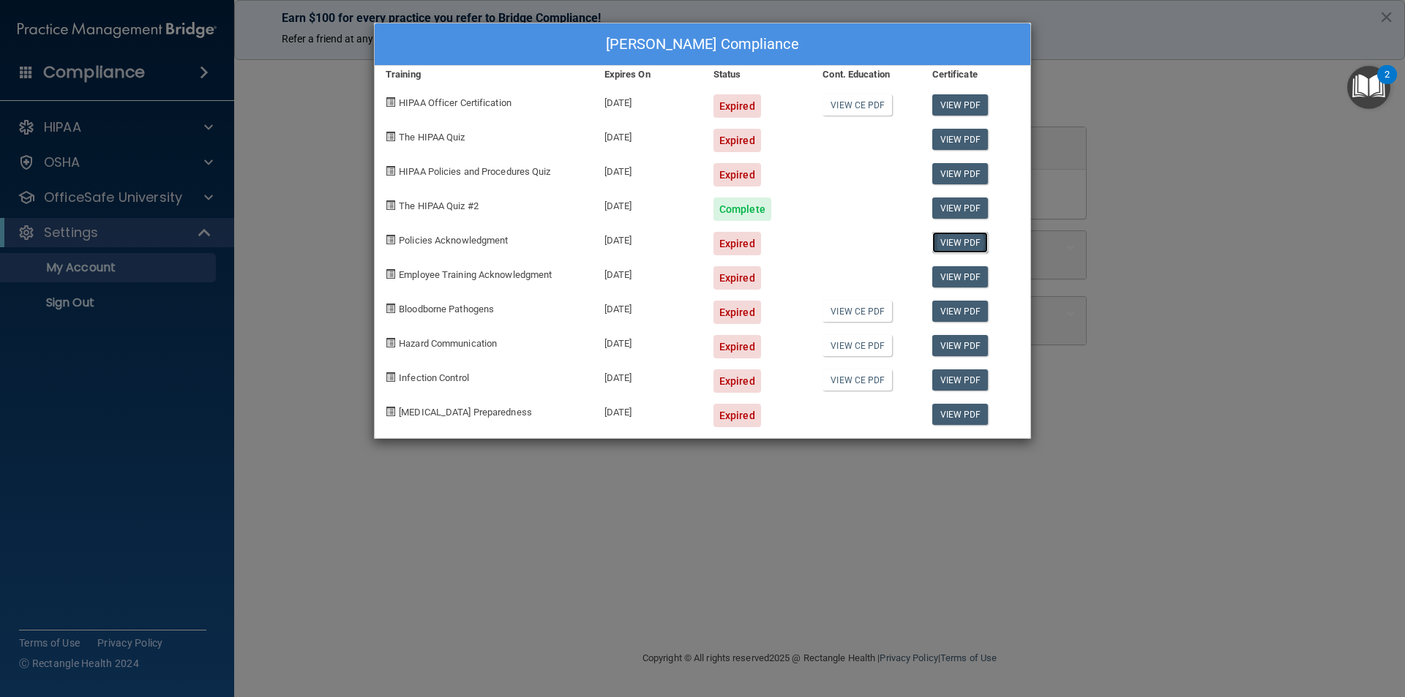
click at [956, 244] on link "View PDF" at bounding box center [960, 242] width 56 height 21
click at [967, 413] on link "View PDF" at bounding box center [960, 414] width 56 height 21
click at [955, 379] on link "View PDF" at bounding box center [960, 379] width 56 height 21
click at [110, 241] on div "Reina Jaimes's Compliance Training Expires On Status Cont. Education Certificat…" at bounding box center [702, 348] width 1405 height 697
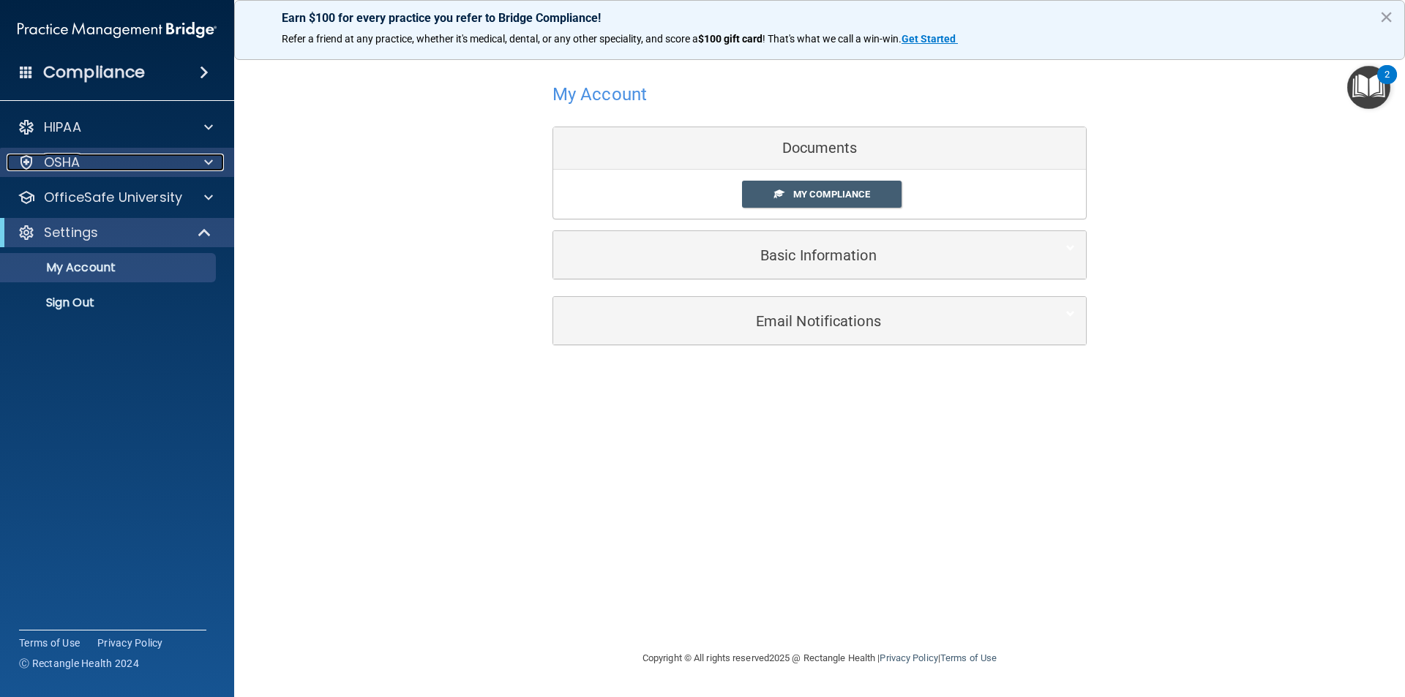
click at [103, 163] on div "OSHA" at bounding box center [97, 163] width 181 height 18
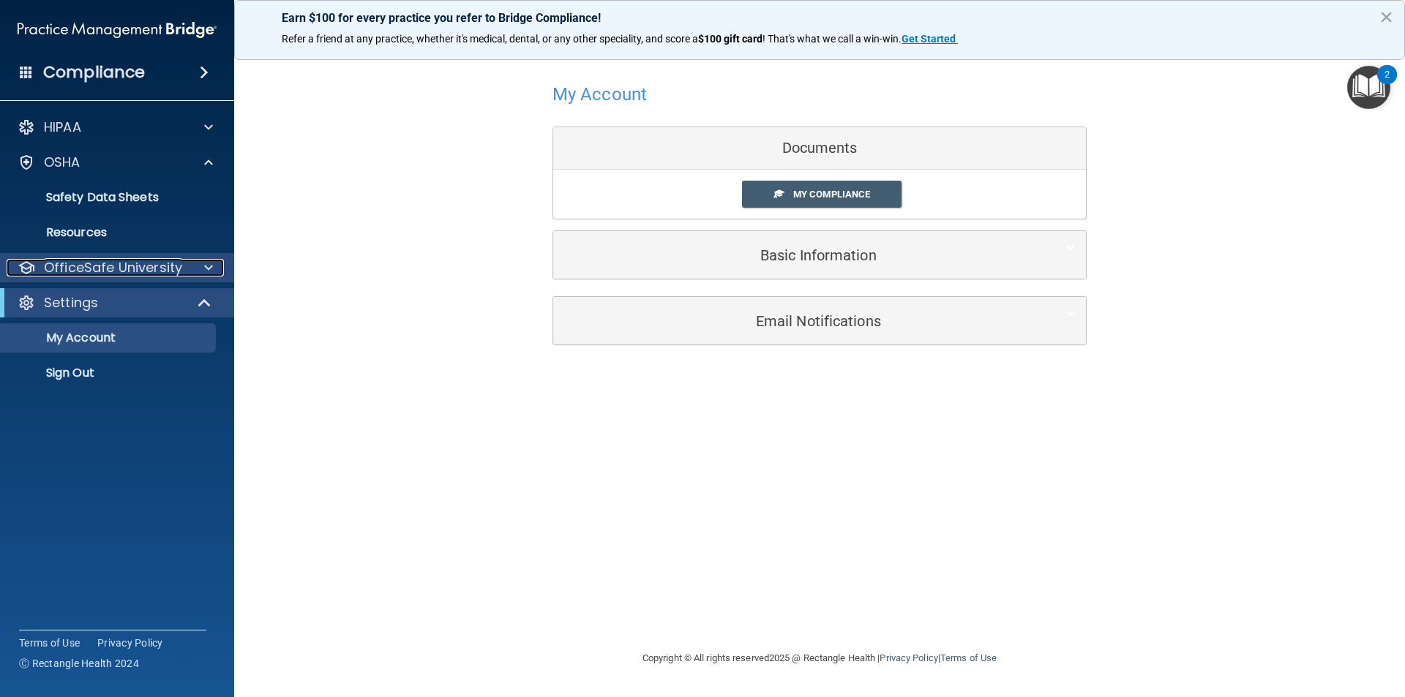
click at [168, 269] on p "OfficeSafe University" at bounding box center [113, 268] width 138 height 18
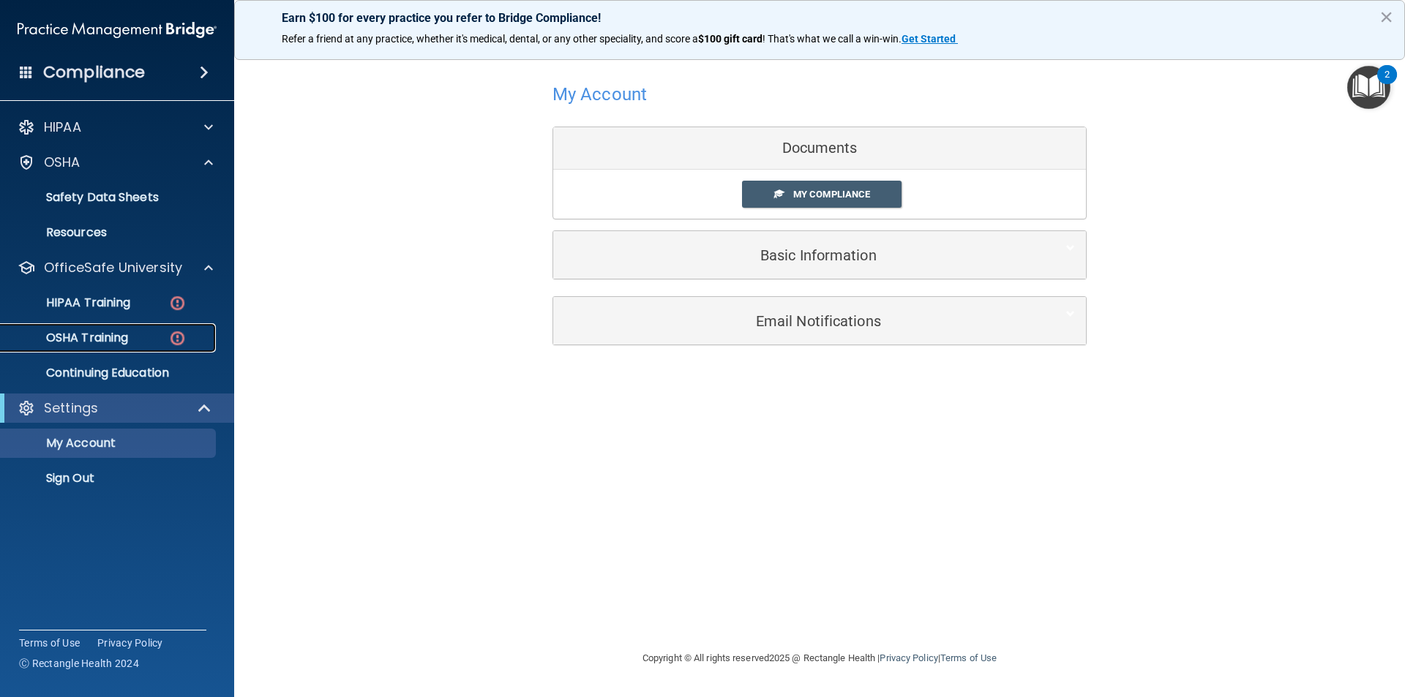
click at [132, 341] on div "OSHA Training" at bounding box center [110, 338] width 200 height 15
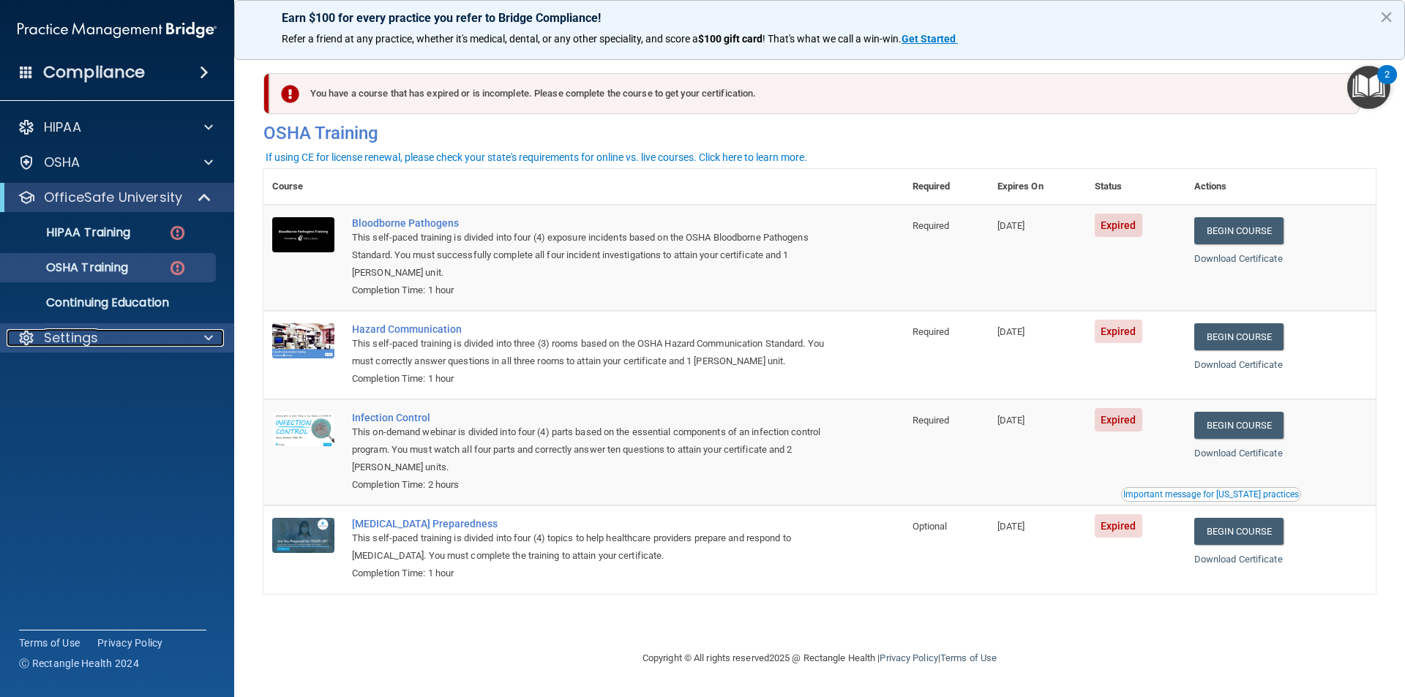
click at [31, 336] on div at bounding box center [27, 338] width 18 height 18
click at [89, 376] on p "My Account" at bounding box center [110, 373] width 200 height 15
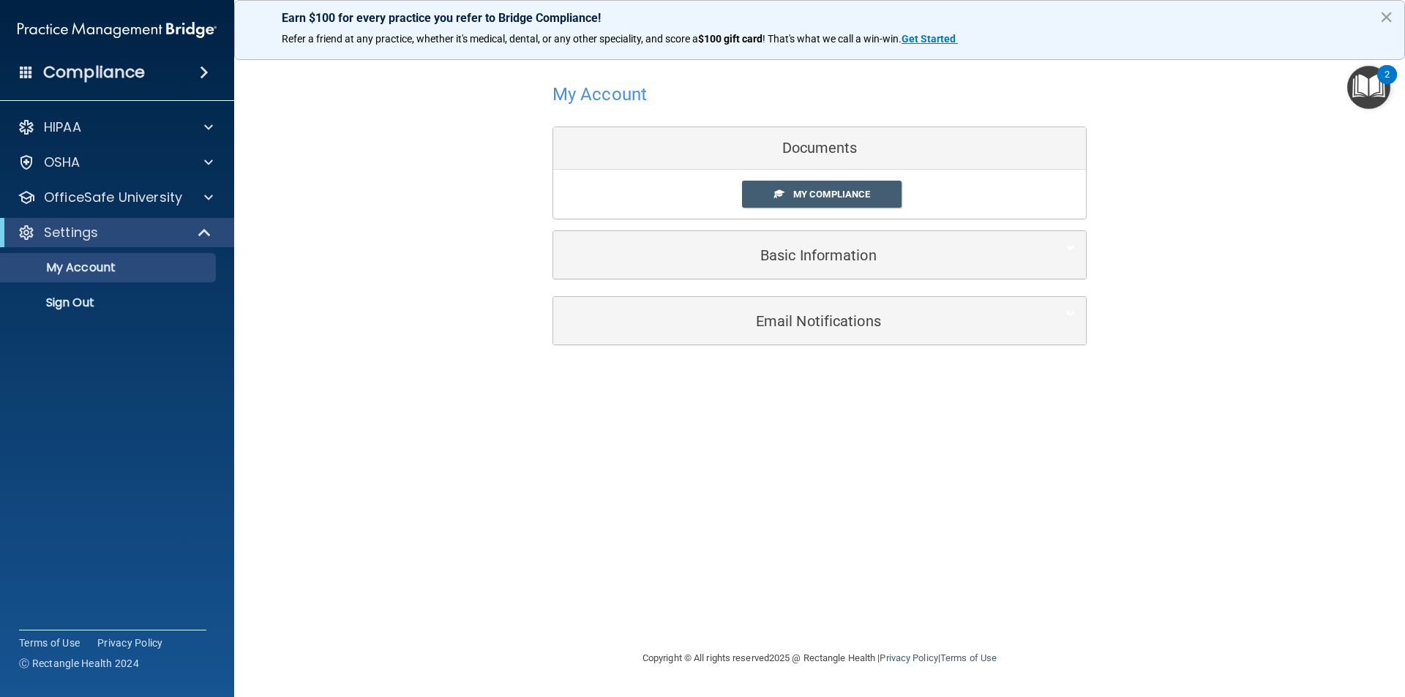
click at [810, 142] on div "Documents" at bounding box center [819, 148] width 533 height 42
click at [812, 195] on span "My Compliance" at bounding box center [831, 194] width 77 height 11
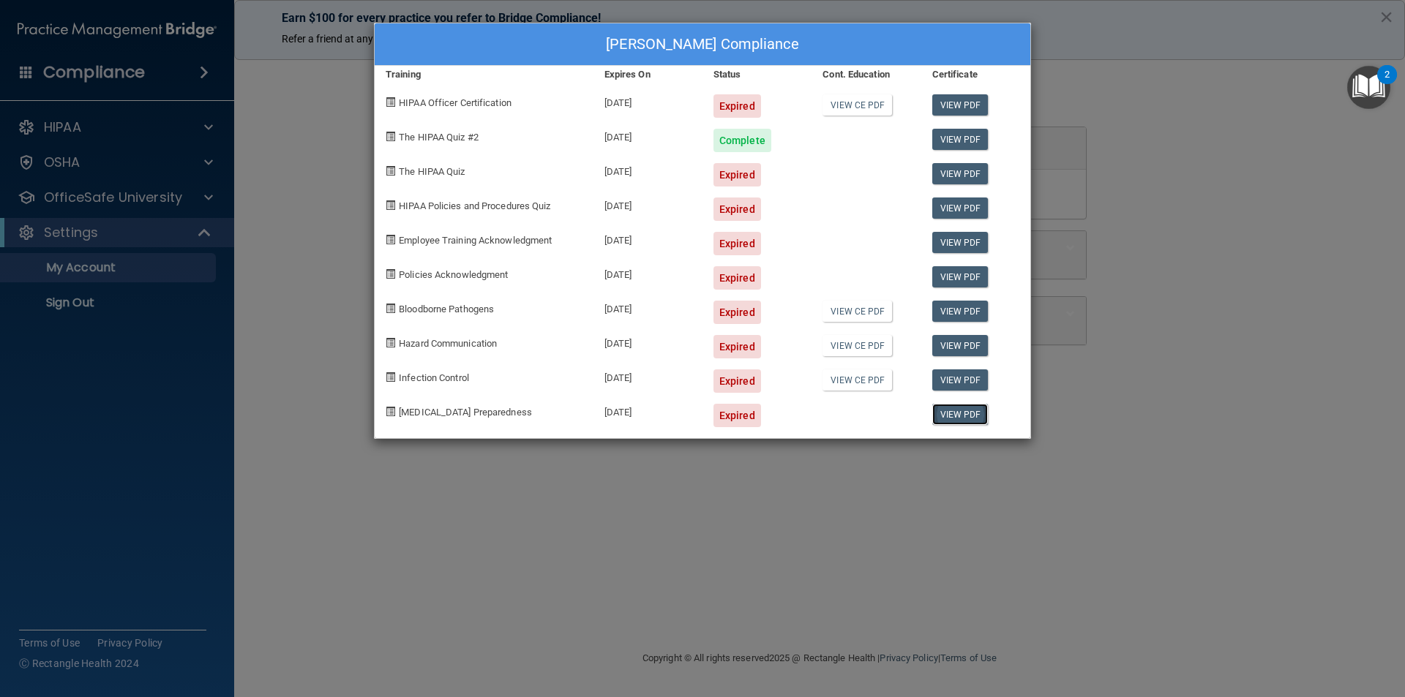
click at [961, 411] on link "View PDF" at bounding box center [960, 414] width 56 height 21
click at [965, 138] on link "View PDF" at bounding box center [960, 139] width 56 height 21
click at [961, 382] on link "View PDF" at bounding box center [960, 379] width 56 height 21
click at [95, 199] on div "Reina Jaimes's Compliance Training Expires On Status Cont. Education Certificat…" at bounding box center [702, 348] width 1405 height 697
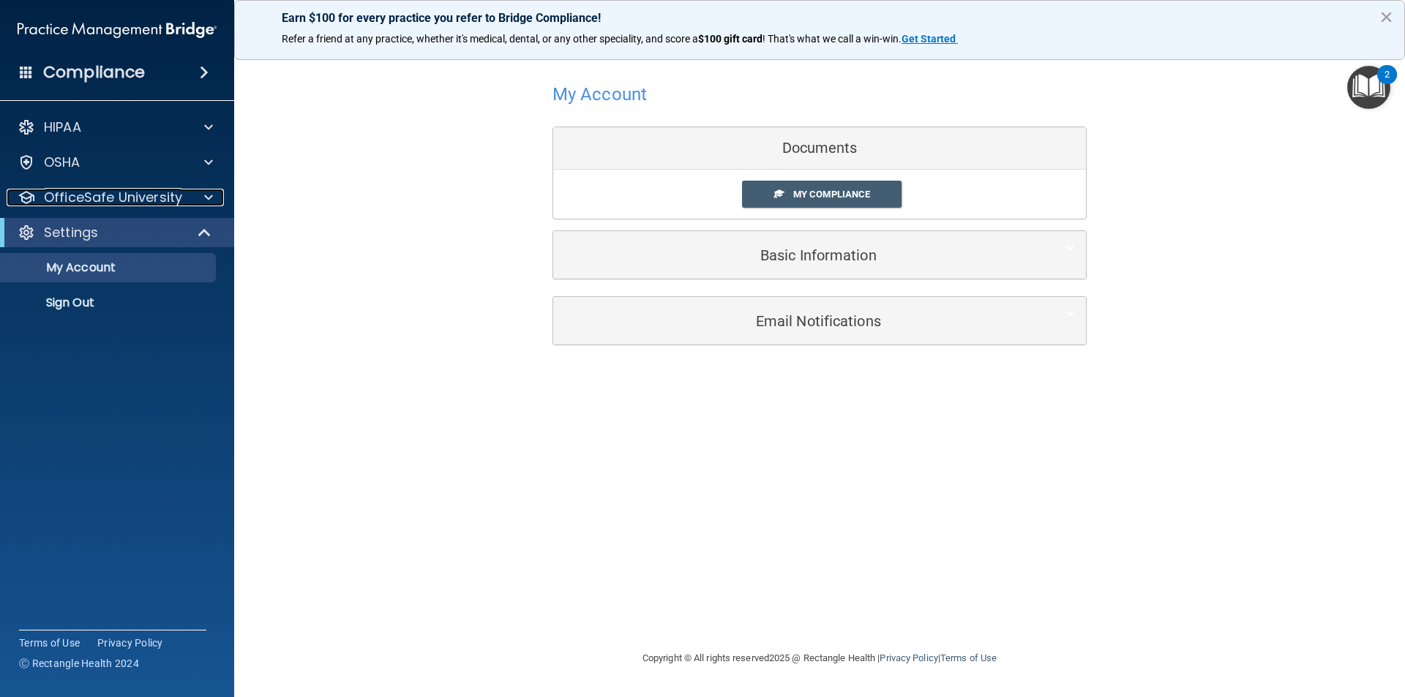
click at [95, 199] on p "OfficeSafe University" at bounding box center [113, 198] width 138 height 18
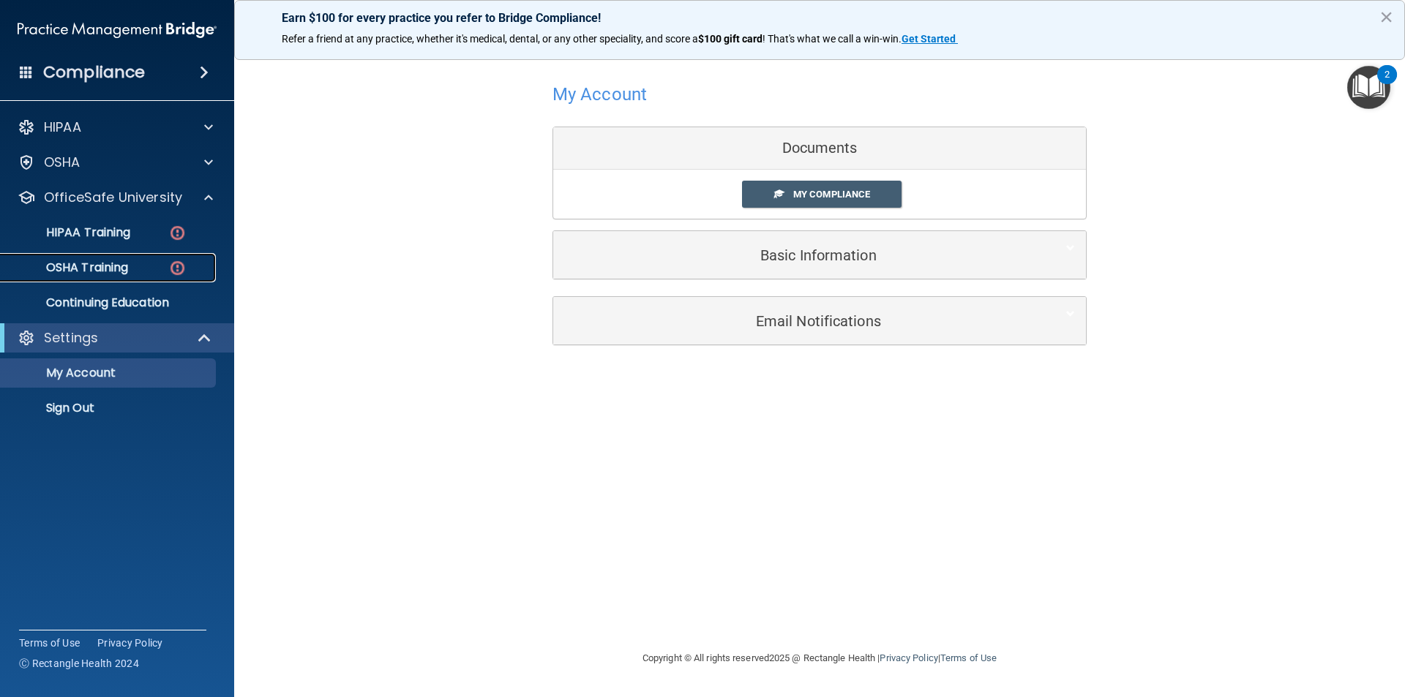
click at [141, 274] on div "OSHA Training" at bounding box center [110, 267] width 200 height 15
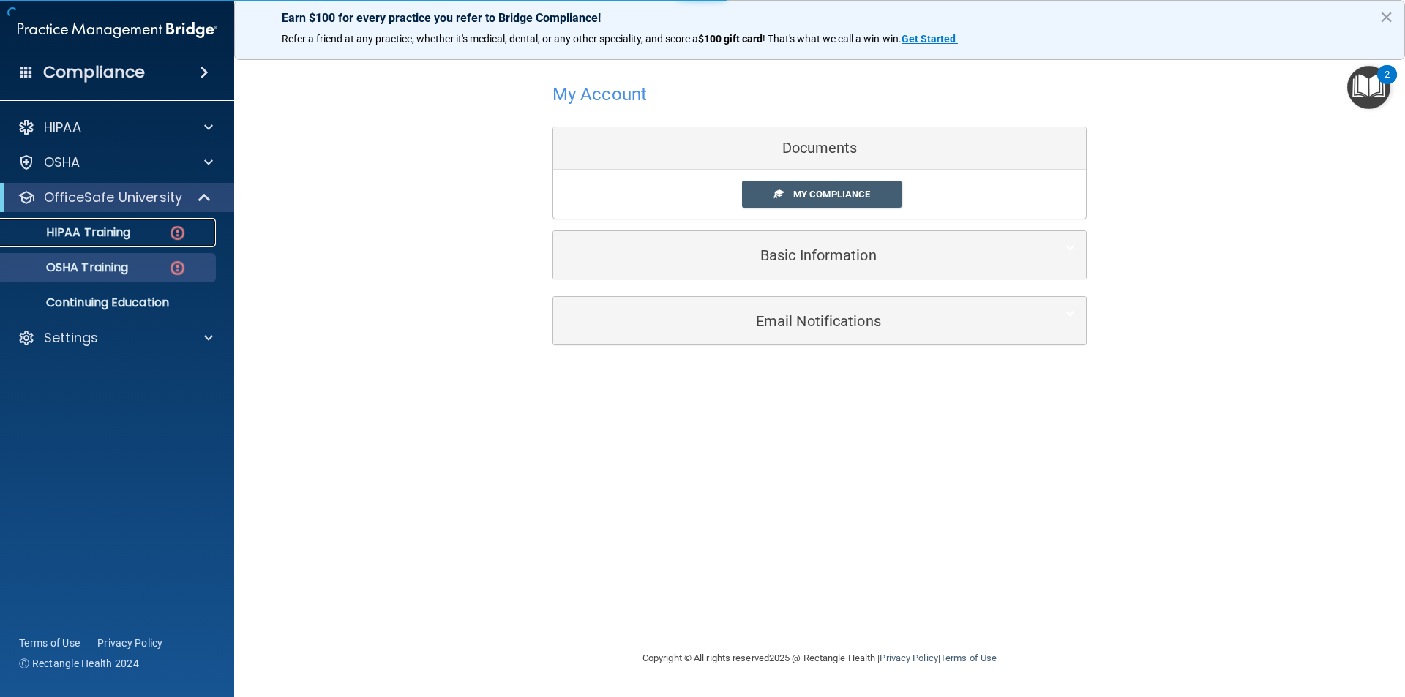
click at [156, 235] on div "HIPAA Training" at bounding box center [110, 232] width 200 height 15
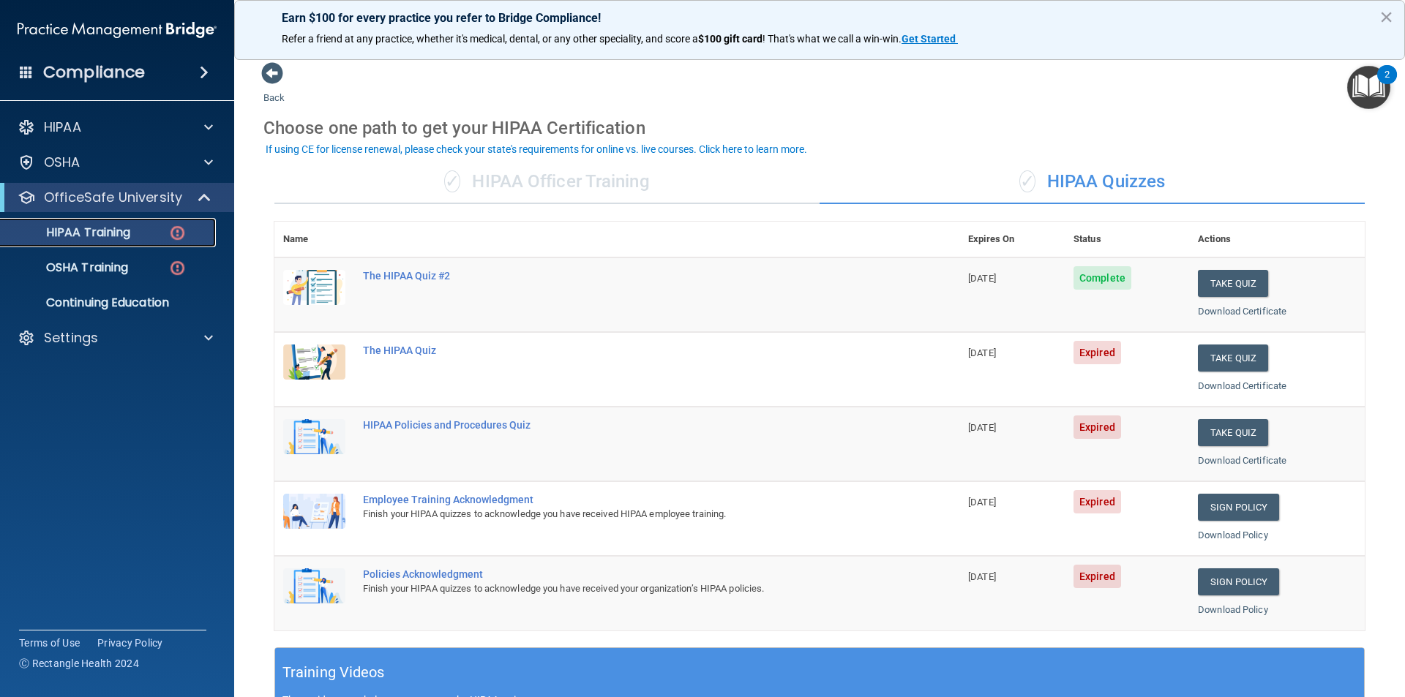
scroll to position [146, 0]
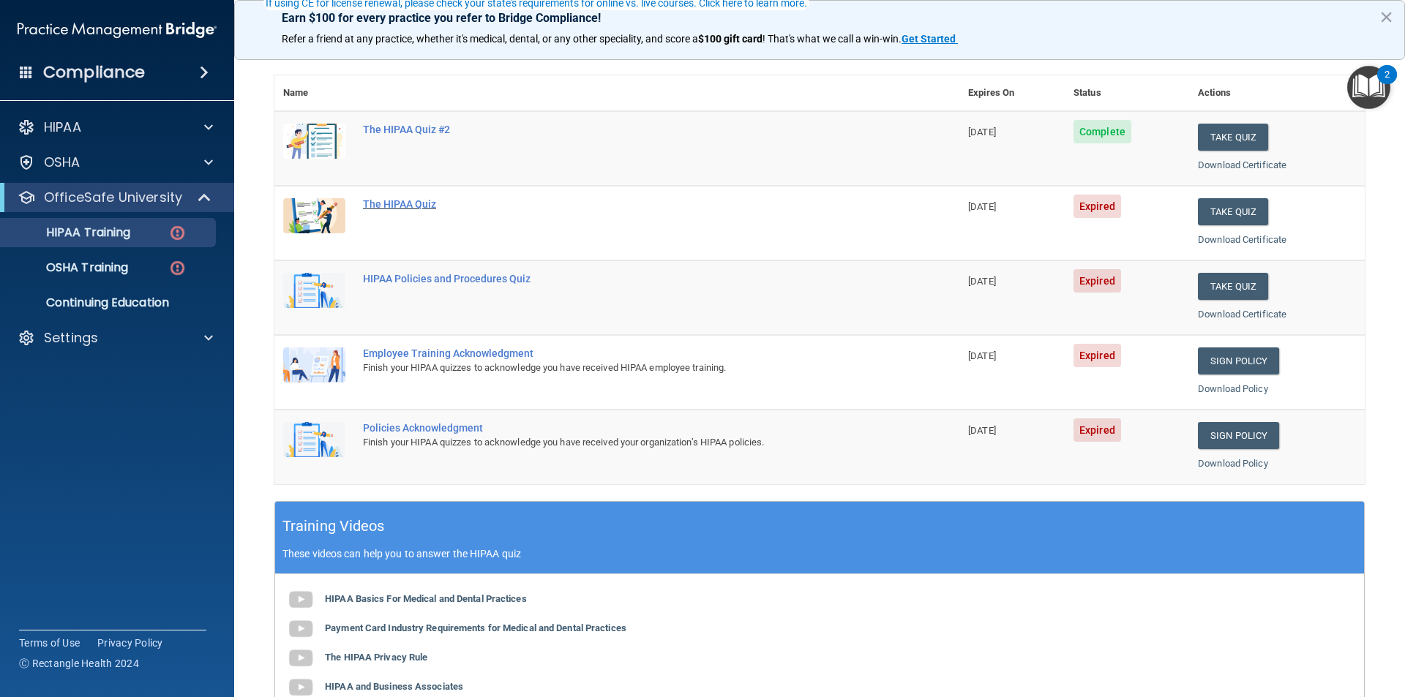
click at [393, 201] on div "The HIPAA Quiz" at bounding box center [624, 204] width 523 height 12
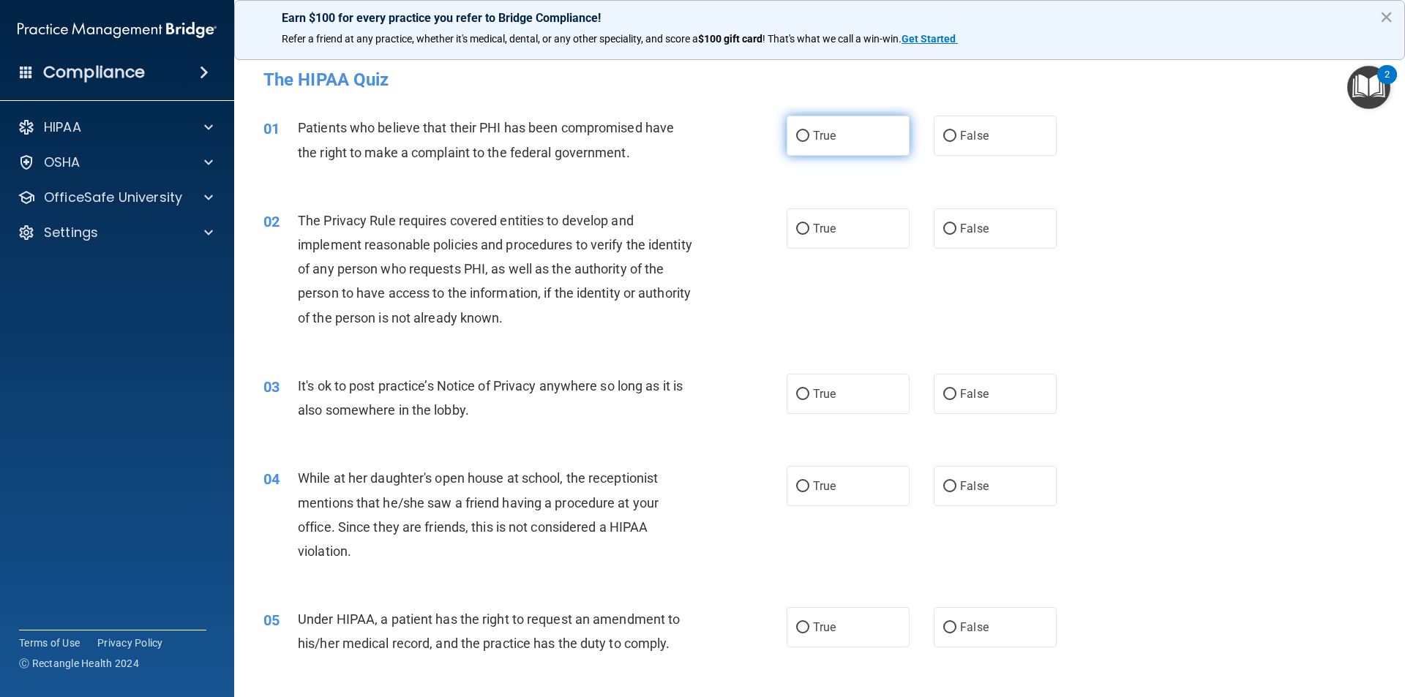
click at [802, 133] on input "True" at bounding box center [802, 136] width 13 height 11
radio input "true"
click at [804, 225] on label "True" at bounding box center [847, 229] width 123 height 40
click at [804, 225] on input "True" at bounding box center [802, 229] width 13 height 11
radio input "true"
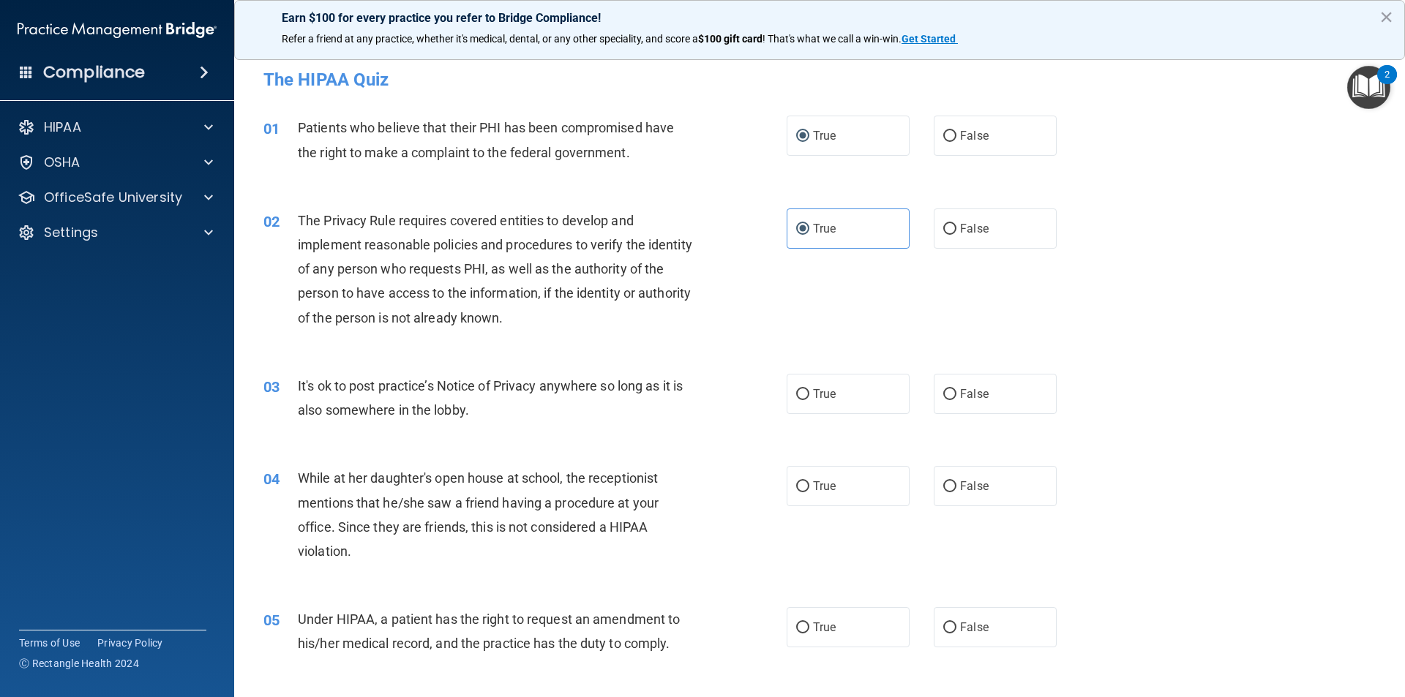
scroll to position [146, 0]
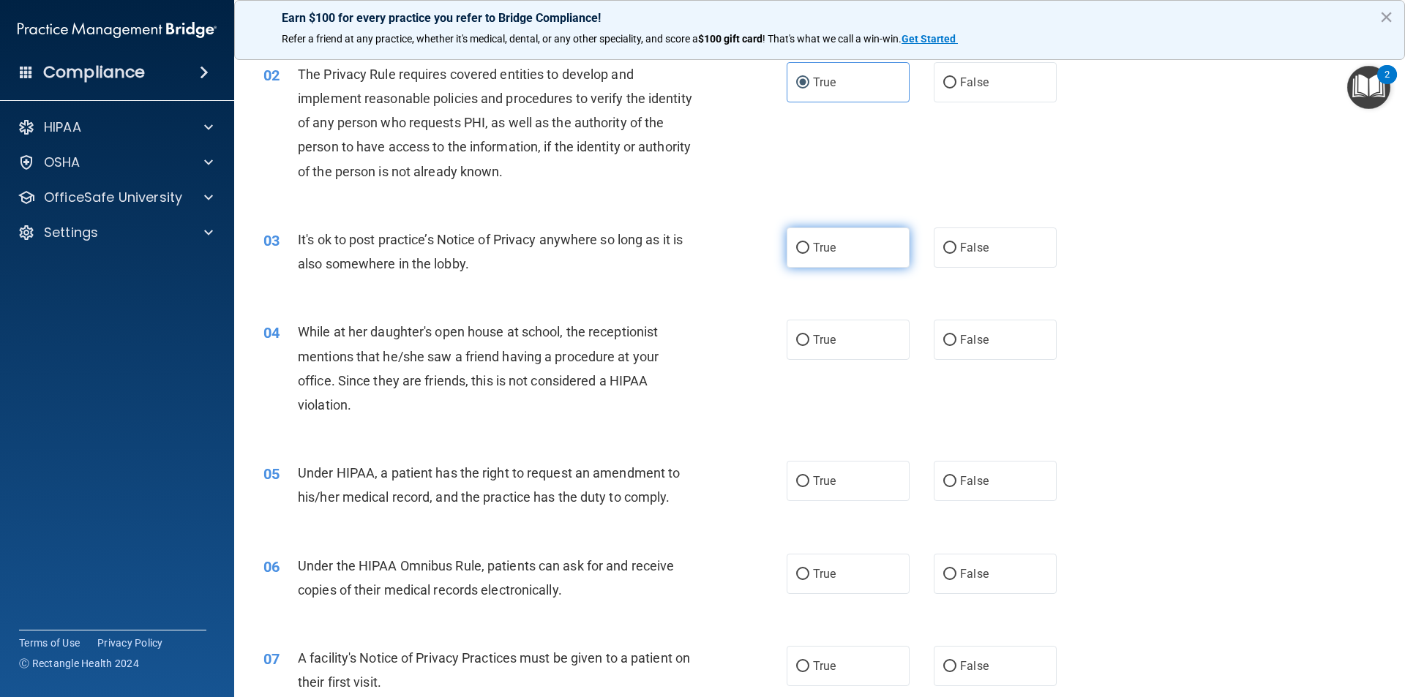
click at [796, 250] on input "True" at bounding box center [802, 248] width 13 height 11
radio input "true"
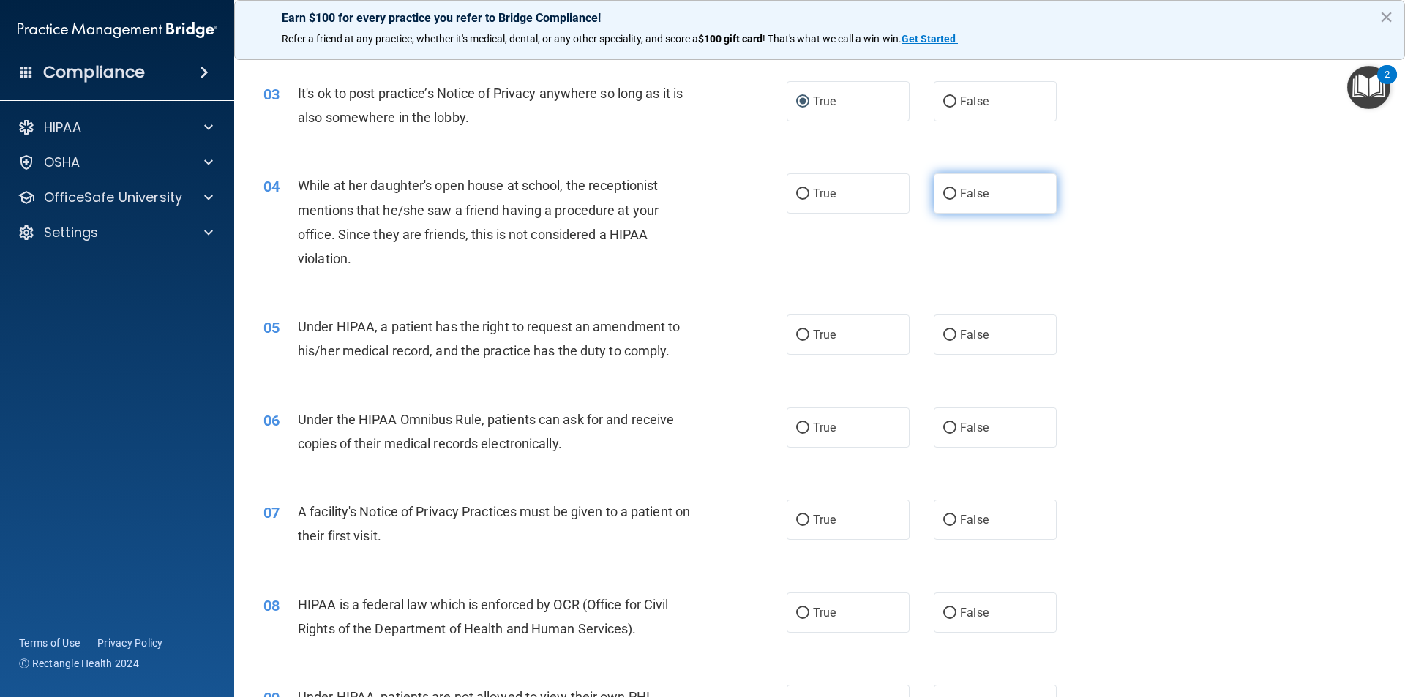
click at [950, 201] on label "False" at bounding box center [995, 193] width 123 height 40
click at [950, 200] on input "False" at bounding box center [949, 194] width 13 height 11
radio input "true"
click at [802, 332] on input "True" at bounding box center [802, 335] width 13 height 11
radio input "true"
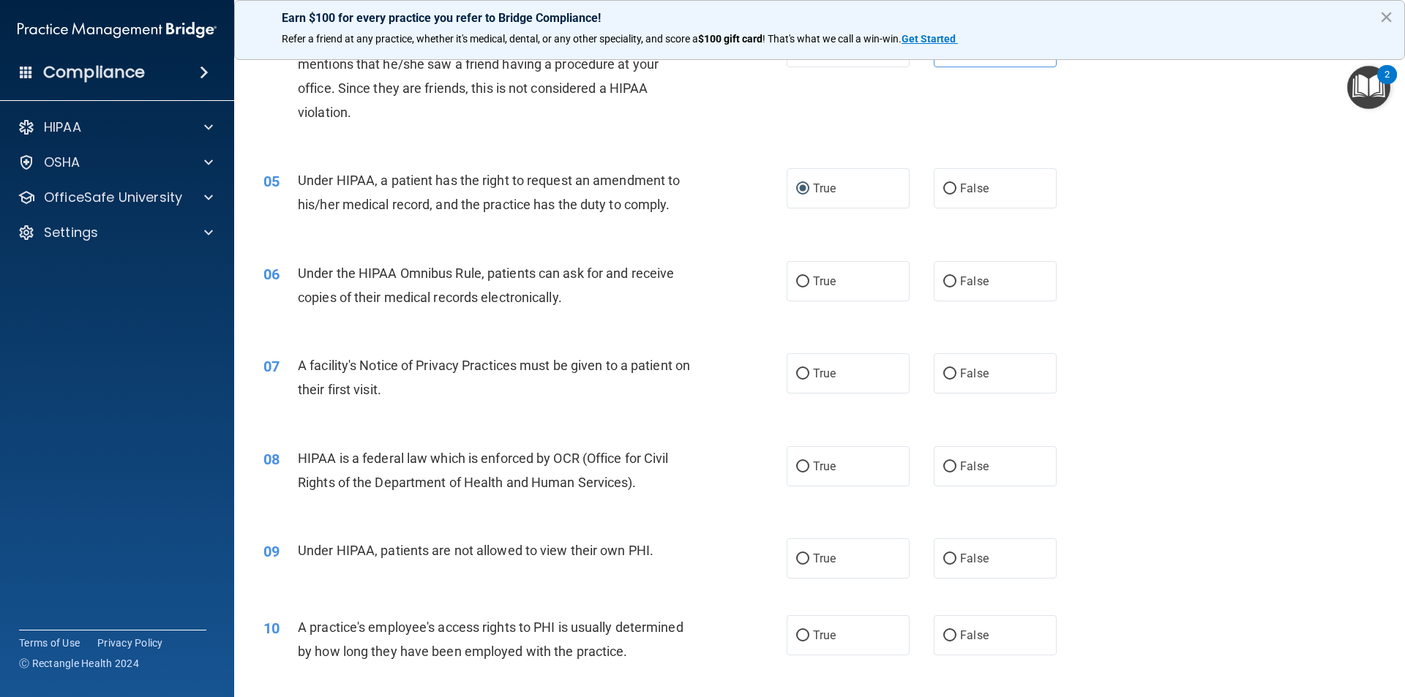
scroll to position [585, 0]
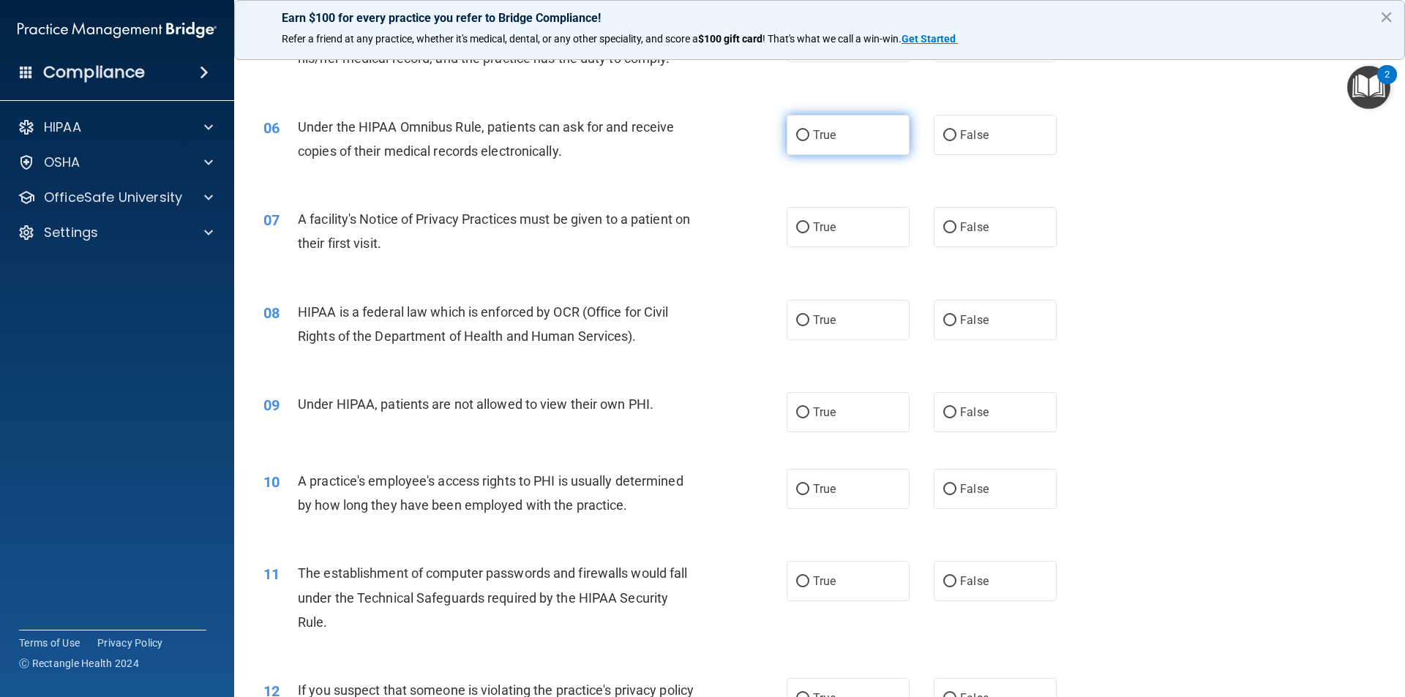
click at [802, 139] on input "True" at bounding box center [802, 135] width 13 height 11
radio input "true"
click at [796, 229] on input "True" at bounding box center [802, 227] width 13 height 11
radio input "true"
click at [797, 325] on input "True" at bounding box center [802, 320] width 13 height 11
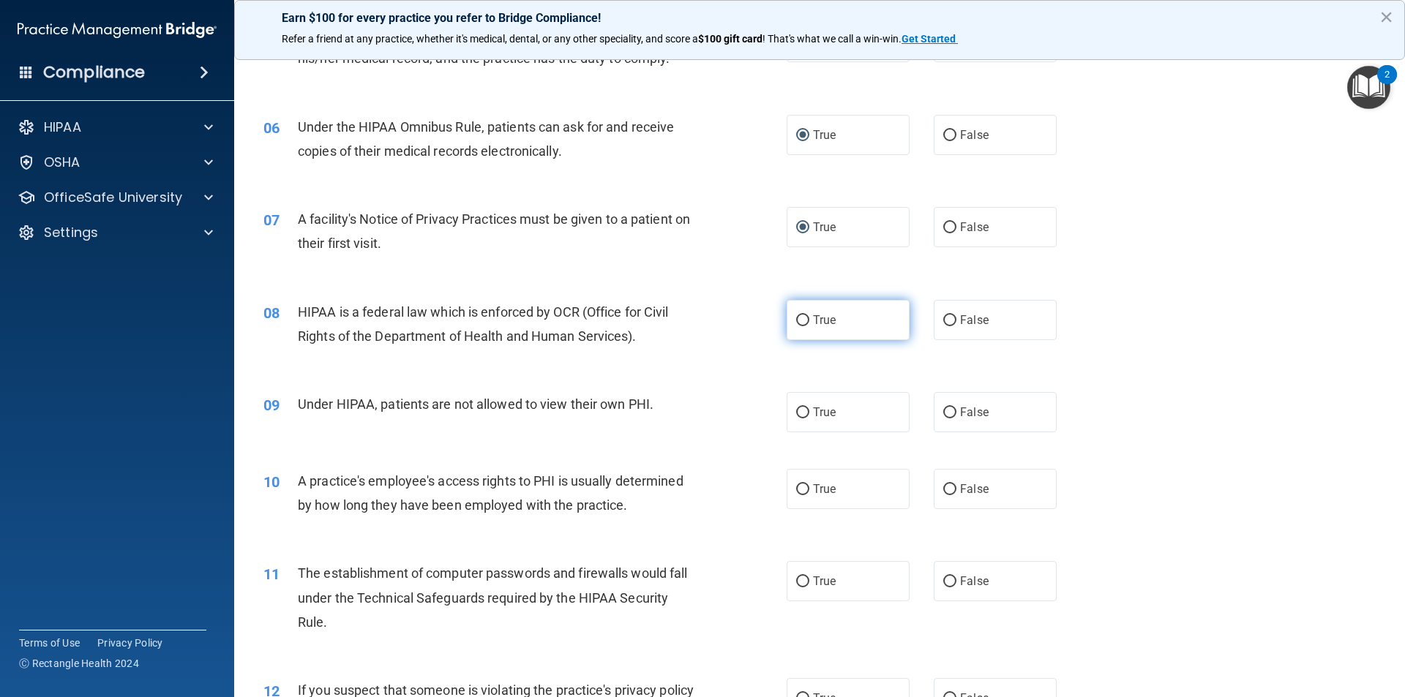
radio input "true"
click at [945, 410] on input "False" at bounding box center [949, 413] width 13 height 11
radio input "true"
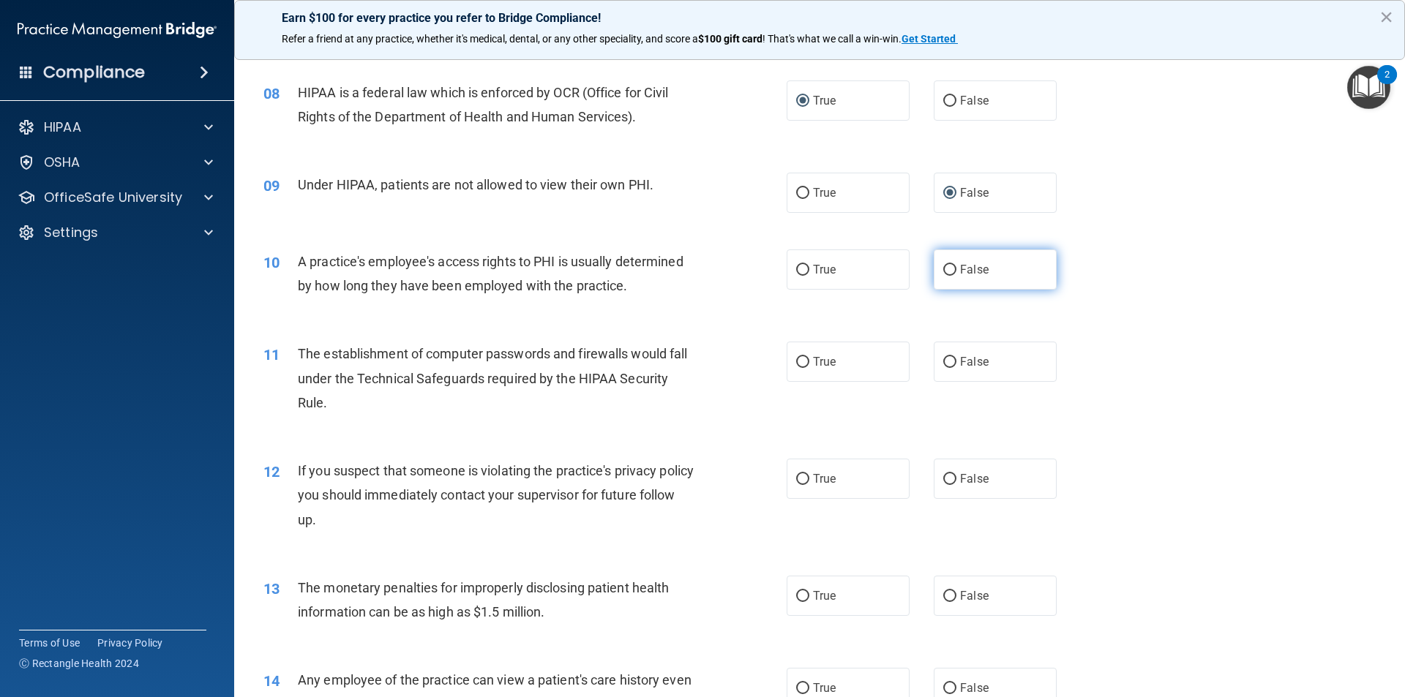
click at [947, 266] on input "False" at bounding box center [949, 270] width 13 height 11
radio input "true"
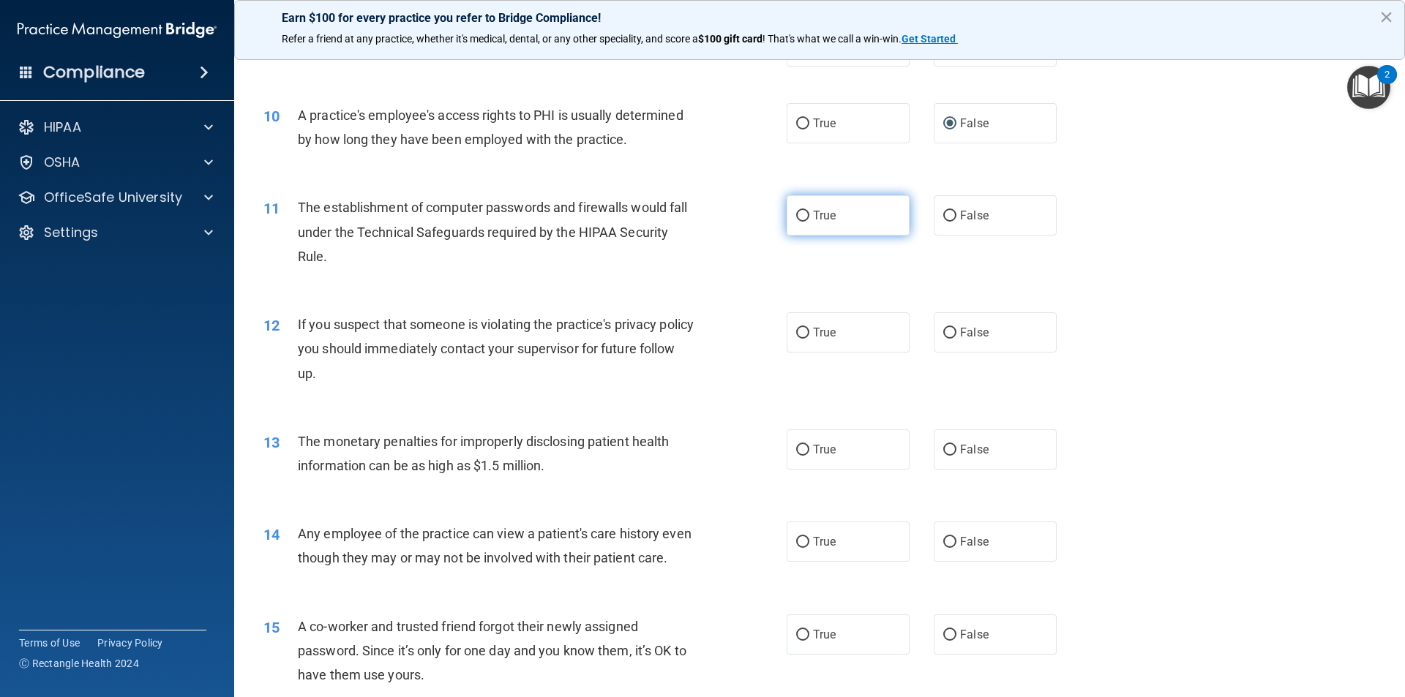
click at [796, 217] on input "True" at bounding box center [802, 216] width 13 height 11
radio input "true"
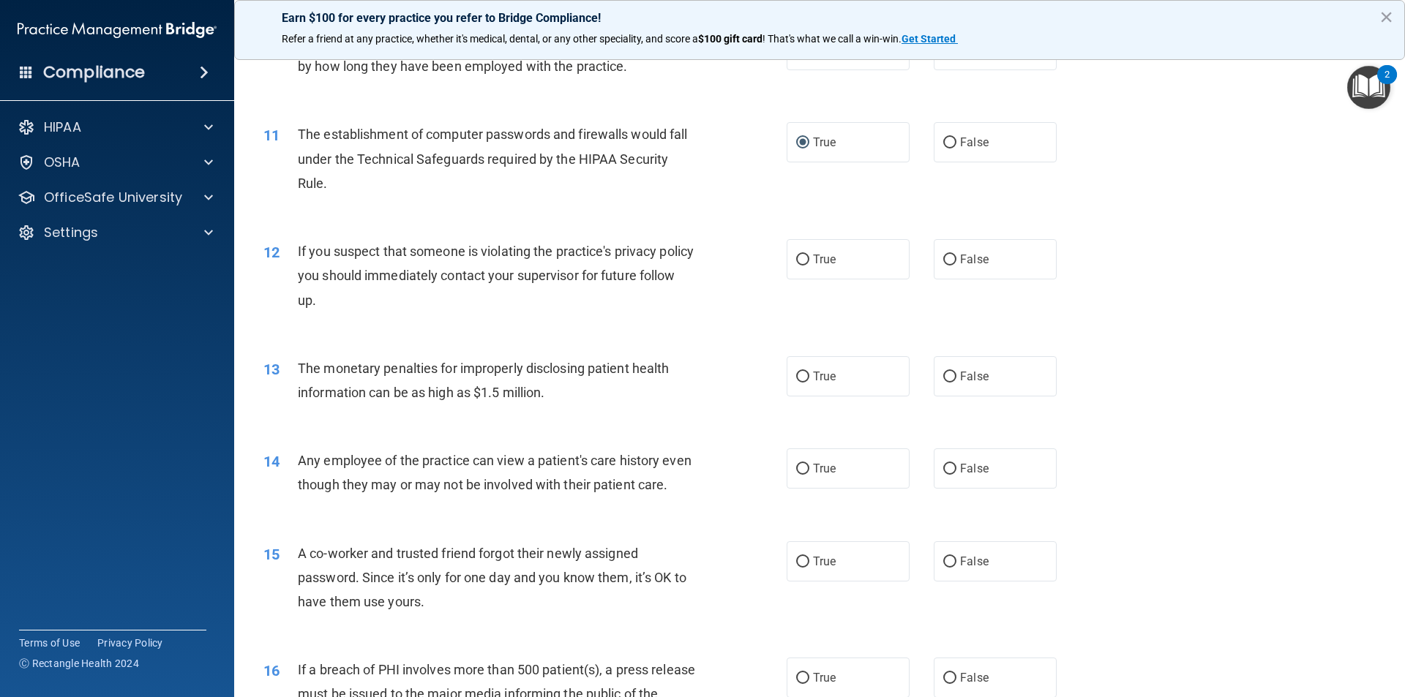
scroll to position [1171, 0]
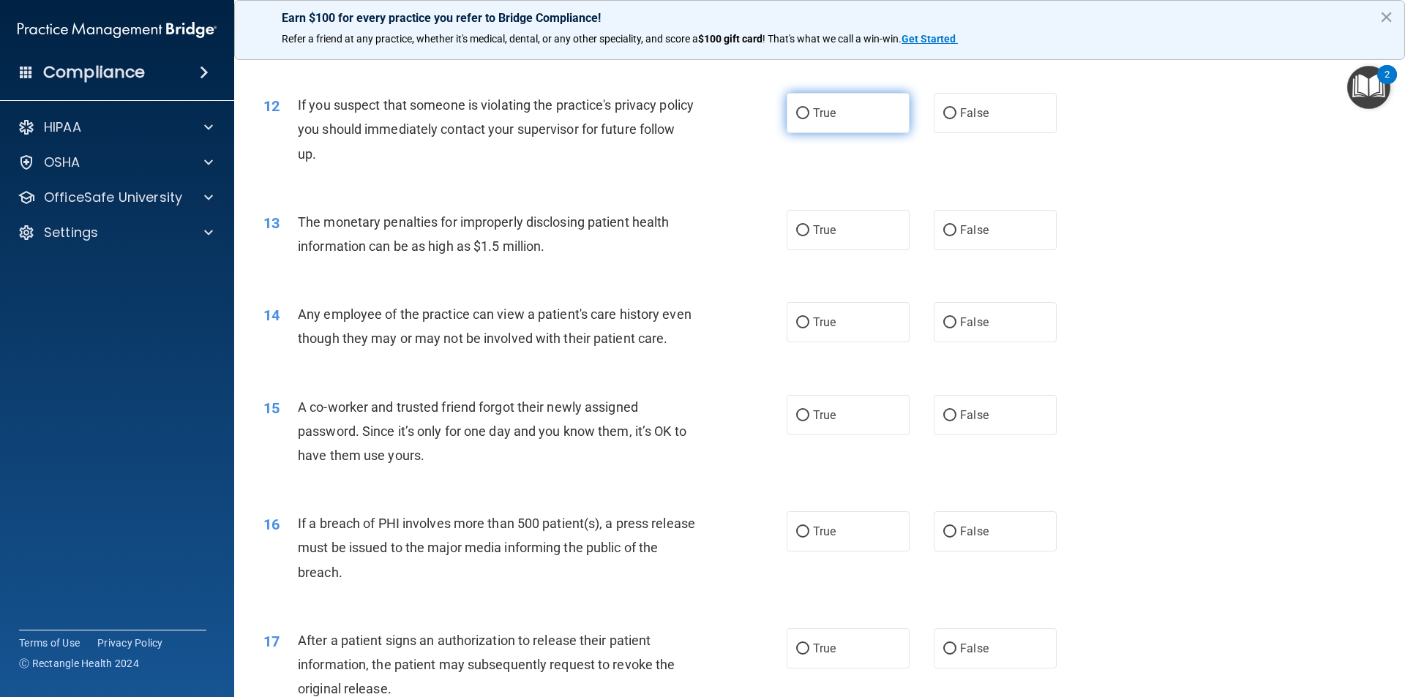
click at [803, 113] on input "True" at bounding box center [802, 113] width 13 height 11
radio input "true"
click at [796, 229] on input "True" at bounding box center [802, 230] width 13 height 11
radio input "true"
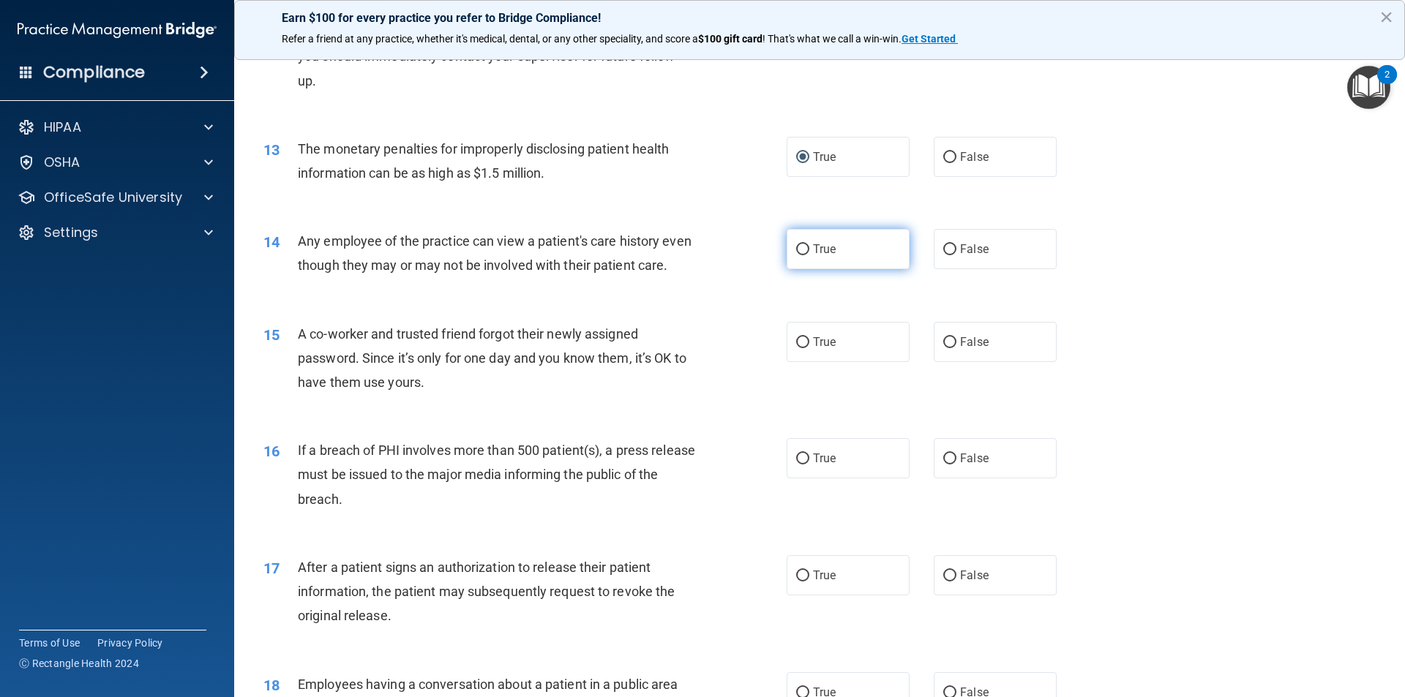
click at [801, 250] on input "True" at bounding box center [802, 249] width 13 height 11
radio input "true"
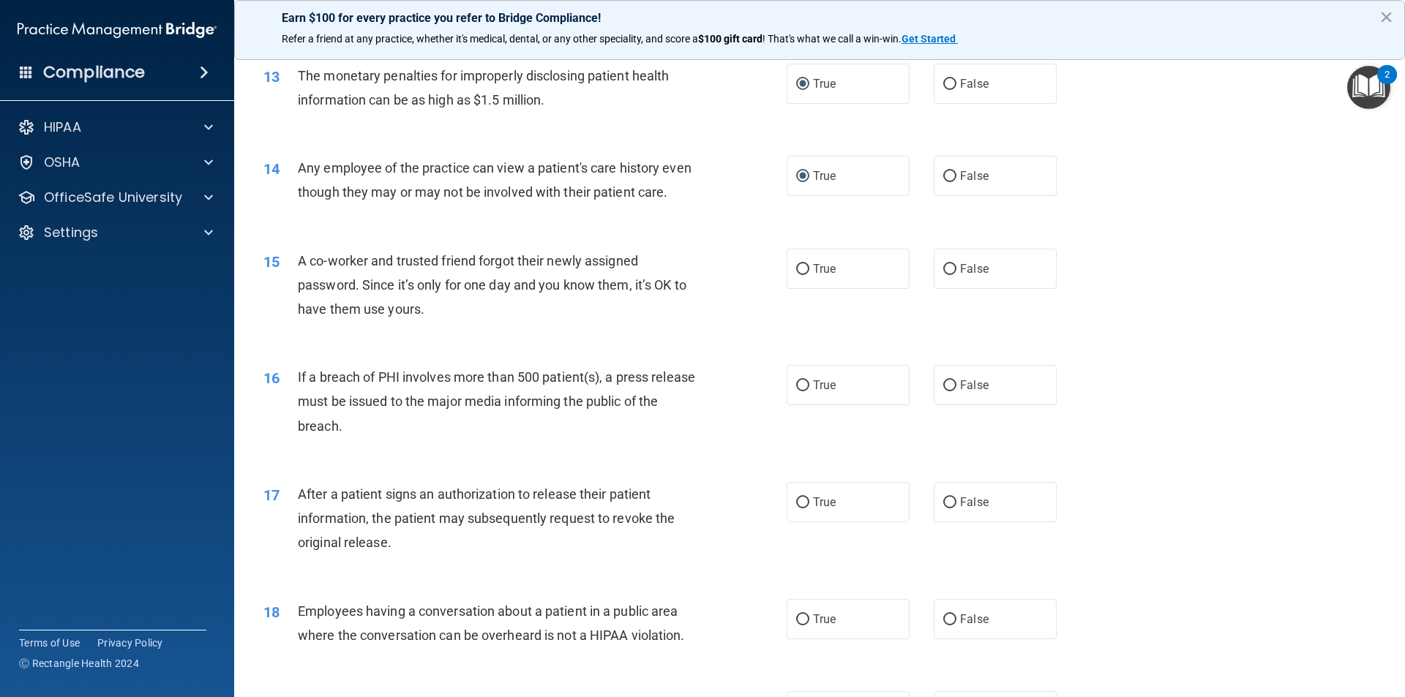
scroll to position [1390, 0]
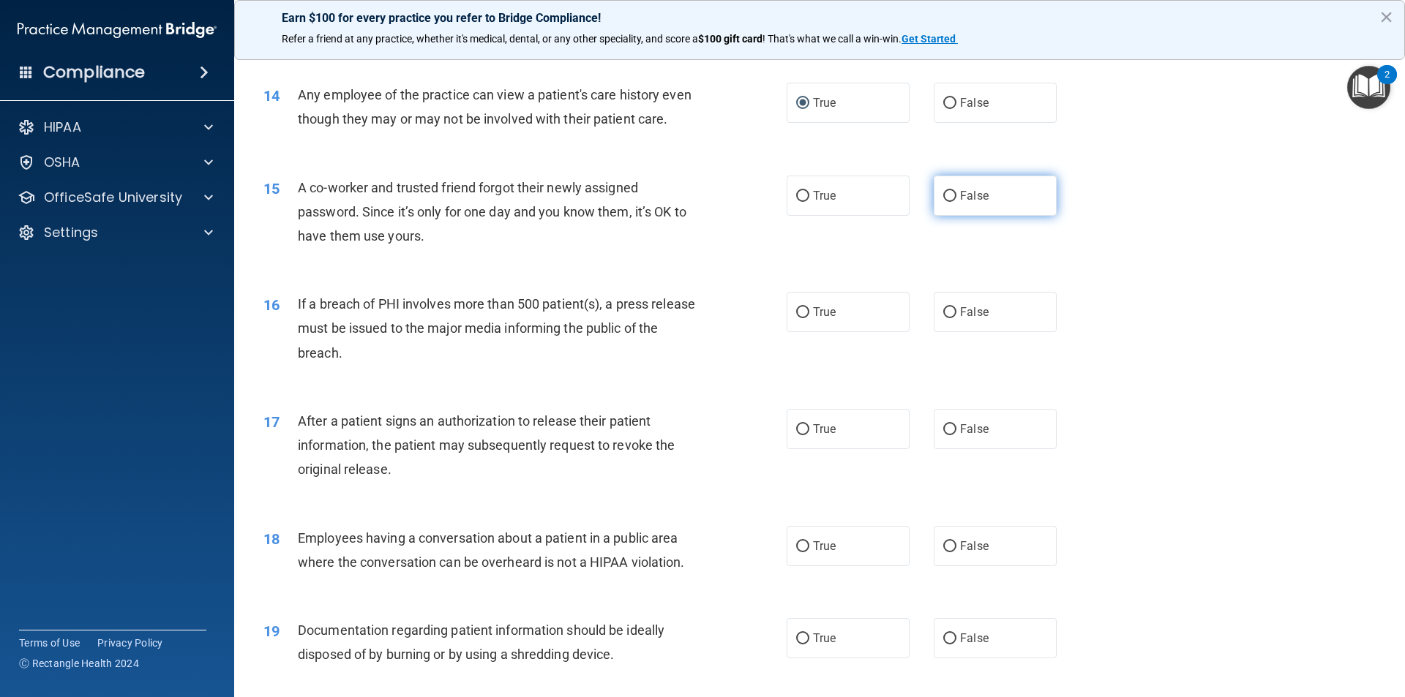
click at [945, 199] on input "False" at bounding box center [949, 196] width 13 height 11
radio input "true"
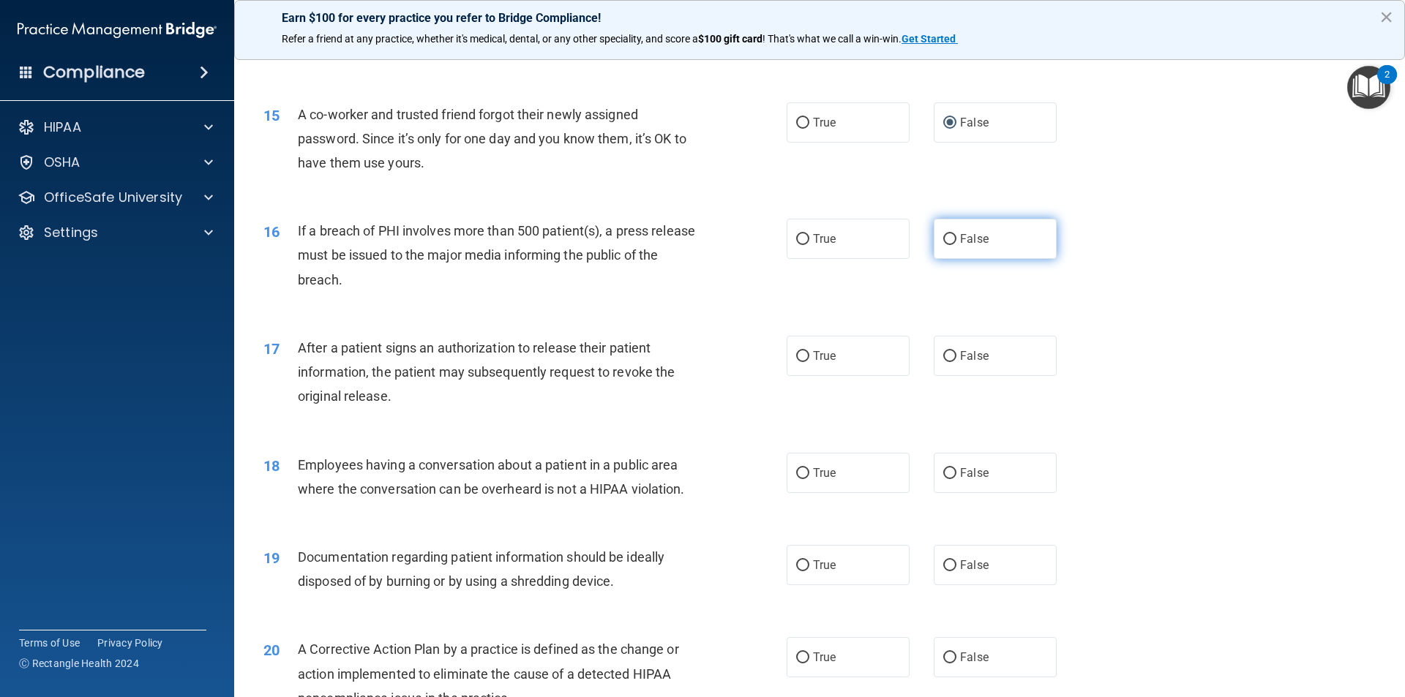
click at [943, 241] on input "False" at bounding box center [949, 239] width 13 height 11
radio input "true"
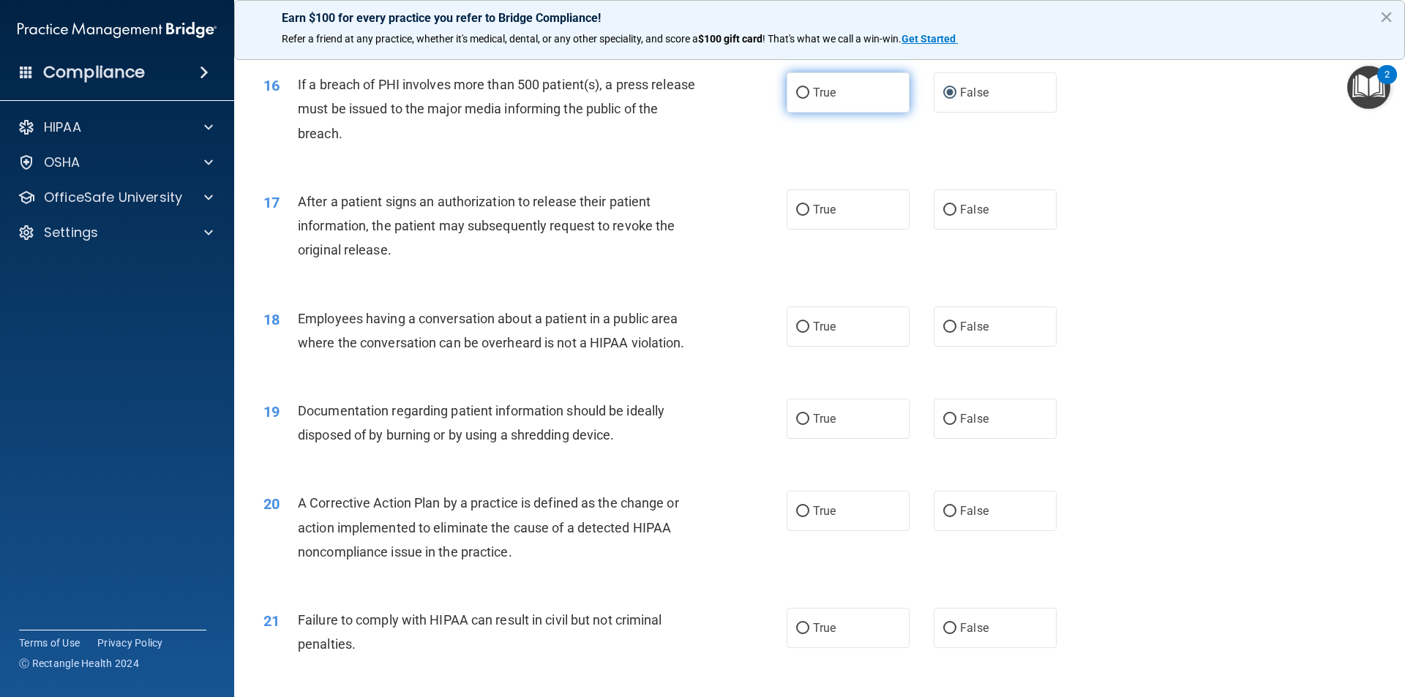
click at [800, 92] on input "True" at bounding box center [802, 93] width 13 height 11
radio input "true"
radio input "false"
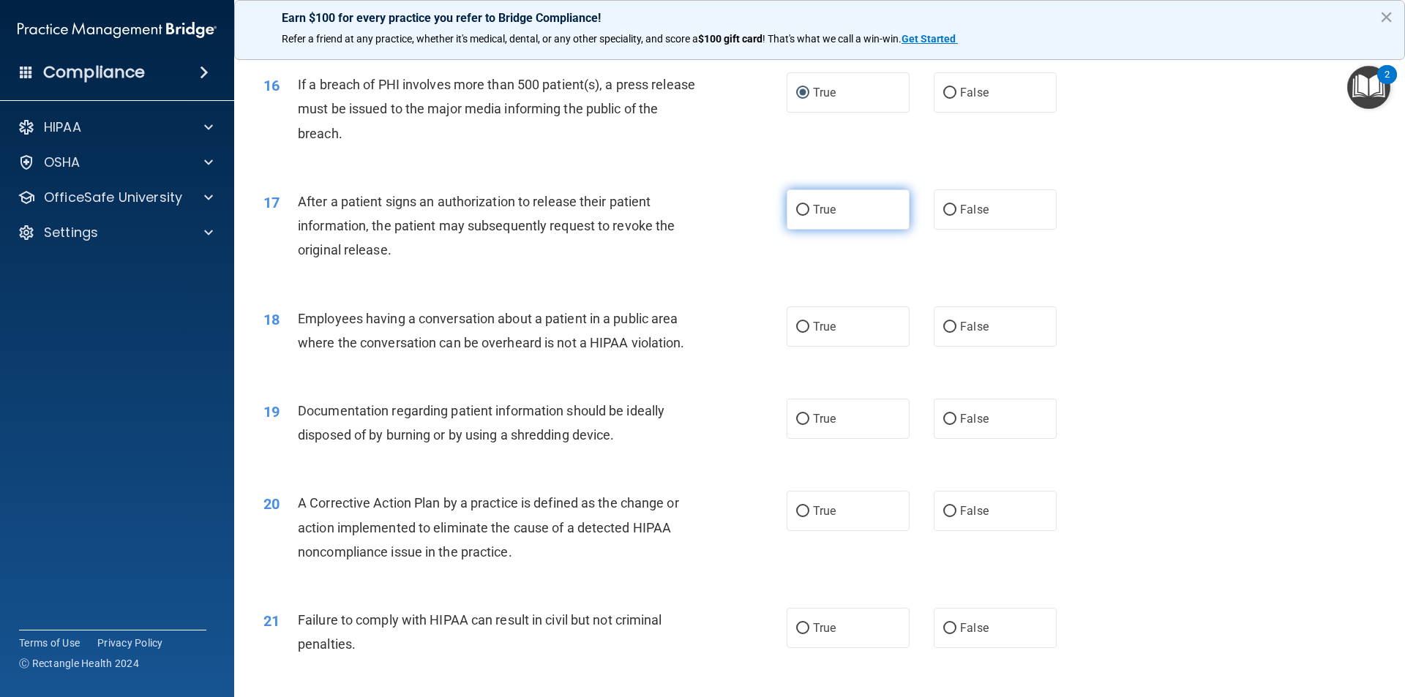
click at [804, 211] on label "True" at bounding box center [847, 209] width 123 height 40
click at [804, 211] on input "True" at bounding box center [802, 210] width 13 height 11
radio input "true"
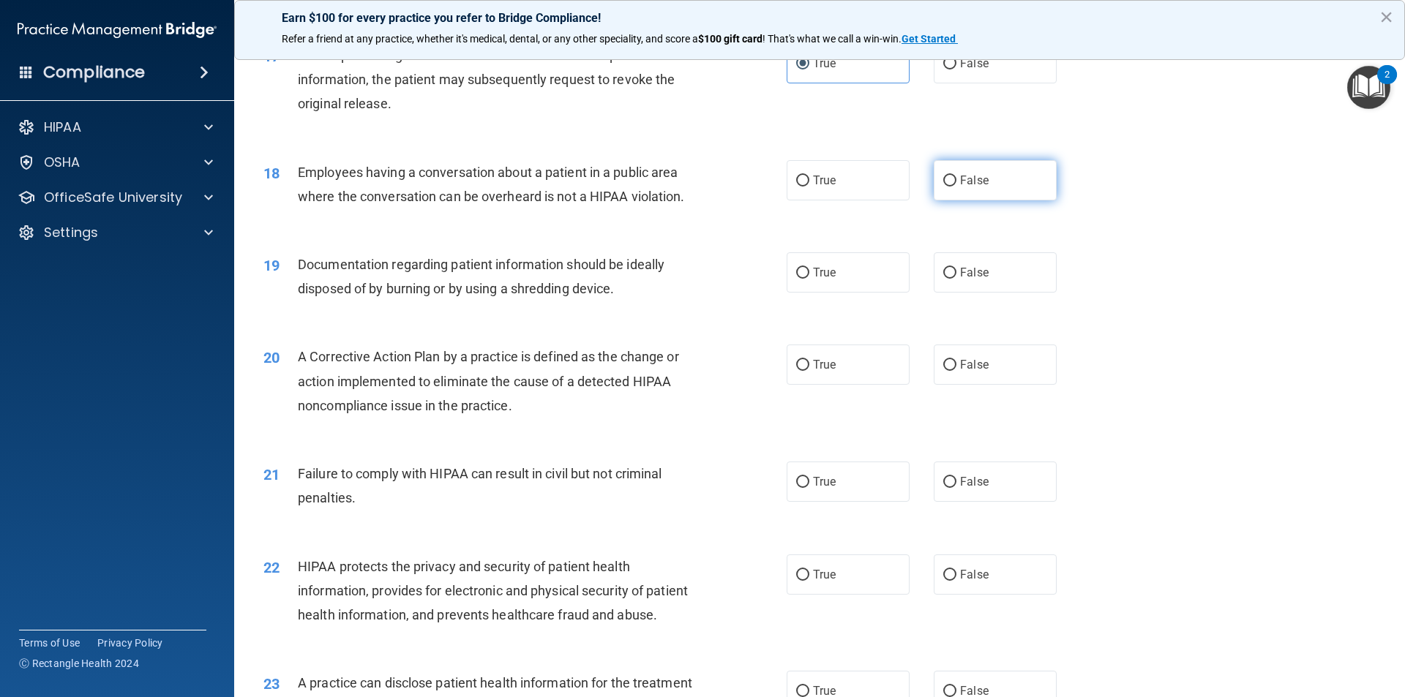
click at [945, 179] on input "False" at bounding box center [949, 181] width 13 height 11
radio input "true"
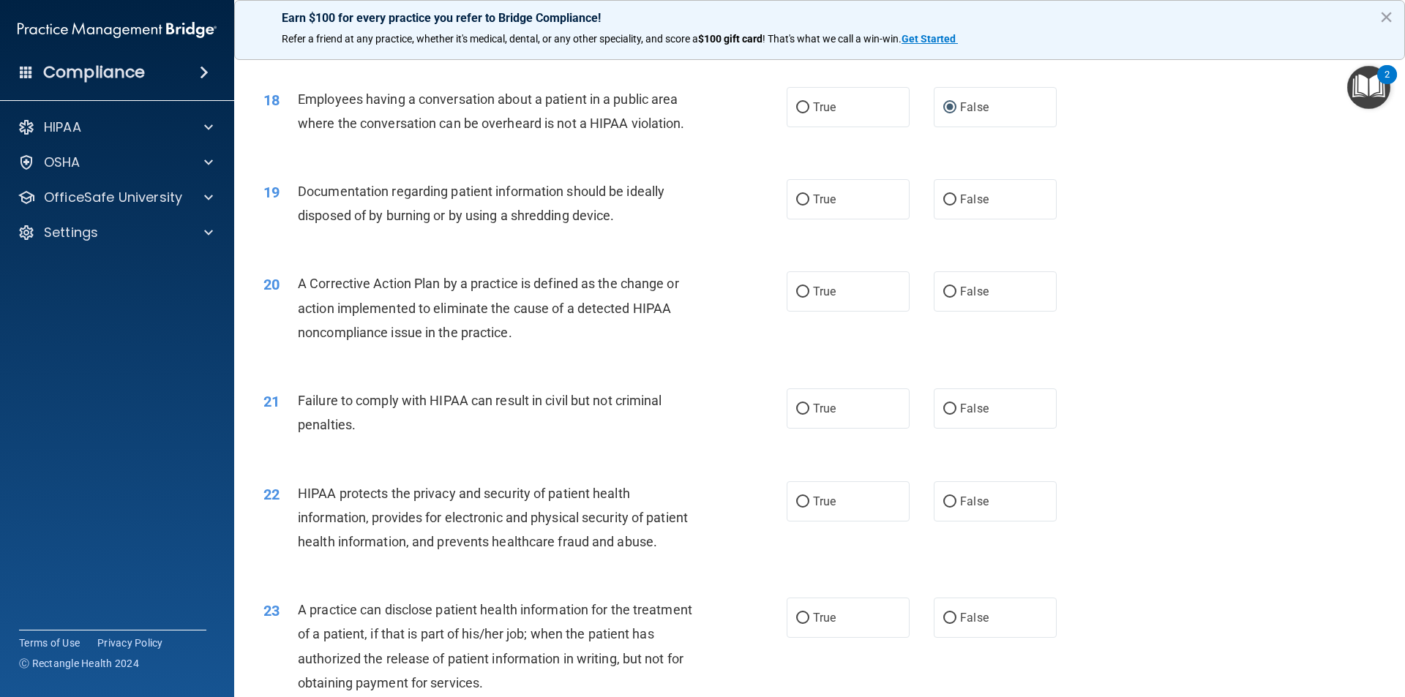
scroll to position [1902, 0]
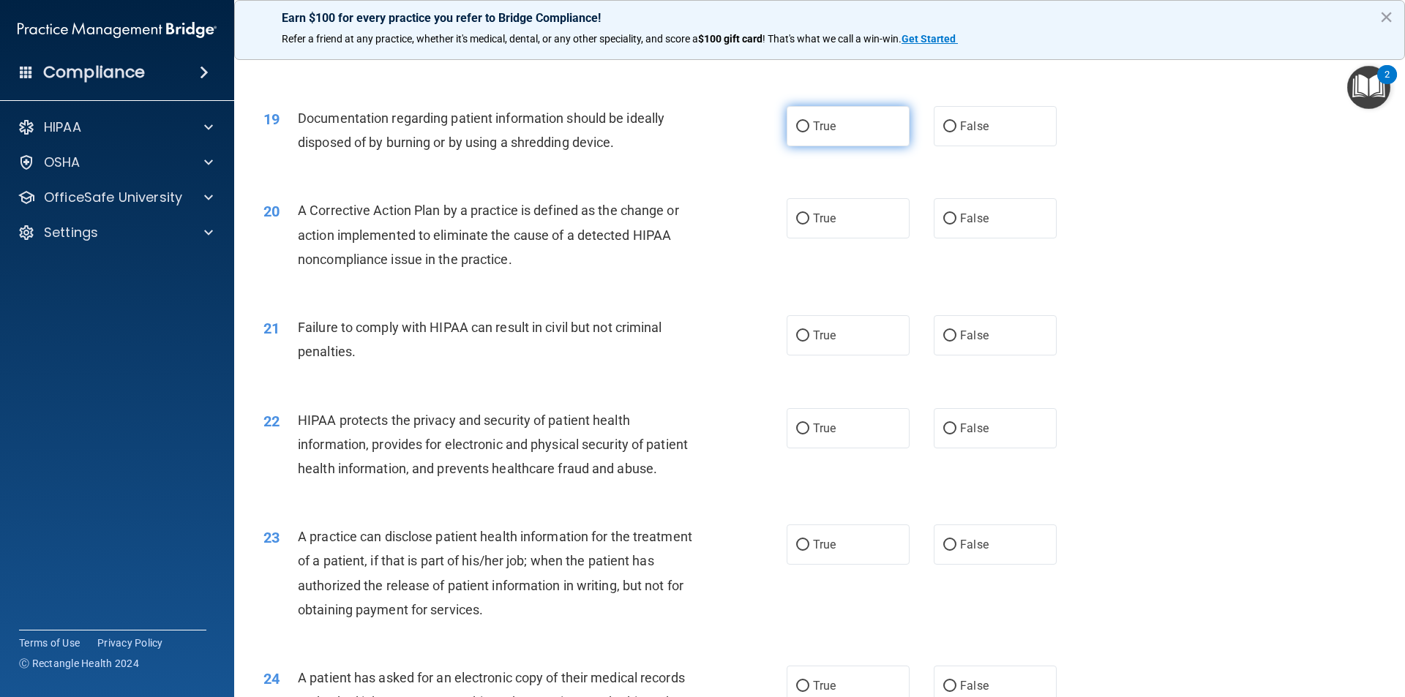
click at [802, 125] on input "True" at bounding box center [802, 126] width 13 height 11
radio input "true"
click at [798, 223] on input "True" at bounding box center [802, 219] width 13 height 11
radio input "true"
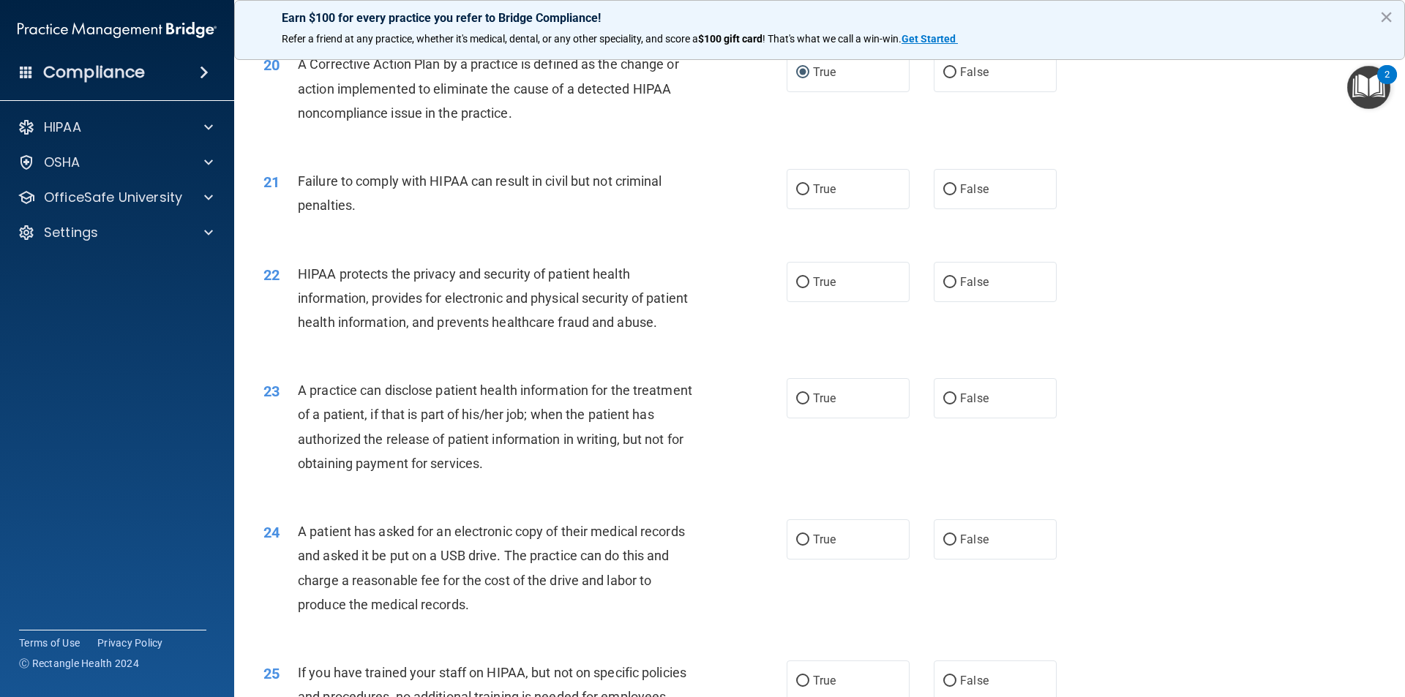
scroll to position [2122, 0]
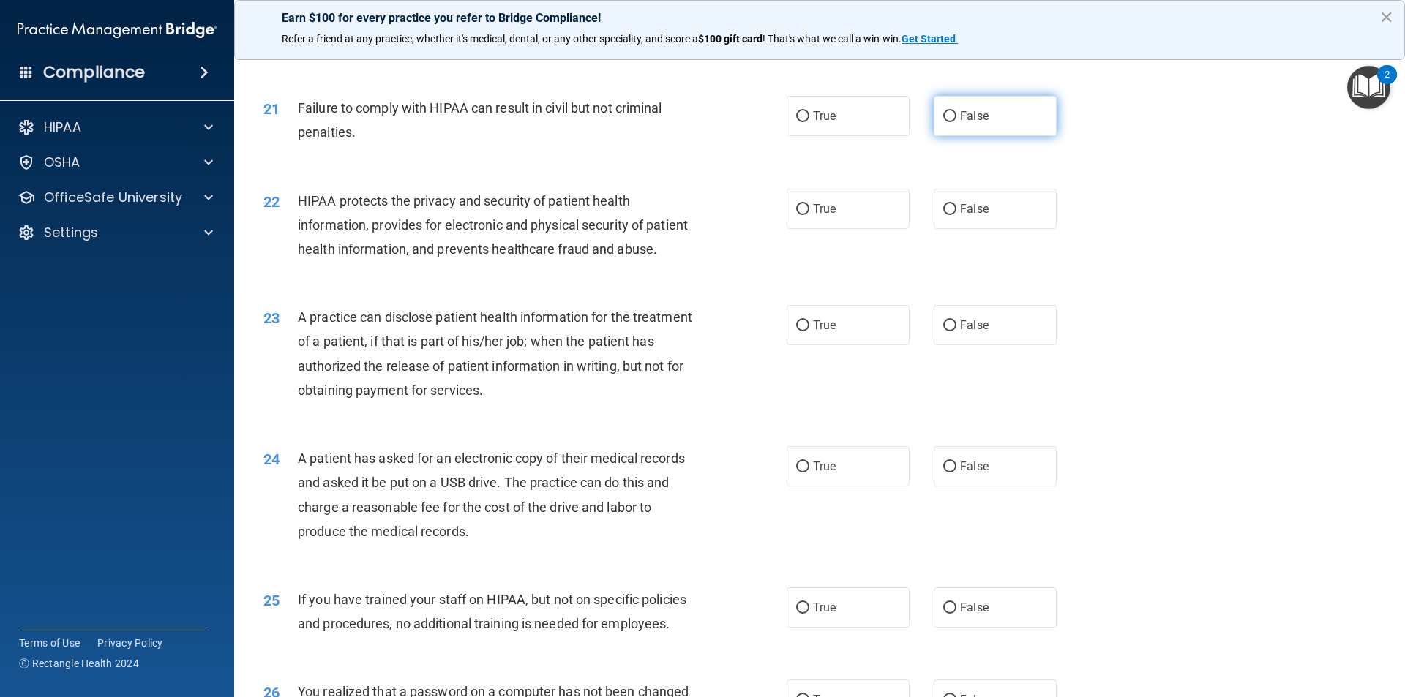
click at [943, 116] on input "False" at bounding box center [949, 116] width 13 height 11
radio input "true"
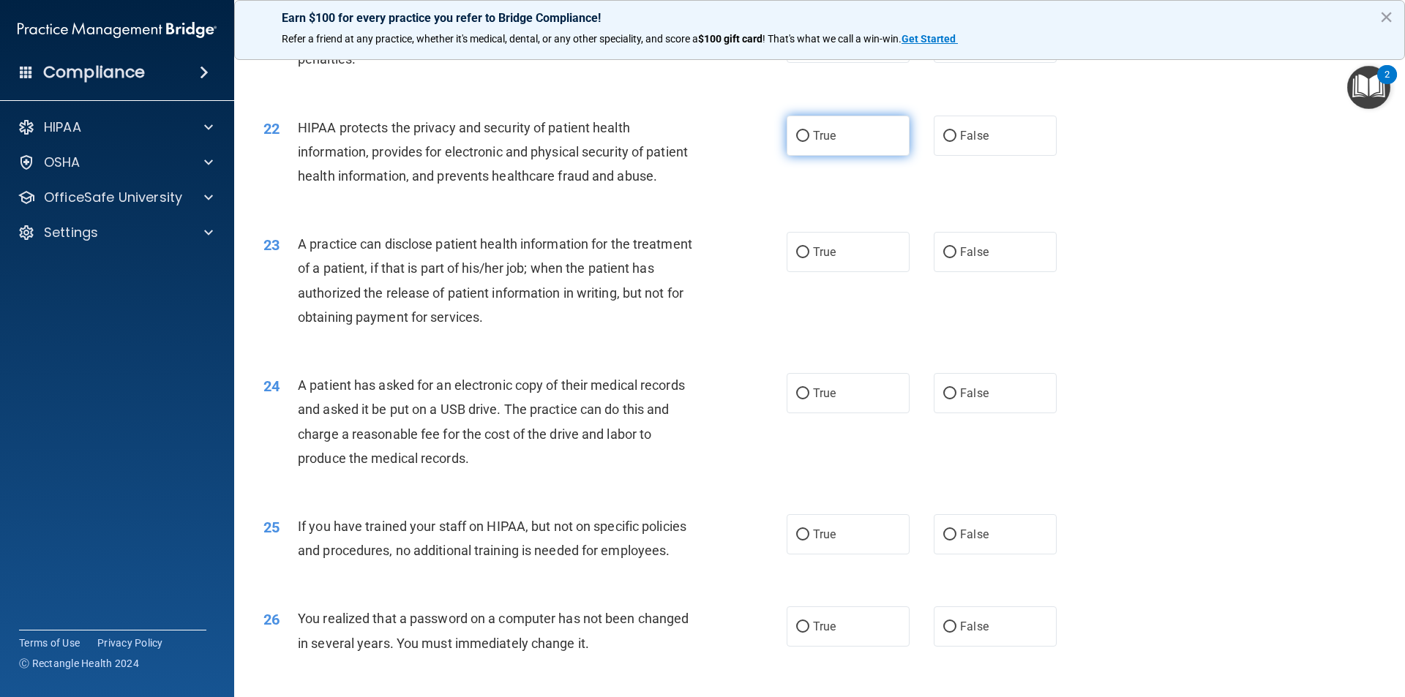
click at [796, 138] on input "True" at bounding box center [802, 136] width 13 height 11
radio input "true"
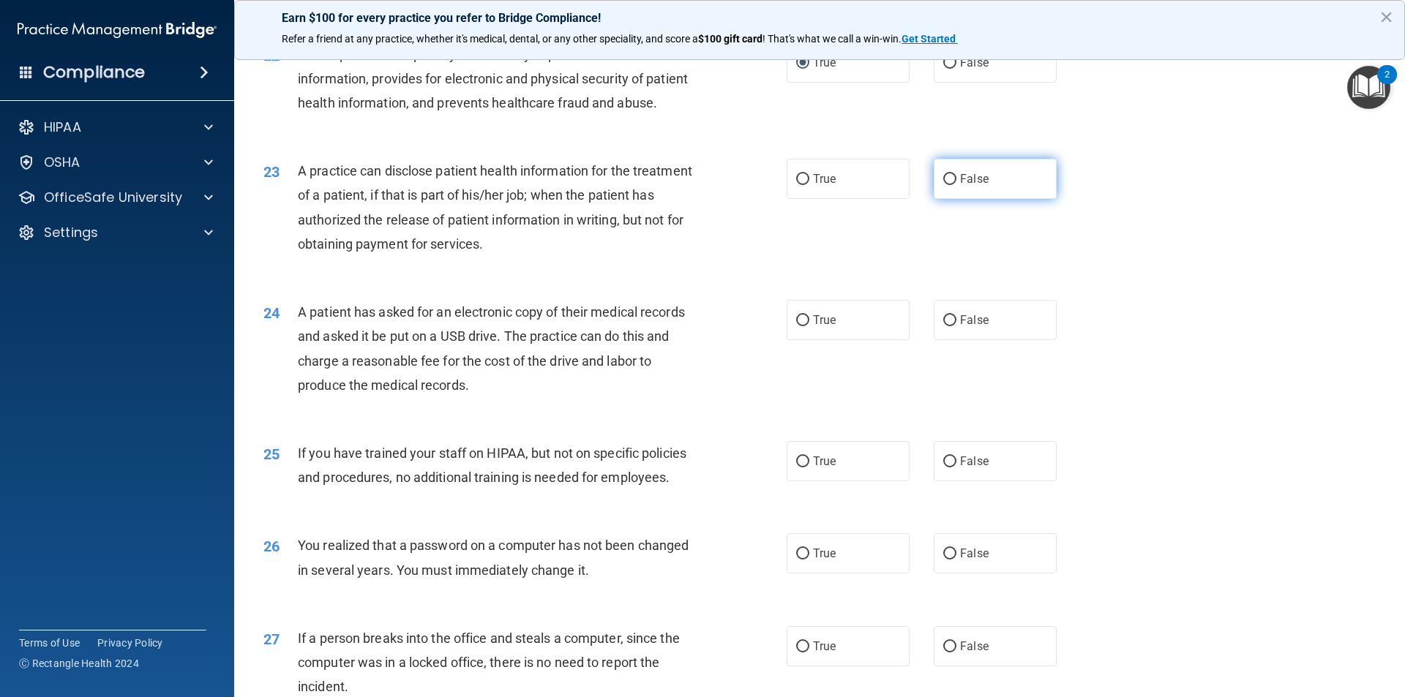
click at [943, 176] on input "False" at bounding box center [949, 179] width 13 height 11
radio input "true"
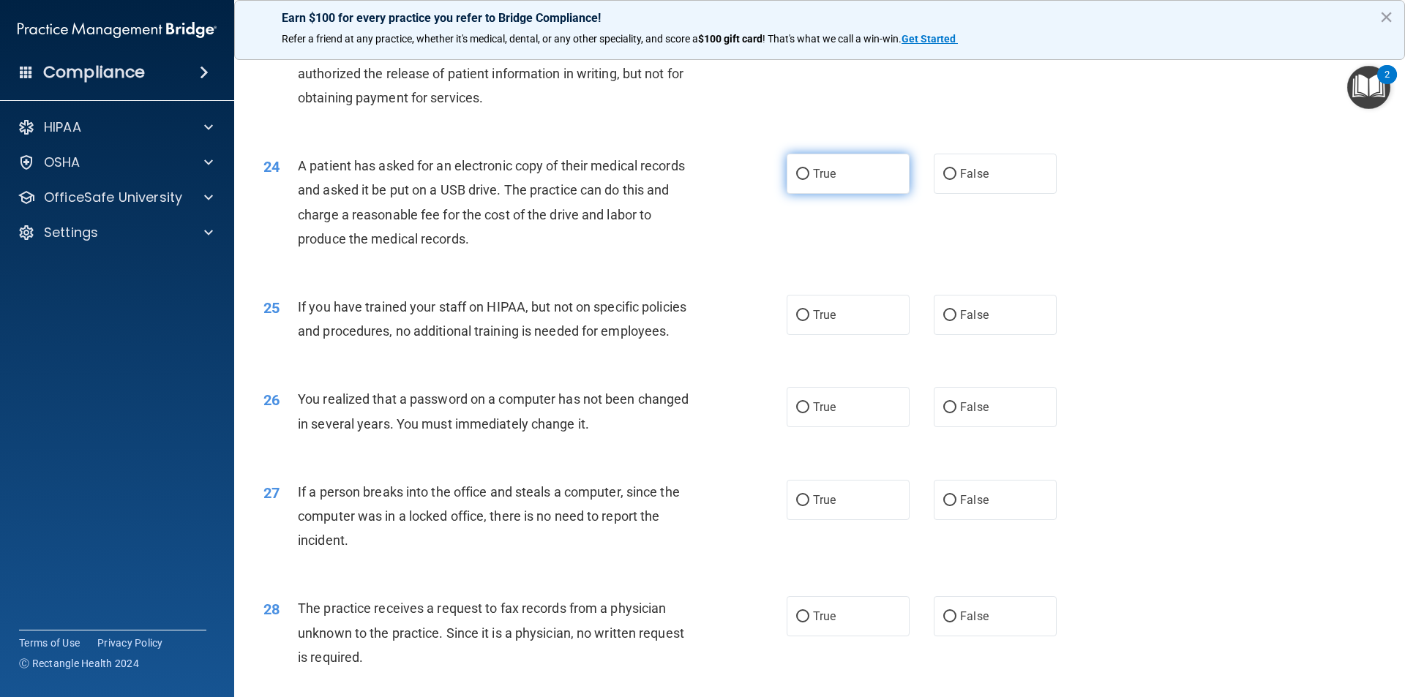
click at [796, 174] on input "True" at bounding box center [802, 174] width 13 height 11
radio input "true"
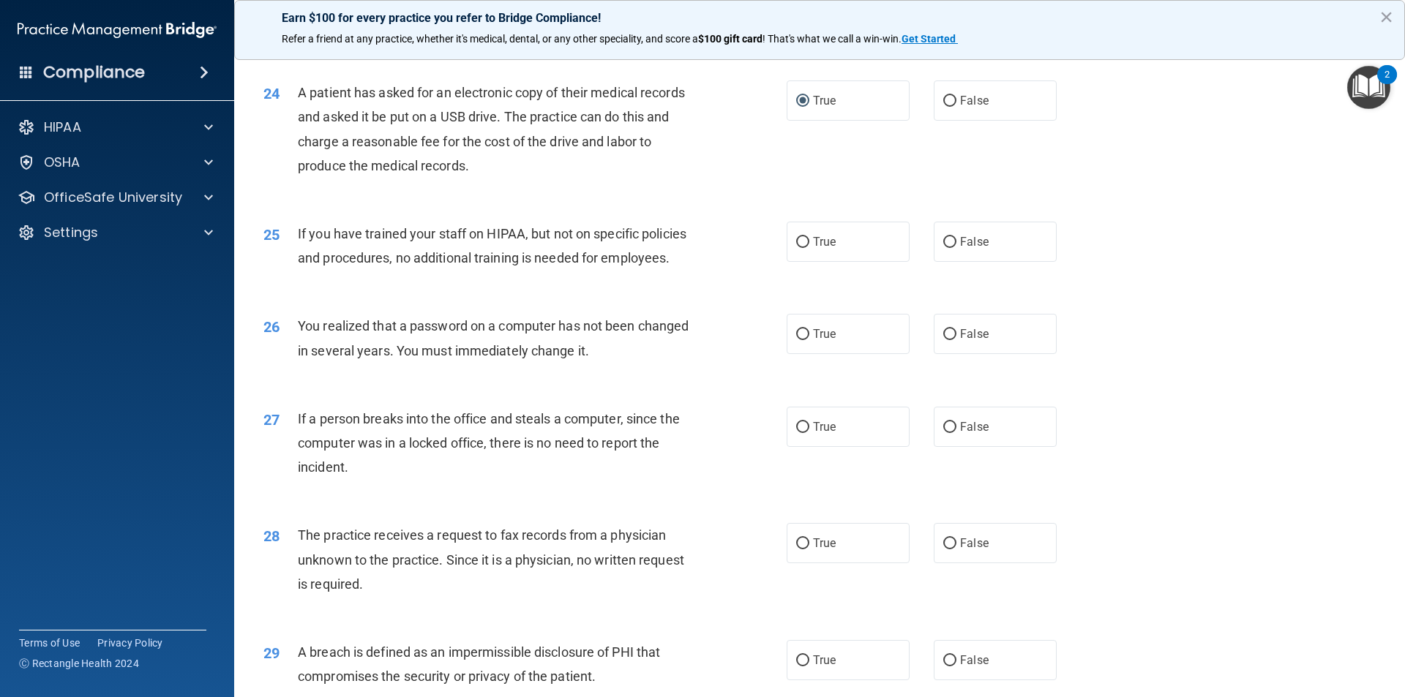
scroll to position [2561, 0]
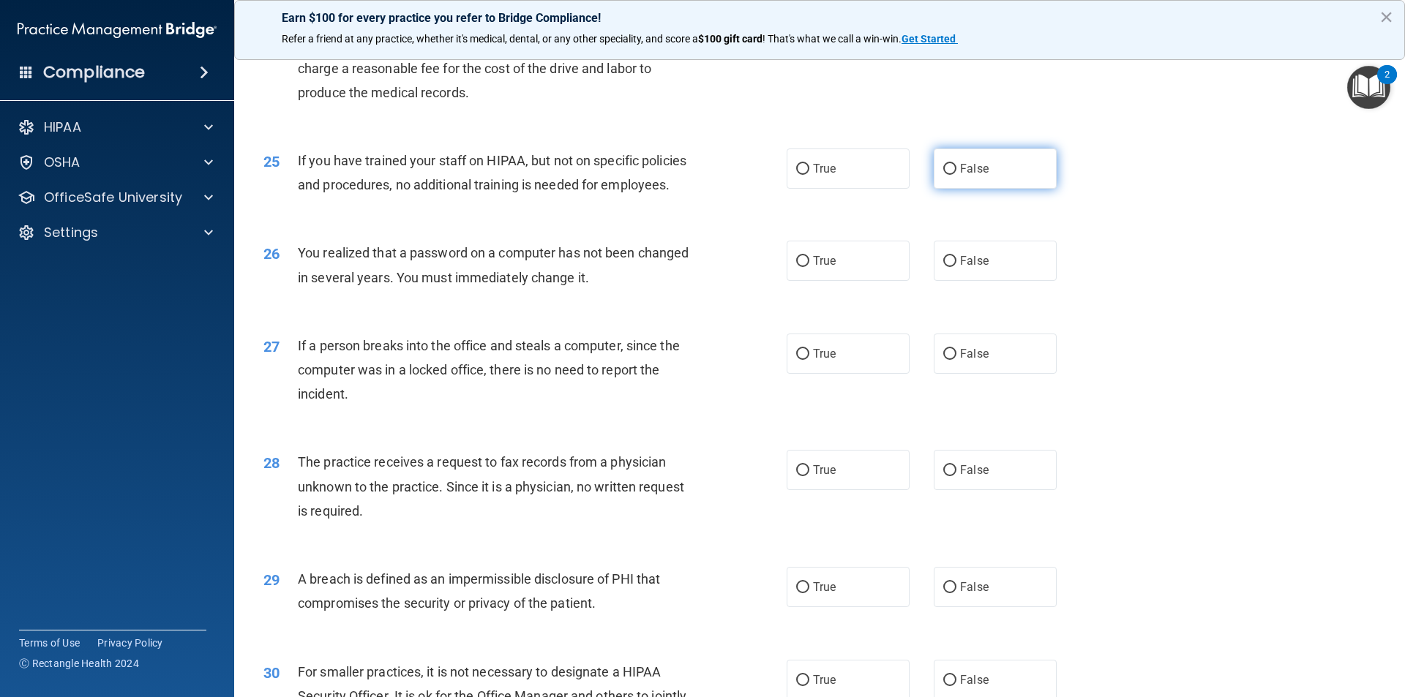
click at [945, 168] on input "False" at bounding box center [949, 169] width 13 height 11
radio input "true"
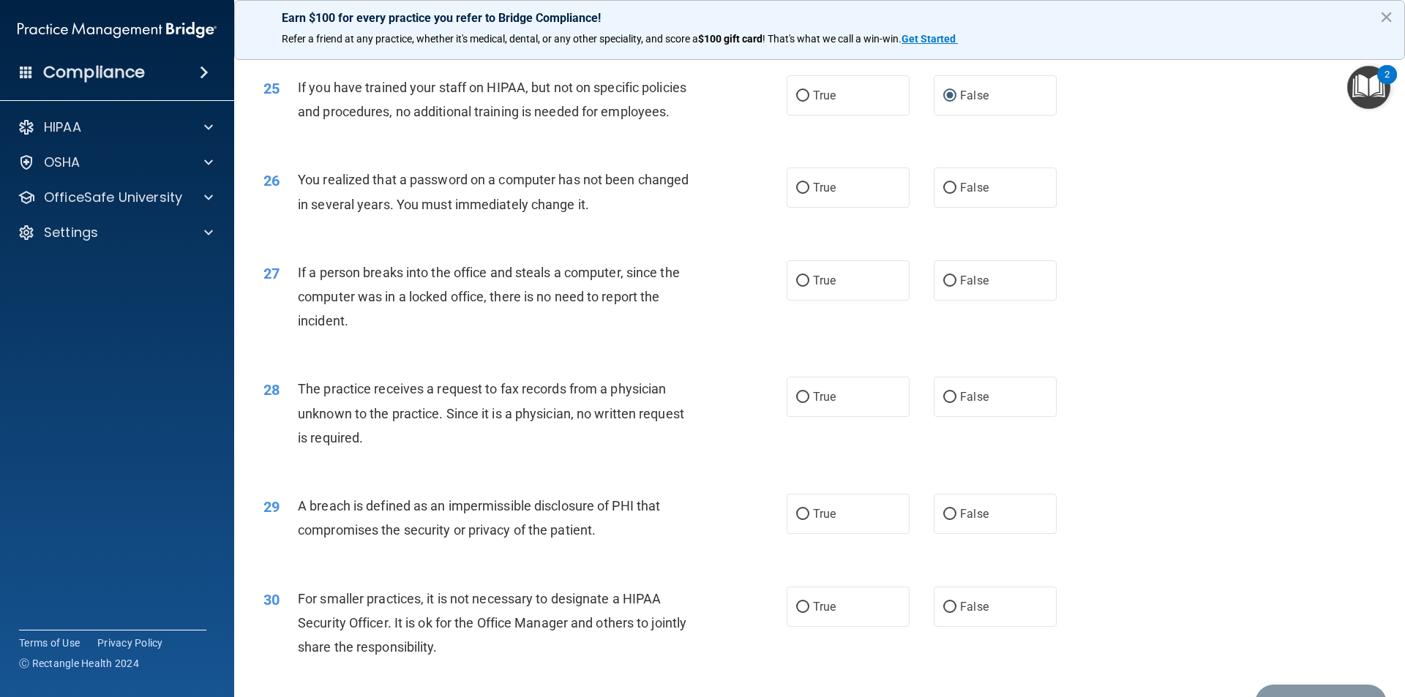
scroll to position [2707, 0]
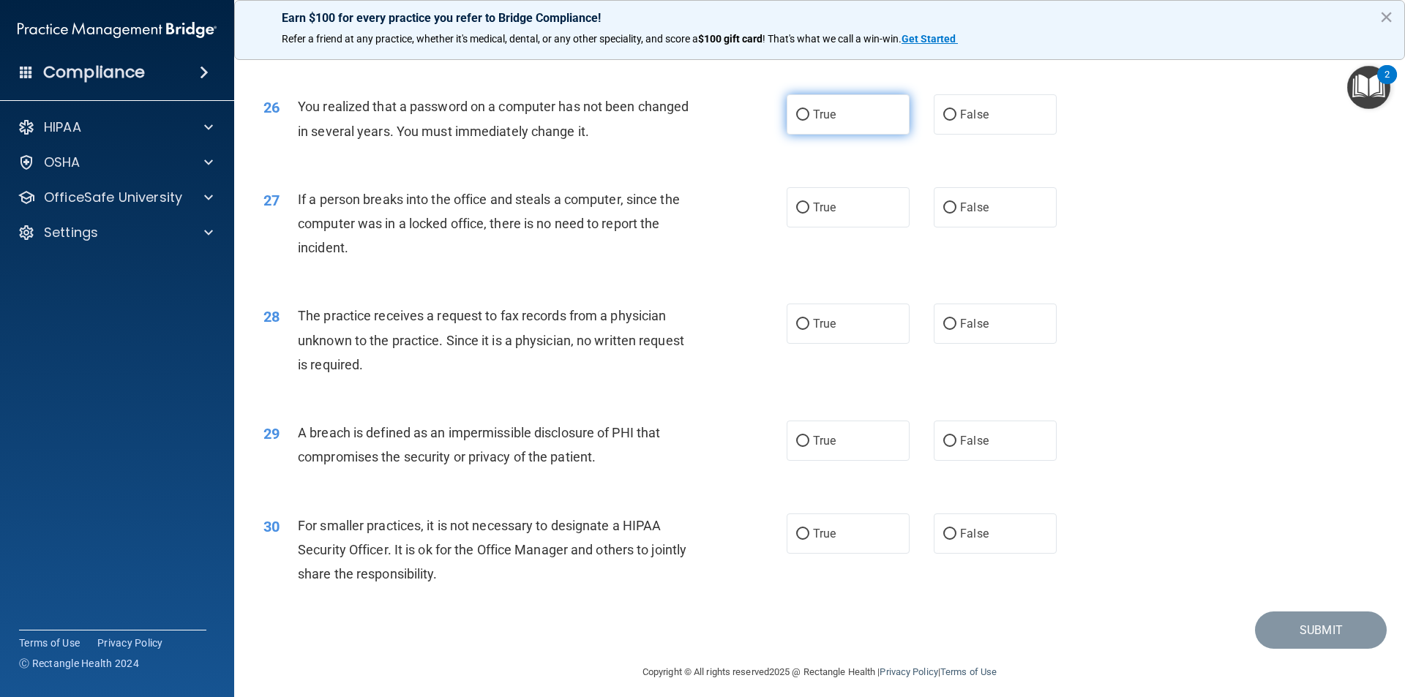
click at [797, 113] on input "True" at bounding box center [802, 115] width 13 height 11
radio input "true"
click at [943, 203] on input "False" at bounding box center [949, 208] width 13 height 11
radio input "true"
click at [945, 324] on input "False" at bounding box center [949, 324] width 13 height 11
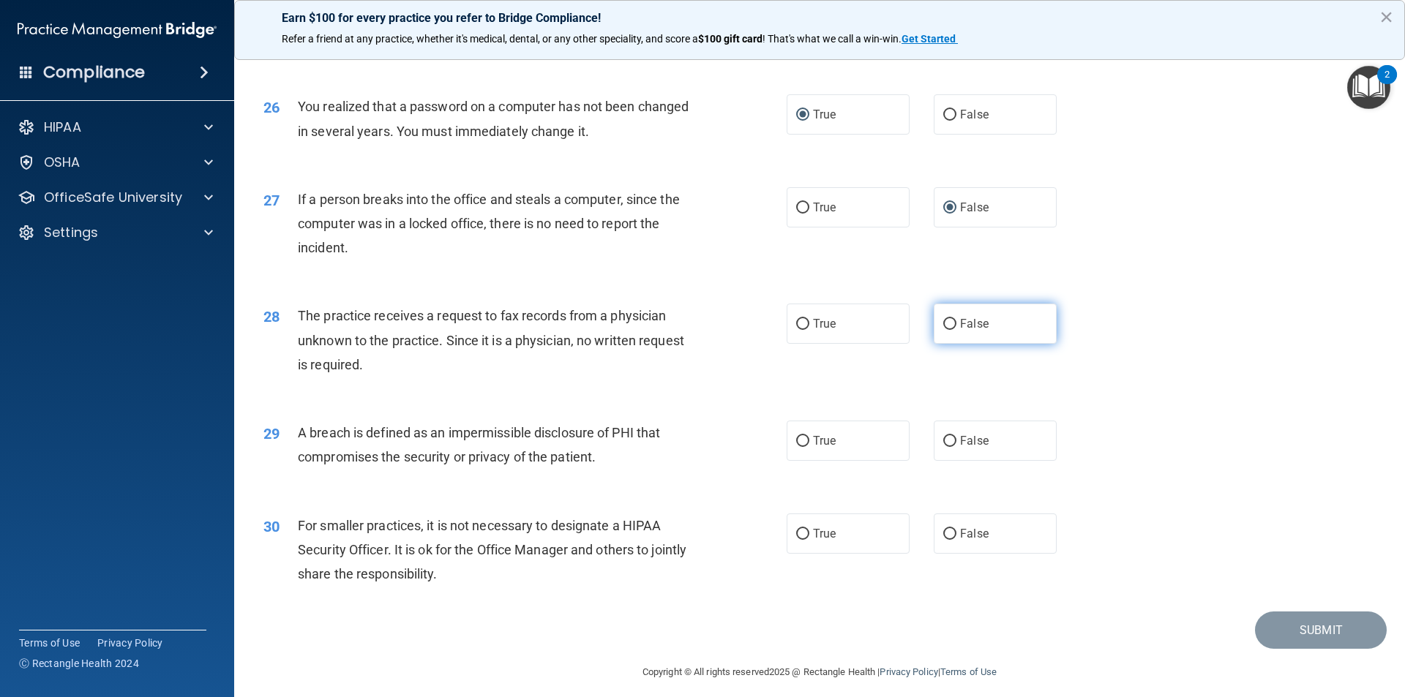
radio input "true"
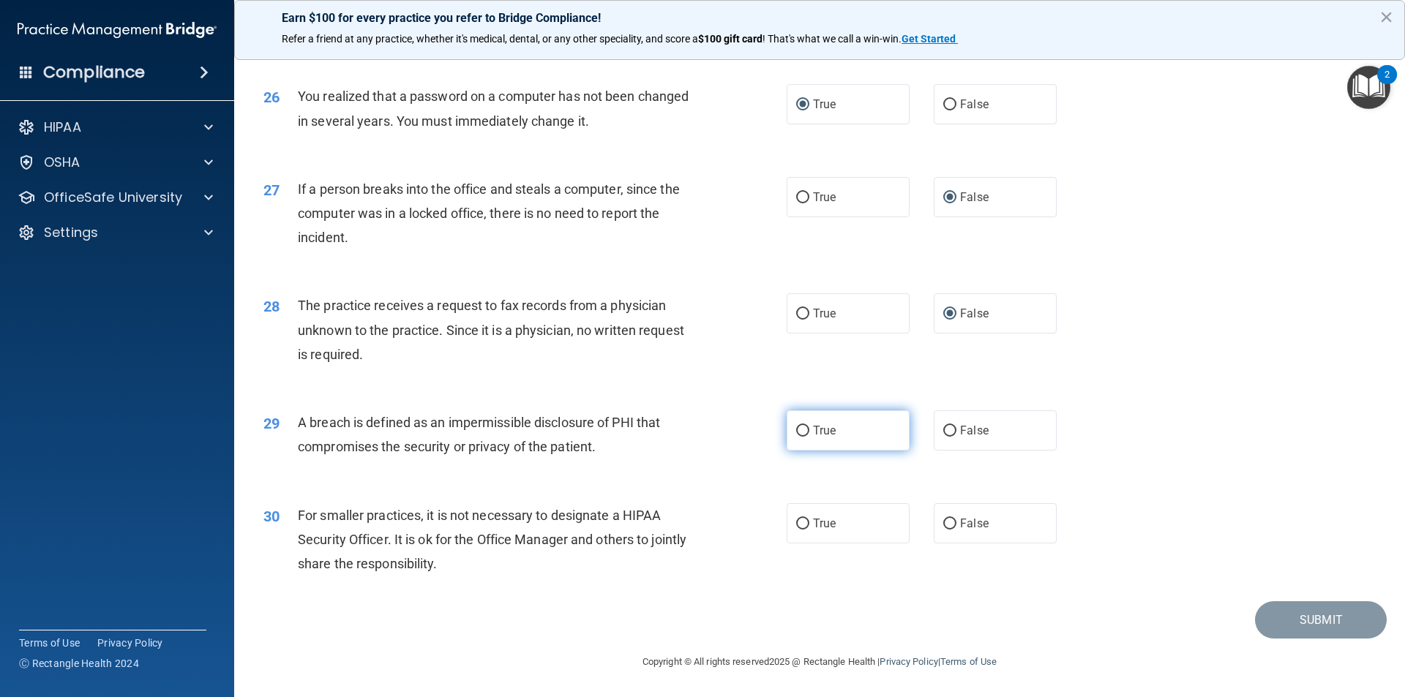
click at [794, 438] on label "True" at bounding box center [847, 430] width 123 height 40
click at [796, 437] on input "True" at bounding box center [802, 431] width 13 height 11
radio input "true"
click at [943, 522] on input "False" at bounding box center [949, 524] width 13 height 11
radio input "true"
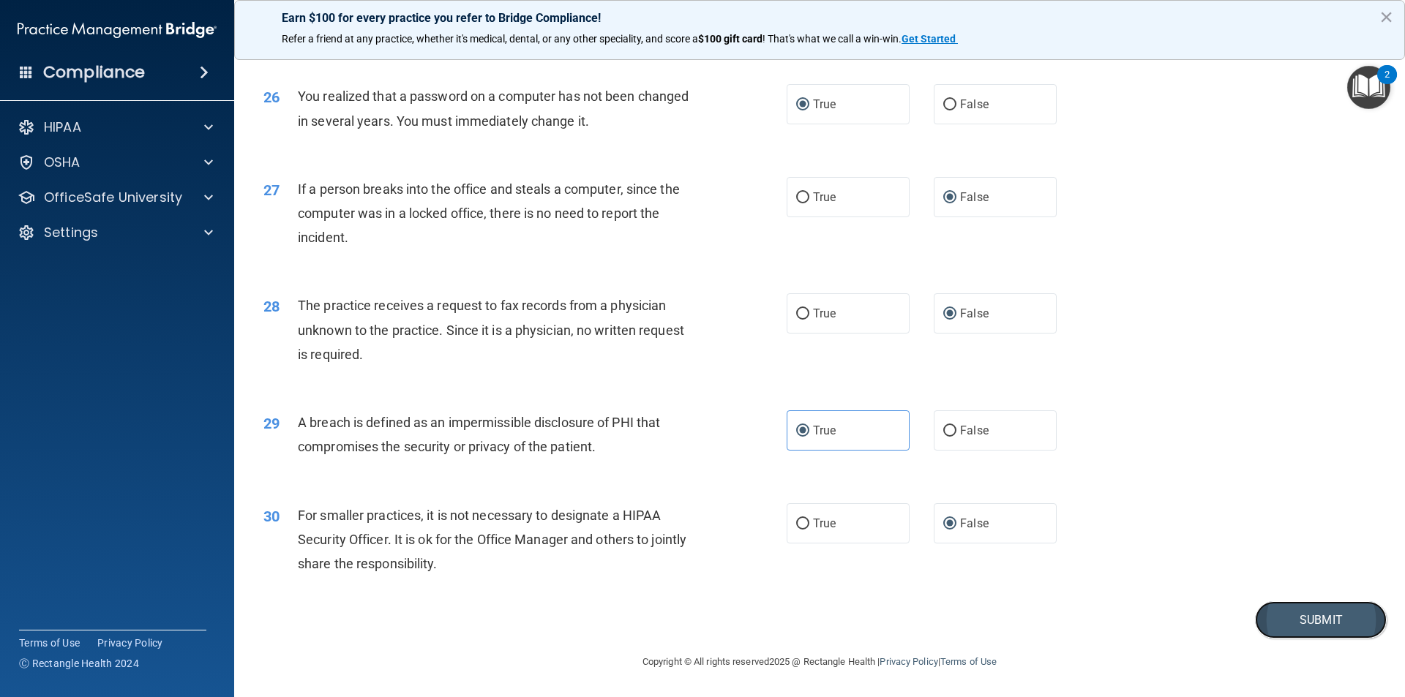
click at [1309, 617] on button "Submit" at bounding box center [1321, 619] width 132 height 37
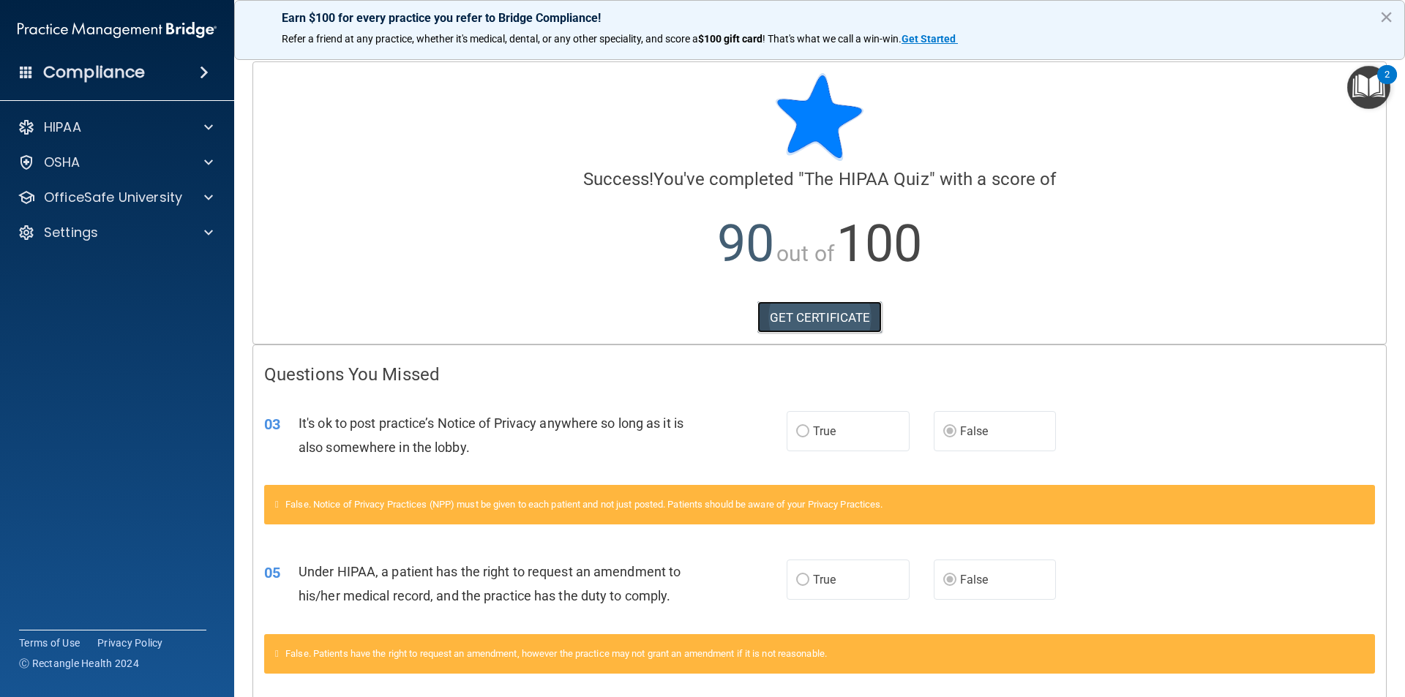
click at [792, 317] on link "GET CERTIFICATE" at bounding box center [819, 317] width 125 height 32
click at [160, 200] on p "OfficeSafe University" at bounding box center [113, 198] width 138 height 18
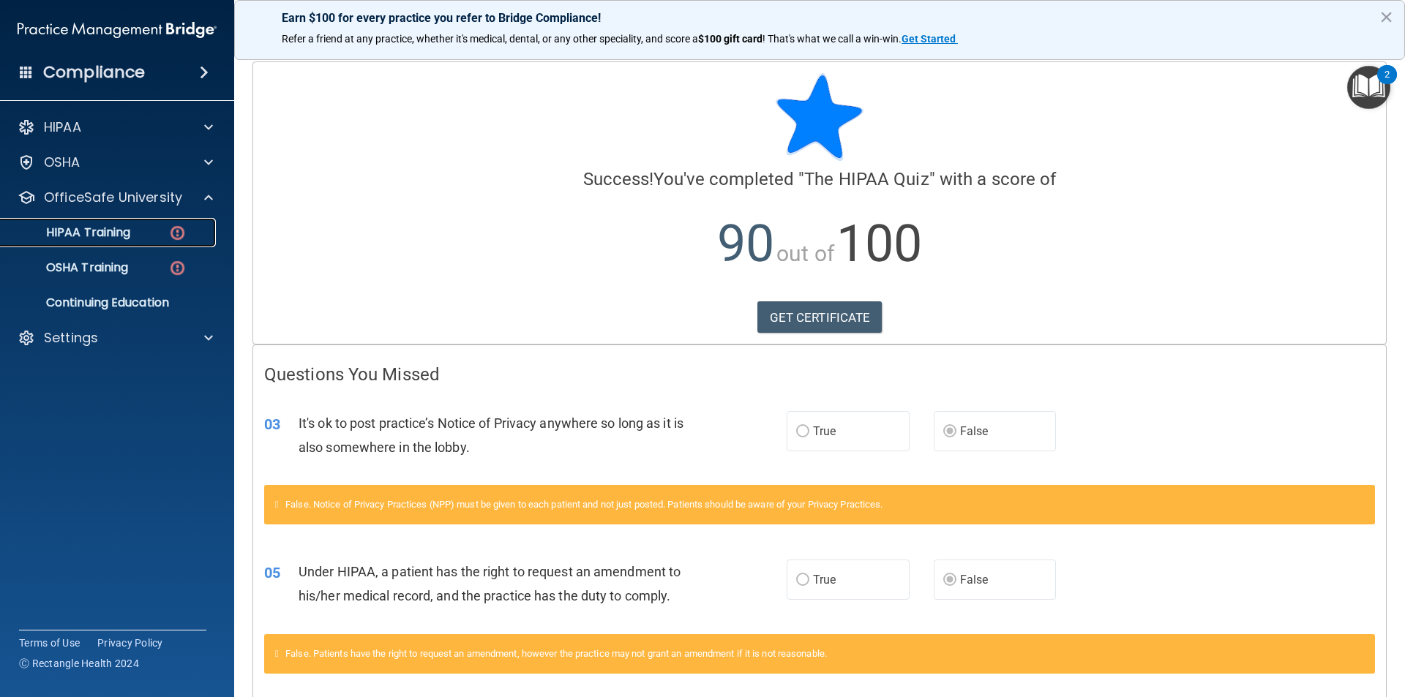
click at [97, 232] on p "HIPAA Training" at bounding box center [70, 232] width 121 height 15
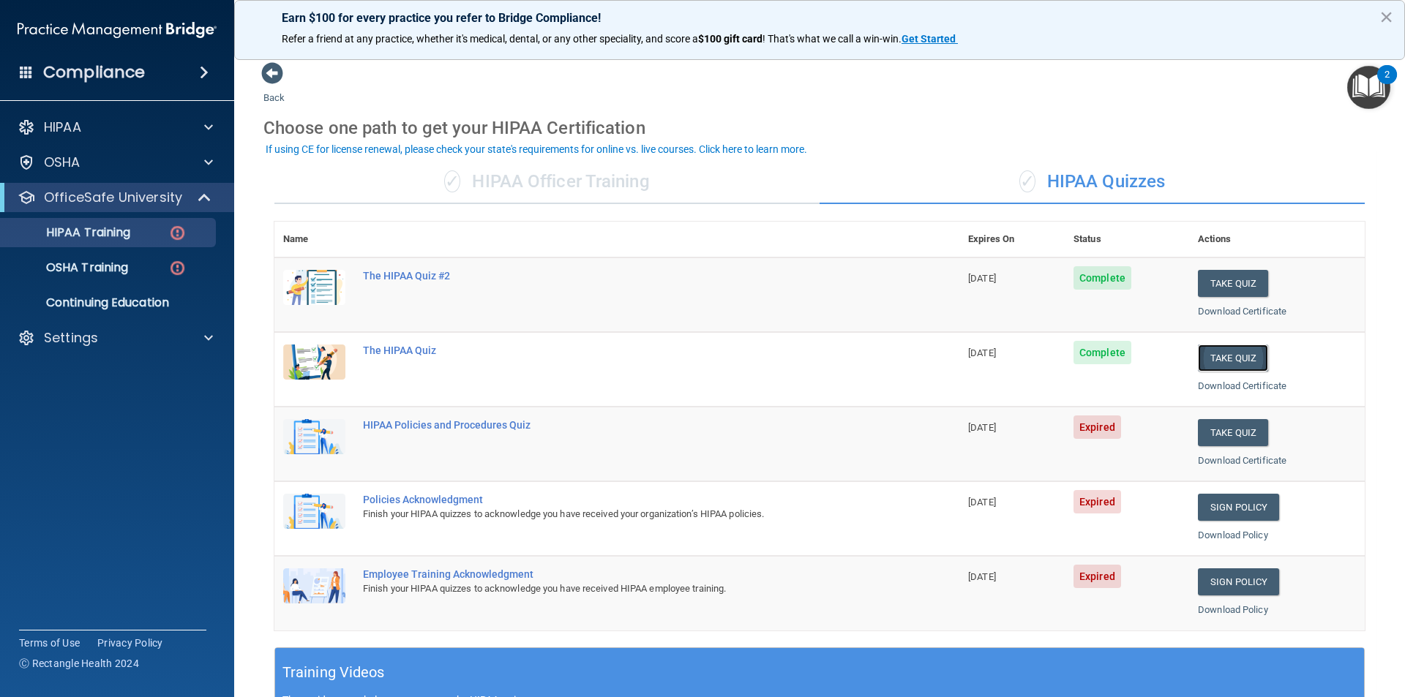
click at [1217, 353] on button "Take Quiz" at bounding box center [1233, 358] width 70 height 27
click at [443, 425] on div "HIPAA Policies and Procedures Quiz" at bounding box center [624, 425] width 523 height 12
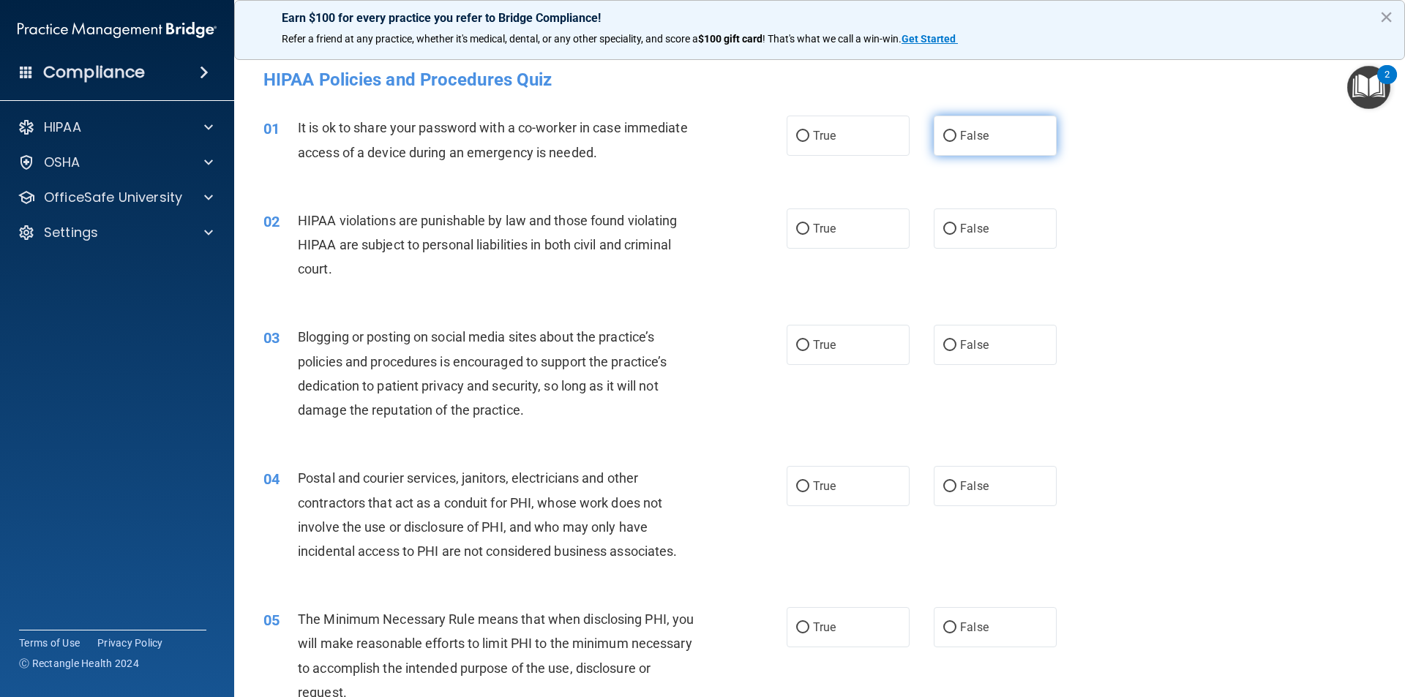
click at [943, 138] on input "False" at bounding box center [949, 136] width 13 height 11
radio input "true"
click at [796, 228] on input "True" at bounding box center [802, 229] width 13 height 11
radio input "true"
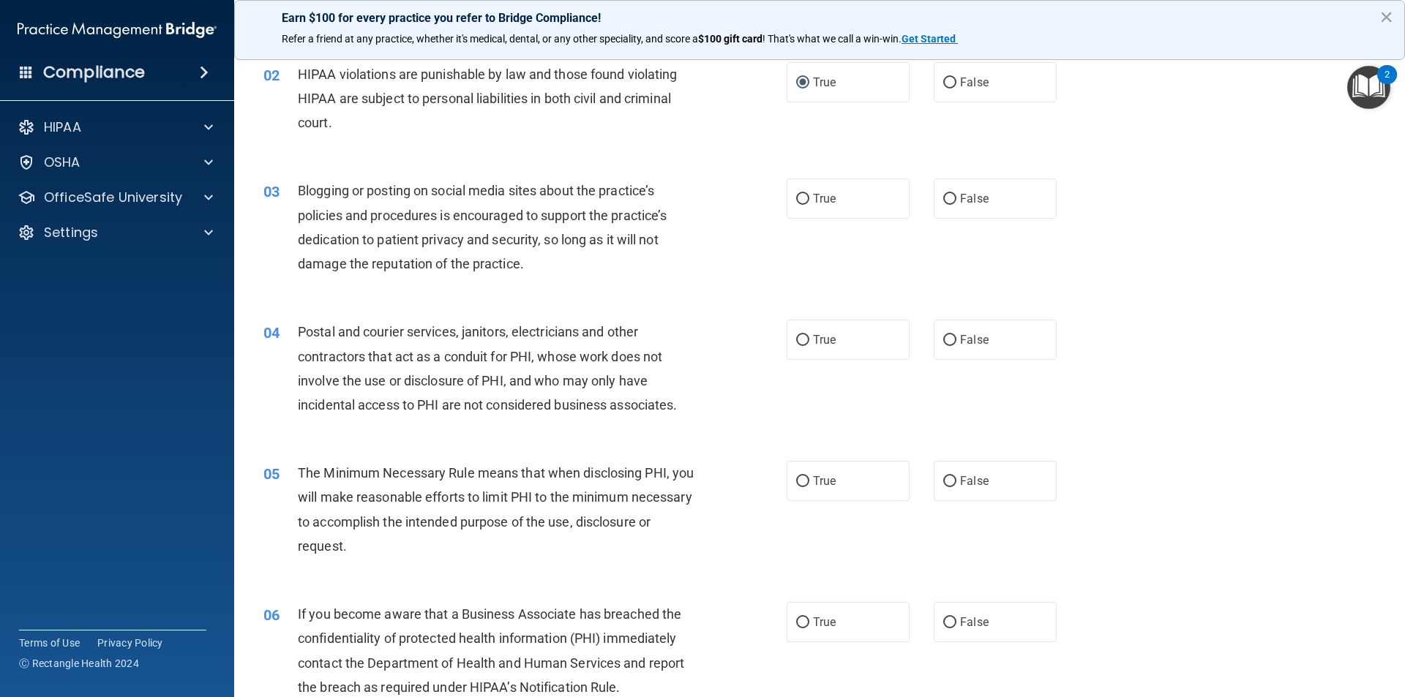
scroll to position [219, 0]
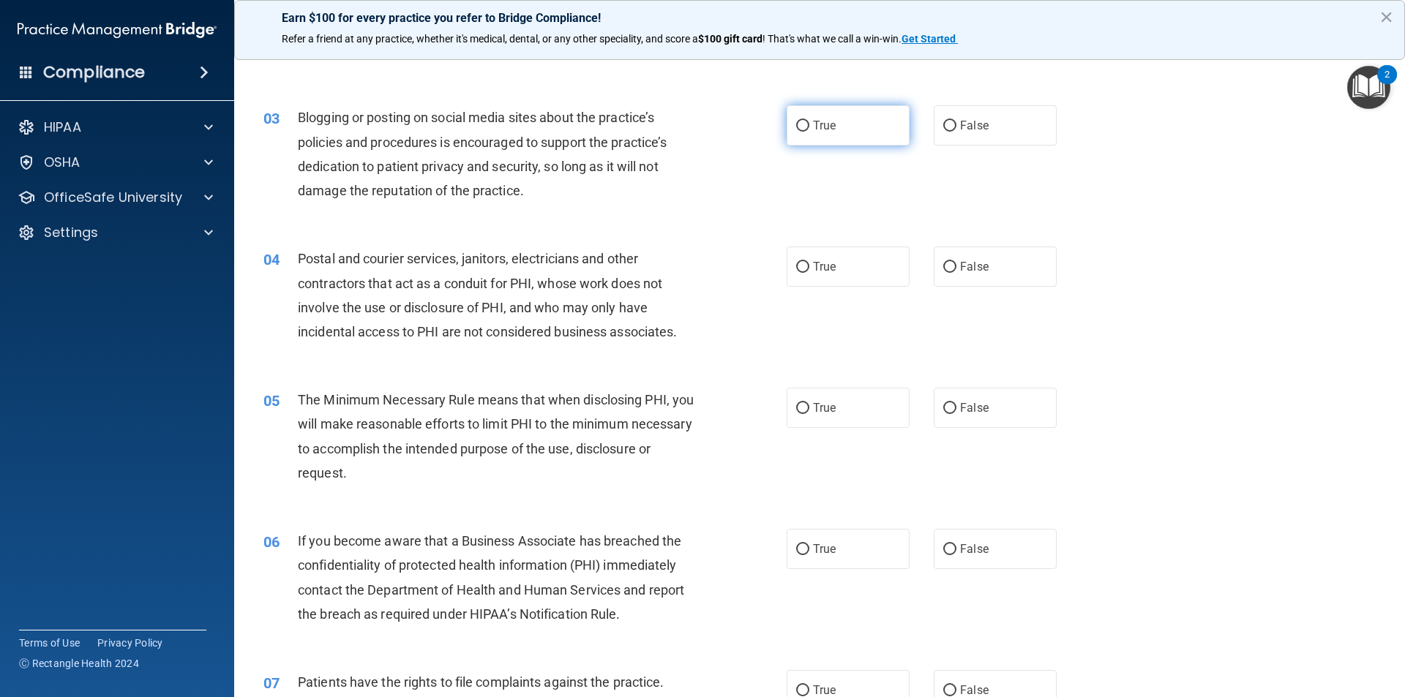
click at [800, 130] on input "True" at bounding box center [802, 126] width 13 height 11
radio input "true"
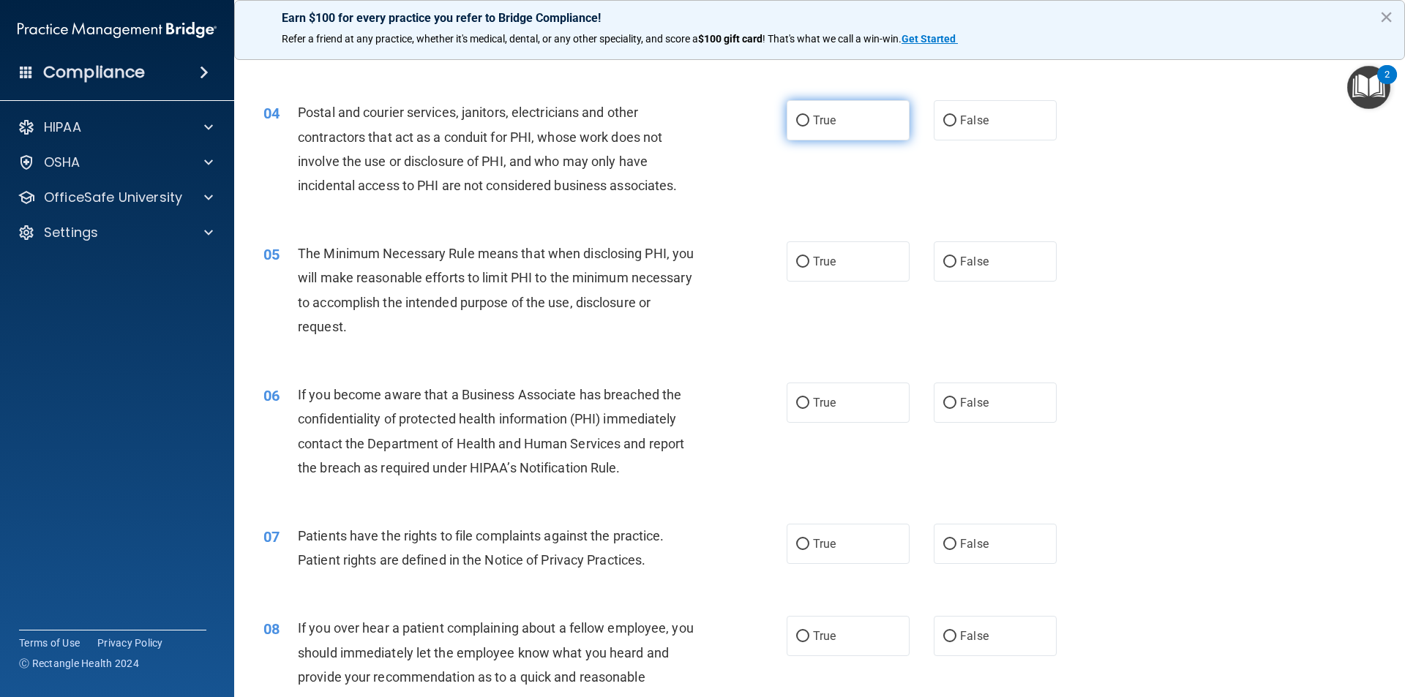
click at [797, 116] on input "True" at bounding box center [802, 121] width 13 height 11
radio input "true"
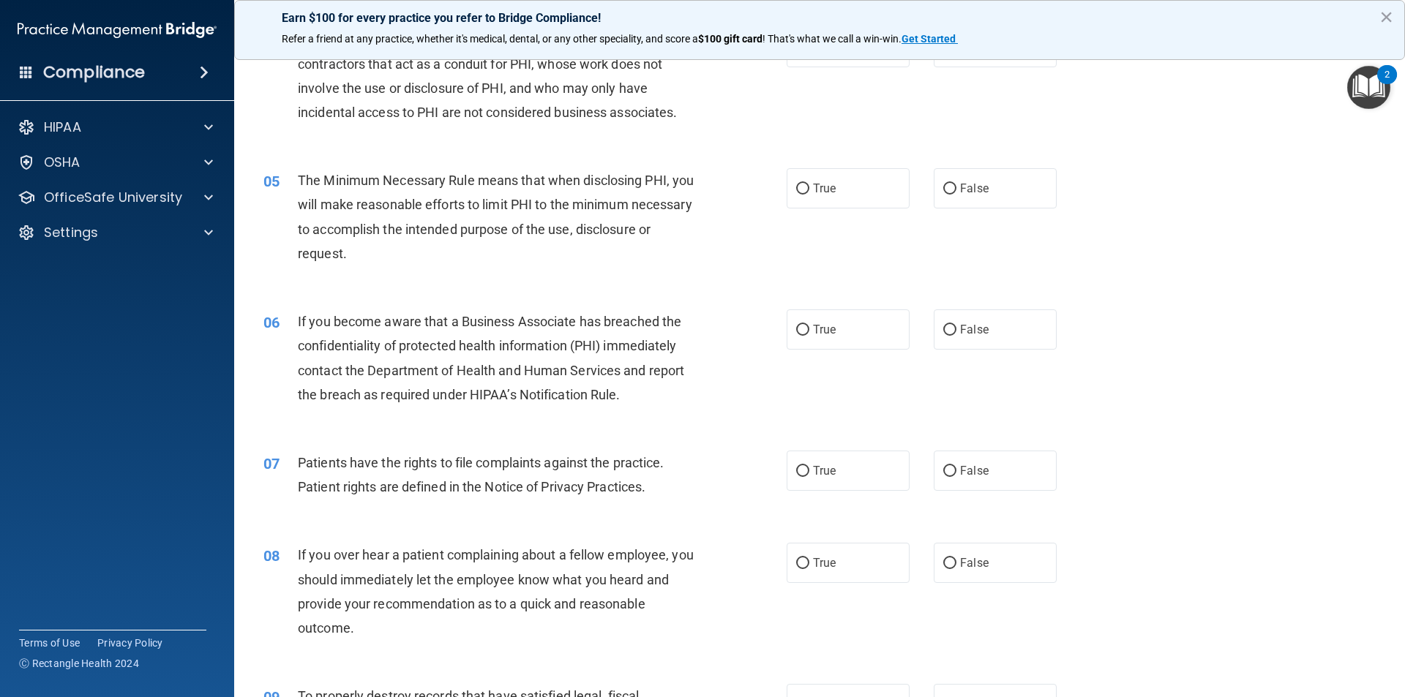
scroll to position [512, 0]
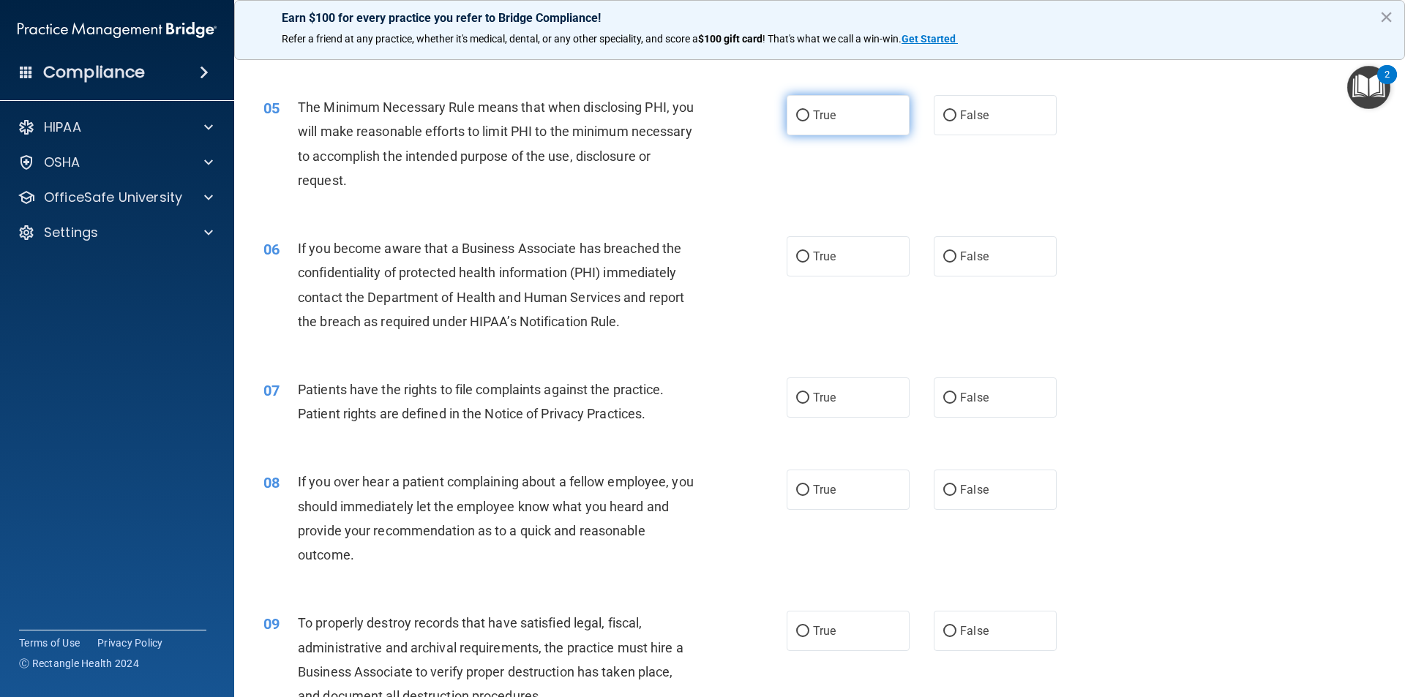
click at [796, 116] on input "True" at bounding box center [802, 115] width 13 height 11
radio input "true"
click at [796, 261] on input "True" at bounding box center [802, 257] width 13 height 11
radio input "true"
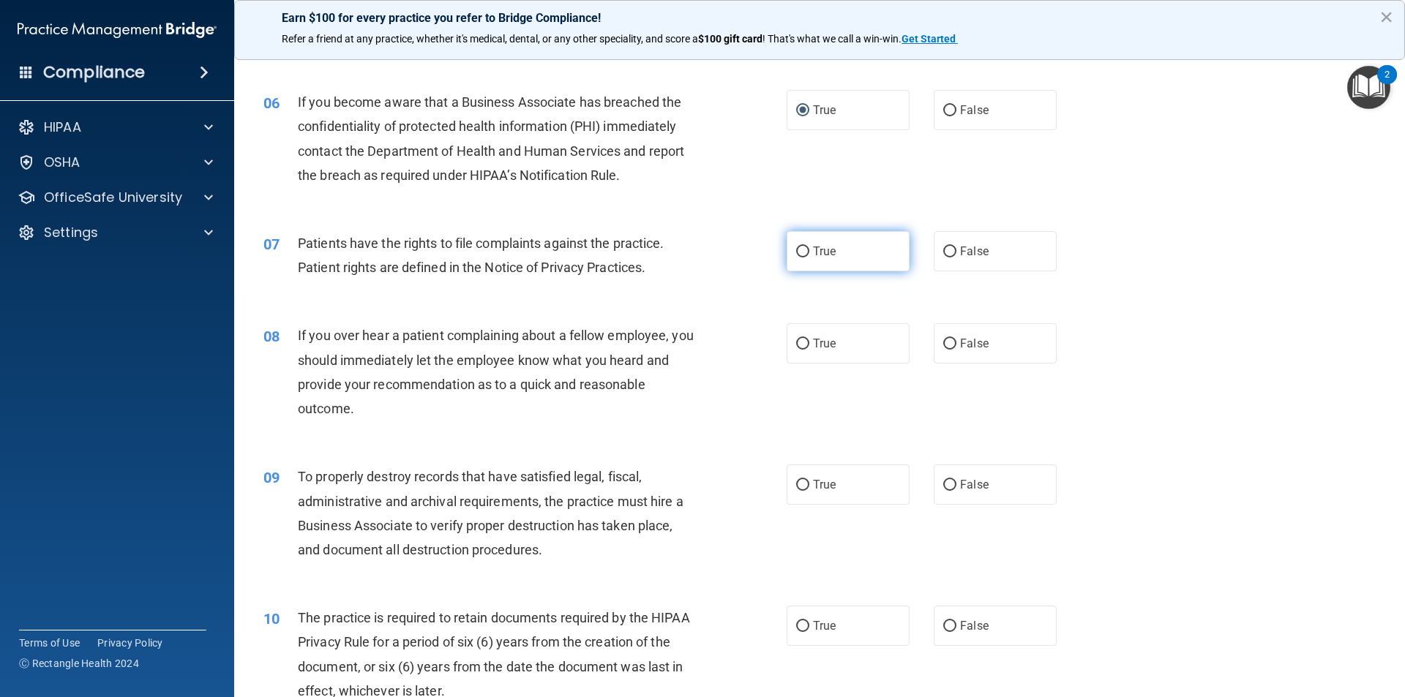
click at [800, 249] on input "True" at bounding box center [802, 252] width 13 height 11
radio input "true"
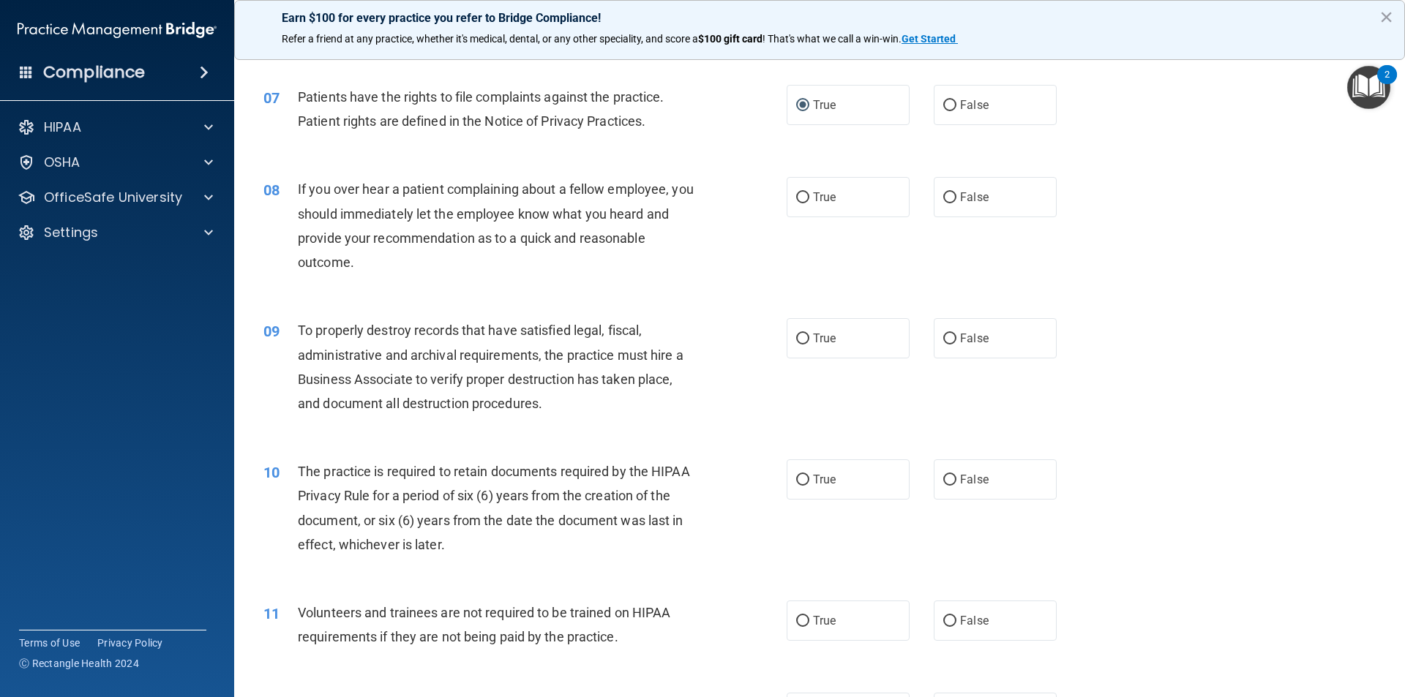
scroll to position [878, 0]
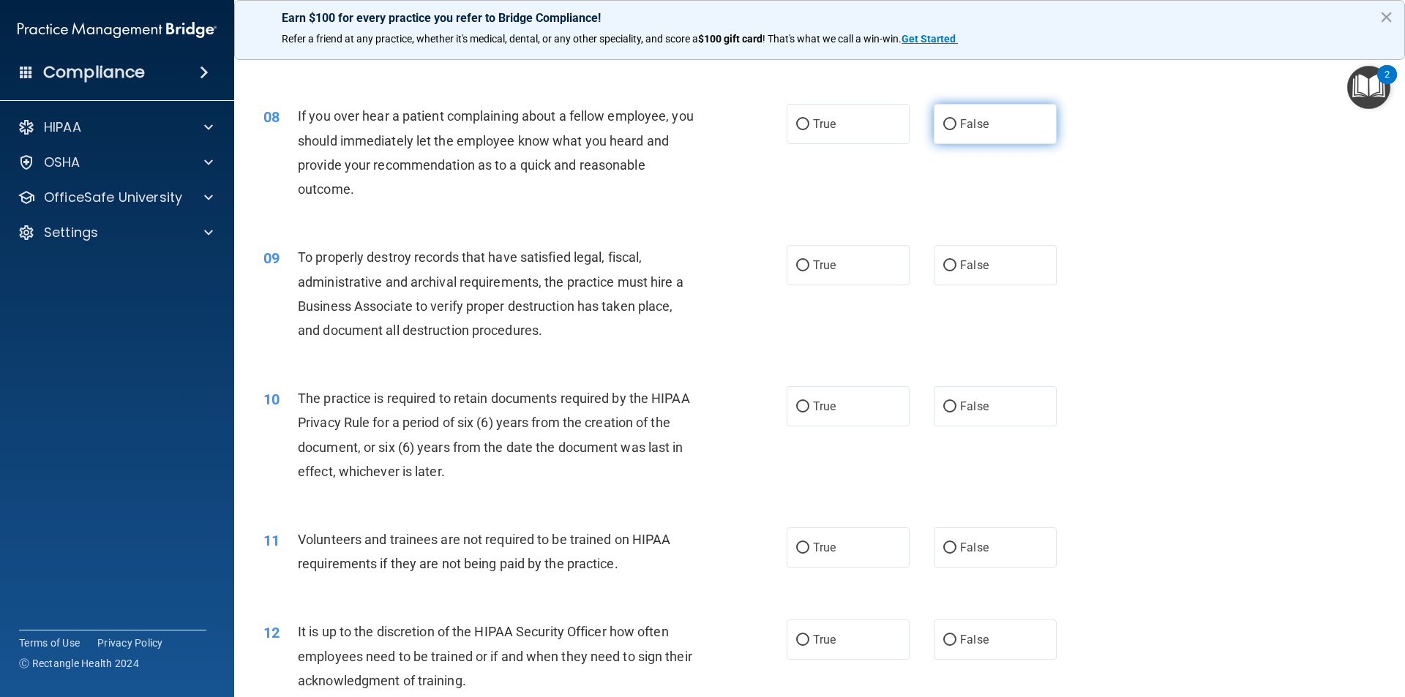
click at [946, 127] on input "False" at bounding box center [949, 124] width 13 height 11
radio input "true"
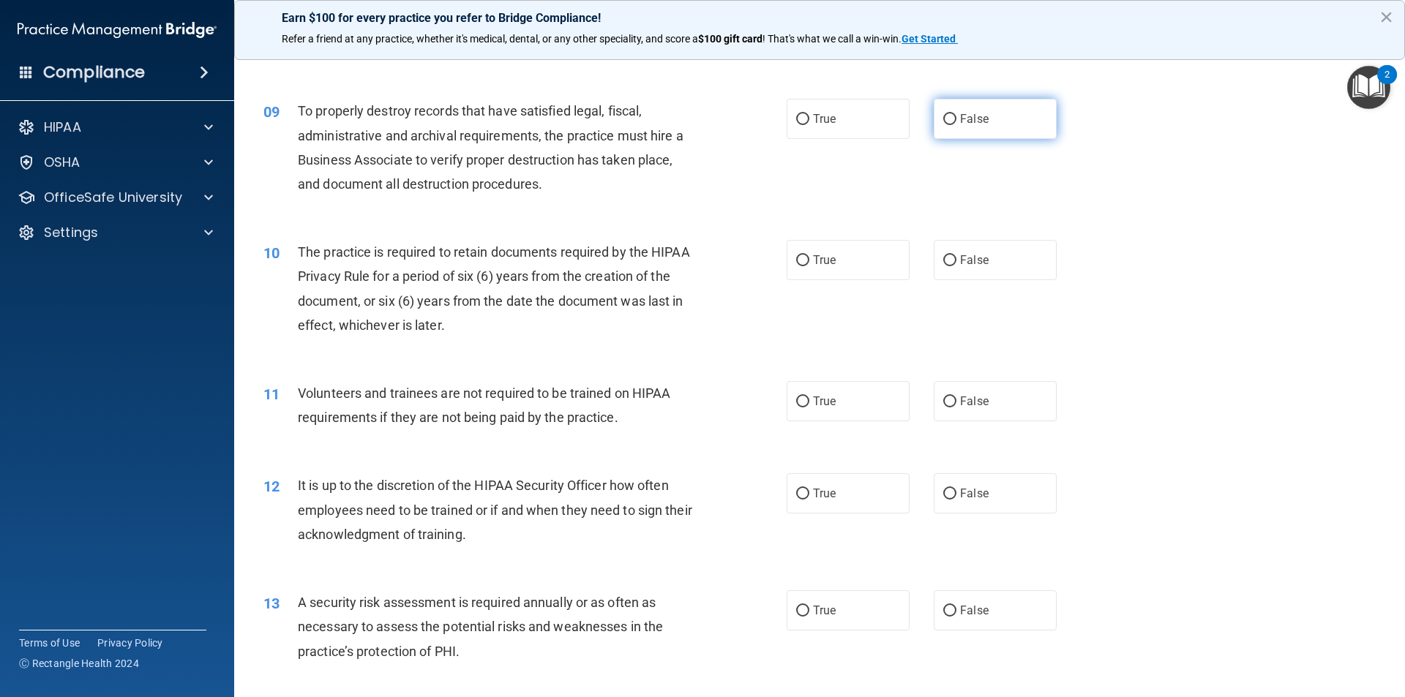
click at [944, 120] on input "False" at bounding box center [949, 119] width 13 height 11
radio input "true"
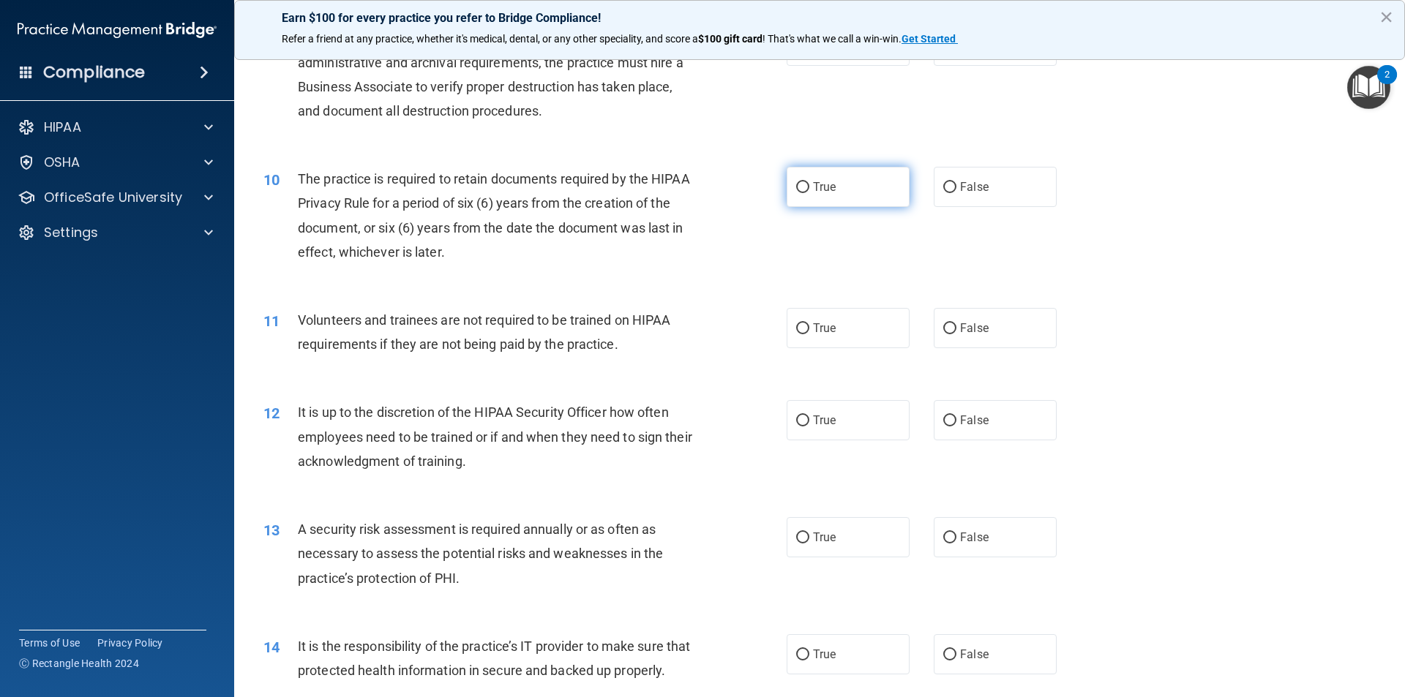
click at [796, 188] on input "True" at bounding box center [802, 187] width 13 height 11
radio input "true"
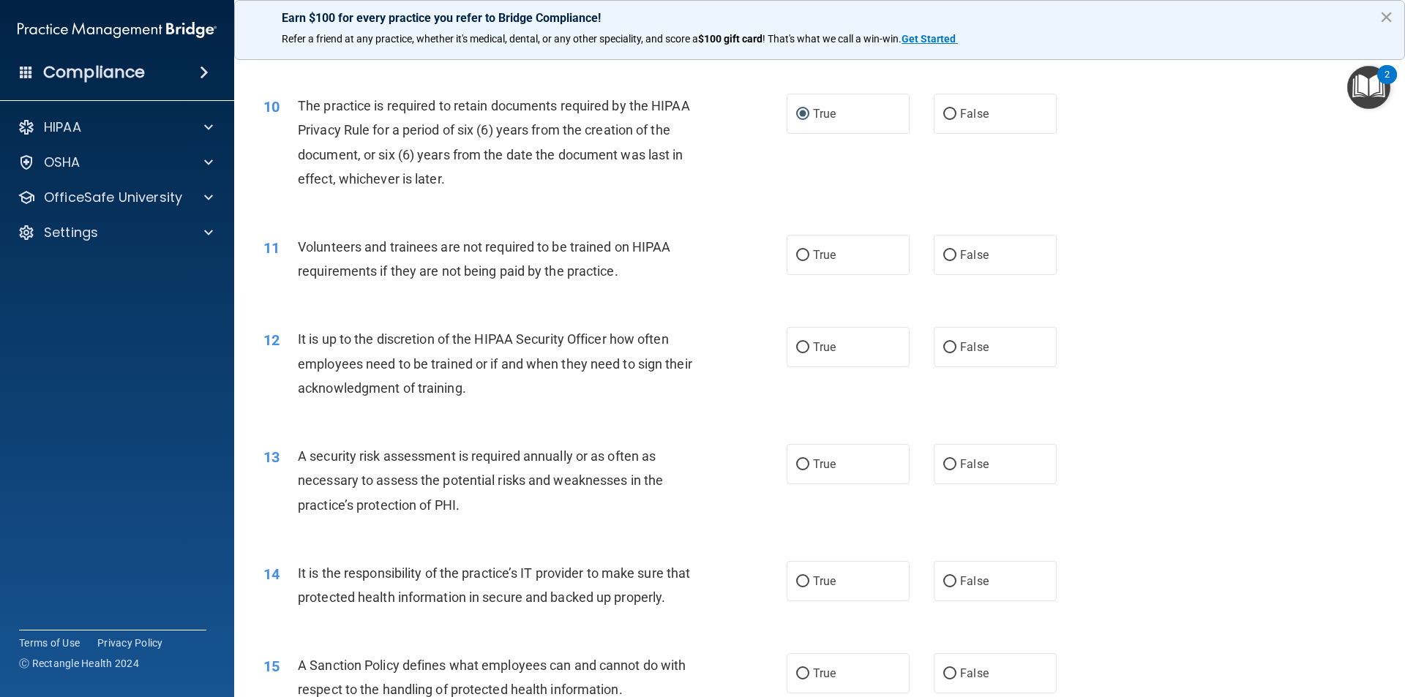
scroll to position [1317, 0]
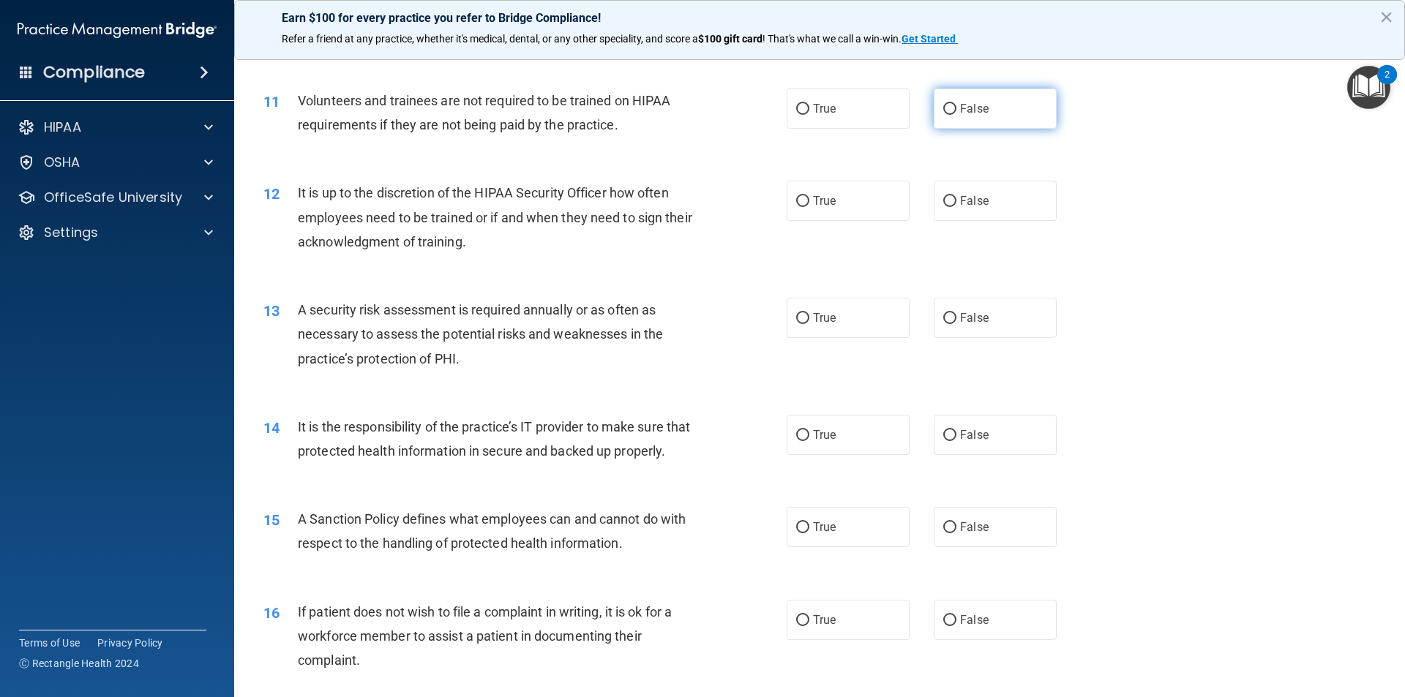
click at [947, 104] on input "False" at bounding box center [949, 109] width 13 height 11
radio input "true"
click at [800, 198] on input "True" at bounding box center [802, 201] width 13 height 11
radio input "true"
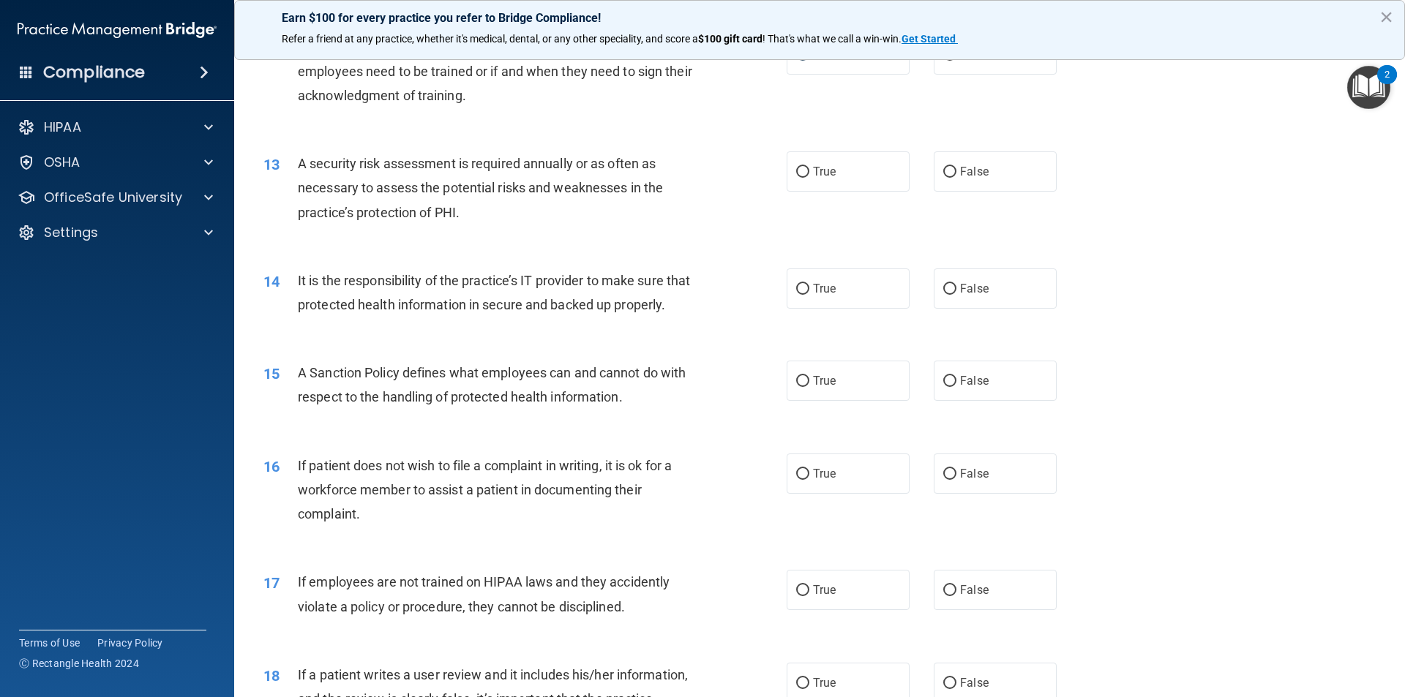
scroll to position [1536, 0]
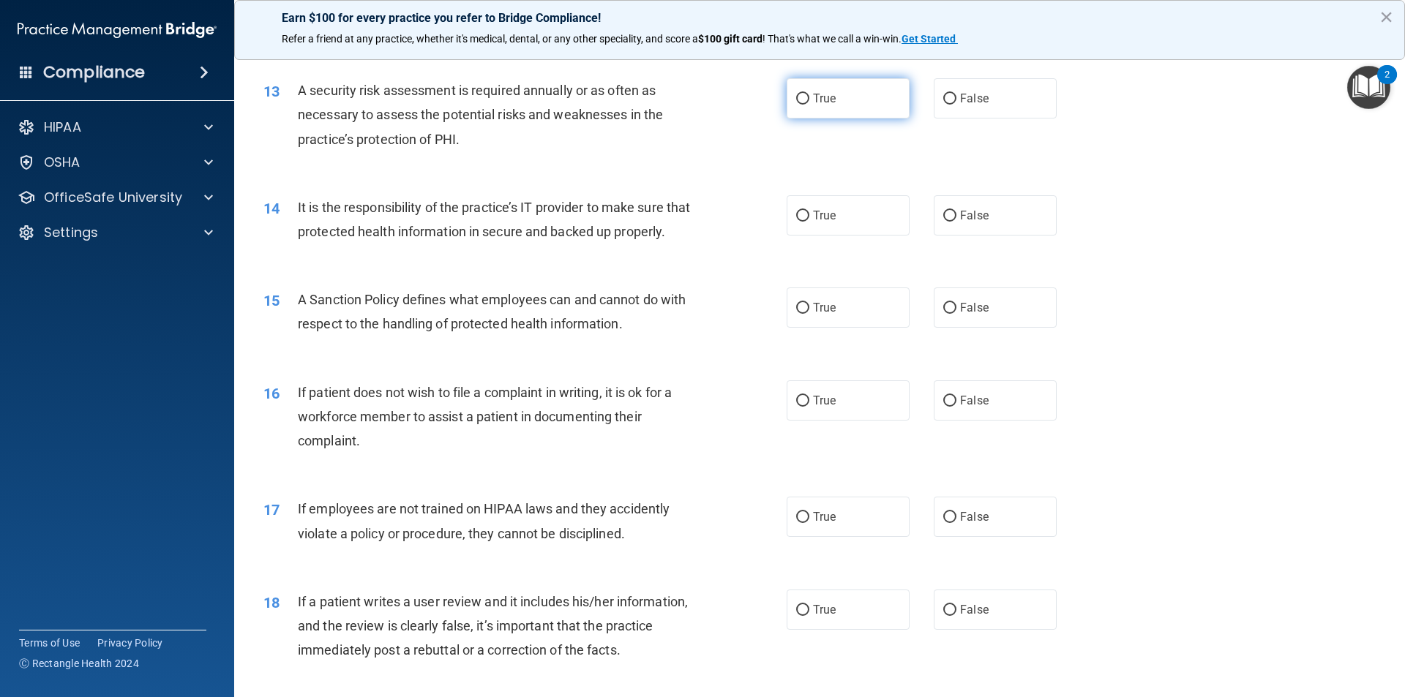
click at [802, 94] on input "True" at bounding box center [802, 99] width 13 height 11
radio input "true"
click at [799, 214] on input "True" at bounding box center [802, 216] width 13 height 11
radio input "true"
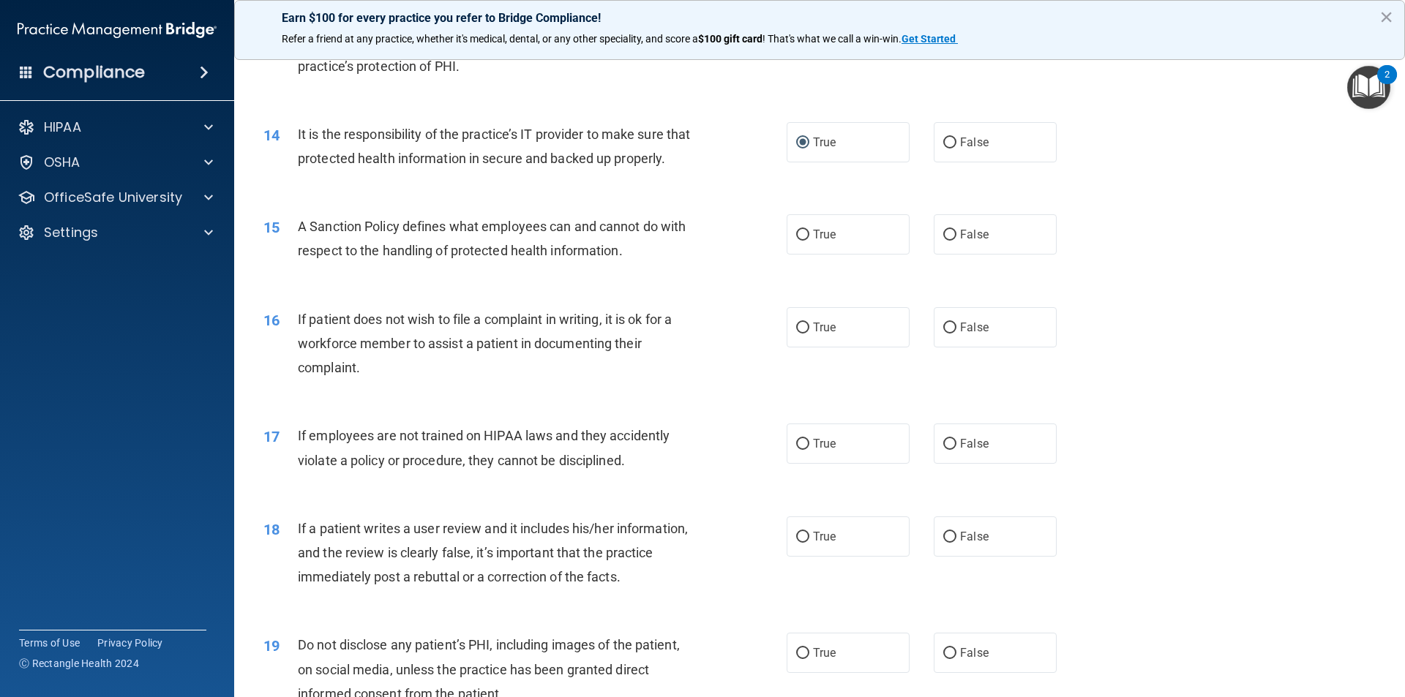
scroll to position [1683, 0]
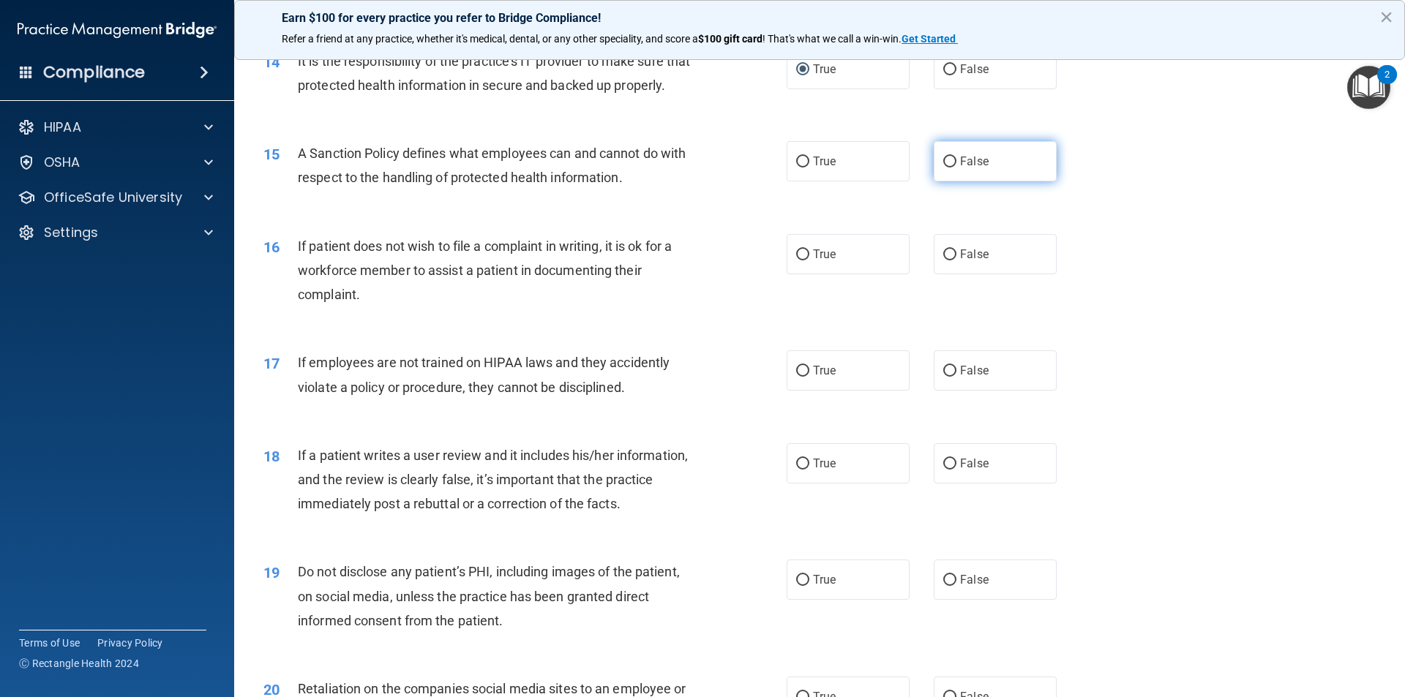
click at [945, 162] on input "False" at bounding box center [949, 162] width 13 height 11
radio input "true"
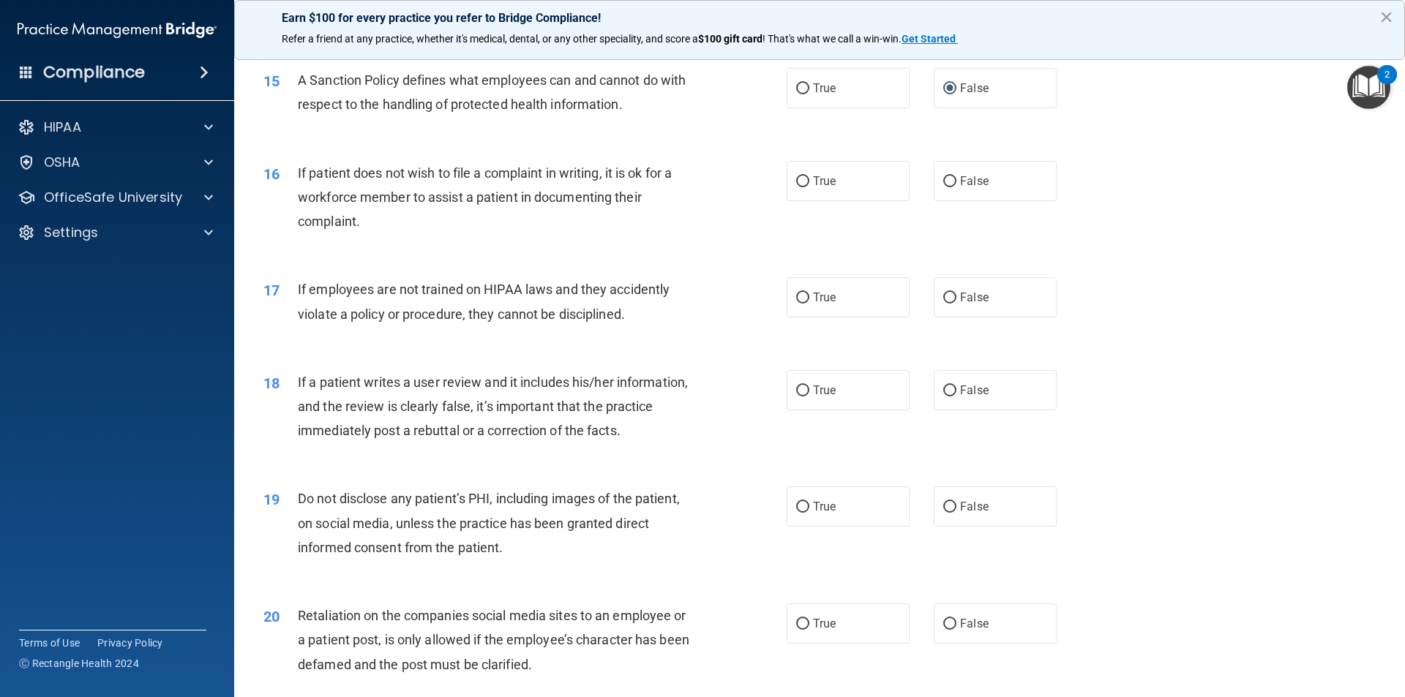
scroll to position [1829, 0]
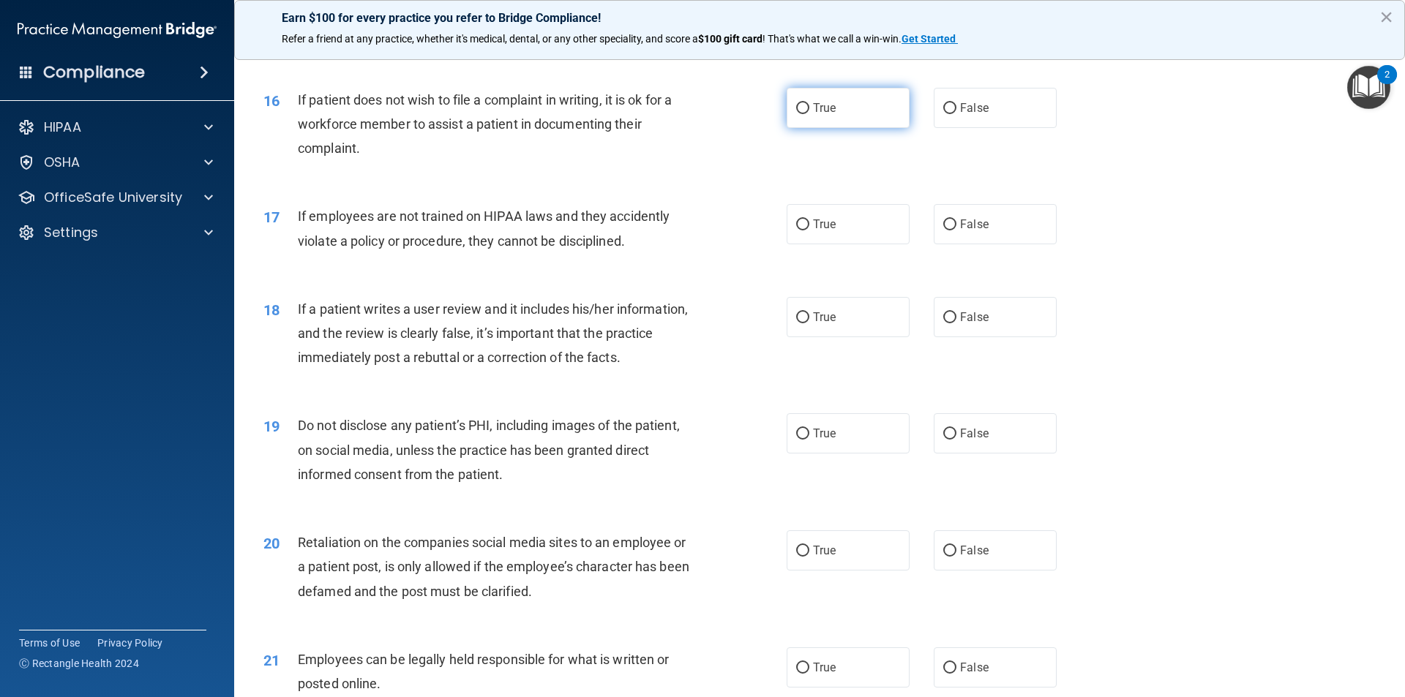
click at [800, 110] on input "True" at bounding box center [802, 108] width 13 height 11
radio input "true"
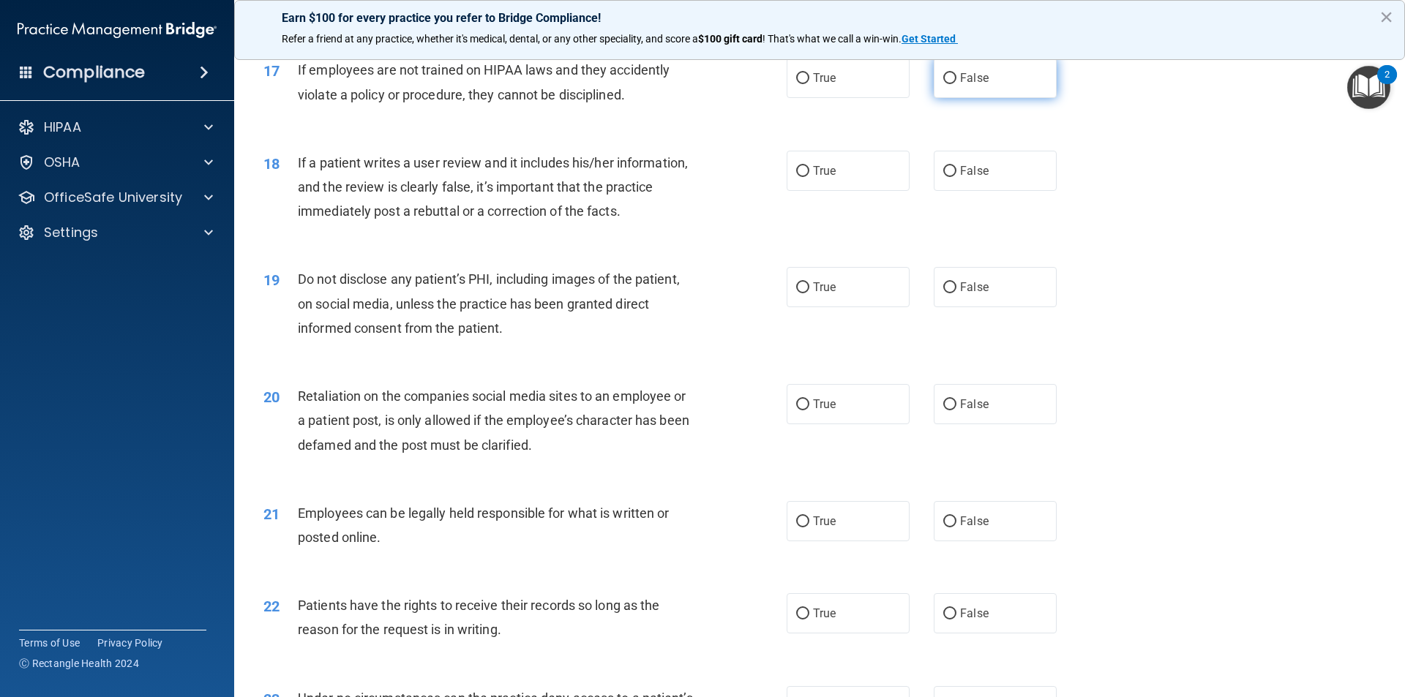
click at [948, 78] on input "False" at bounding box center [949, 78] width 13 height 11
radio input "true"
click at [943, 171] on input "False" at bounding box center [949, 171] width 13 height 11
radio input "true"
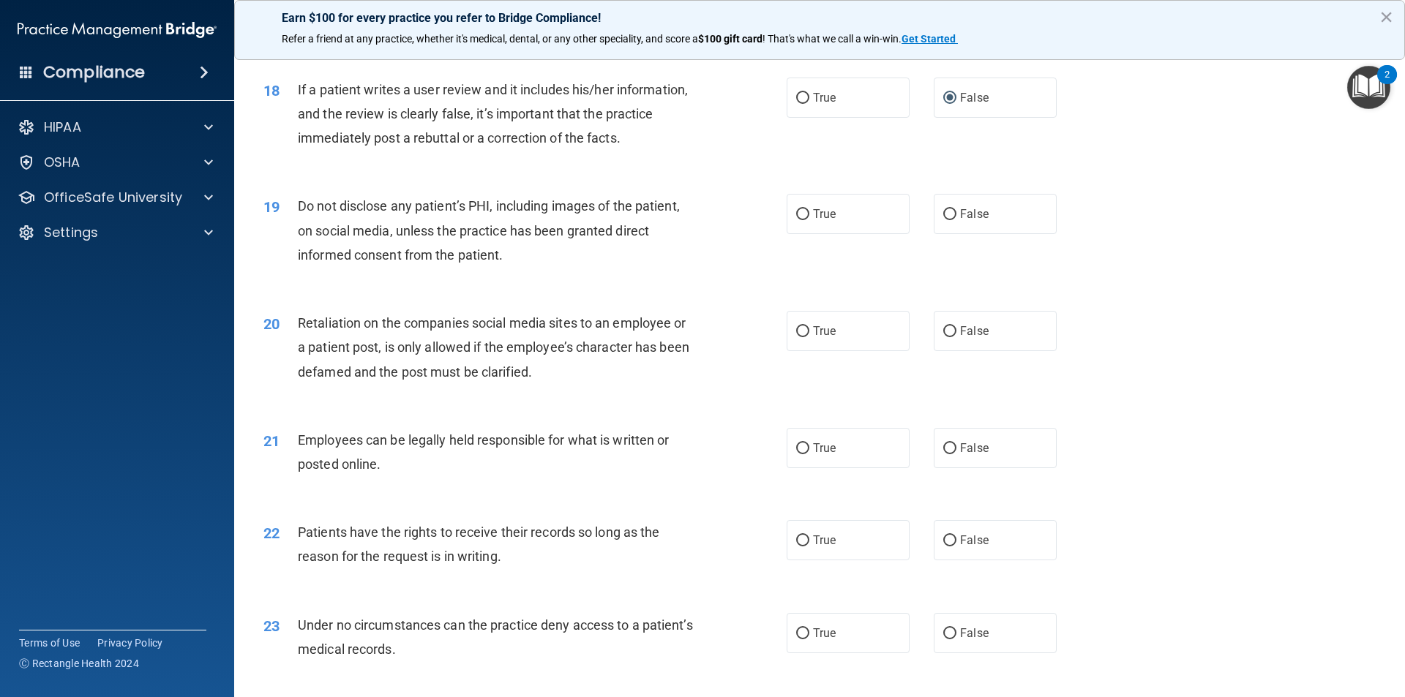
scroll to position [2122, 0]
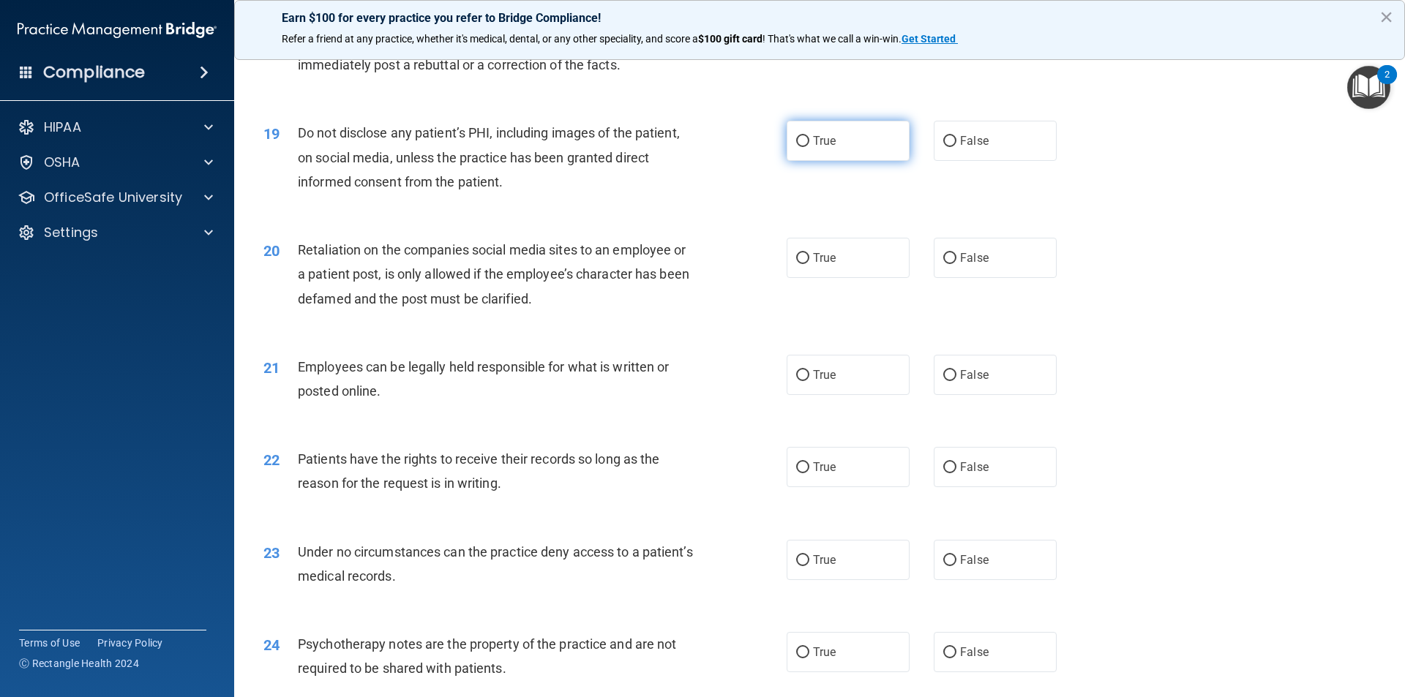
click at [797, 142] on input "True" at bounding box center [802, 141] width 13 height 11
radio input "true"
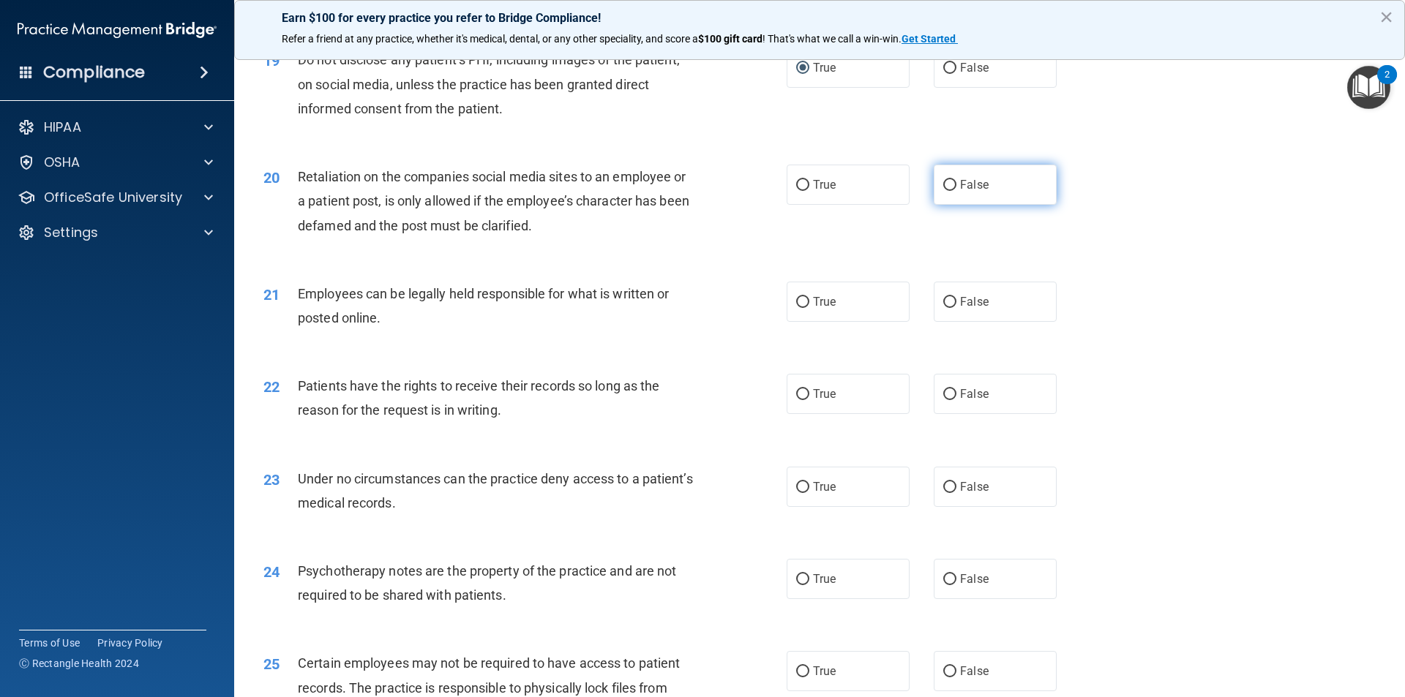
click at [950, 184] on label "False" at bounding box center [995, 185] width 123 height 40
click at [950, 184] on input "False" at bounding box center [949, 185] width 13 height 11
radio input "true"
click at [797, 298] on input "True" at bounding box center [802, 302] width 13 height 11
radio input "true"
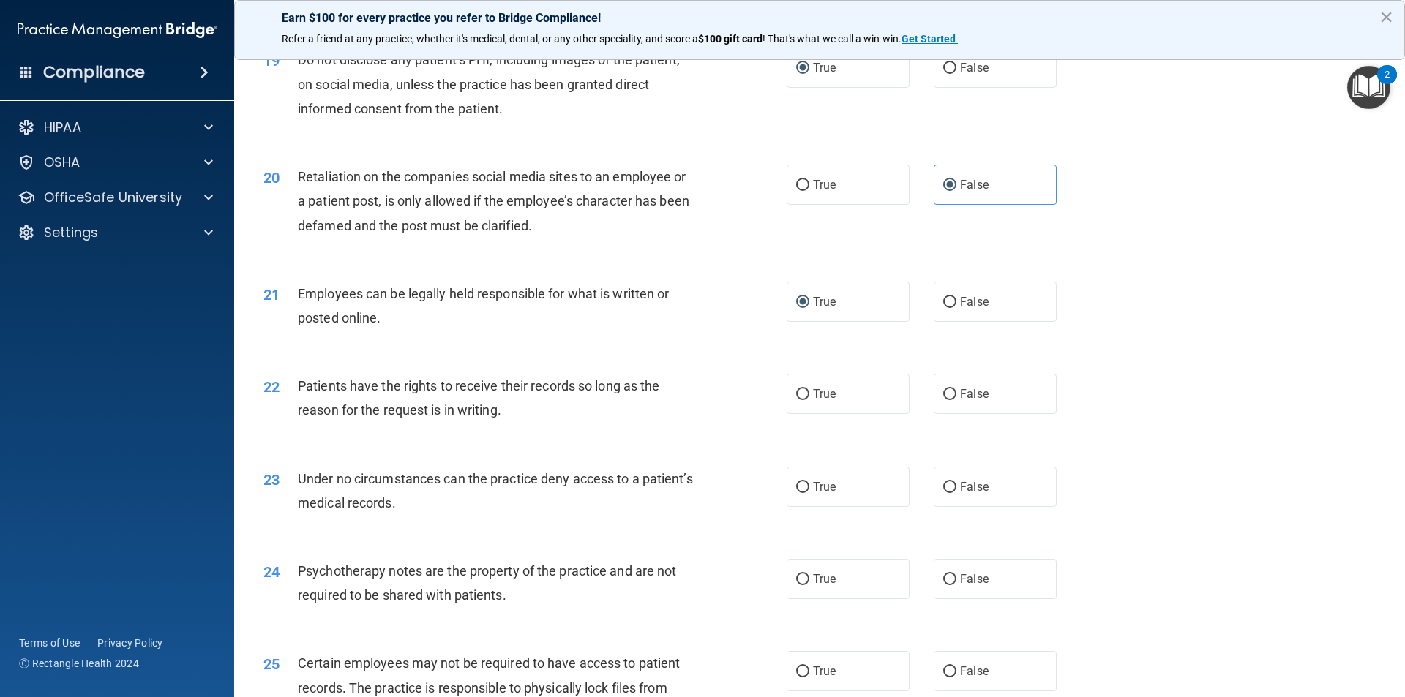
scroll to position [2341, 0]
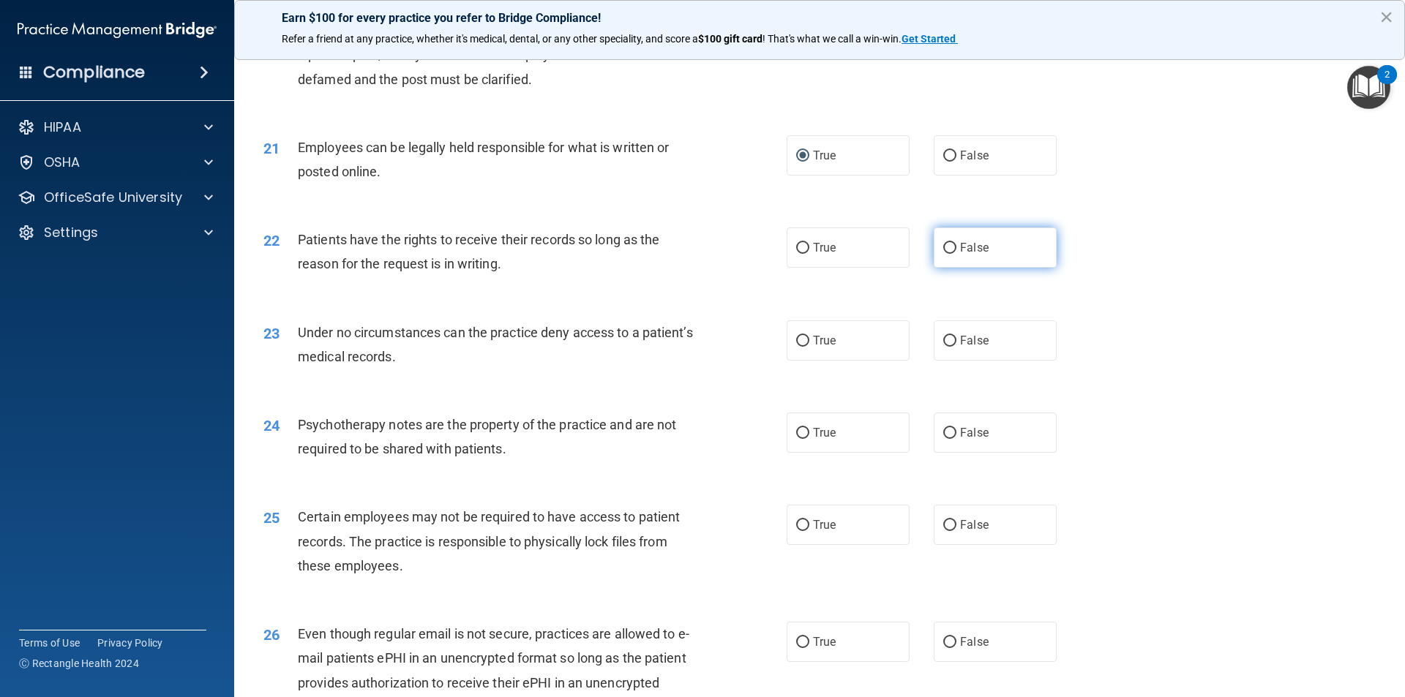
click at [948, 246] on input "False" at bounding box center [949, 248] width 13 height 11
radio input "true"
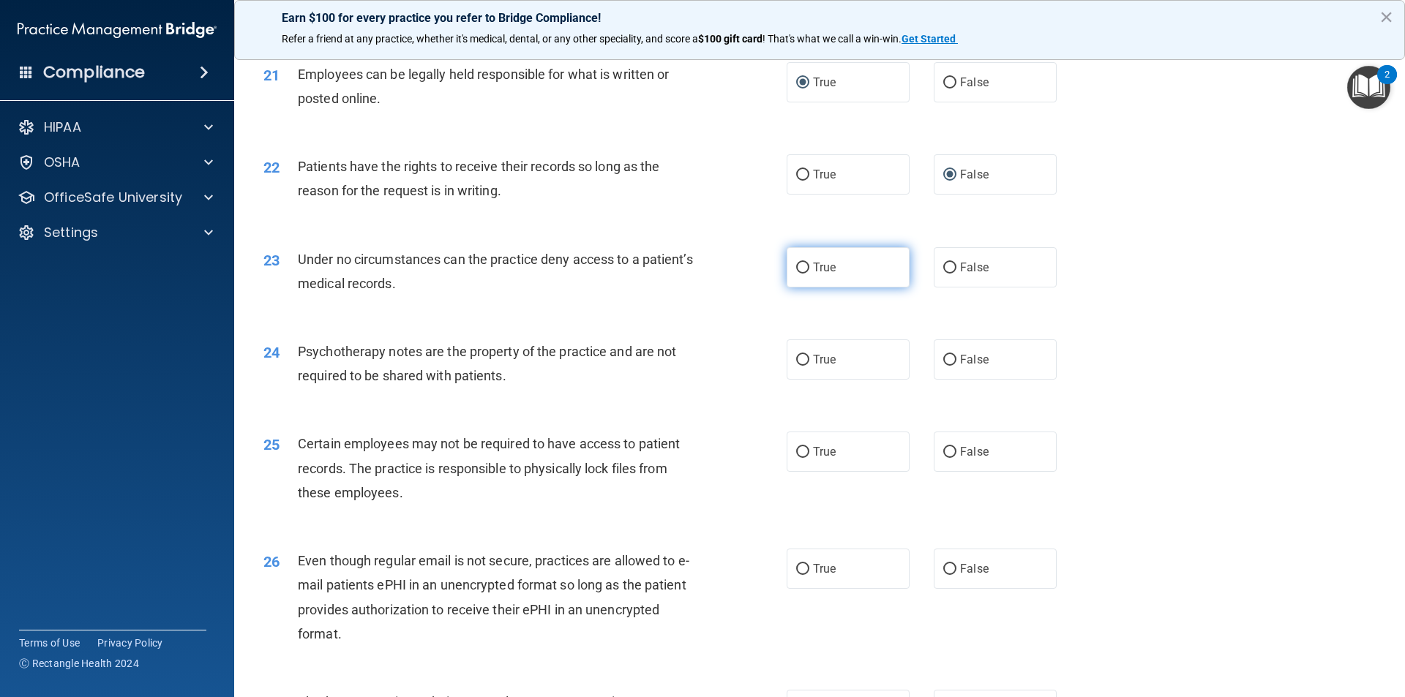
click at [789, 263] on label "True" at bounding box center [847, 267] width 123 height 40
click at [796, 263] on input "True" at bounding box center [802, 268] width 13 height 11
radio input "true"
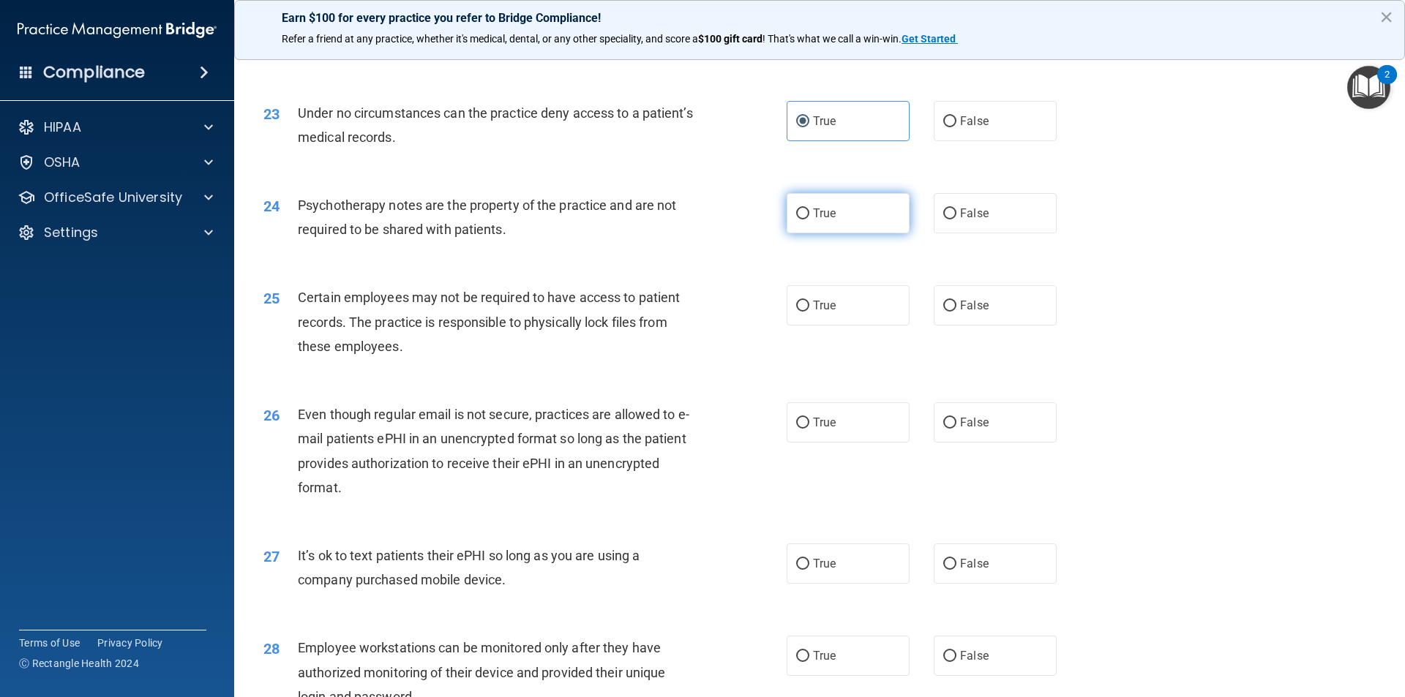
click at [797, 215] on input "True" at bounding box center [802, 214] width 13 height 11
radio input "true"
click at [947, 210] on input "False" at bounding box center [949, 214] width 13 height 11
radio input "true"
click at [796, 212] on input "True" at bounding box center [802, 214] width 13 height 11
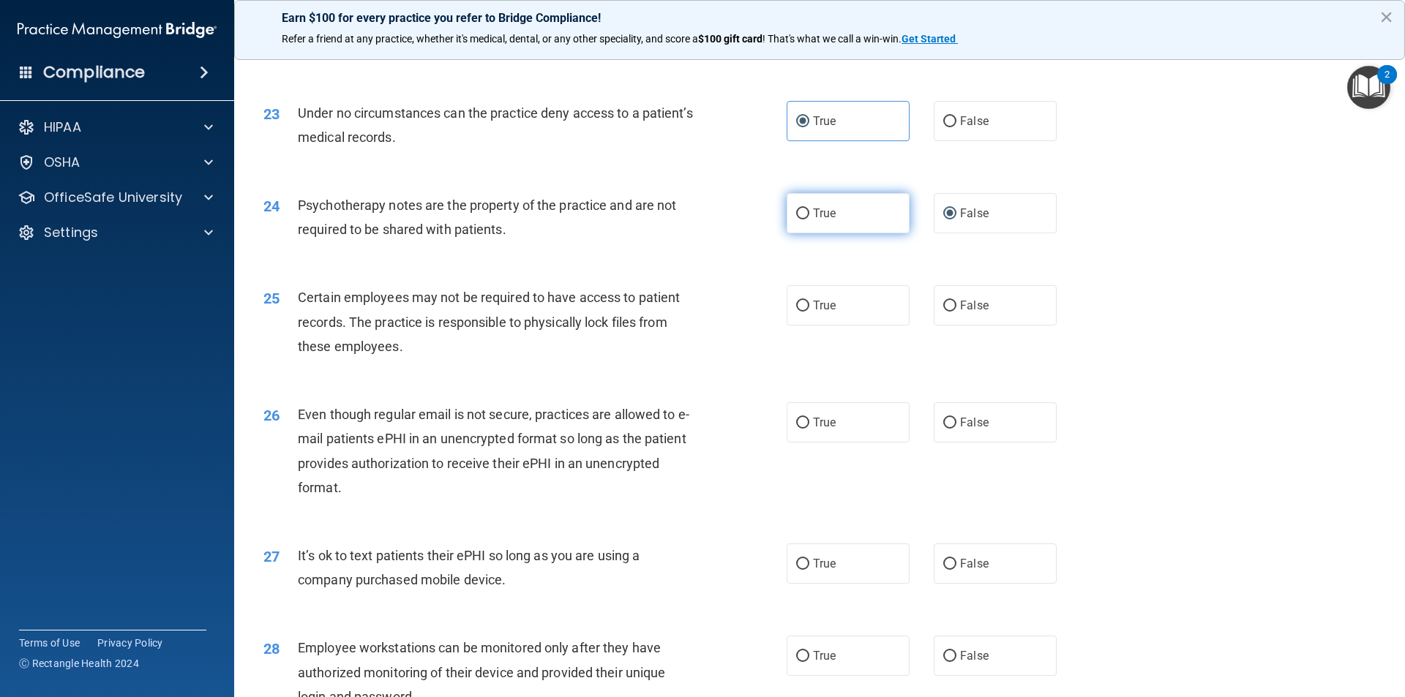
radio input "true"
radio input "false"
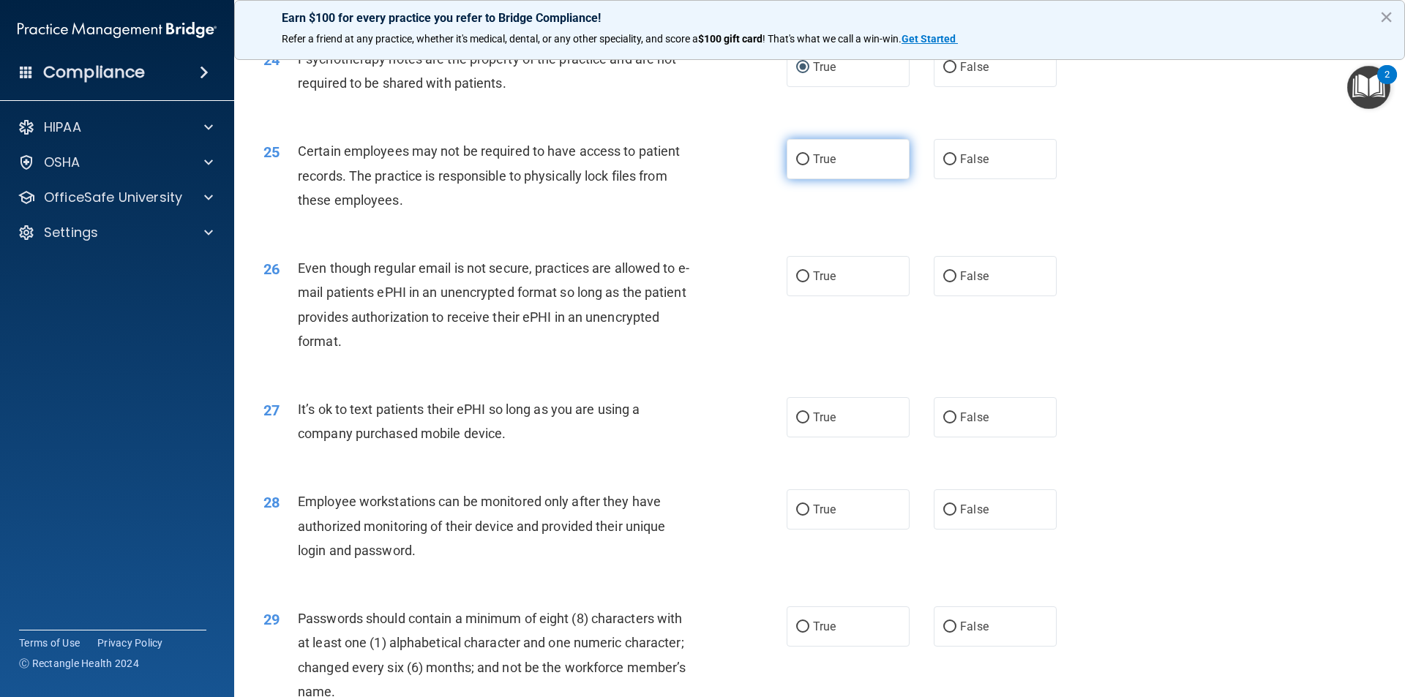
click at [804, 154] on label "True" at bounding box center [847, 159] width 123 height 40
click at [804, 154] on input "True" at bounding box center [802, 159] width 13 height 11
radio input "true"
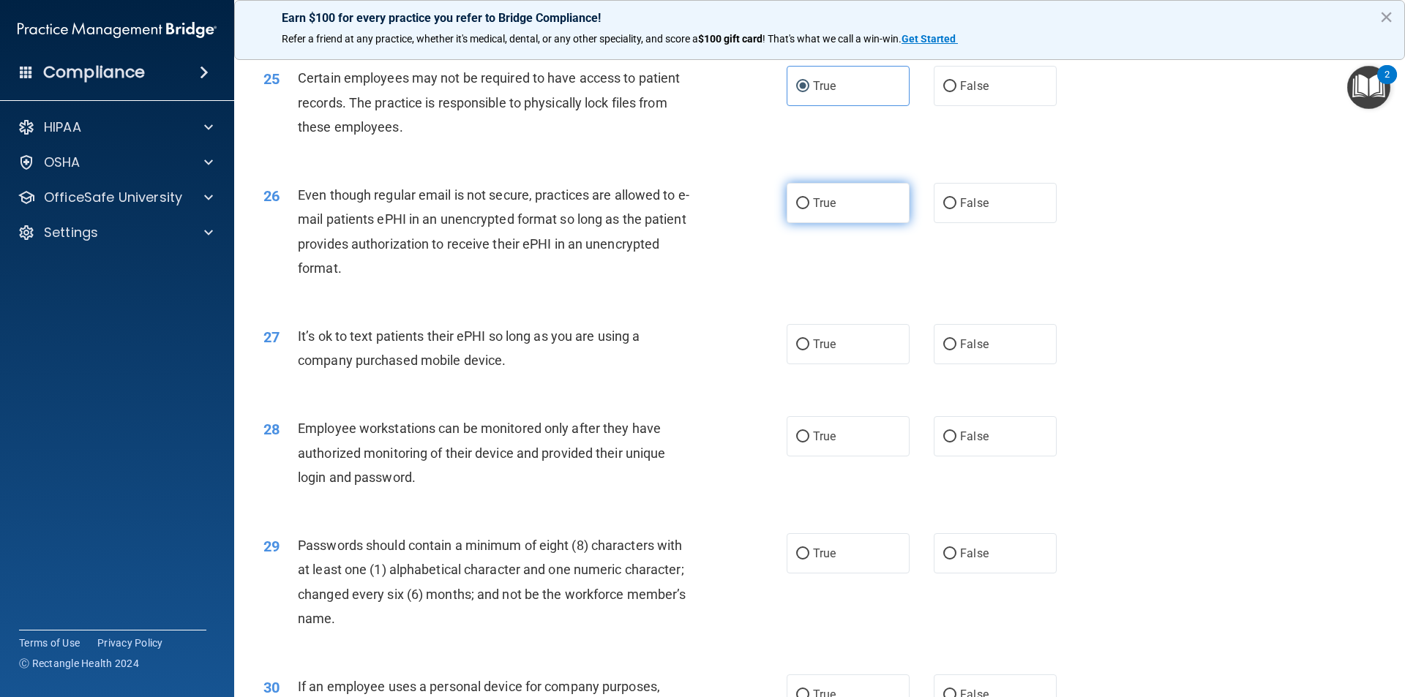
click at [800, 203] on input "True" at bounding box center [802, 203] width 13 height 11
radio input "true"
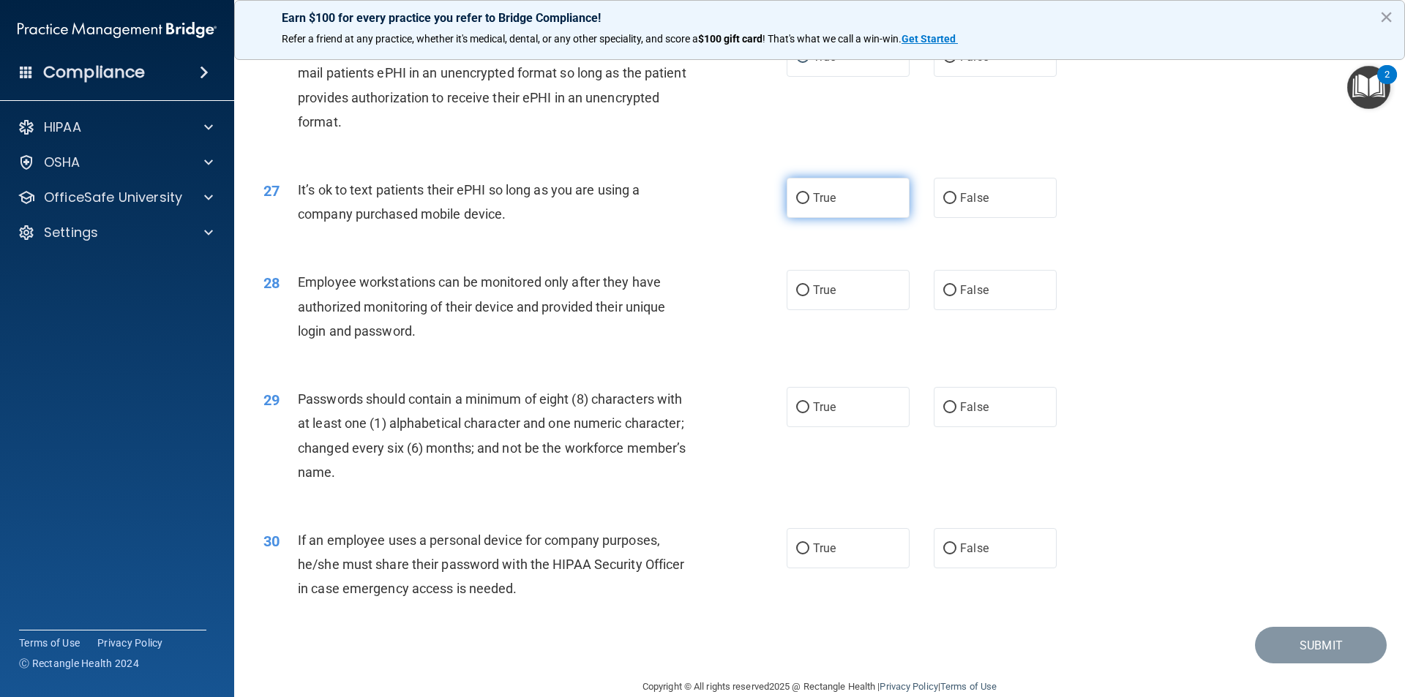
click at [797, 203] on input "True" at bounding box center [802, 198] width 13 height 11
radio input "true"
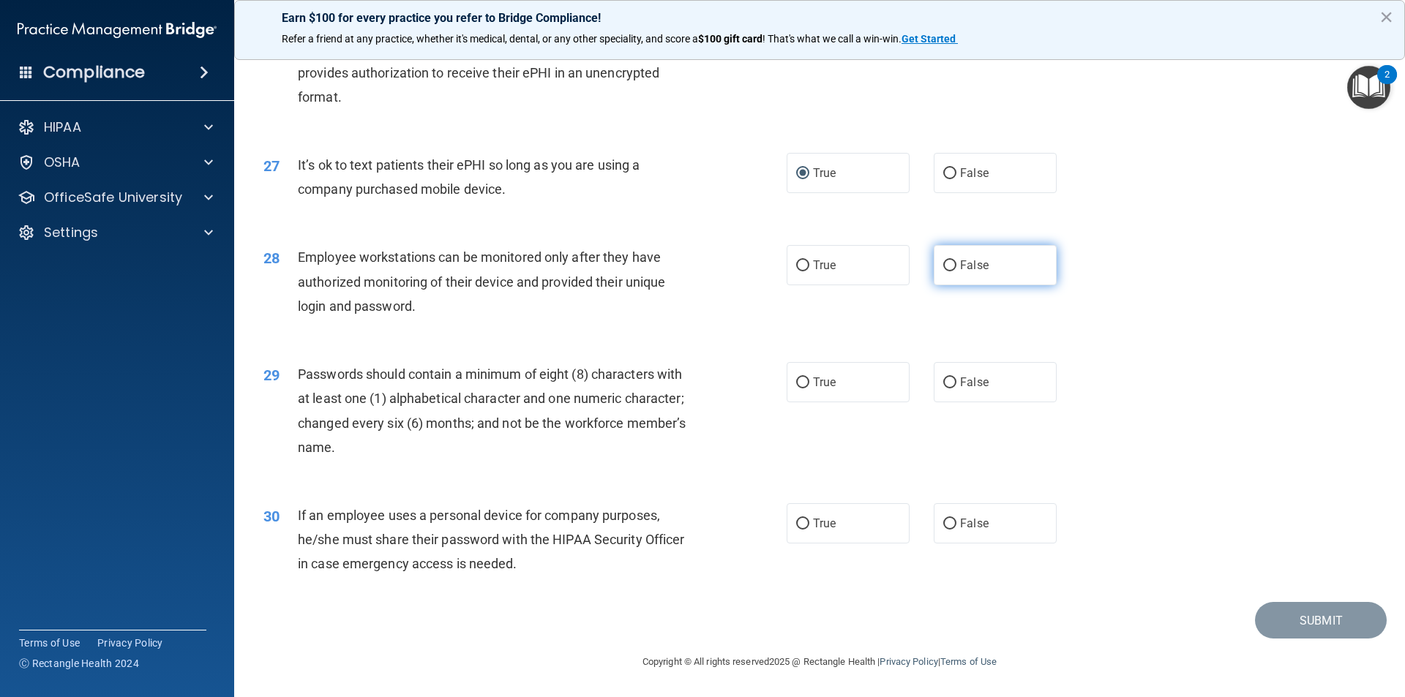
click at [950, 270] on label "False" at bounding box center [995, 265] width 123 height 40
click at [950, 270] on input "False" at bounding box center [949, 265] width 13 height 11
radio input "true"
click at [798, 387] on input "True" at bounding box center [802, 383] width 13 height 11
radio input "true"
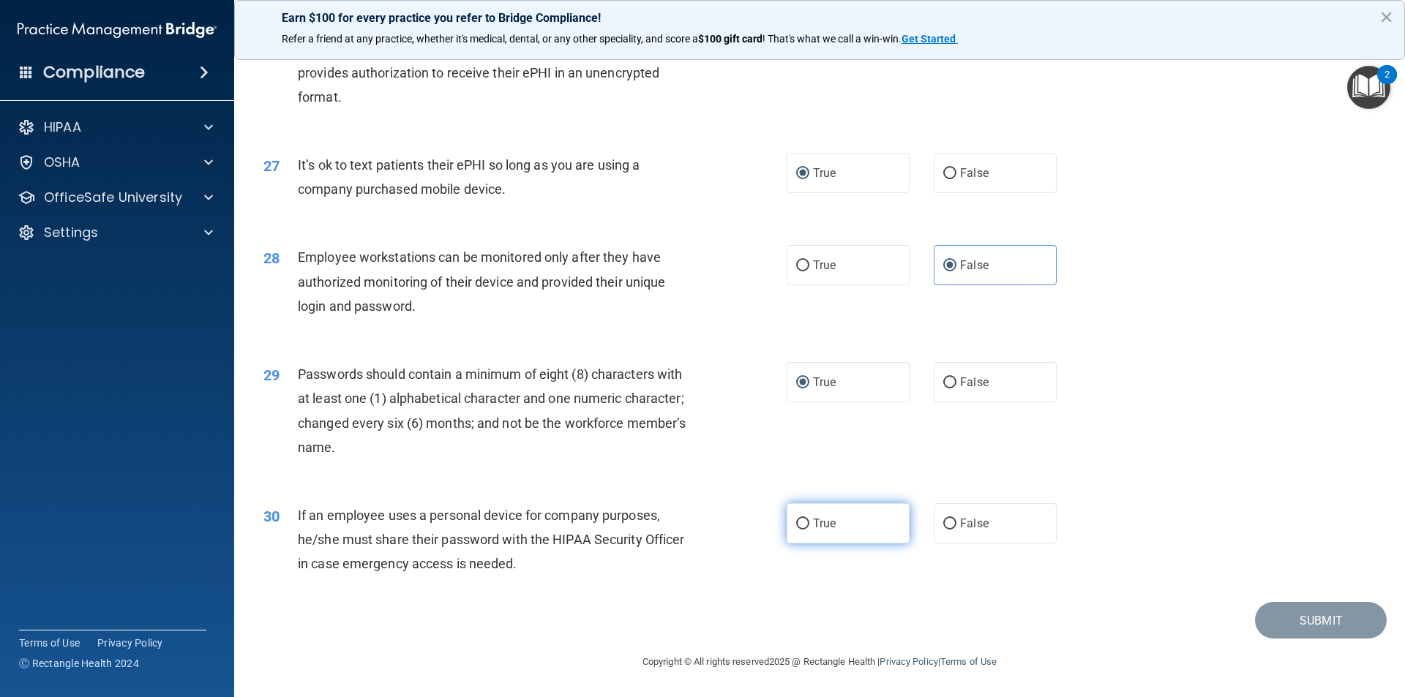
click at [796, 521] on input "True" at bounding box center [802, 524] width 13 height 11
radio input "true"
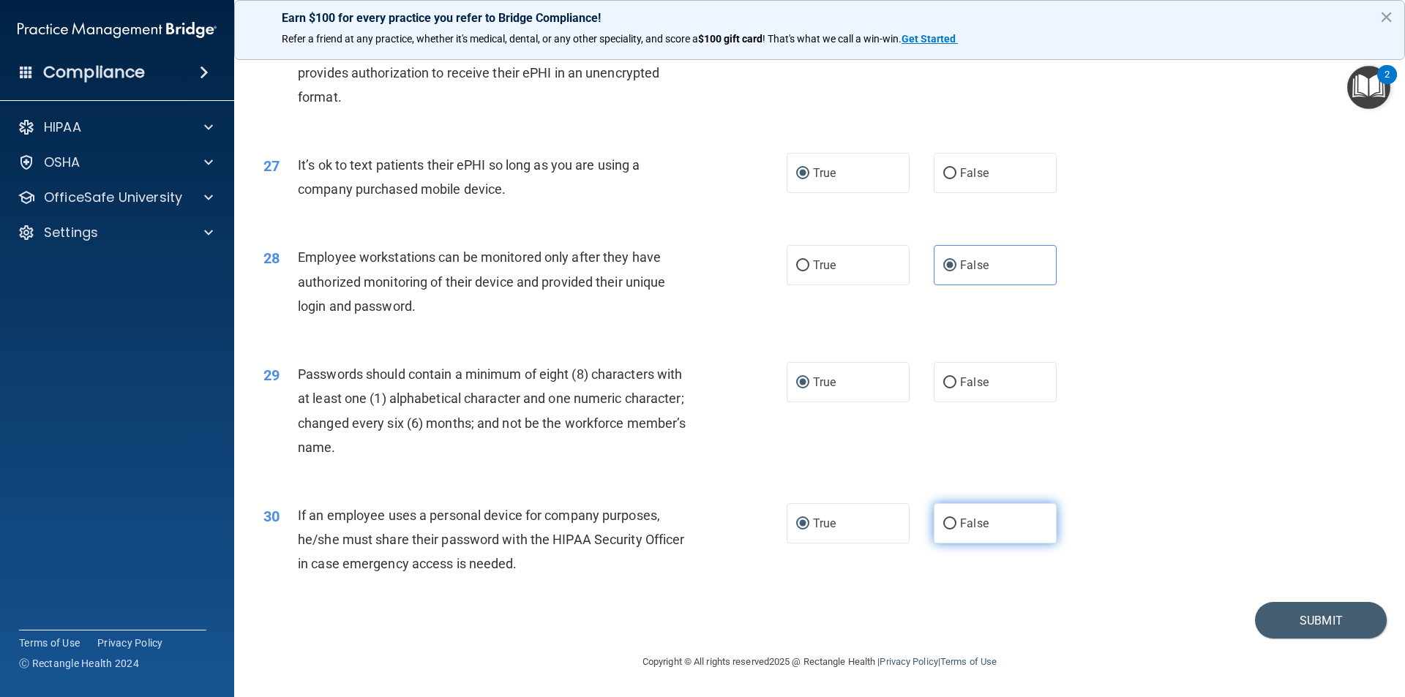
click at [947, 525] on input "False" at bounding box center [949, 524] width 13 height 11
radio input "true"
radio input "false"
click at [1317, 614] on button "Submit" at bounding box center [1321, 620] width 132 height 37
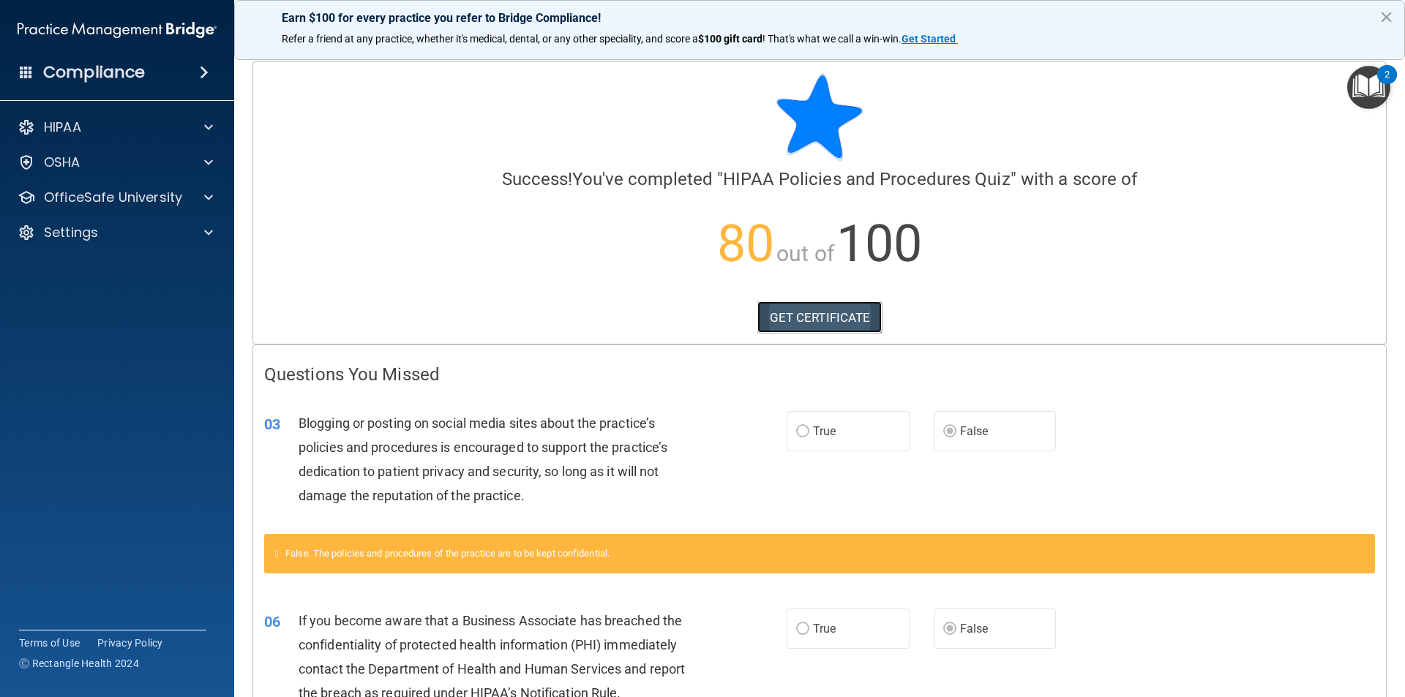
click at [814, 319] on link "GET CERTIFICATE" at bounding box center [819, 317] width 125 height 32
click at [94, 135] on div "HIPAA" at bounding box center [97, 128] width 181 height 18
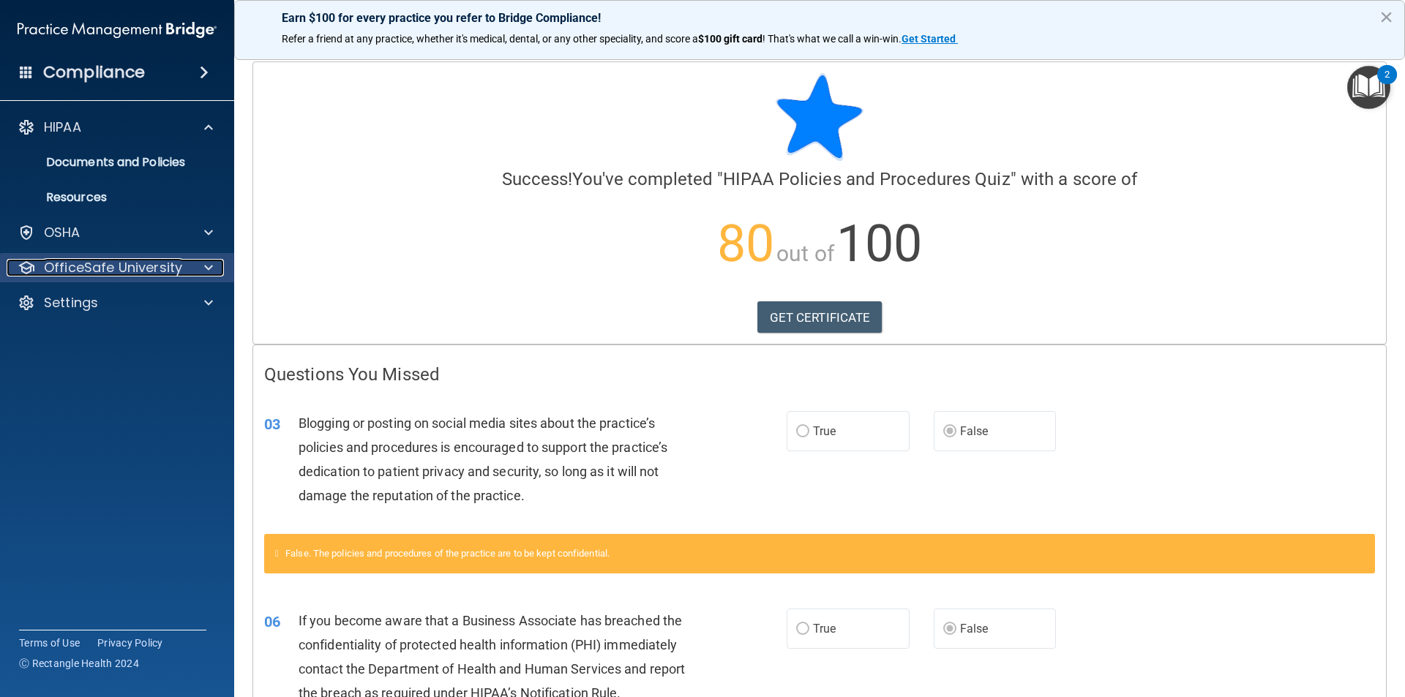
click at [162, 271] on p "OfficeSafe University" at bounding box center [113, 268] width 138 height 18
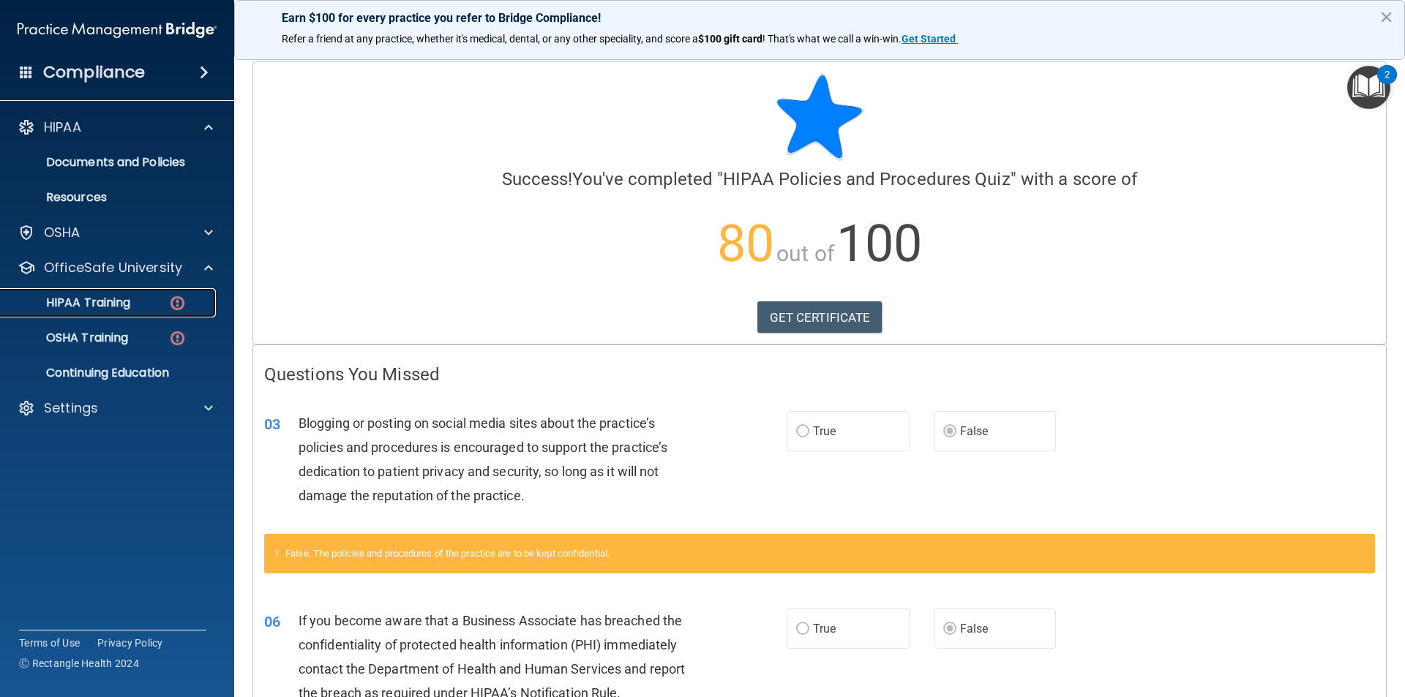
click at [143, 304] on div "HIPAA Training" at bounding box center [110, 303] width 200 height 15
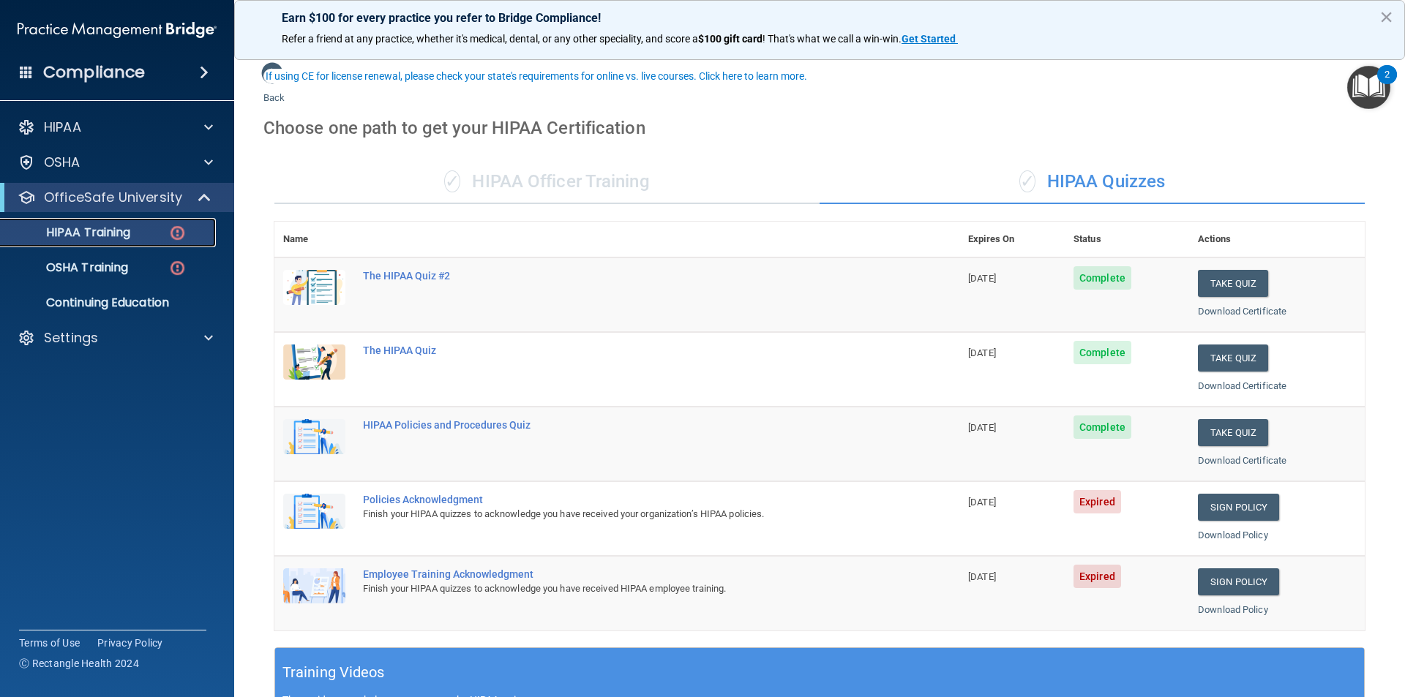
scroll to position [146, 0]
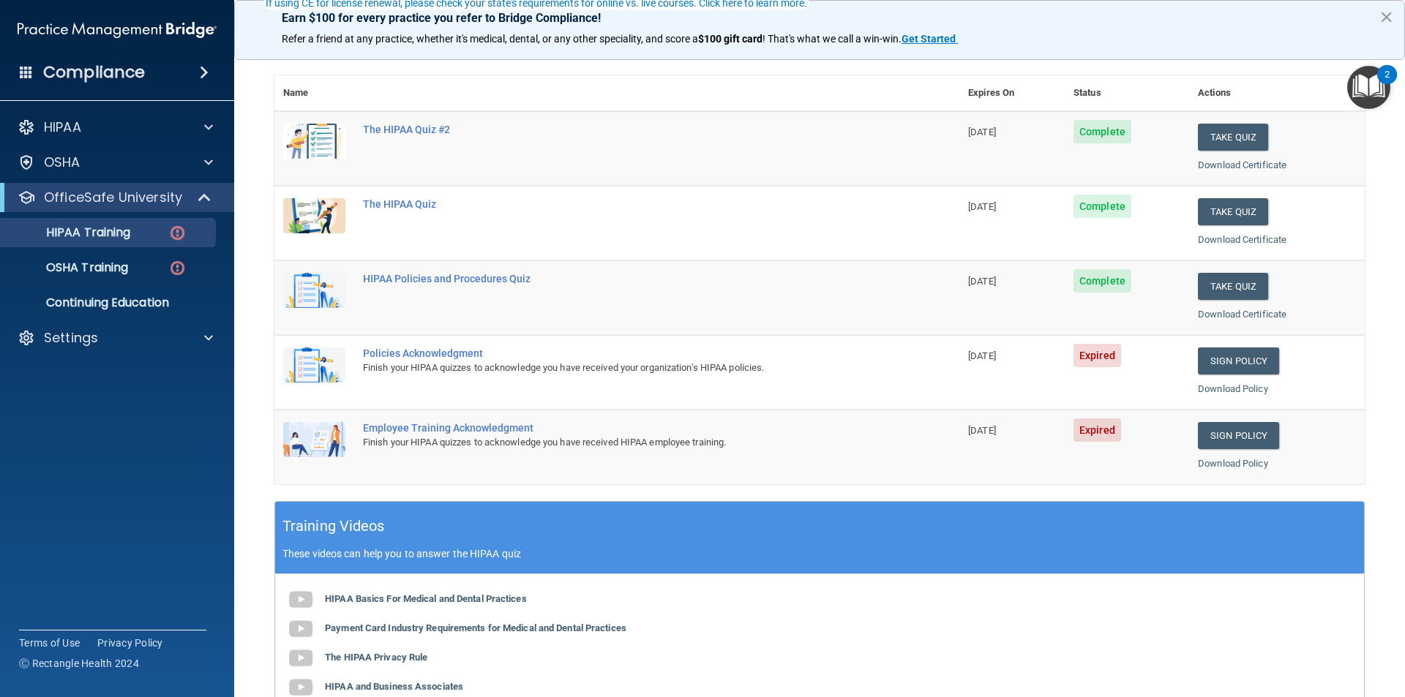
click at [312, 362] on img at bounding box center [314, 365] width 62 height 35
click at [1236, 356] on link "Sign Policy" at bounding box center [1238, 361] width 81 height 27
click at [1237, 438] on link "Sign Policy" at bounding box center [1238, 435] width 81 height 27
click at [408, 131] on div "The HIPAA Quiz #2" at bounding box center [624, 130] width 523 height 12
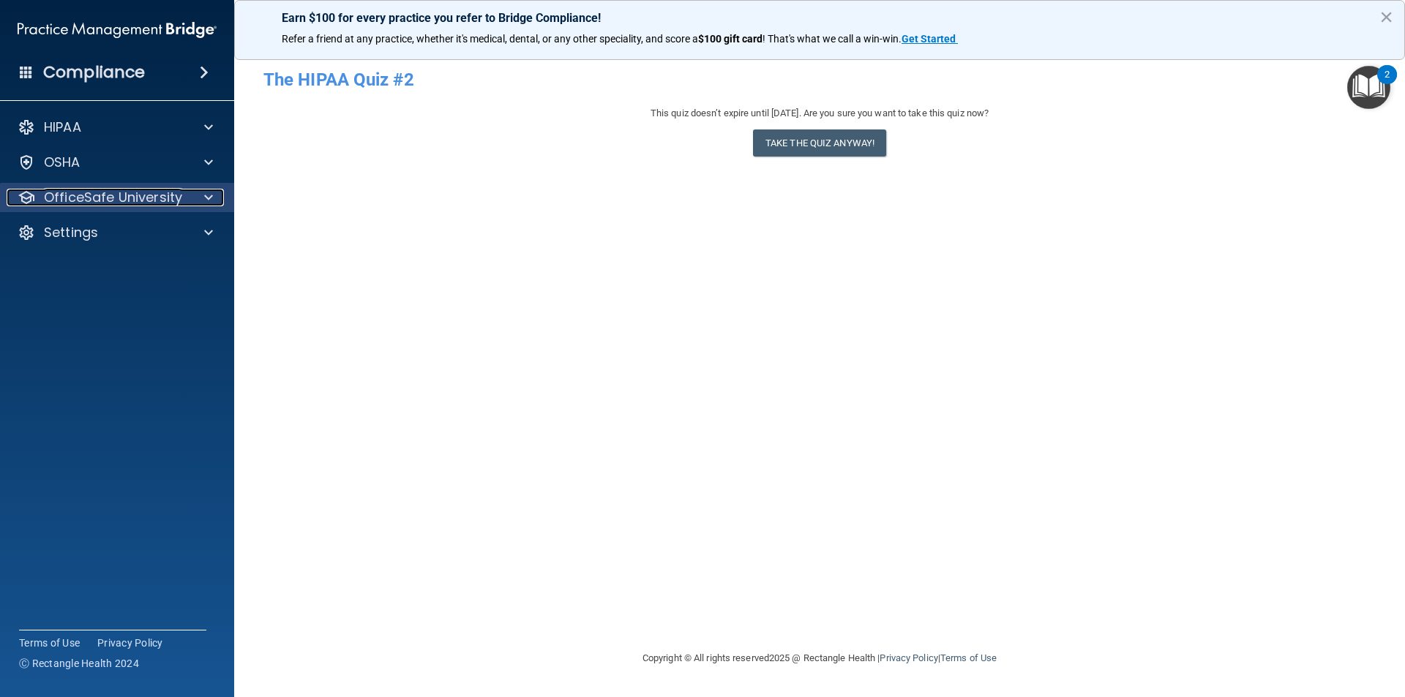
click at [71, 199] on p "OfficeSafe University" at bounding box center [113, 198] width 138 height 18
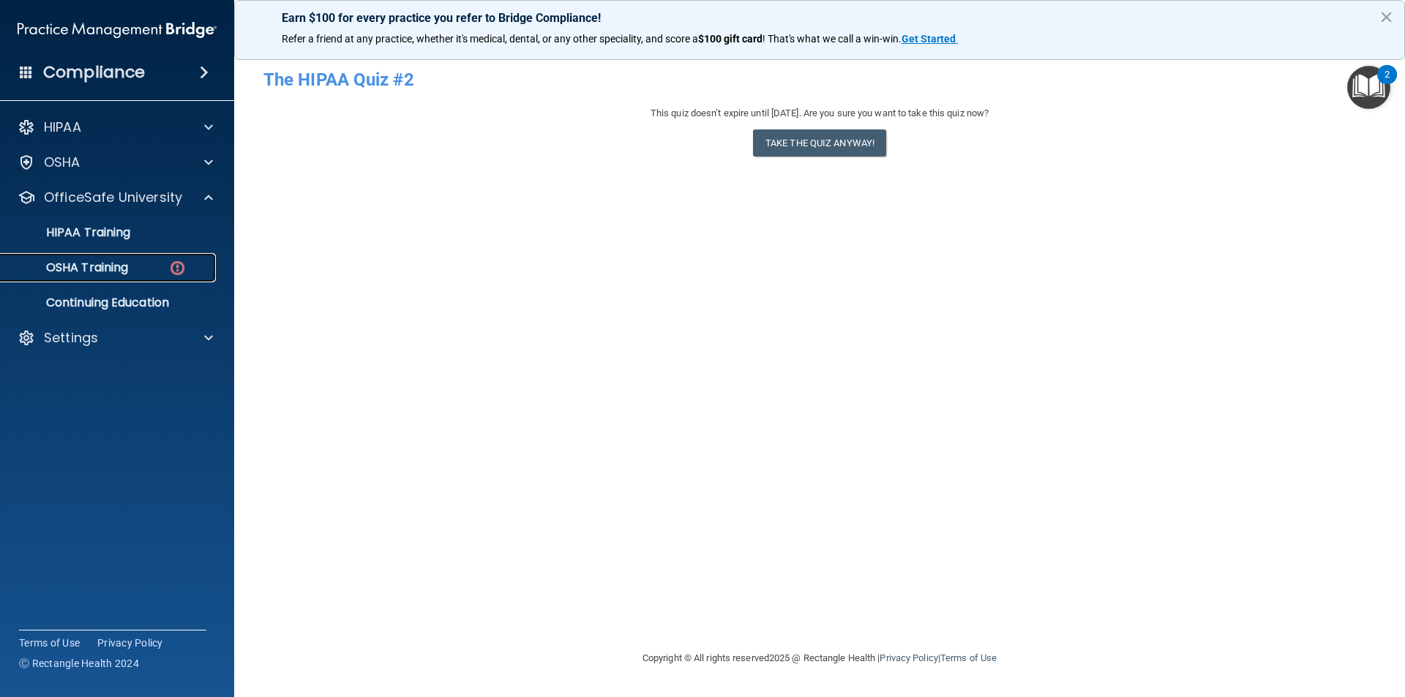
click at [109, 275] on p "OSHA Training" at bounding box center [69, 267] width 119 height 15
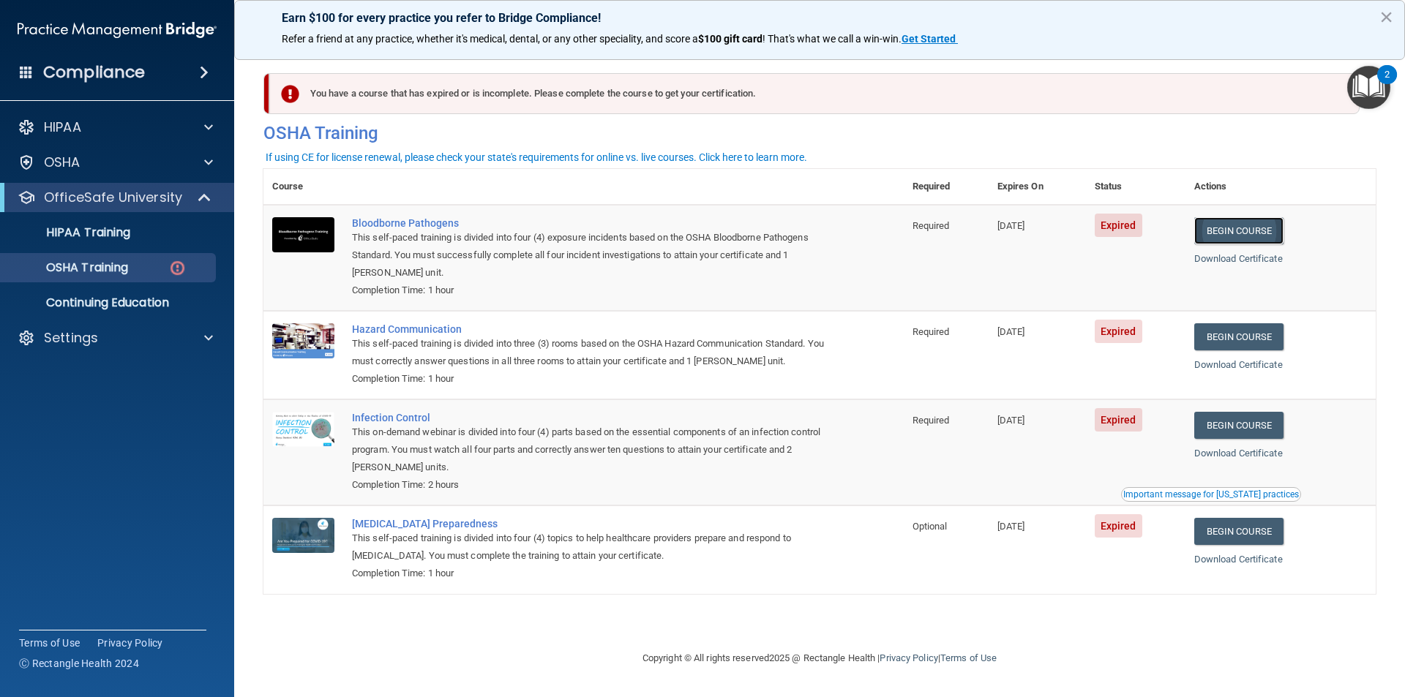
click at [1247, 233] on link "Begin Course" at bounding box center [1238, 230] width 89 height 27
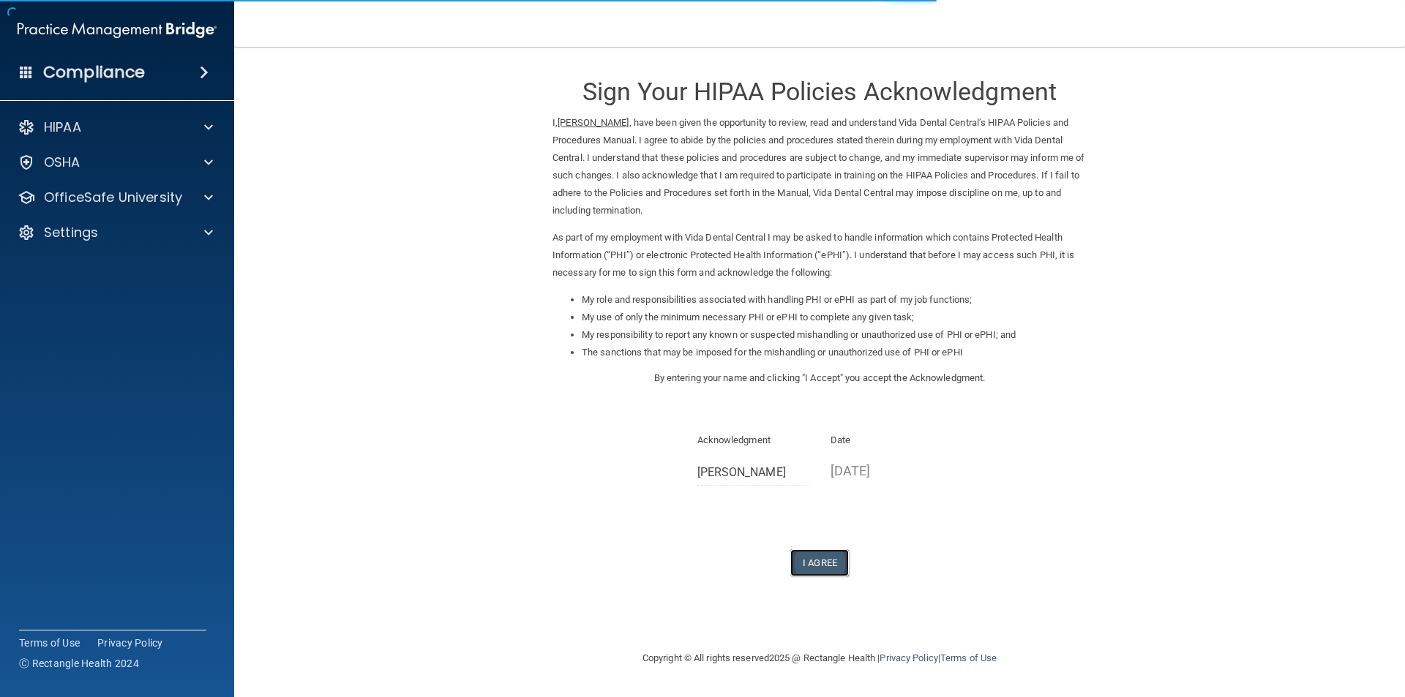
click at [832, 558] on button "I Agree" at bounding box center [819, 562] width 59 height 27
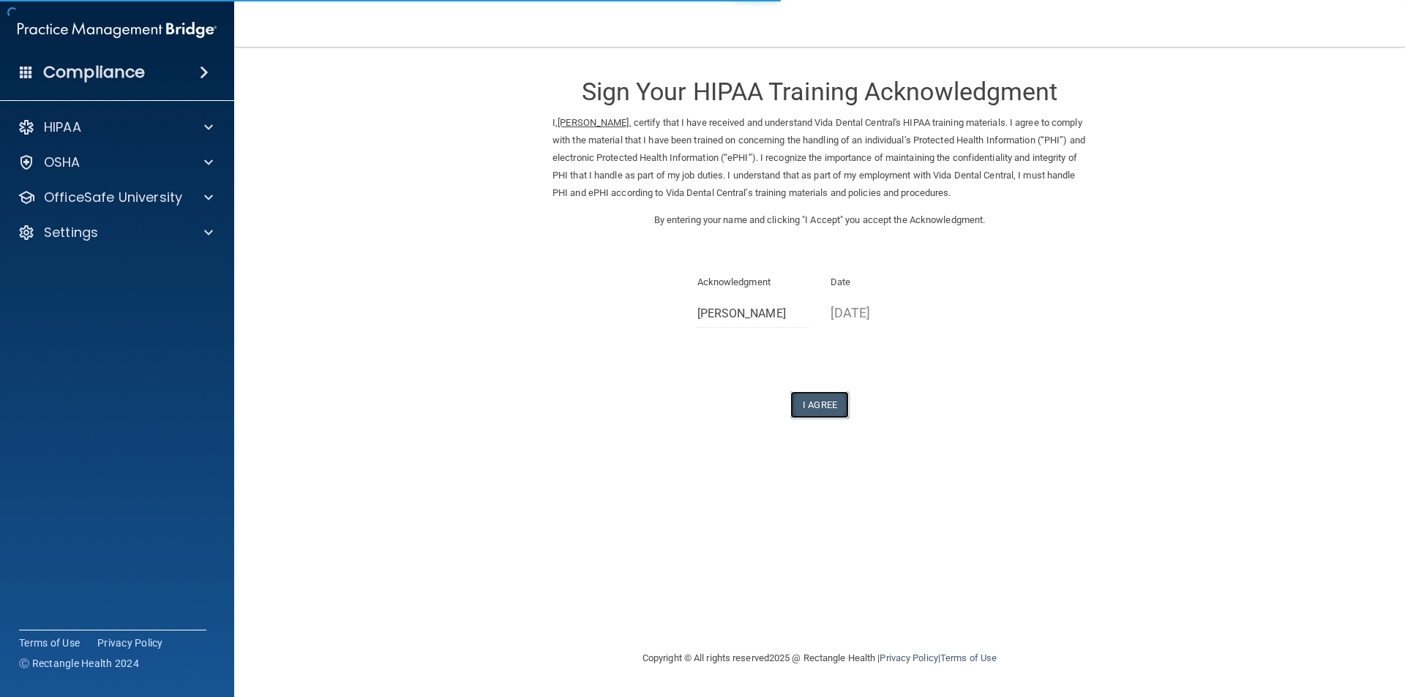
click at [827, 409] on button "I Agree" at bounding box center [819, 404] width 59 height 27
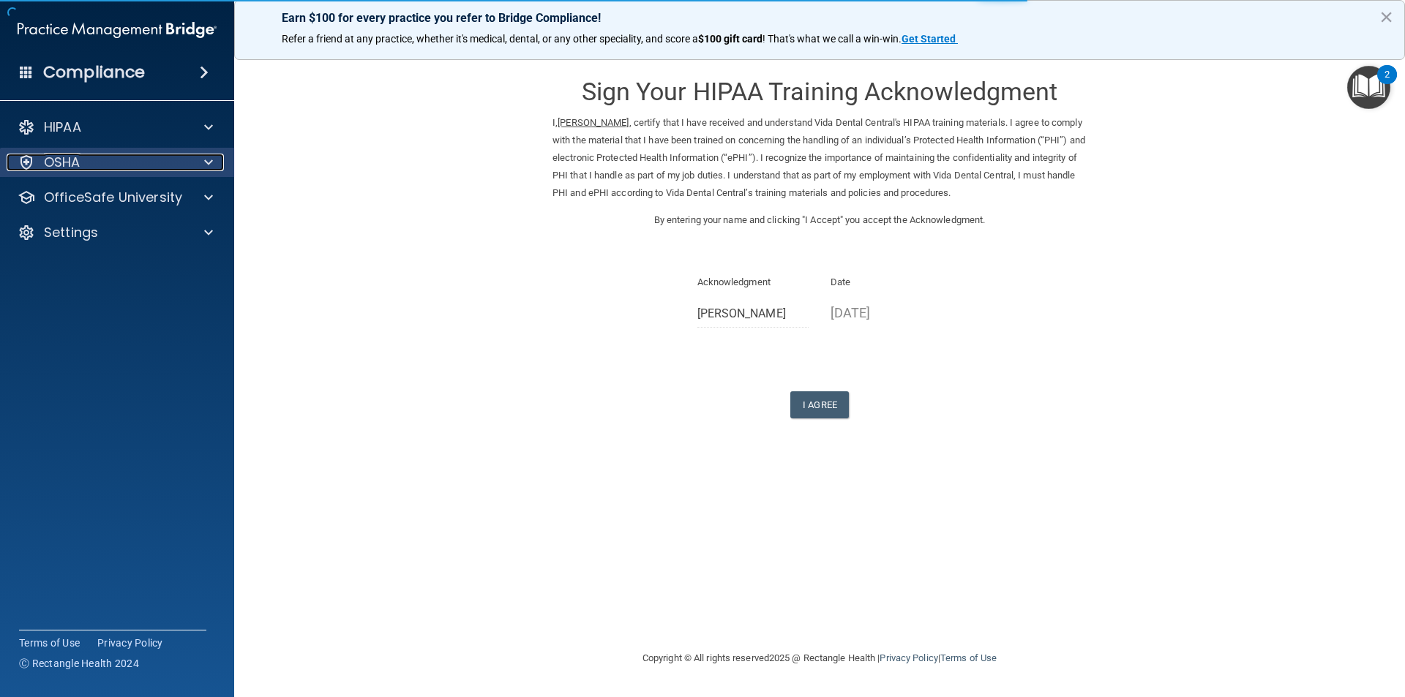
click at [80, 167] on p "OSHA" at bounding box center [62, 163] width 37 height 18
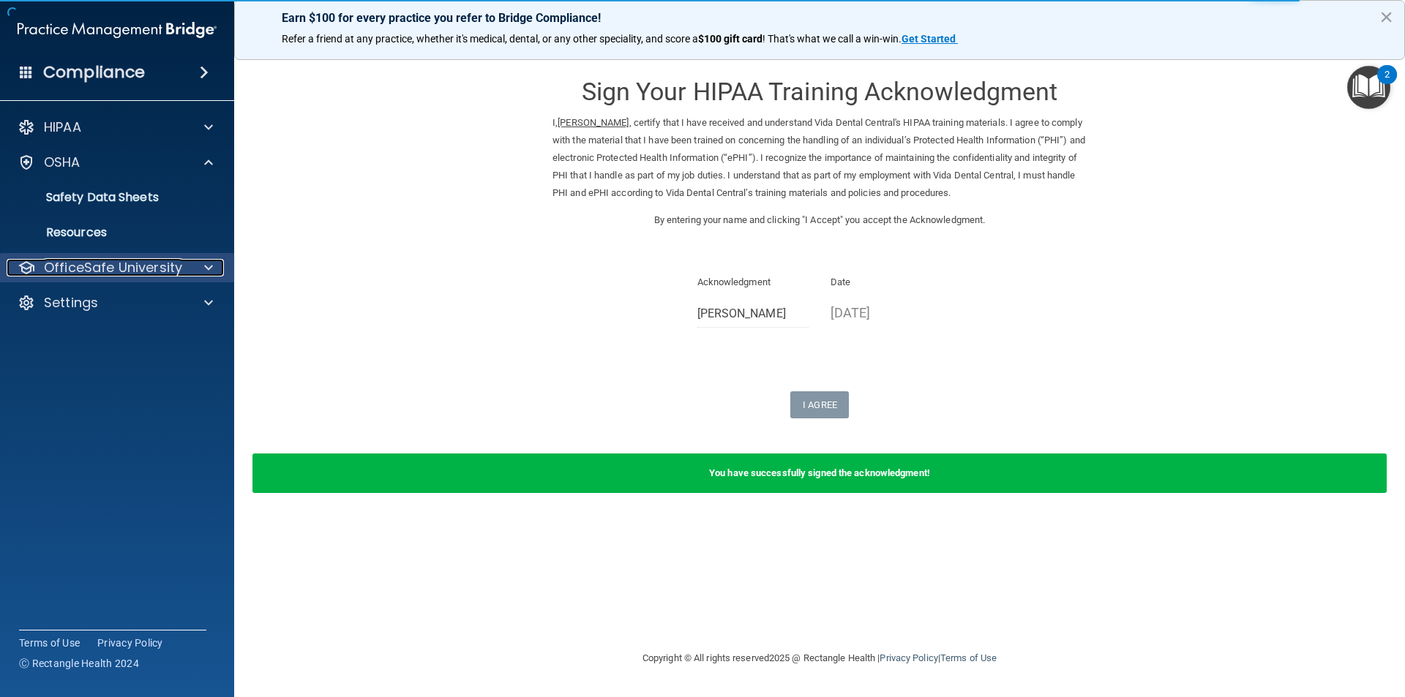
click at [162, 266] on p "OfficeSafe University" at bounding box center [113, 268] width 138 height 18
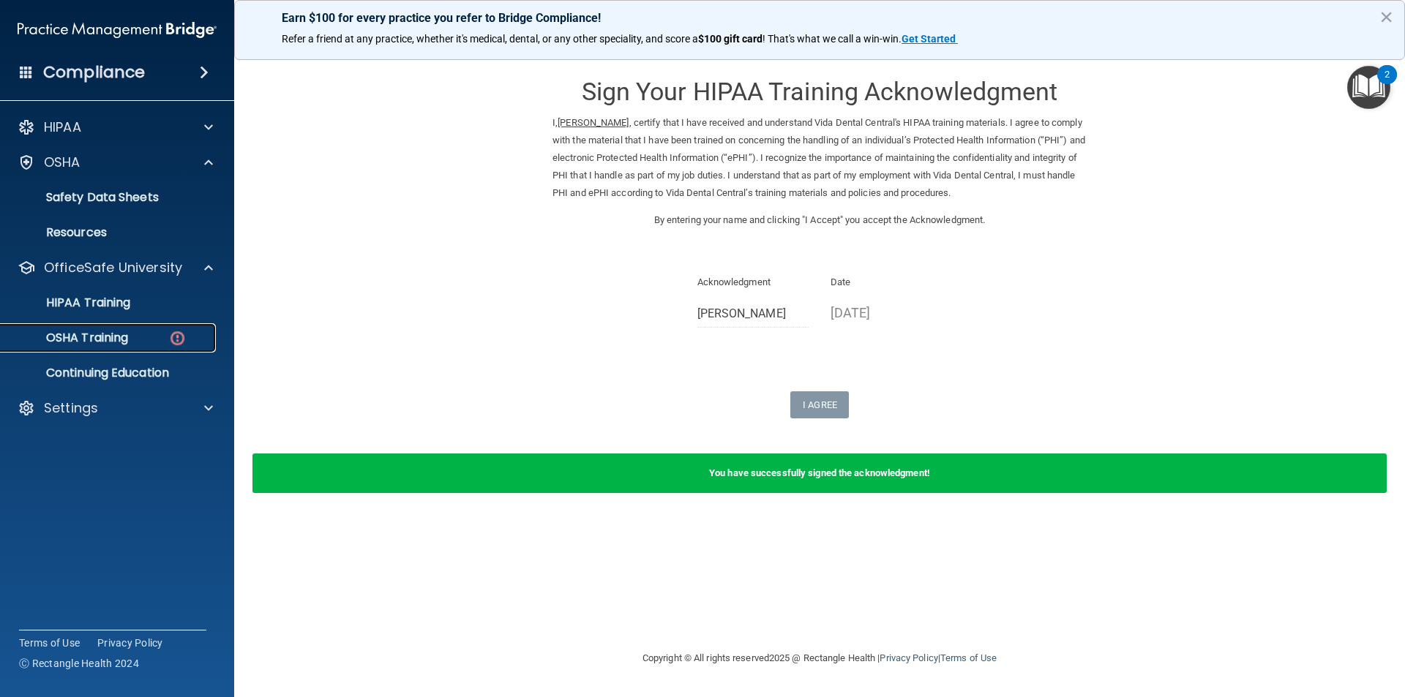
click at [105, 334] on p "OSHA Training" at bounding box center [69, 338] width 119 height 15
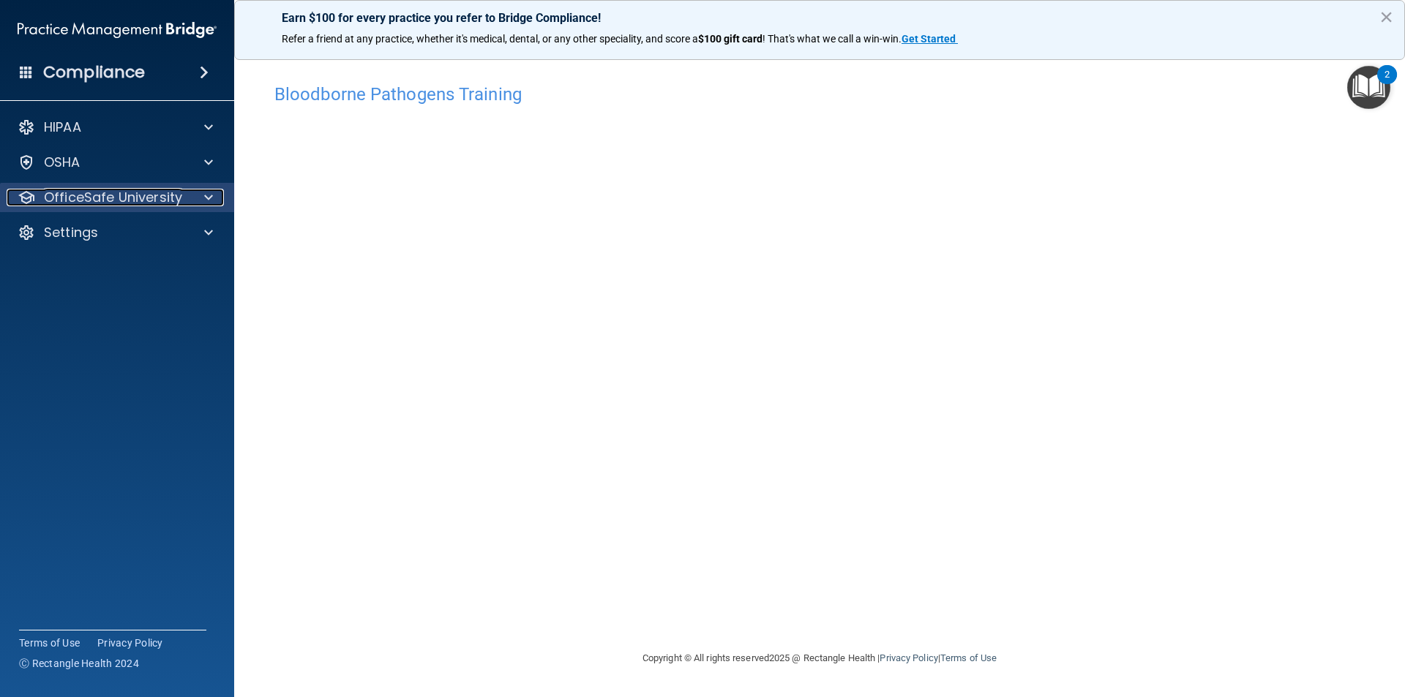
click at [110, 193] on p "OfficeSafe University" at bounding box center [113, 198] width 138 height 18
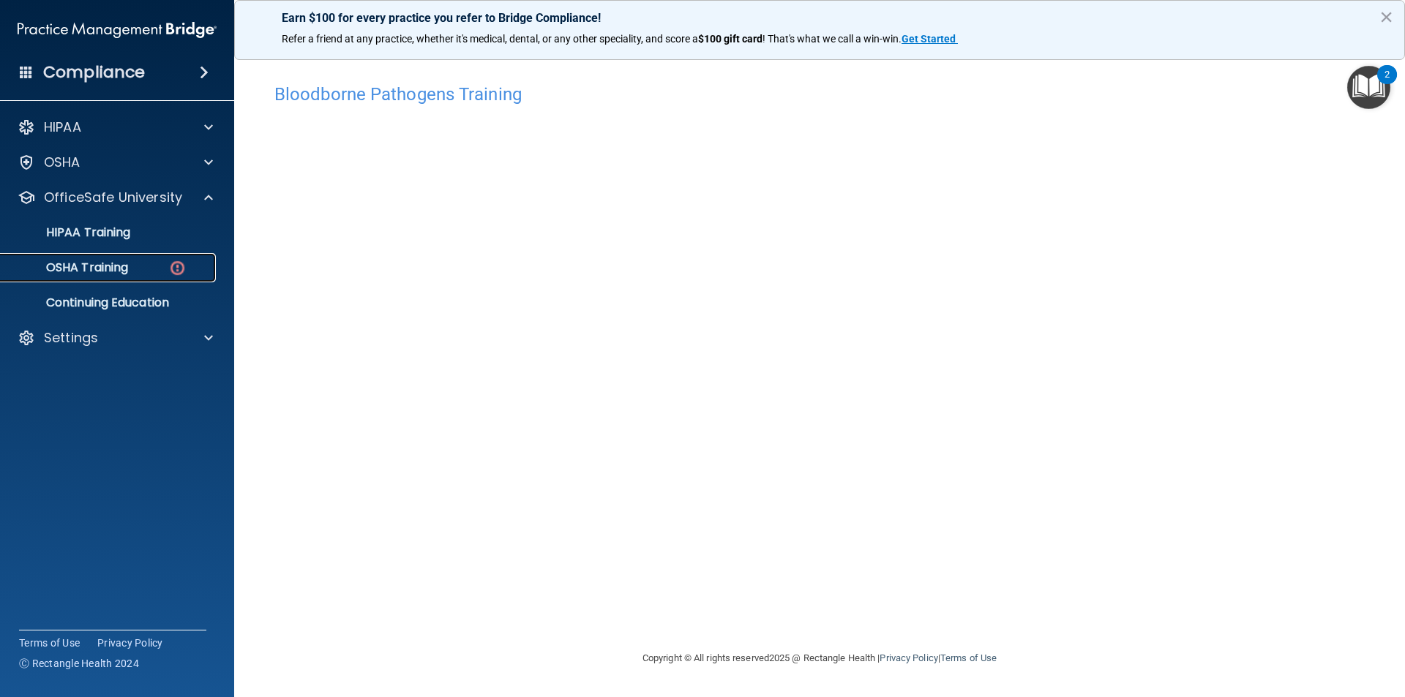
click at [97, 261] on p "OSHA Training" at bounding box center [69, 267] width 119 height 15
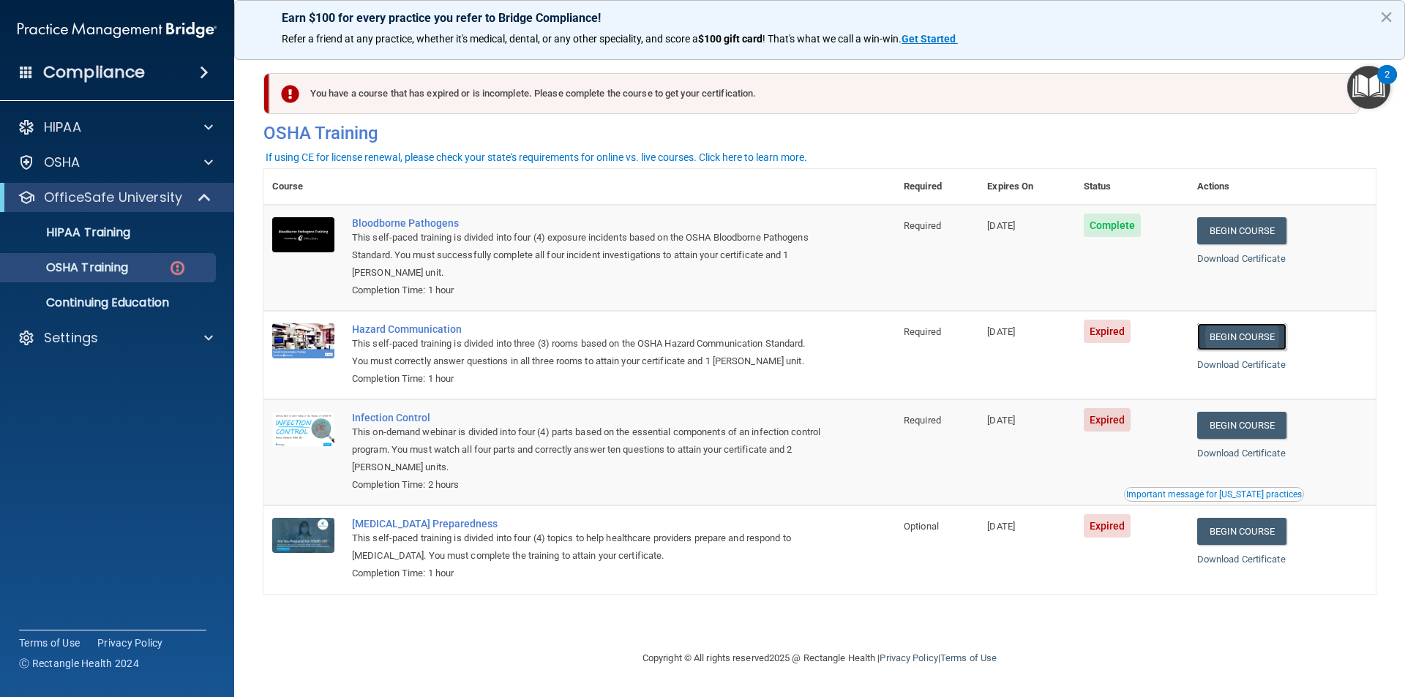
click at [1231, 336] on link "Begin Course" at bounding box center [1241, 336] width 89 height 27
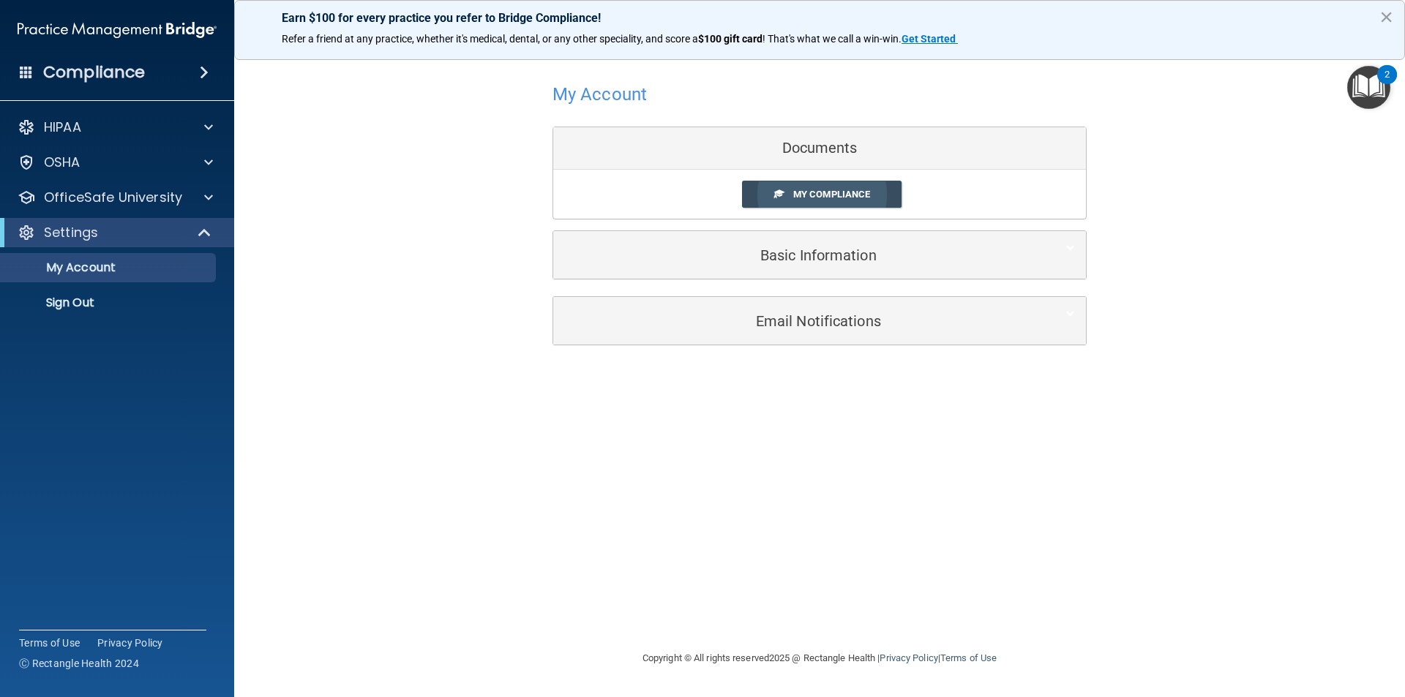
click at [830, 189] on span "My Compliance" at bounding box center [831, 194] width 77 height 11
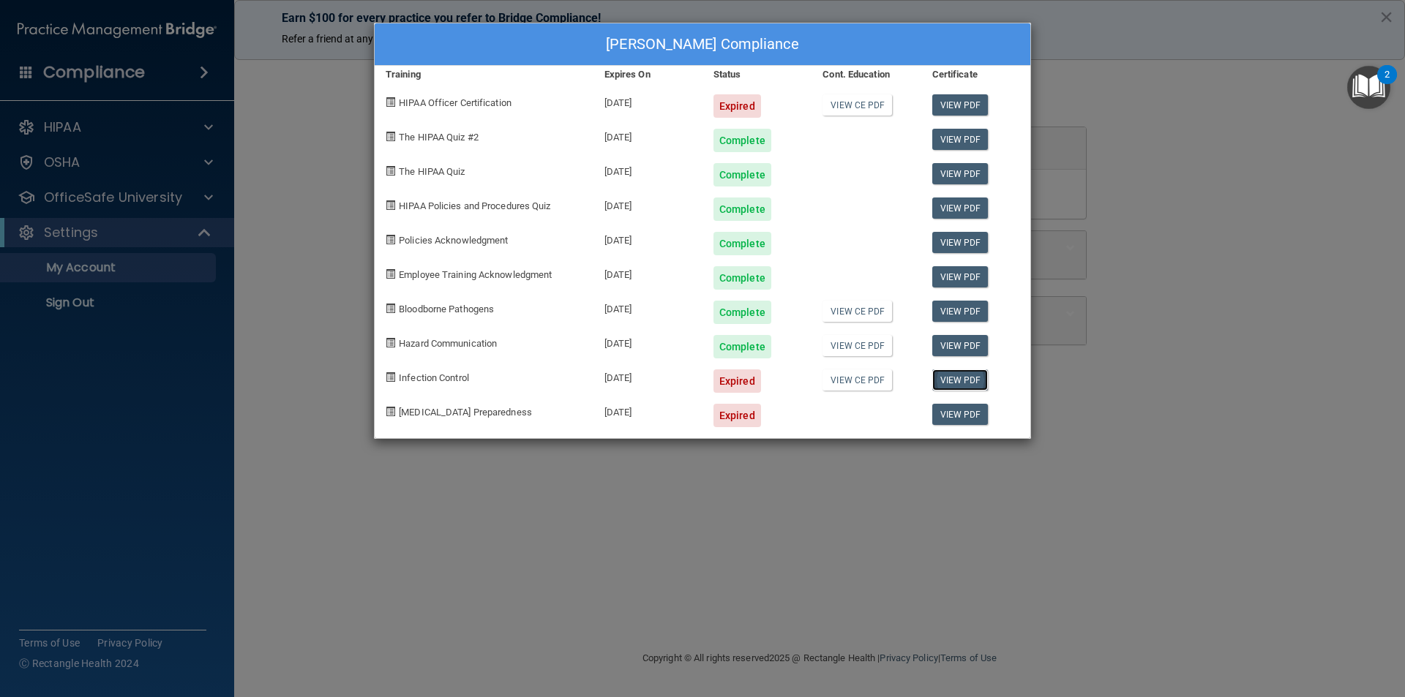
click at [959, 380] on link "View PDF" at bounding box center [960, 379] width 56 height 21
click at [70, 196] on div "Reina Jaimes's Compliance Training Expires On Status Cont. Education Certificat…" at bounding box center [702, 348] width 1405 height 697
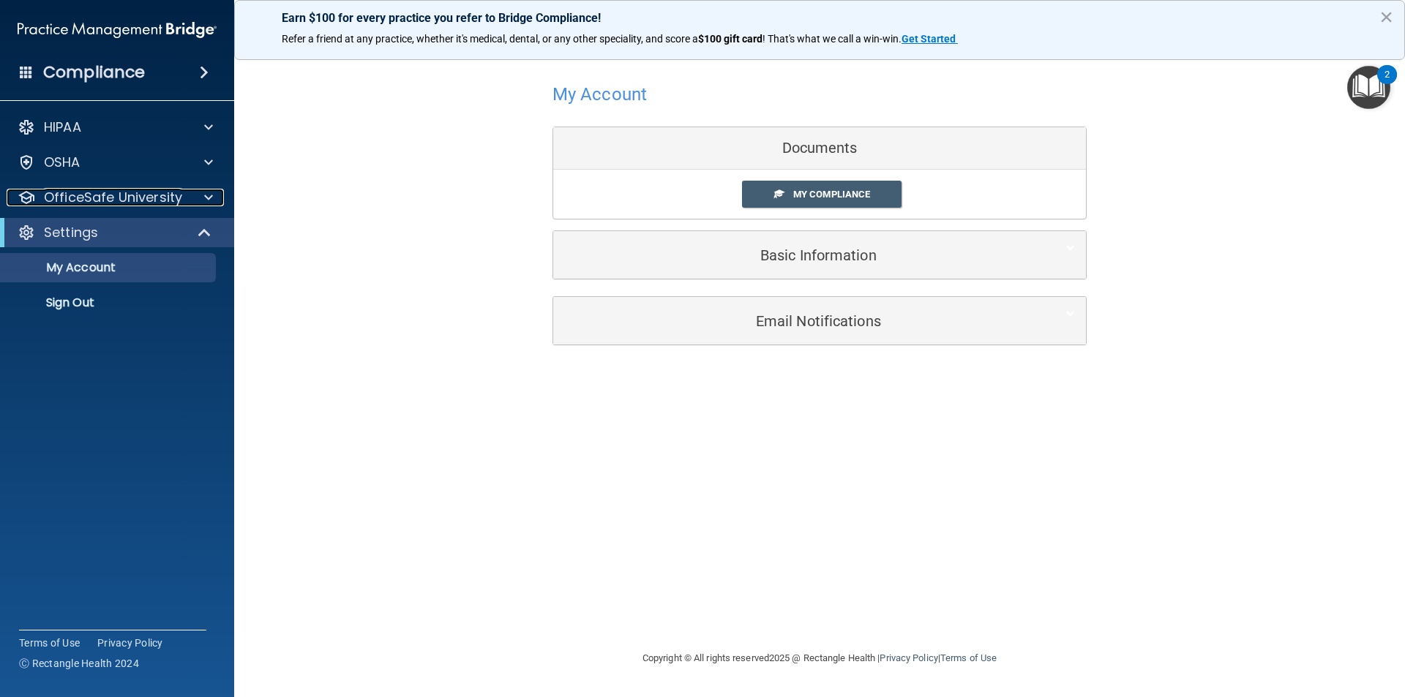
click at [70, 196] on p "OfficeSafe University" at bounding box center [113, 198] width 138 height 18
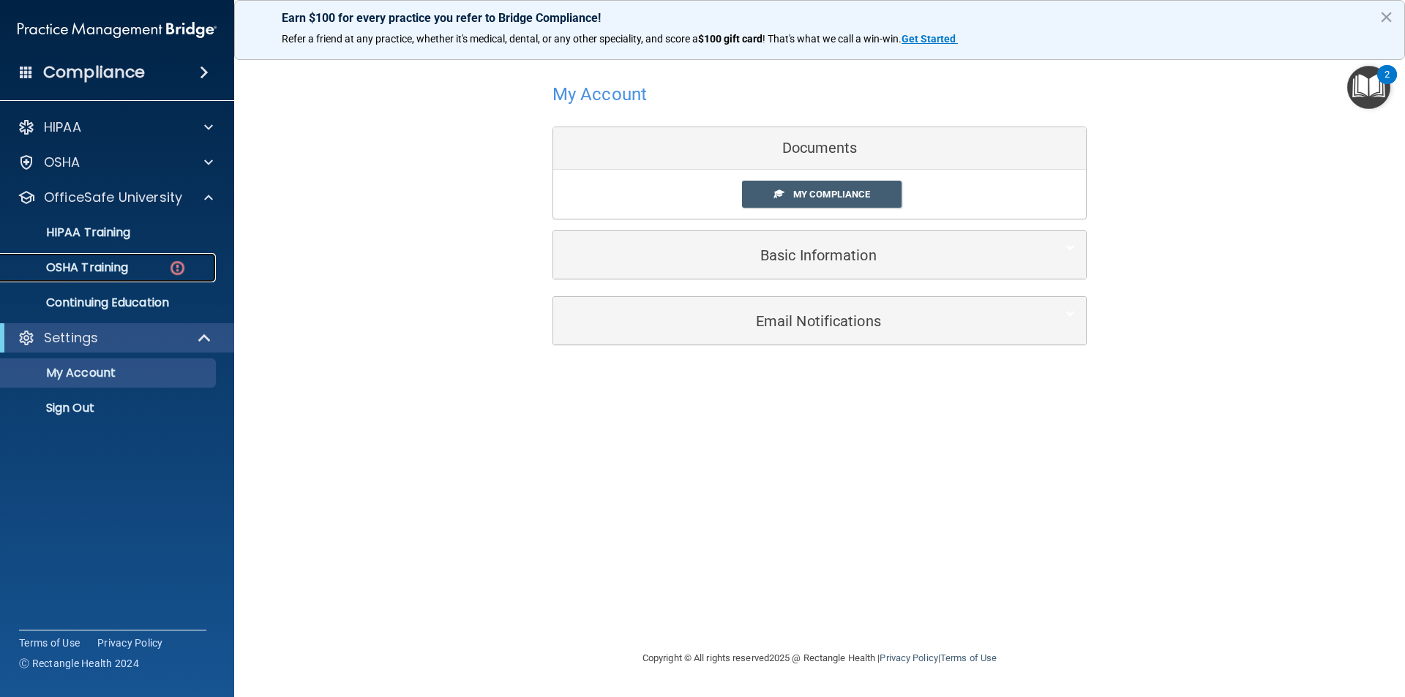
click at [117, 265] on p "OSHA Training" at bounding box center [69, 267] width 119 height 15
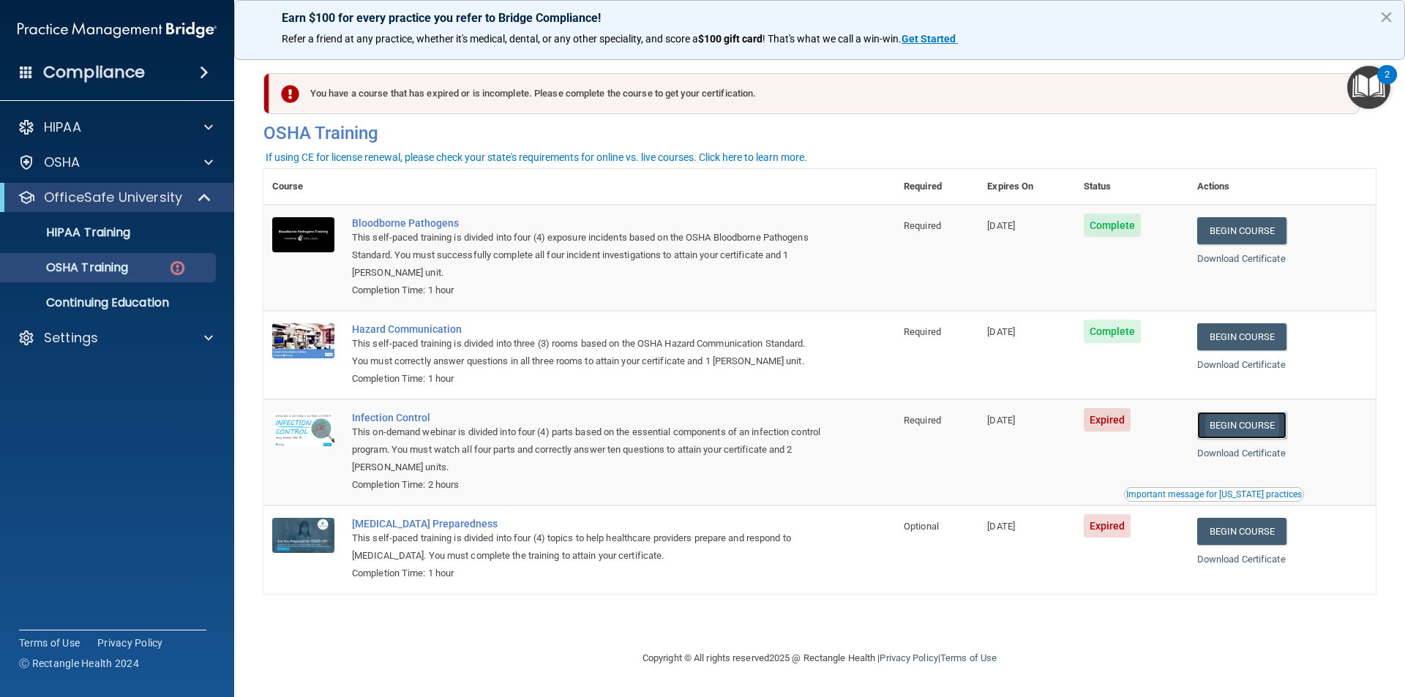
click at [1250, 427] on link "Begin Course" at bounding box center [1241, 425] width 89 height 27
click at [1254, 531] on link "Begin Course" at bounding box center [1238, 531] width 89 height 27
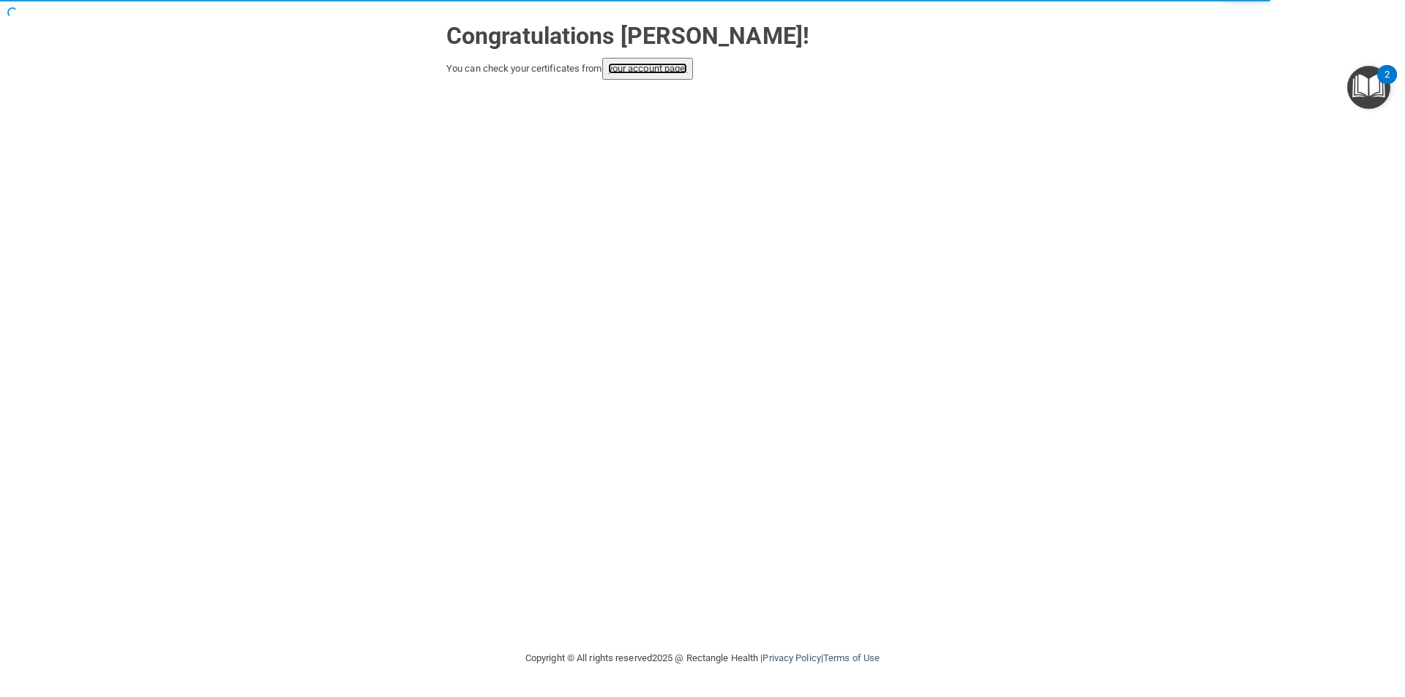
click at [642, 72] on link "your account page!" at bounding box center [648, 68] width 80 height 11
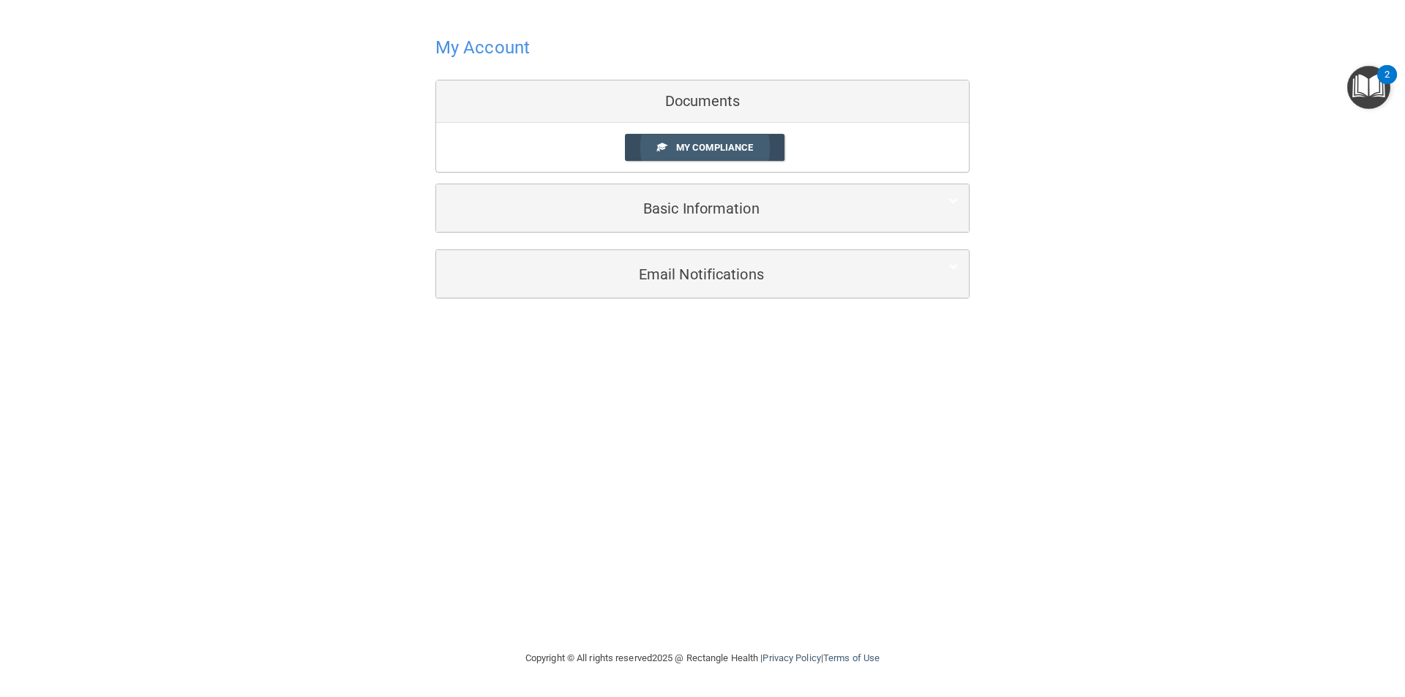
click at [716, 140] on link "My Compliance" at bounding box center [705, 147] width 160 height 27
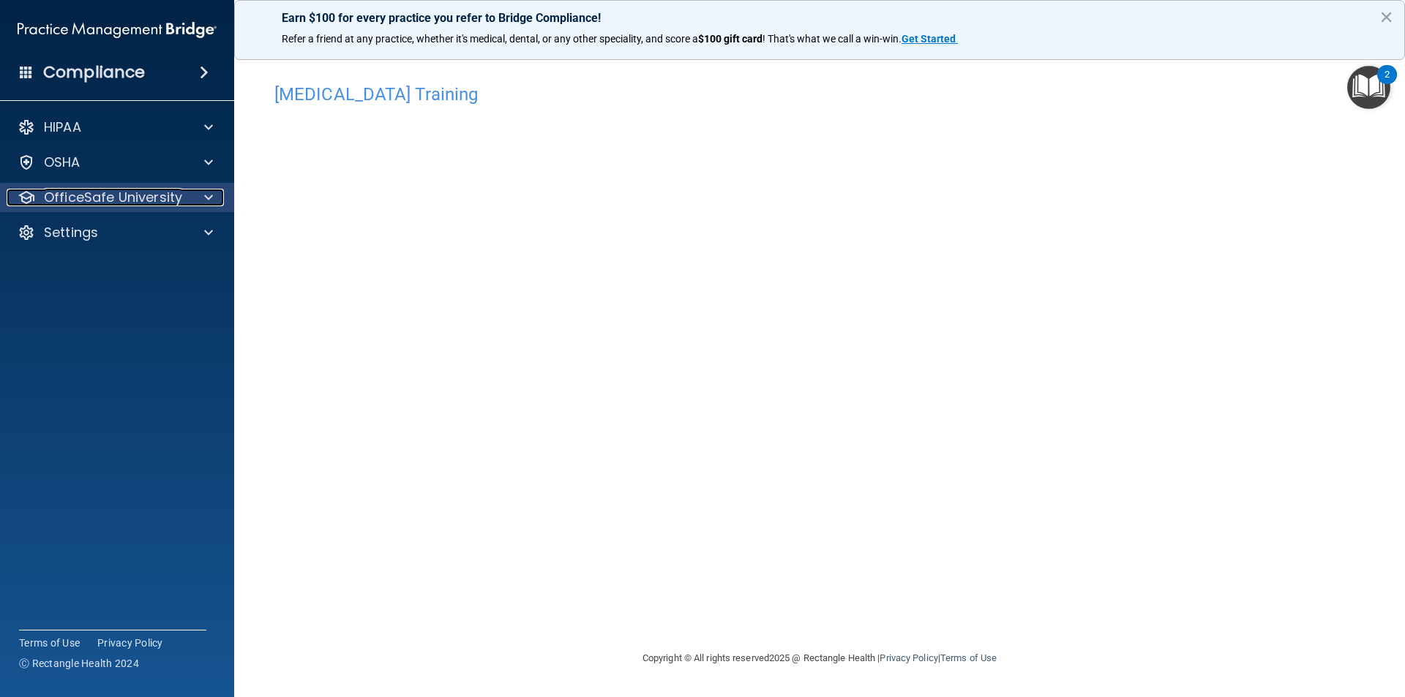
click at [142, 200] on p "OfficeSafe University" at bounding box center [113, 198] width 138 height 18
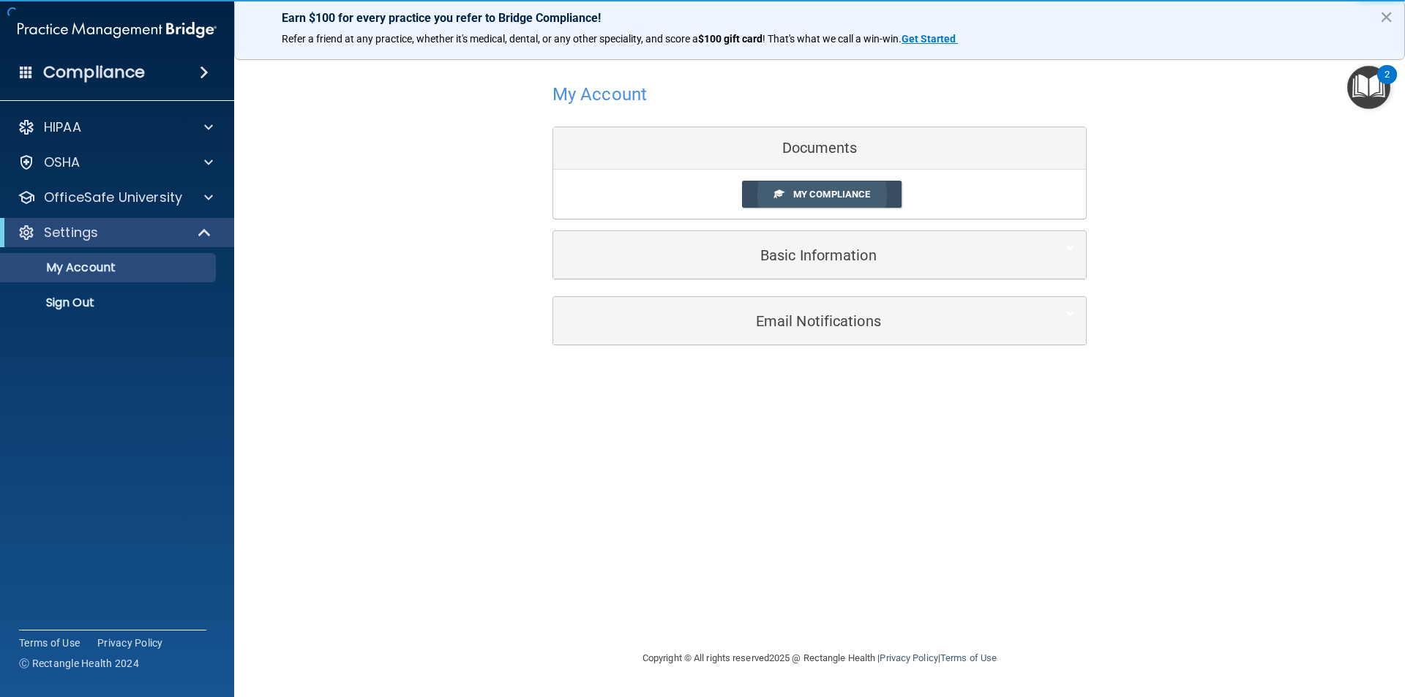
click at [821, 198] on span "My Compliance" at bounding box center [831, 194] width 77 height 11
